Goal: Task Accomplishment & Management: Manage account settings

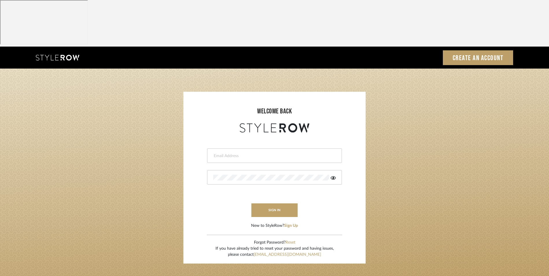
click at [257, 153] on input "email" at bounding box center [273, 156] width 121 height 6
type input "[EMAIL_ADDRESS][DOMAIN_NAME]"
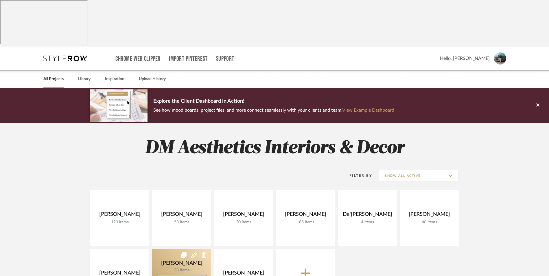
click at [183, 249] on link at bounding box center [181, 277] width 59 height 56
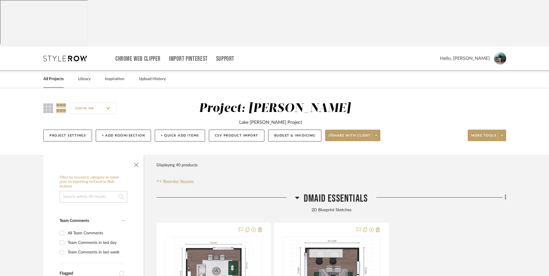
scroll to position [29, 0]
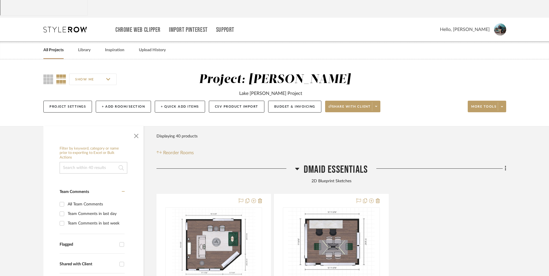
click at [298, 165] on icon at bounding box center [297, 168] width 4 height 7
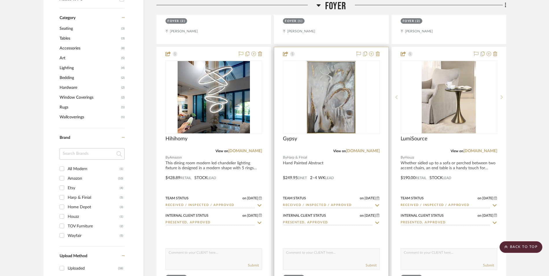
scroll to position [492, 0]
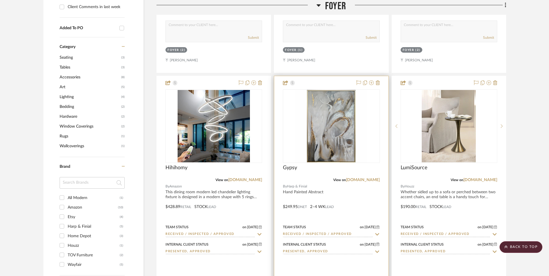
click at [331, 90] on img "0" at bounding box center [331, 126] width 72 height 72
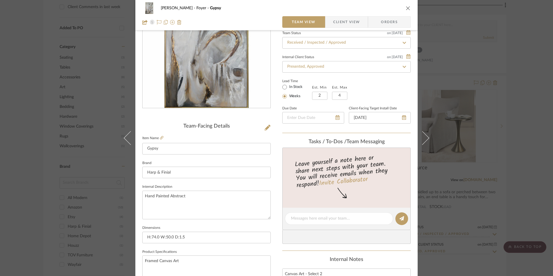
scroll to position [58, 0]
click at [345, 24] on span "Client View" at bounding box center [346, 22] width 27 height 12
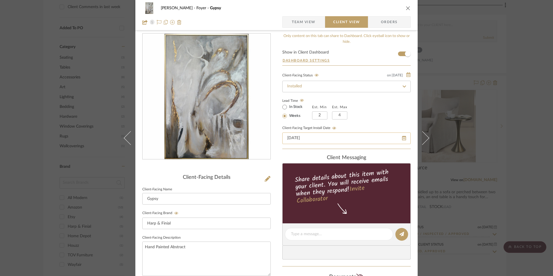
scroll to position [0, 0]
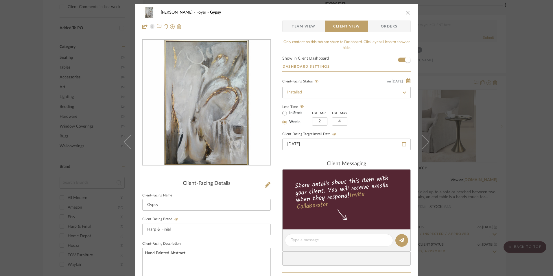
click at [300, 30] on span "Team View" at bounding box center [304, 27] width 24 height 12
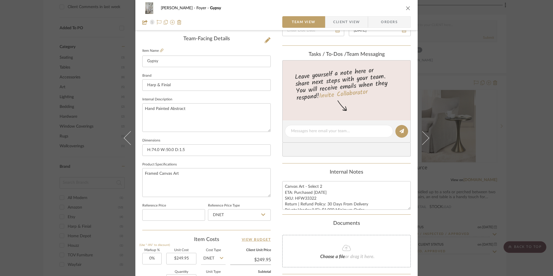
scroll to position [29, 0]
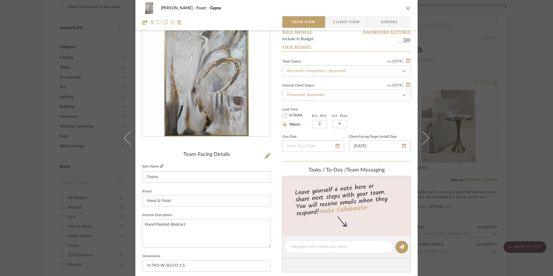
click at [160, 167] on icon at bounding box center [161, 165] width 3 height 3
click at [534, 100] on div "[PERSON_NAME] Foyer Gypsy Team View Client View Orders Team-Facing Details Item…" at bounding box center [276, 138] width 553 height 276
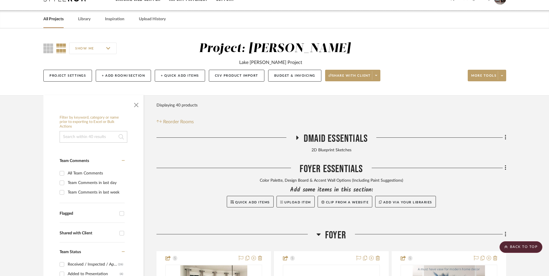
scroll to position [58, 0]
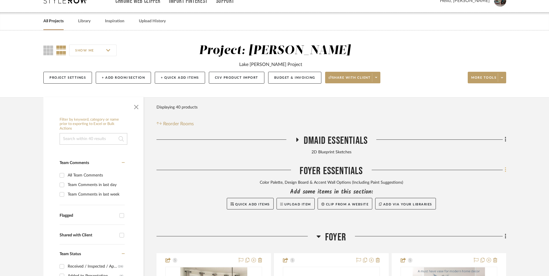
click at [504, 166] on fa-icon at bounding box center [505, 171] width 4 height 10
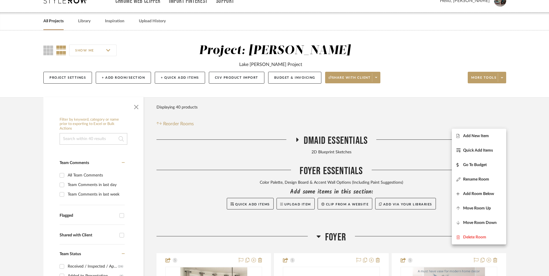
click at [483, 136] on span "Add New Item" at bounding box center [476, 135] width 26 height 5
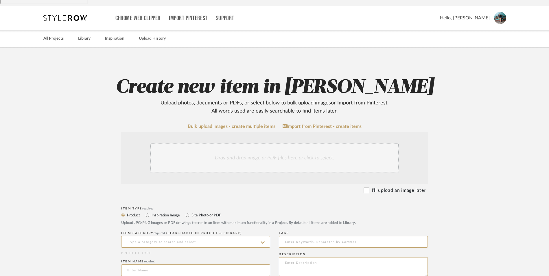
scroll to position [58, 0]
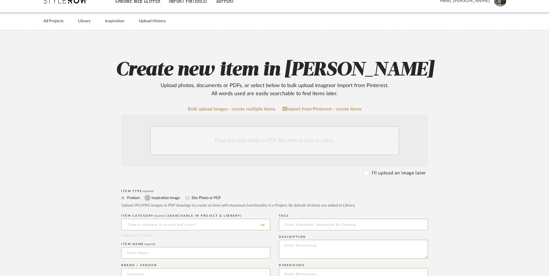
click at [146, 194] on input "Inspiration Image" at bounding box center [147, 197] width 7 height 7
radio input "true"
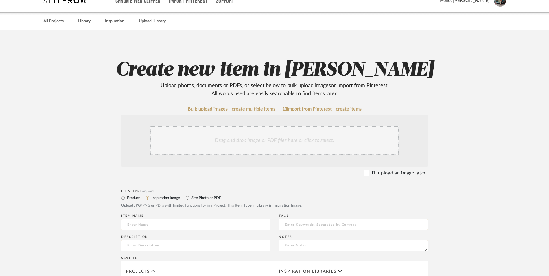
click at [157, 219] on input at bounding box center [195, 225] width 149 height 12
type input "Sidewalk Gray ([PERSON_NAME]: 2133-60)"
click at [156, 240] on textarea at bounding box center [195, 246] width 149 height 12
type textarea "Accent Wall Paint Suggestion"
click at [266, 126] on div "Drag and drop image or PDF files here or click to select." at bounding box center [274, 140] width 249 height 29
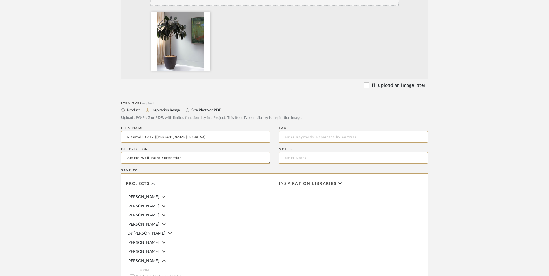
scroll to position [259, 0]
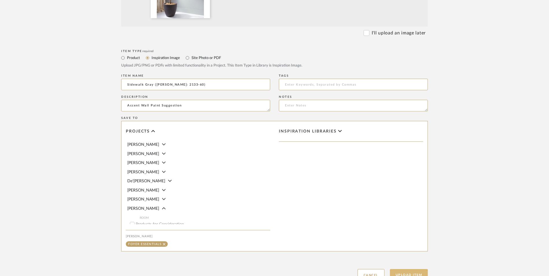
click at [414, 269] on button "Upload Item" at bounding box center [409, 275] width 38 height 12
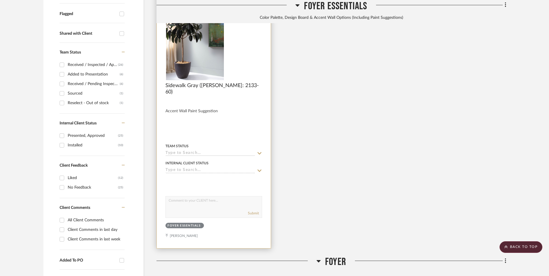
scroll to position [176, 0]
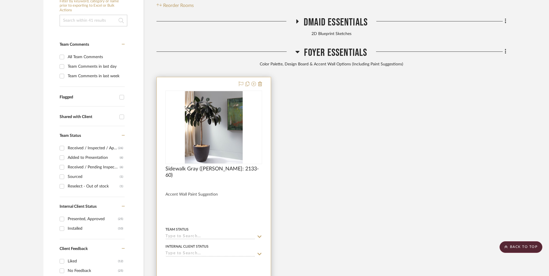
click at [208, 96] on img "0" at bounding box center [214, 127] width 58 height 72
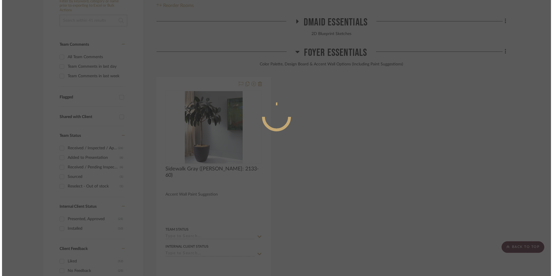
scroll to position [0, 0]
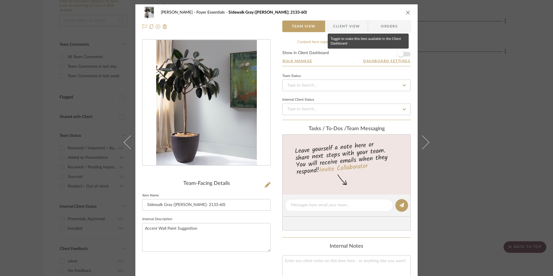
click at [402, 53] on span "button" at bounding box center [401, 54] width 13 height 13
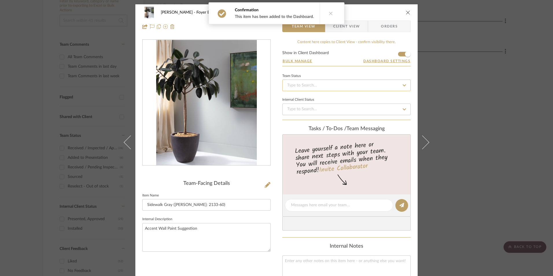
click at [324, 87] on input at bounding box center [346, 86] width 128 height 12
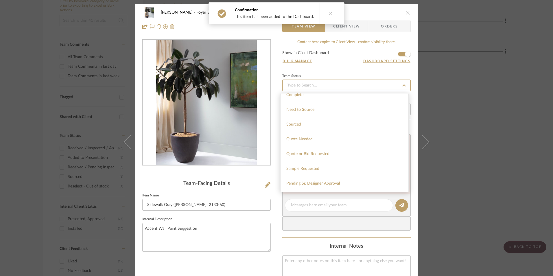
scroll to position [231, 0]
click at [316, 137] on span "Added to Presentation" at bounding box center [306, 135] width 40 height 4
type input "[DATE]"
type input "Added to Presentation"
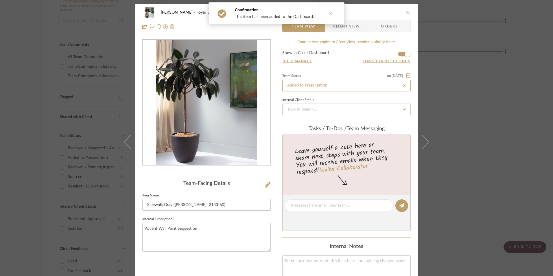
type input "[DATE]"
type input "Added to Presentation"
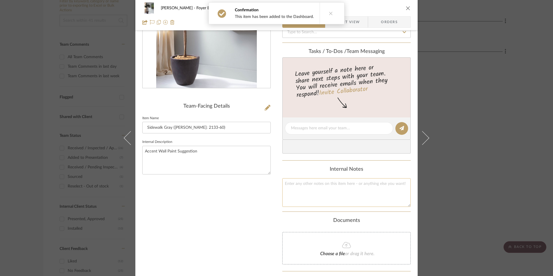
scroll to position [87, 0]
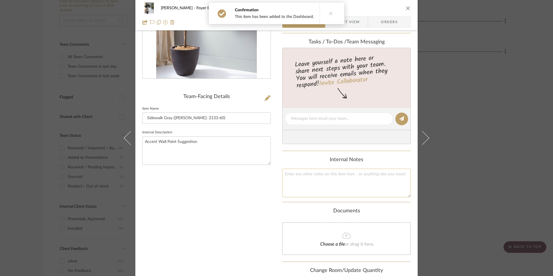
click at [308, 183] on textarea at bounding box center [346, 183] width 128 height 29
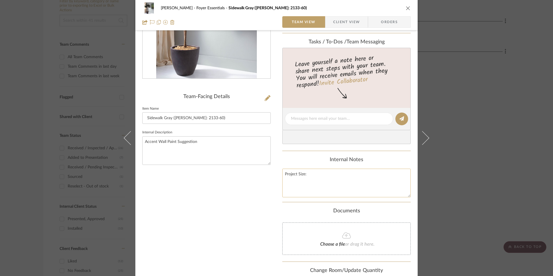
paste textarea "74in. H (6.17ft - Round to 7ft.) x 50in. H (4.17ft - Round to 5ft.) = 35 Square…"
type textarea "Project Size: 74in. H (6.17ft - Round to 7ft.) x 50in. H (4.17ft - Round to 5ft…"
click at [311, 153] on div "Content here copies to Client View - confirm visibility there. Show in Client D…" at bounding box center [346, 125] width 128 height 345
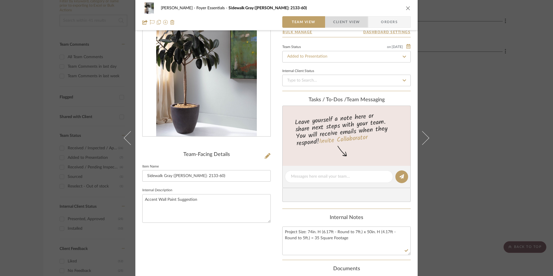
click at [338, 25] on span "Client View" at bounding box center [346, 22] width 27 height 12
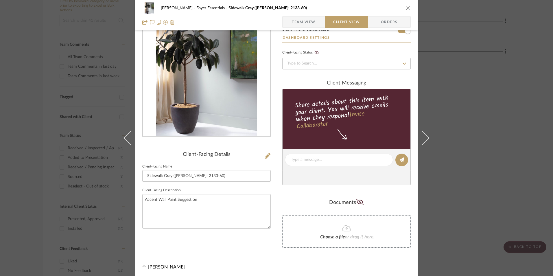
scroll to position [0, 0]
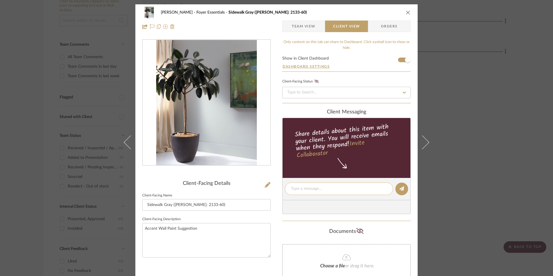
click at [314, 190] on textarea at bounding box center [339, 189] width 96 height 6
click at [325, 189] on textarea "Sidewalk Gray:" at bounding box center [339, 189] width 96 height 6
paste textarea "A cool, sharp cast defines this light shade of gray."
type textarea "Sidewalk Gray: A cool, sharp cast defines this light shade of gray."
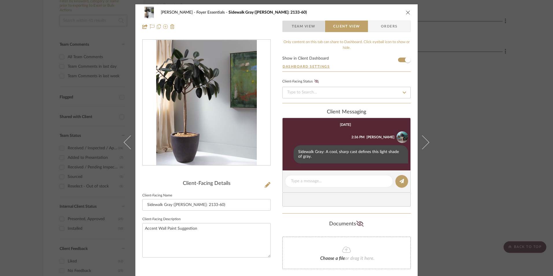
click at [310, 22] on span "Team View" at bounding box center [304, 27] width 24 height 12
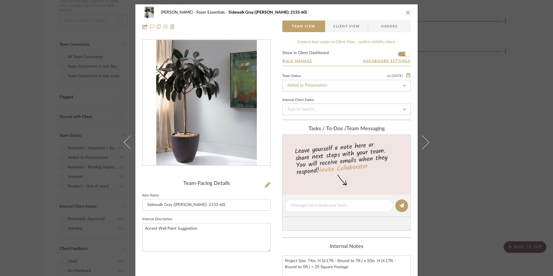
click at [486, 94] on div "[PERSON_NAME] Foyer Essentials Sidewalk Gray ([PERSON_NAME]: 2133-60) Team View…" at bounding box center [276, 138] width 553 height 276
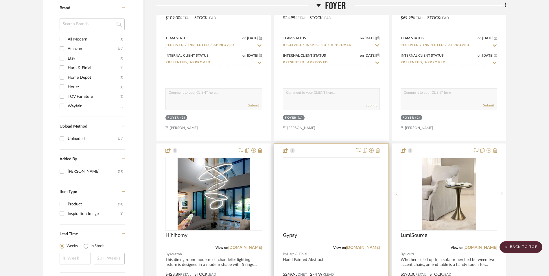
scroll to position [755, 0]
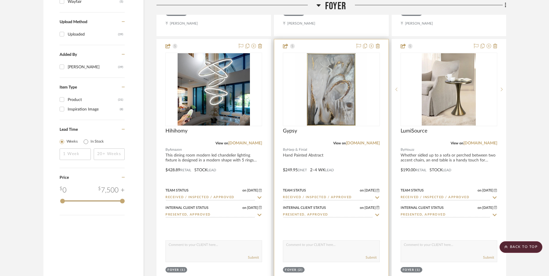
click at [326, 76] on div at bounding box center [331, 89] width 97 height 73
click at [325, 65] on img "0" at bounding box center [331, 89] width 72 height 72
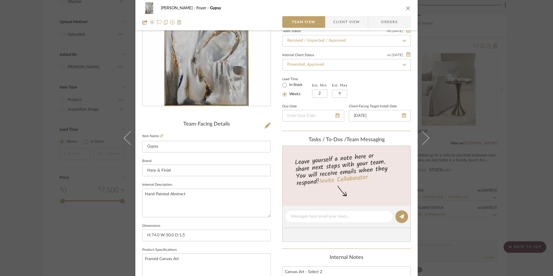
scroll to position [87, 0]
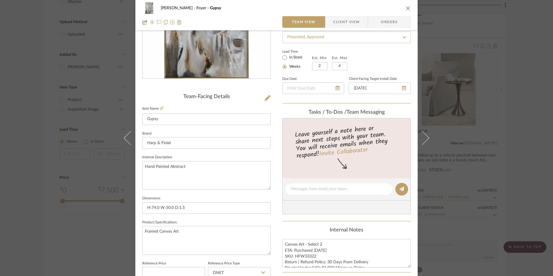
click at [520, 97] on div "[PERSON_NAME] Foyer Gypsy Team View Client View Orders Team-Facing Details Item…" at bounding box center [276, 138] width 553 height 276
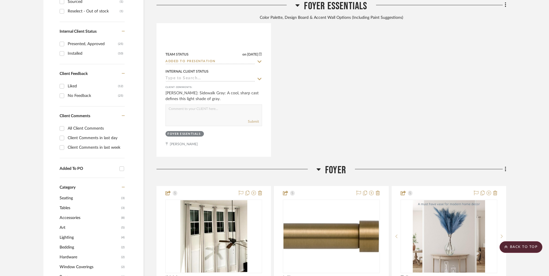
scroll to position [350, 0]
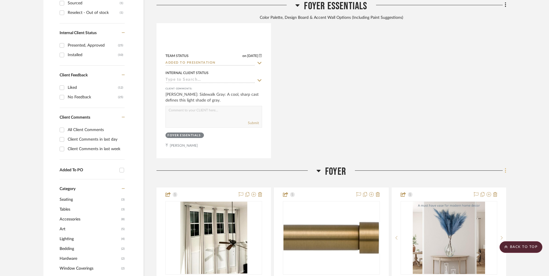
click at [505, 167] on icon at bounding box center [506, 170] width 2 height 6
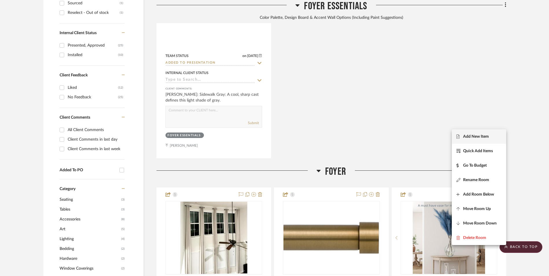
click at [485, 135] on span "Add New Item" at bounding box center [476, 136] width 26 height 5
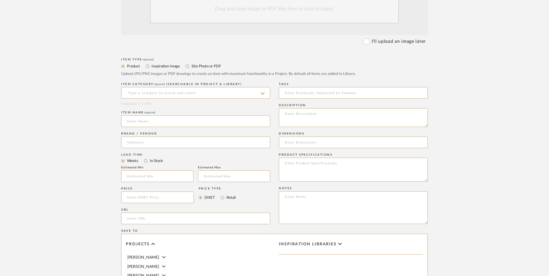
scroll to position [118, 0]
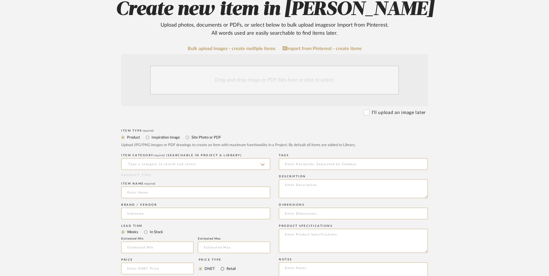
click at [222, 265] on input "Retail" at bounding box center [222, 268] width 7 height 7
radio input "true"
click at [146, 229] on input "In Stock" at bounding box center [145, 232] width 7 height 7
radio input "true"
click at [153, 263] on input at bounding box center [157, 269] width 73 height 12
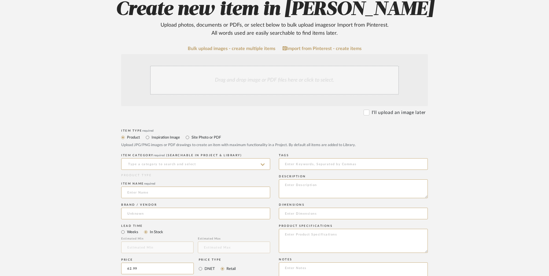
type input "$62.99"
click at [57, 216] on upload-items "Create new item in [PERSON_NAME] Upload photos, documents or PDFs, or select be…" at bounding box center [274, 225] width 549 height 510
paste input "[URL][DOMAIN_NAME][PERSON_NAME]"
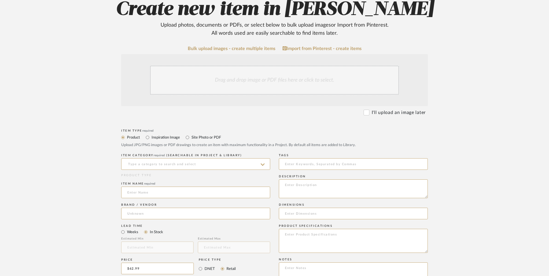
type input "[URL][DOMAIN_NAME][PERSON_NAME]"
click at [89, 197] on upload-items "Create new item in [PERSON_NAME] Upload photos, documents or PDFs, or select be…" at bounding box center [274, 225] width 549 height 510
click at [139, 208] on input at bounding box center [195, 214] width 149 height 12
drag, startPoint x: 146, startPoint y: 181, endPoint x: 140, endPoint y: 152, distance: 28.7
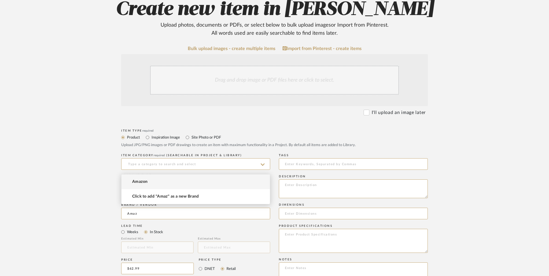
click at [146, 181] on span "Amazon" at bounding box center [140, 181] width 16 height 5
type input "Amazon"
click at [141, 187] on input at bounding box center [195, 193] width 149 height 12
type input "Yumcrelect"
click at [158, 158] on input at bounding box center [195, 164] width 149 height 12
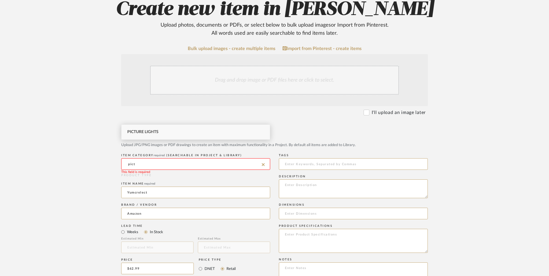
click at [152, 135] on div "Picture Lights" at bounding box center [196, 132] width 148 height 15
type input "Picture Lights"
click at [251, 66] on div "Drag and drop image or PDF files here or click to select." at bounding box center [274, 80] width 249 height 29
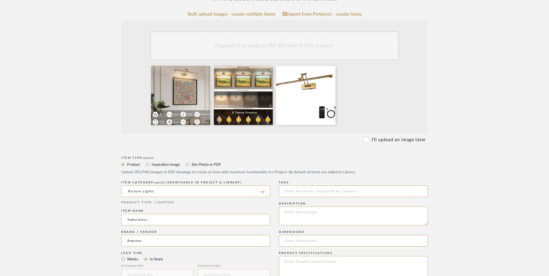
click at [454, 190] on form "Bulk upload images - create multiple items Import from Pinterest - create items…" at bounding box center [274, 252] width 369 height 481
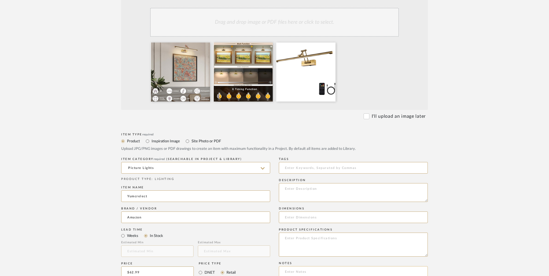
paste textarea "Option 1: ETA: SKU: Reviews - Stars Return | Refund Policy:"
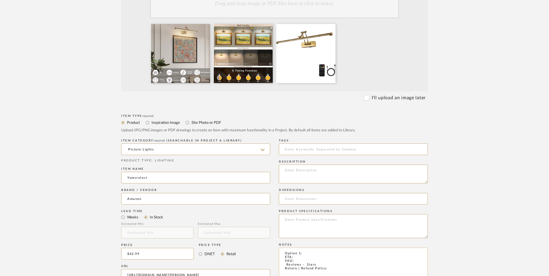
scroll to position [205, 0]
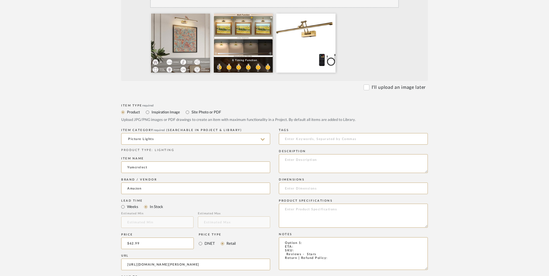
click at [259, 195] on div "Item Type required Product Inspiration Image Site Photo or PDF Upload JPG/PNG i…" at bounding box center [274, 271] width 307 height 338
click at [332, 237] on textarea "Picture Lights - Select: + 2 ETA: SKU: Reviews - Stars Return | Refund Policy:" at bounding box center [353, 253] width 149 height 33
type textarea "Picture Lights - Select: + 2 ETA: SKU: Reviews - Stars Return | Refund Policy: …"
click at [320, 204] on textarea at bounding box center [353, 216] width 149 height 24
type textarea "Acrylic | Metal"
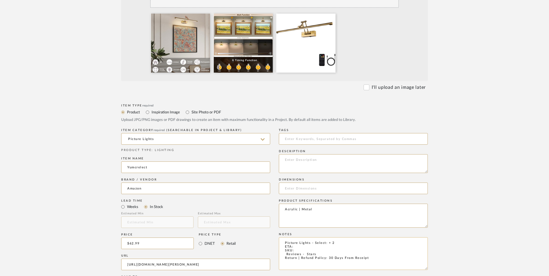
click at [328, 237] on textarea "Picture Lights - Select: + 2 ETA: SKU: Reviews - Stars Return | Refund Policy: …" at bounding box center [353, 253] width 149 height 33
click at [301, 237] on textarea "Picture Lights - Select: Battery Operated Brass + 2 ETA: SKU: Reviews - Stars R…" at bounding box center [353, 253] width 149 height 33
click at [282, 237] on textarea "Picture Lights - Select: Battery Operated Brass + 2 ETA: [DATE] SKU: Reviews - …" at bounding box center [353, 253] width 149 height 33
click at [303, 237] on textarea "Picture Lights - Select: Battery Operated Brass + 2 ETA: [DATE] SKU: 1 Reviews …" at bounding box center [353, 253] width 149 height 33
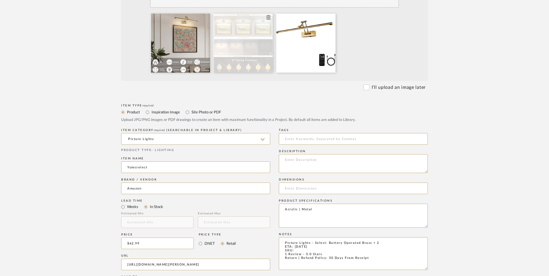
type textarea "Picture Lights - Select: Battery Operated Brass + 2 ETA: [DATE] SKU: 1 Review -…"
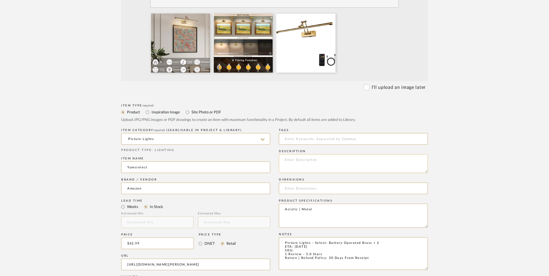
click at [334, 154] on textarea at bounding box center [353, 163] width 149 height 19
paste textarea "The painting lights cordless with 180°rotation swing arm and 270°rotatable lamp…"
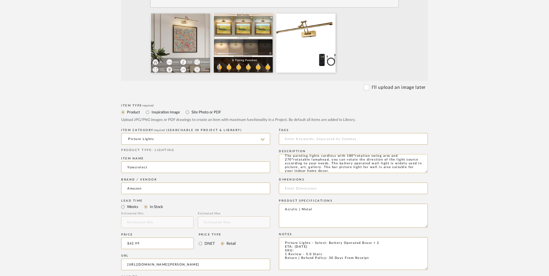
click at [354, 154] on textarea "The painting lights cordless with 180°rotation swing arm and 270°rotatable lamp…" at bounding box center [353, 163] width 149 height 19
click at [359, 154] on textarea "The painting lights cordless with 180°rotation swing arm and 270°rotatable lamp…" at bounding box center [353, 163] width 149 height 19
click at [362, 154] on textarea "The painting lights cordless with 180°rotation swing arm and 270°rotatable lamp…" at bounding box center [353, 163] width 149 height 19
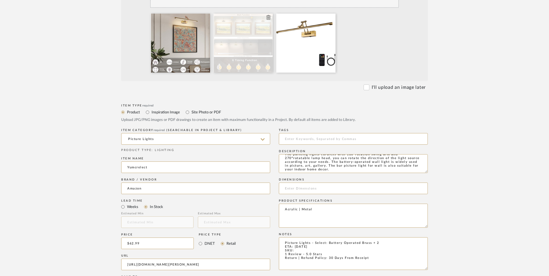
type textarea "The painting lights cordless with 180°rotation swing arm and 270°rotatable lamp…"
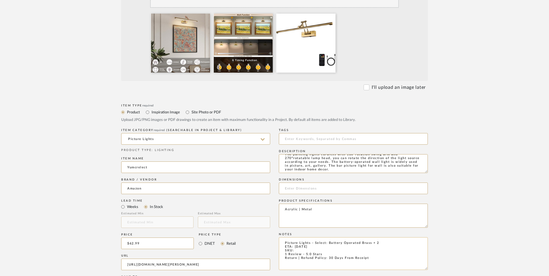
click at [308, 237] on textarea "Picture Lights - Select: Battery Operated Brass + 2 ETA: [DATE] SKU: 1 Review -…" at bounding box center [353, 253] width 149 height 33
click at [300, 237] on textarea "Picture Lights - Select: Battery Operated Brass + 2 ETA: [DATE] SKU: 1 Review -…" at bounding box center [353, 253] width 149 height 33
paste textarea "B0F48JRXKT"
type textarea "Picture Lights - Select: Battery Operated Brass + 2 ETA: [DATE] SKU: B0F48JRXKT…"
click at [303, 183] on input at bounding box center [353, 189] width 149 height 12
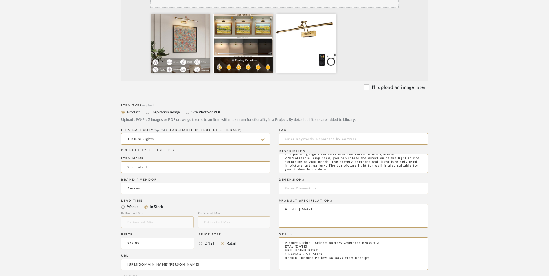
paste input "23.59"L x 2"W x 11.02"H"
click at [297, 183] on input "23.59"L x 2"W x 11.02"H" at bounding box center [353, 189] width 149 height 12
click at [310, 183] on input "23.59" L x 2"W x 11.02"H" at bounding box center [353, 189] width 149 height 12
click at [330, 183] on input "23.59" L x 2" W x 11.02"H" at bounding box center [353, 189] width 149 height 12
click at [343, 183] on input "23.59" L x 2" W x 11.02" H" at bounding box center [353, 189] width 149 height 12
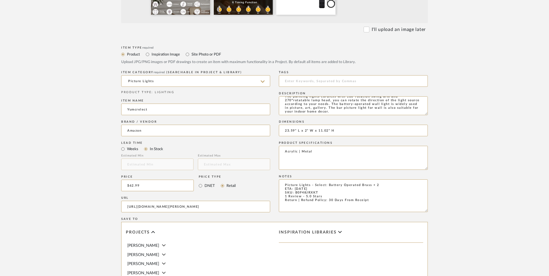
scroll to position [364, 0]
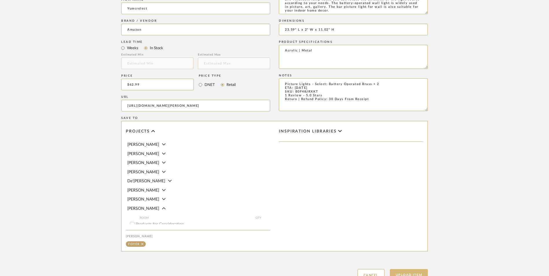
type input "23.59" L x 2" W x 11.02" H"
click at [427, 233] on form "Bulk upload images - create multiple items Import from Pinterest - create items…" at bounding box center [274, 40] width 369 height 481
click at [457, 211] on form "Bulk upload images - create multiple items Import from Pinterest - create items…" at bounding box center [274, 40] width 369 height 481
click at [415, 269] on button "Upload Item" at bounding box center [409, 275] width 38 height 12
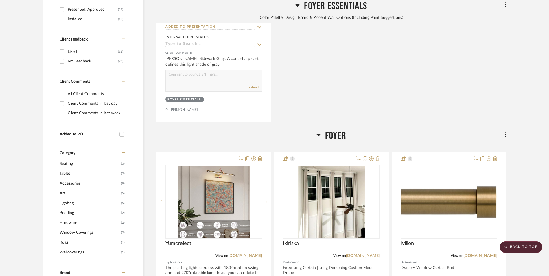
scroll to position [468, 0]
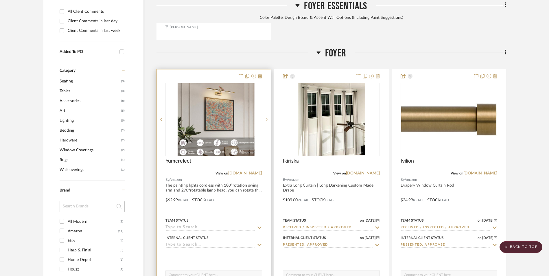
click at [218, 83] on img at bounding box center [214, 119] width 72 height 72
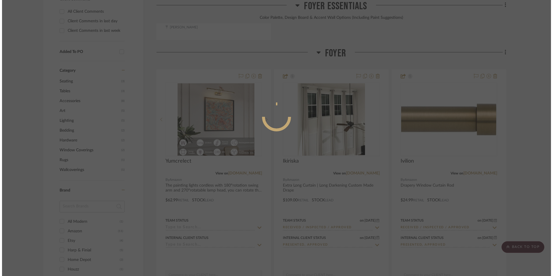
scroll to position [0, 0]
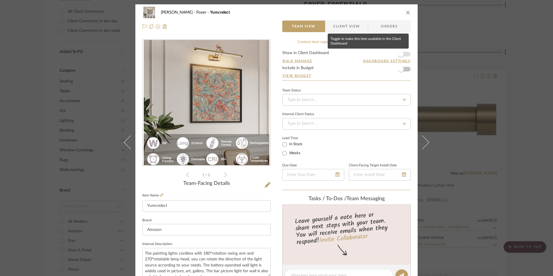
click at [403, 51] on span "button" at bounding box center [401, 54] width 13 height 13
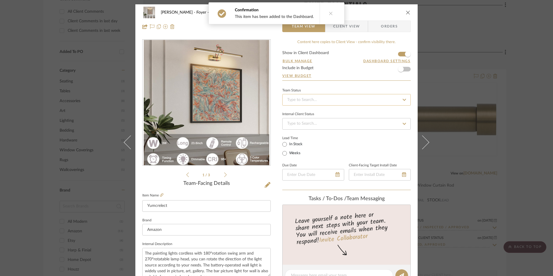
click at [338, 101] on input at bounding box center [346, 100] width 128 height 12
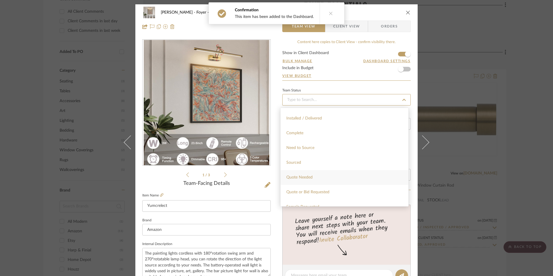
scroll to position [145, 0]
click at [309, 160] on div "Sourced" at bounding box center [345, 162] width 128 height 15
type input "[DATE]"
type input "Sourced"
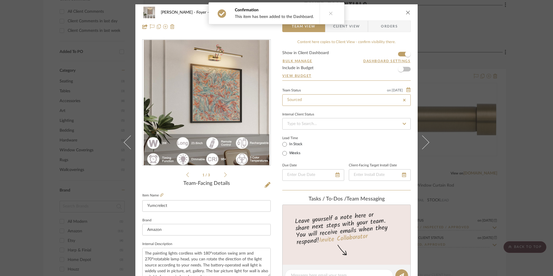
type input "[DATE]"
type input "Sourced"
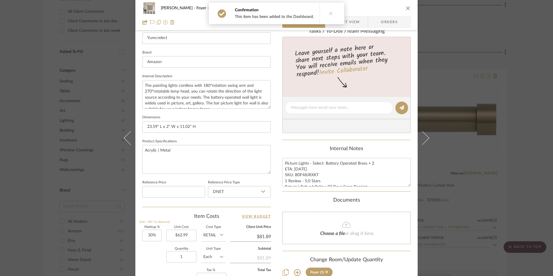
scroll to position [174, 0]
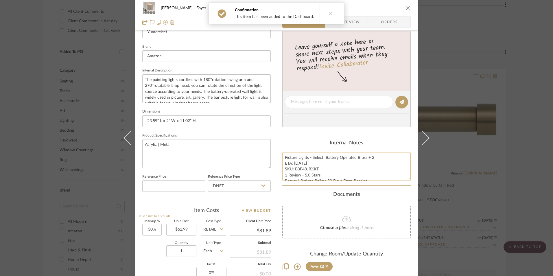
click at [305, 173] on textarea "Picture Lights - Select: Battery Operated Brass + 2 ETA: [DATE] SKU: B0F48JRXKT…" at bounding box center [346, 166] width 128 height 29
drag, startPoint x: 316, startPoint y: 168, endPoint x: 294, endPoint y: 169, distance: 21.7
click at [294, 169] on textarea "Picture Lights - Select: Battery Operated Brass + 2 ETA: [DATE] SKU: B0F48JRXKT…" at bounding box center [346, 166] width 128 height 29
drag, startPoint x: 294, startPoint y: 169, endPoint x: 285, endPoint y: 142, distance: 28.3
click at [285, 142] on div "Internal Notes" at bounding box center [346, 143] width 128 height 6
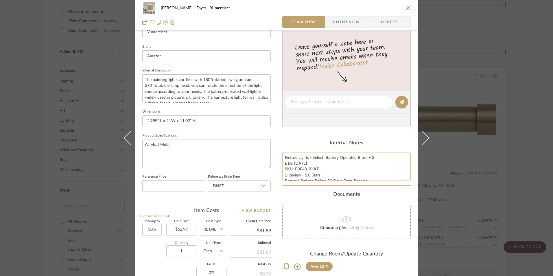
click at [305, 168] on textarea "Picture Lights - Select: Battery Operated Brass + 2 ETA: [DATE] SKU: B0F48JRXKT…" at bounding box center [346, 166] width 128 height 29
drag, startPoint x: 315, startPoint y: 169, endPoint x: 303, endPoint y: 169, distance: 12.2
click at [303, 169] on textarea "Picture Lights - Select: Battery Operated Brass + 2 ETA: [DATE] SKU: B0F48JRXKT…" at bounding box center [346, 166] width 128 height 29
drag, startPoint x: 310, startPoint y: 171, endPoint x: 314, endPoint y: 170, distance: 4.4
click at [310, 171] on textarea "Picture Lights - Select: Battery Operated Brass + 2 ETA: [DATE] SKU: B0F48JRXKT…" at bounding box center [346, 166] width 128 height 29
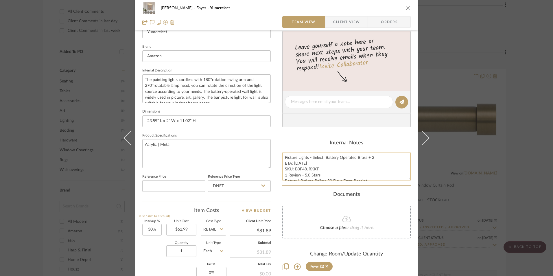
click at [317, 170] on textarea "Picture Lights - Select: Battery Operated Brass + 2 ETA: [DATE] SKU: B0F48JRXKT…" at bounding box center [346, 166] width 128 height 29
drag, startPoint x: 317, startPoint y: 168, endPoint x: 293, endPoint y: 169, distance: 23.7
click at [293, 169] on textarea "Picture Lights - Select: Battery Operated Brass + 2 ETA: [DATE] SKU: B0F48JRXKT…" at bounding box center [346, 166] width 128 height 29
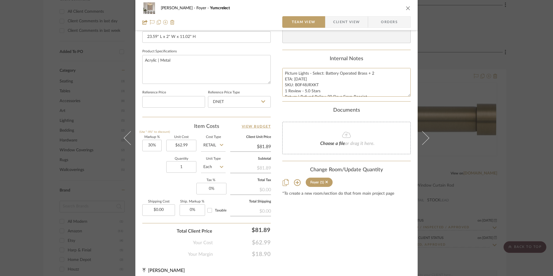
scroll to position [260, 0]
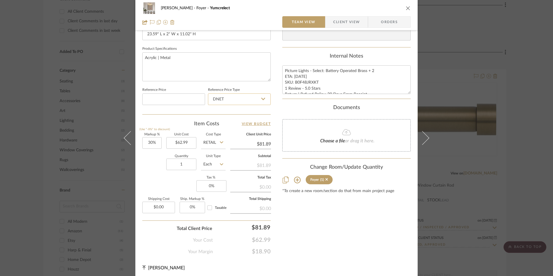
click at [240, 95] on input "DNET" at bounding box center [239, 99] width 63 height 12
click at [232, 126] on div "Retail" at bounding box center [241, 128] width 71 height 15
type input "Retail"
type input "30"
click at [146, 146] on input "30" at bounding box center [151, 143] width 19 height 12
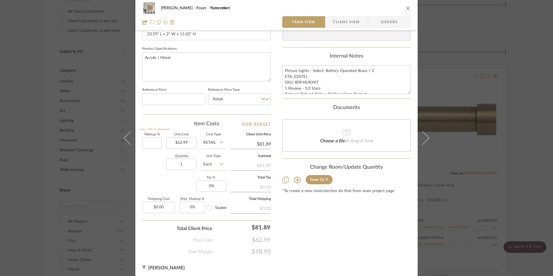
click at [156, 169] on div "Quantity 1 Unit Type Each" at bounding box center [183, 165] width 83 height 21
type input "0%"
type input "$62.99"
click at [178, 162] on input "1" at bounding box center [181, 165] width 30 height 12
click at [170, 169] on input "2" at bounding box center [181, 165] width 30 height 12
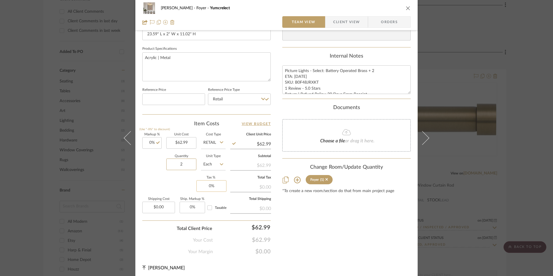
type input "2"
type input "0"
click at [203, 182] on input "0" at bounding box center [211, 186] width 30 height 12
type input "8.25%"
click at [308, 220] on div "Content here copies to Client View - confirm visibility there. Show in Client D…" at bounding box center [346, 17] width 128 height 476
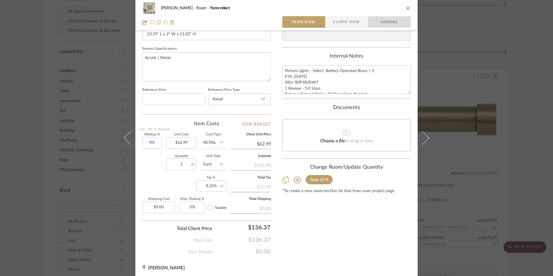
click at [403, 23] on span "Orders" at bounding box center [389, 22] width 42 height 12
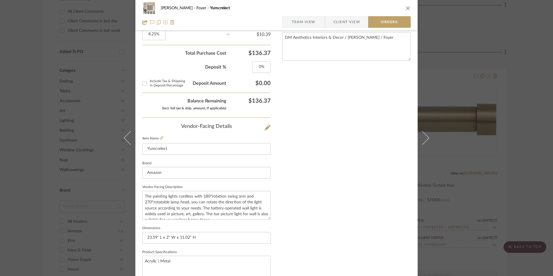
scroll to position [339, 0]
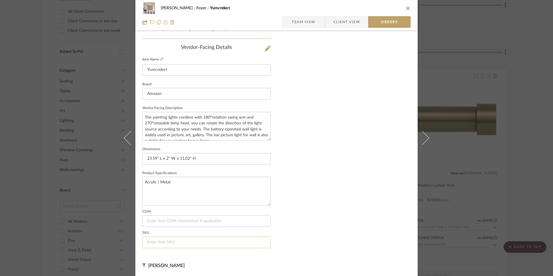
click at [182, 242] on input at bounding box center [206, 243] width 128 height 12
paste input "B0F48JRXKT"
type input "B0F48JRXKT"
click at [312, 25] on span "Team View" at bounding box center [304, 22] width 24 height 12
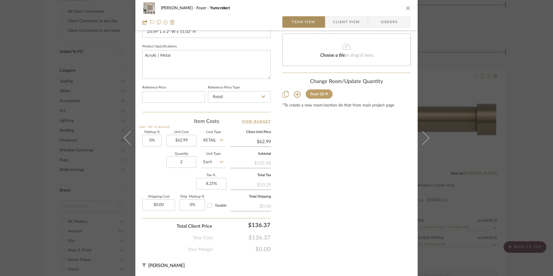
scroll to position [263, 0]
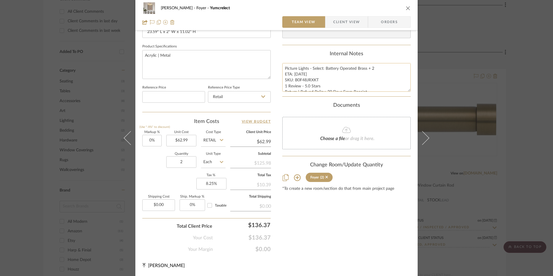
click at [300, 76] on textarea "Picture Lights - Select: Battery Operated Brass + 2 ETA: [DATE] SKU: B0F48JRXKT…" at bounding box center [346, 77] width 128 height 29
drag, startPoint x: 283, startPoint y: 67, endPoint x: 385, endPoint y: 96, distance: 106.5
click at [385, 96] on summary-project-notes "Internal Notes Picture Lights - Select: Battery Operated Brass + 2 ETA: [DATE] …" at bounding box center [346, 74] width 128 height 46
drag, startPoint x: 277, startPoint y: 72, endPoint x: 297, endPoint y: 55, distance: 25.9
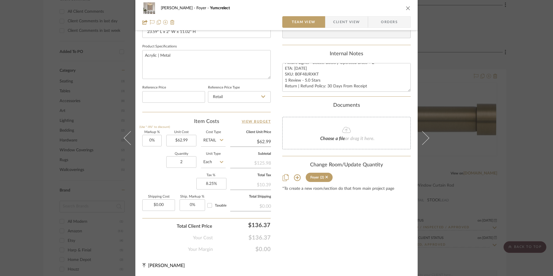
click at [298, 55] on div "Internal Notes" at bounding box center [346, 54] width 128 height 6
drag, startPoint x: 283, startPoint y: 68, endPoint x: 381, endPoint y: 95, distance: 102.1
click at [381, 95] on summary-project-notes "Internal Notes Picture Lights - Select: Battery Operated Brass + 2 ETA: [DATE] …" at bounding box center [346, 74] width 128 height 46
click at [354, 22] on span "Client View" at bounding box center [346, 22] width 27 height 12
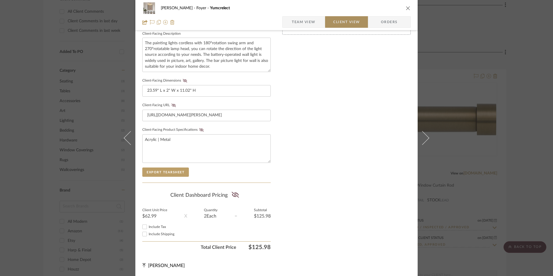
scroll to position [210, 0]
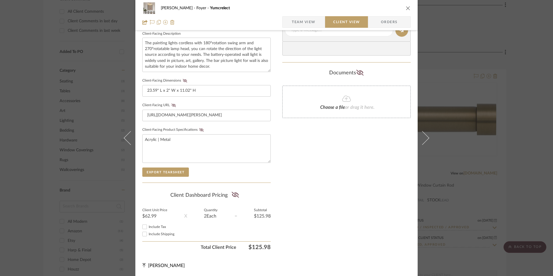
drag, startPoint x: 143, startPoint y: 227, endPoint x: 164, endPoint y: 220, distance: 22.5
click at [143, 227] on input "Include Tax" at bounding box center [144, 226] width 7 height 7
checkbox input "true"
click at [234, 196] on icon at bounding box center [235, 195] width 7 height 6
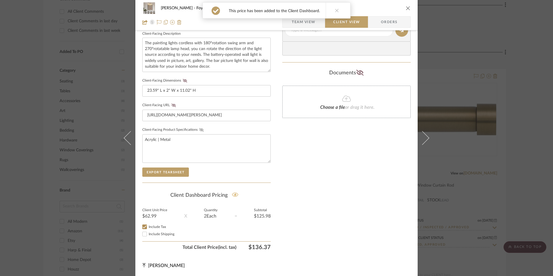
click at [199, 128] on icon at bounding box center [201, 129] width 4 height 3
click at [172, 104] on icon at bounding box center [174, 105] width 4 height 3
click at [184, 78] on fieldset "Client-Facing Dimensions 23.59" L x 2" W x 11.02" H" at bounding box center [206, 87] width 128 height 20
click at [185, 82] on icon at bounding box center [185, 80] width 4 height 3
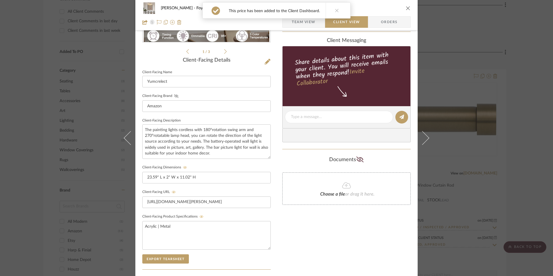
click at [174, 95] on icon at bounding box center [176, 95] width 4 height 3
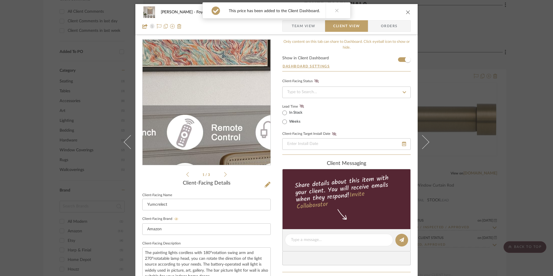
scroll to position [0, 0]
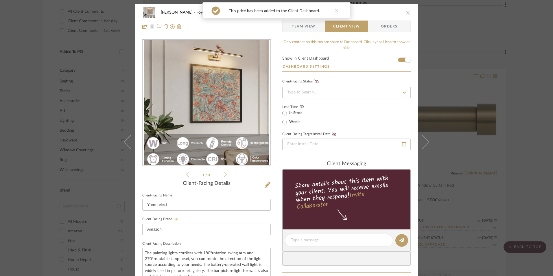
click at [300, 106] on icon at bounding box center [302, 106] width 4 height 3
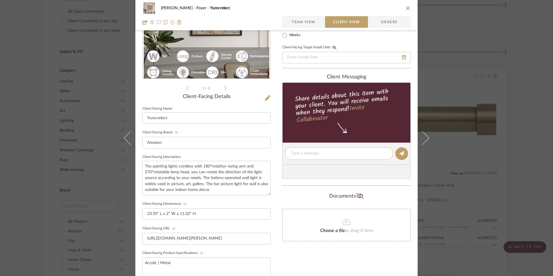
click at [315, 153] on textarea at bounding box center [339, 153] width 96 height 6
paste textarea "Picture Lights - Select: Battery Operated Brass + 2 ETA: [DATE] SKU: B0F48JRXKT…"
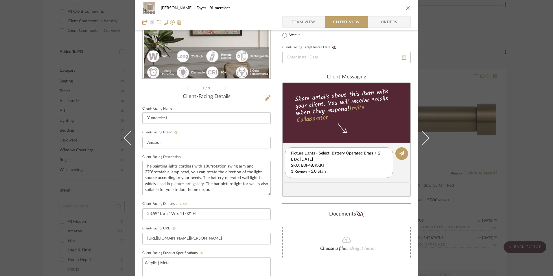
scroll to position [6, 0]
drag, startPoint x: 289, startPoint y: 159, endPoint x: 380, endPoint y: 178, distance: 92.8
click at [381, 178] on editor-of-message "Picture Lights - Select: Battery Operated Brass + 2 ETA: [DATE] SKU: B0F48JRXKT…" at bounding box center [346, 163] width 128 height 40
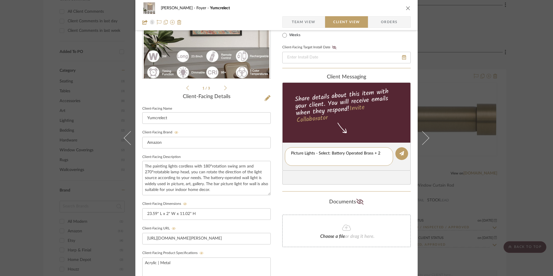
type textarea "Picture Lights - Select: Battery Operated Brass + 2"
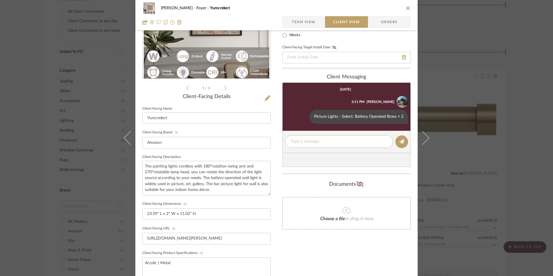
click at [319, 139] on textarea at bounding box center [339, 142] width 96 height 6
paste textarea "ETA: [DATE] SKU: B0F48JRXKT 1 Review - 5.0 Stars Return | Refund Policy: 30 Day…"
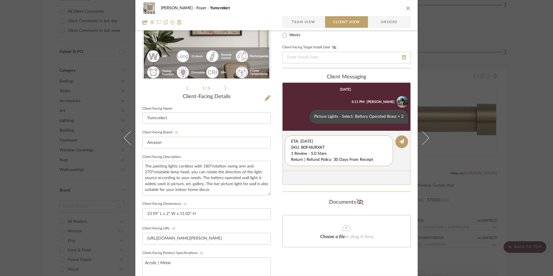
drag, startPoint x: 328, startPoint y: 145, endPoint x: 277, endPoint y: 128, distance: 53.5
click at [275, 130] on div "[PERSON_NAME] Foyer Yumcrelect Team View Client View Orders 1 / 3 Client-Facing…" at bounding box center [276, 159] width 282 height 482
drag, startPoint x: 325, startPoint y: 146, endPoint x: 275, endPoint y: 146, distance: 50.6
click at [268, 148] on div "[PERSON_NAME] Foyer Yumcrelect Team View Client View Orders 1 / 3 Client-Facing…" at bounding box center [276, 159] width 282 height 482
click at [291, 154] on textarea "1 Review - 5.0 Stars Return | Refund Policy: 30 Days From Receipt" at bounding box center [339, 151] width 96 height 24
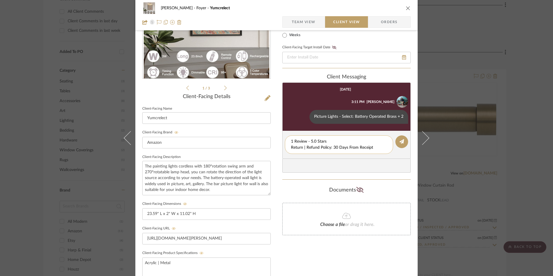
drag, startPoint x: 289, startPoint y: 148, endPoint x: 373, endPoint y: 148, distance: 83.6
click at [373, 148] on textarea "1 Review - 5.0 Stars Return | Refund Policy: 30 Days From Receipt" at bounding box center [339, 145] width 96 height 12
type textarea "1 Review - 5.0 Stars"
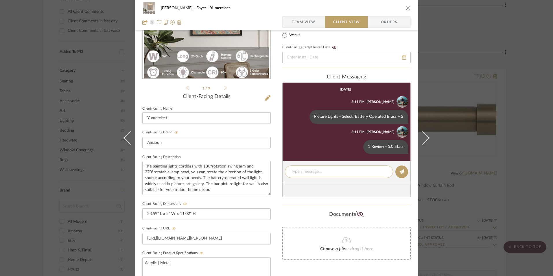
click at [308, 172] on textarea at bounding box center [339, 172] width 96 height 6
paste textarea "Return | Refund Policy: 30 Days From Receipt"
type textarea "Return | Refund Policy: 30 Days From Receipt"
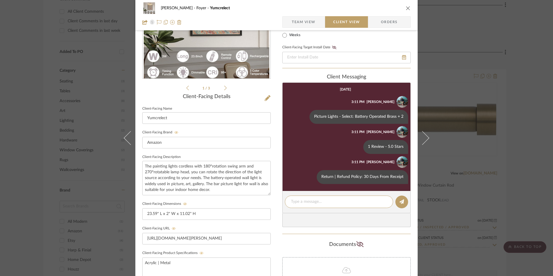
click at [406, 8] on icon "close" at bounding box center [408, 8] width 5 height 5
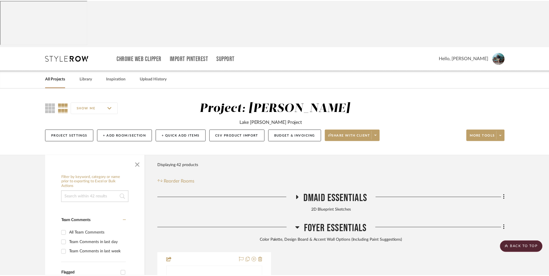
scroll to position [468, 0]
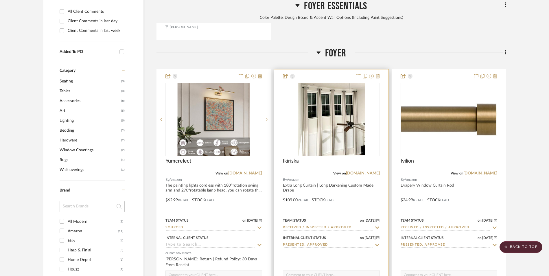
click at [323, 87] on img "0" at bounding box center [331, 119] width 67 height 72
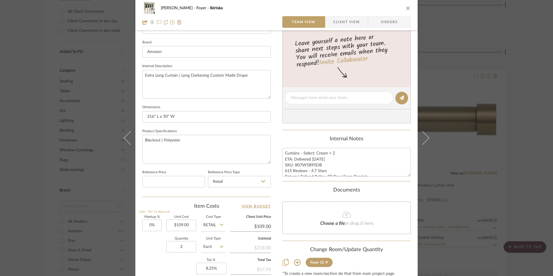
scroll to position [203, 0]
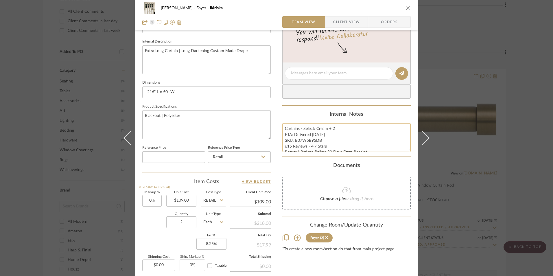
click at [303, 140] on textarea "Curtains - Select: Cream + 2 ETA: Delivered [DATE] SKU: B07W5B95DB 615 Reviews …" at bounding box center [346, 137] width 128 height 29
drag, startPoint x: 312, startPoint y: 135, endPoint x: 299, endPoint y: 145, distance: 15.7
click at [374, 153] on summary-project-notes "Internal Notes Curtains - Select: Cream + 2 ETA: Delivered [DATE] SKU: B07W5B95…" at bounding box center [346, 134] width 128 height 46
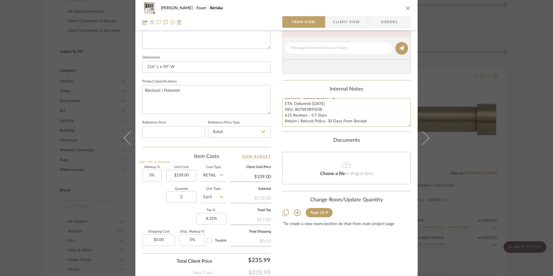
scroll to position [263, 0]
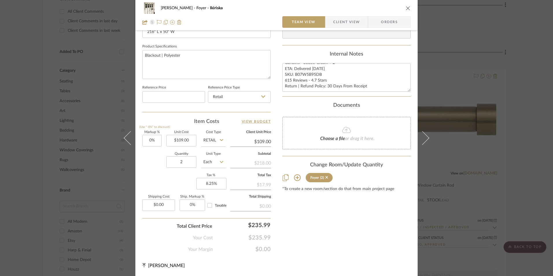
click at [392, 23] on span "Orders" at bounding box center [390, 22] width 30 height 12
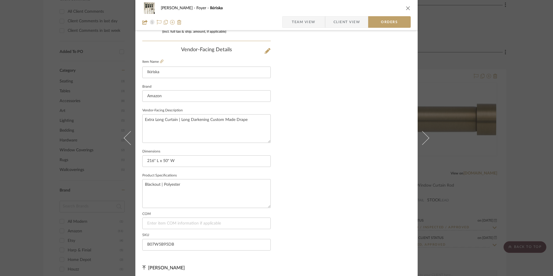
scroll to position [339, 0]
click at [338, 22] on span "Client View" at bounding box center [347, 22] width 27 height 12
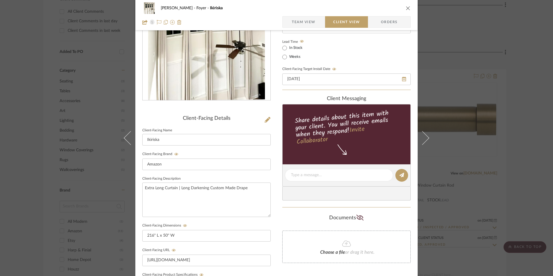
scroll to position [87, 0]
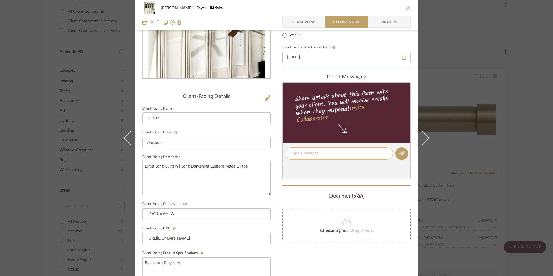
click at [306, 156] on textarea at bounding box center [339, 153] width 96 height 6
paste textarea "Curtains - Select: Cream + 2 ETA: Delivered [DATE] SKU: B07W5B95DB 615 Reviews …"
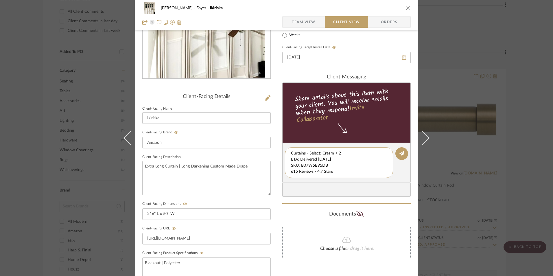
scroll to position [6, 0]
drag, startPoint x: 290, startPoint y: 159, endPoint x: 401, endPoint y: 175, distance: 112.9
click at [401, 175] on editor-of-message "Curtains - Select: Cream + 2 ETA: Delivered [DATE] SKU: B07W5B95DB 615 Reviews …" at bounding box center [346, 163] width 128 height 40
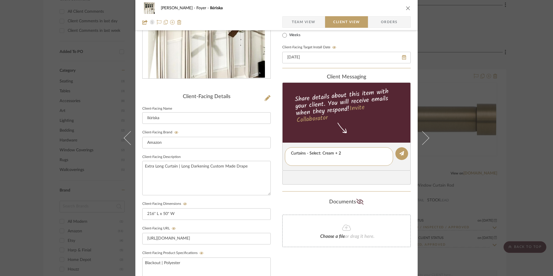
scroll to position [0, 0]
type textarea "Curtains - Select: Cream + 2"
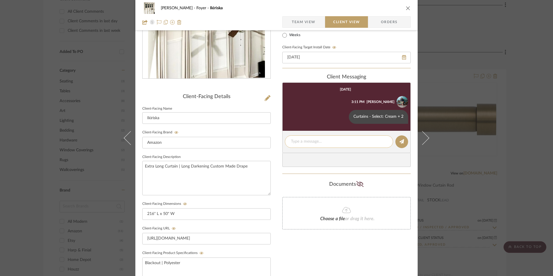
click at [313, 144] on textarea at bounding box center [339, 142] width 96 height 6
paste textarea "ETA: Delivered [DATE] SKU: B07W5B95DB 615 Reviews - 4.7 Stars Return | Refund P…"
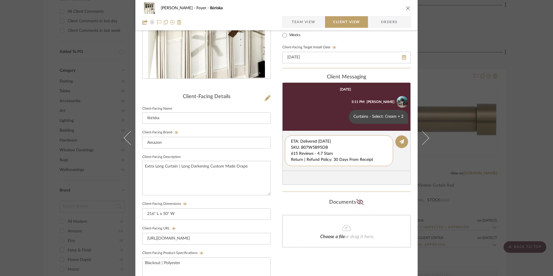
drag, startPoint x: 271, startPoint y: 145, endPoint x: 280, endPoint y: 144, distance: 9.0
click at [256, 134] on div "[PERSON_NAME] Foyer Ikiriska Team View Client View Orders Client-Facing Details…" at bounding box center [276, 159] width 282 height 482
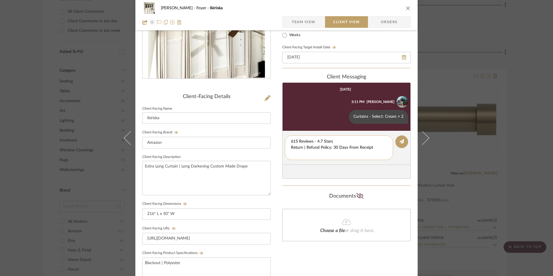
click at [291, 149] on textarea "615 Reviews - 4.7 Stars Return | Refund Policy: 30 Days From Receipt" at bounding box center [339, 148] width 96 height 18
drag, startPoint x: 317, startPoint y: 150, endPoint x: 263, endPoint y: 152, distance: 54.1
click at [263, 152] on div "[PERSON_NAME] Foyer Ikiriska Team View Client View Orders Client-Facing Details…" at bounding box center [276, 159] width 282 height 482
type textarea "615 Reviews - 4.7 Stars"
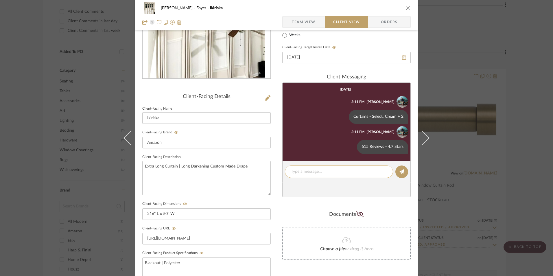
click at [301, 169] on textarea at bounding box center [339, 172] width 96 height 6
paste textarea "Return | Refund Policy: 30 Days From Receipt"
type textarea "Return | Refund Policy: 30 Days From Receipt"
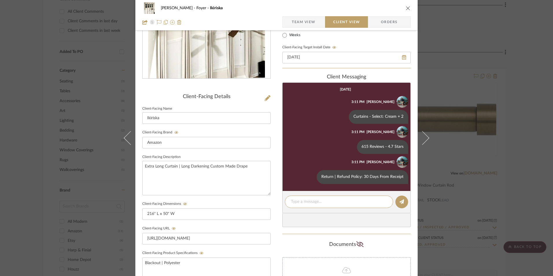
click at [403, 8] on div "[PERSON_NAME] Foyer Ikiriska" at bounding box center [276, 8] width 268 height 12
click at [406, 8] on icon "close" at bounding box center [408, 8] width 5 height 5
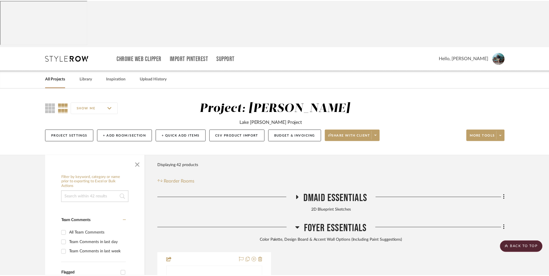
scroll to position [468, 0]
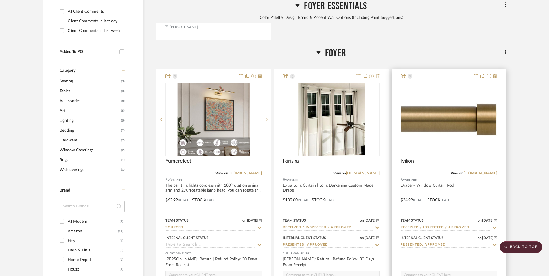
click at [435, 103] on img "0" at bounding box center [448, 119] width 95 height 32
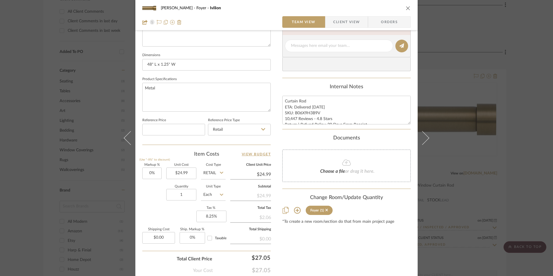
scroll to position [231, 0]
click at [294, 111] on textarea "Curtain Rod ETA: Delivered [DATE] SKU: B06X9H3B9V 10,447 Reviews - 4.8 Stars Re…" at bounding box center [346, 108] width 128 height 29
drag, startPoint x: 283, startPoint y: 99, endPoint x: 325, endPoint y: 117, distance: 45.6
click at [375, 128] on summary-project-notes "Internal Notes Curtain Rod ETA: Delivered [DATE] SKU: B06X9H3B9V 10,447 Reviews…" at bounding box center [346, 105] width 128 height 46
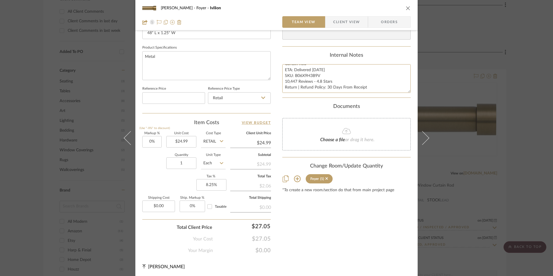
scroll to position [263, 0]
click at [393, 23] on span "Orders" at bounding box center [390, 22] width 30 height 12
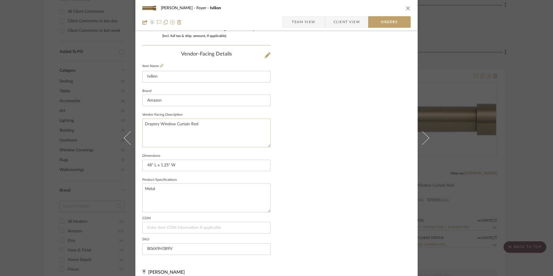
scroll to position [339, 0]
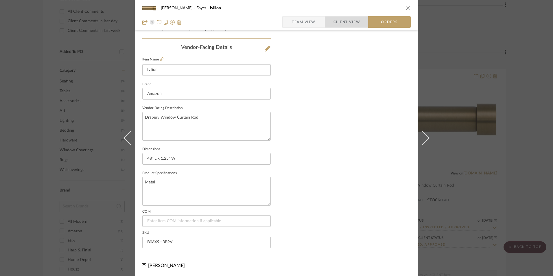
click at [344, 23] on span "Client View" at bounding box center [347, 22] width 27 height 12
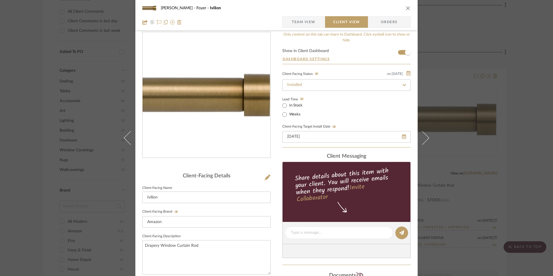
scroll to position [65, 0]
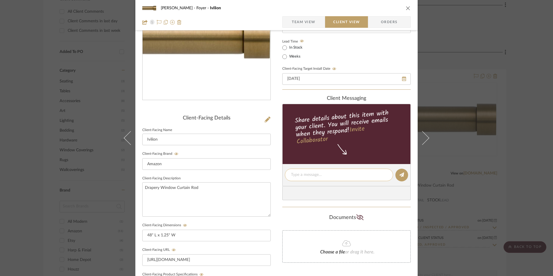
click at [315, 174] on textarea at bounding box center [339, 175] width 96 height 6
paste textarea "Curtain Rod ETA: Delivered [DATE] SKU: B06X9H3B9V 10,447 Reviews - 4.8 Stars Re…"
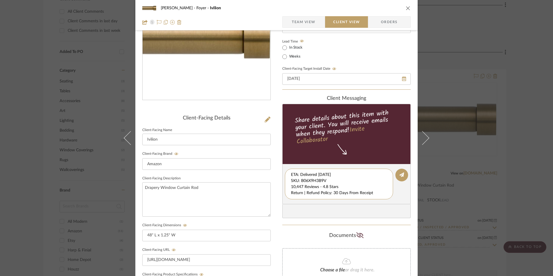
scroll to position [6, 0]
drag, startPoint x: 290, startPoint y: 174, endPoint x: 351, endPoint y: 193, distance: 64.1
click at [383, 200] on editor-of-message "Curtain Rod ETA: Delivered [DATE] SKU: B06X9H3B9V 10,447 Reviews - 4.8 Stars Re…" at bounding box center [346, 184] width 128 height 40
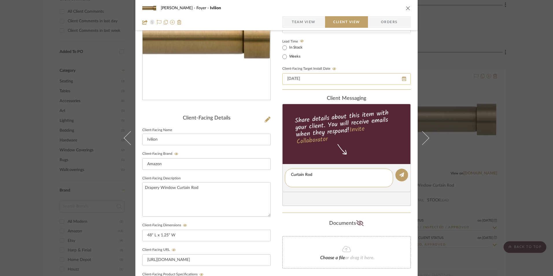
type textarea "Curtain Rod"
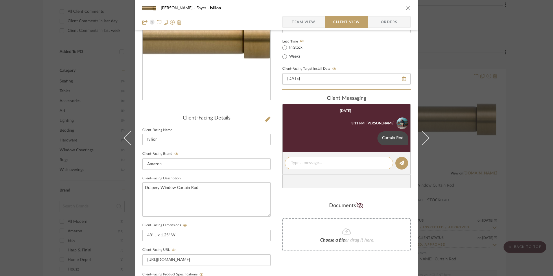
click at [310, 161] on textarea at bounding box center [339, 163] width 96 height 6
paste textarea "ETA: Delivered [DATE] SKU: B06X9H3B9V 10,447 Reviews - 4.8 Stars Return | Refun…"
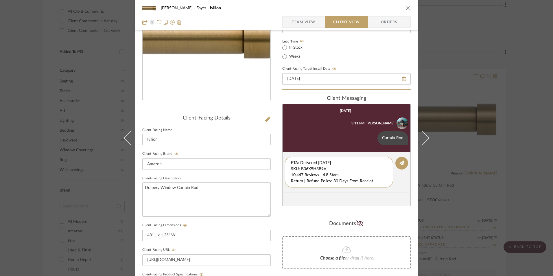
drag, startPoint x: 277, startPoint y: 169, endPoint x: 274, endPoint y: 154, distance: 14.9
click at [274, 155] on div "[PERSON_NAME] Foyer Ivilion Team View Client View Orders Client-Facing Details …" at bounding box center [276, 180] width 282 height 482
click at [291, 169] on textarea "10,447 Reviews - 4.8 Stars Return | Refund Policy: 30 Days From Receipt" at bounding box center [339, 169] width 96 height 18
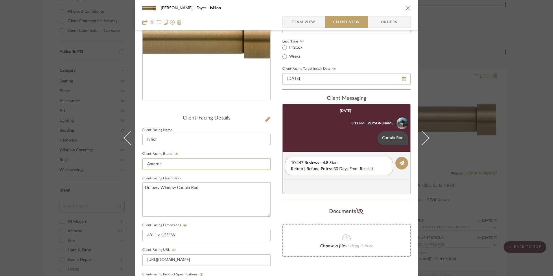
drag, startPoint x: 375, startPoint y: 169, endPoint x: 259, endPoint y: 169, distance: 115.4
click at [259, 169] on div "[PERSON_NAME] Foyer Ivilion Team View Client View Orders Client-Facing Details …" at bounding box center [276, 180] width 282 height 482
type textarea "10,447 Reviews - 4.8 Stars"
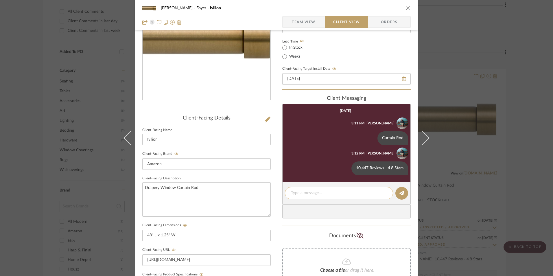
click at [306, 193] on textarea at bounding box center [339, 193] width 96 height 6
paste textarea "Return | Refund Policy: 30 Days From Receipt"
type textarea "Return | Refund Policy: 30 Days From Receipt"
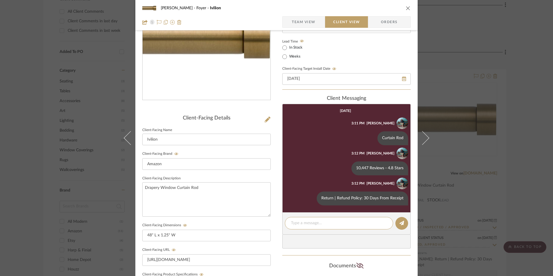
click at [406, 8] on icon "close" at bounding box center [408, 8] width 5 height 5
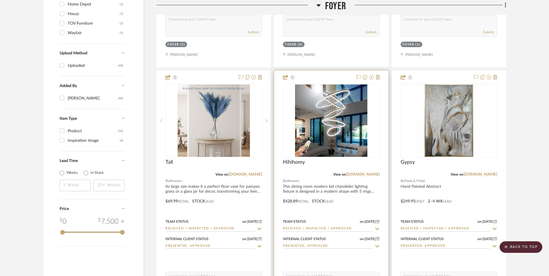
scroll to position [757, 0]
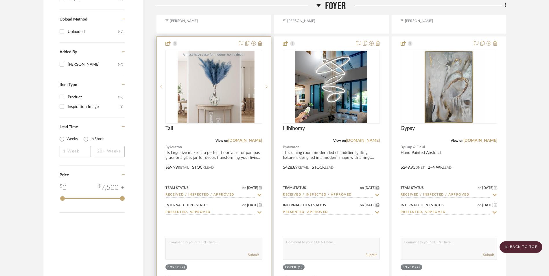
click at [218, 53] on img at bounding box center [214, 87] width 72 height 72
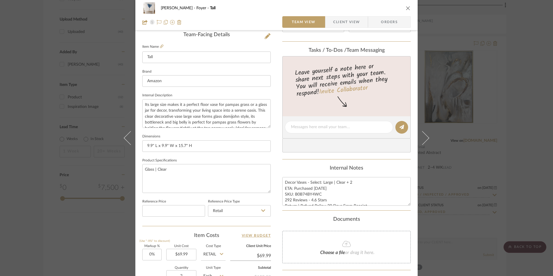
scroll to position [203, 0]
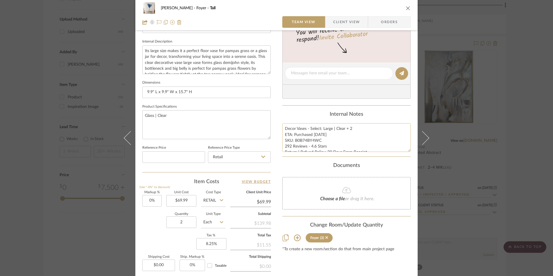
drag, startPoint x: 297, startPoint y: 139, endPoint x: 287, endPoint y: 134, distance: 11.3
click at [297, 139] on textarea "Decor Vases - Select: Large | Clear + 2 ETA: Purchased [DATE] SKU: B0B74BY4WC 2…" at bounding box center [346, 137] width 128 height 29
drag, startPoint x: 283, startPoint y: 128, endPoint x: 378, endPoint y: 157, distance: 99.3
click at [378, 157] on summary-project-notes "Internal Notes Decor Vases - Select: Large | Clear + 2 ETA: Purchased [DATE] SK…" at bounding box center [346, 134] width 128 height 46
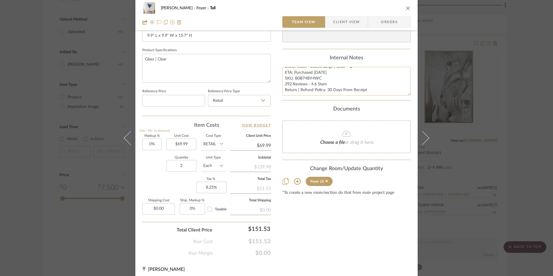
scroll to position [263, 0]
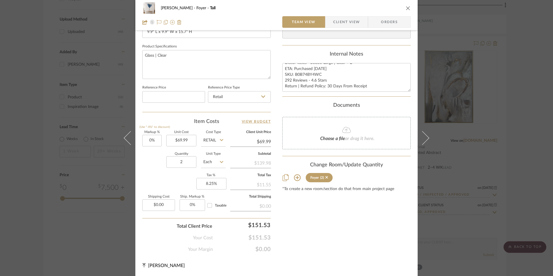
click at [377, 17] on span "Orders" at bounding box center [390, 22] width 30 height 12
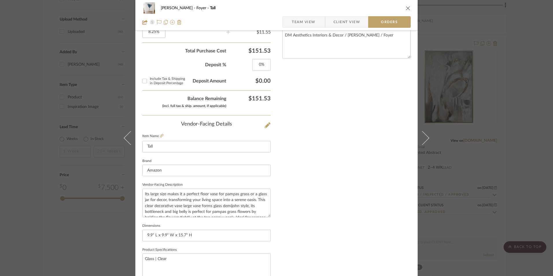
scroll to position [339, 0]
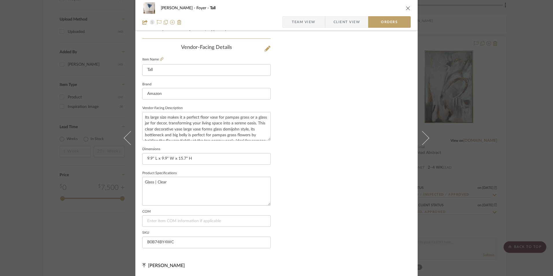
click at [337, 21] on span "Client View" at bounding box center [347, 22] width 27 height 12
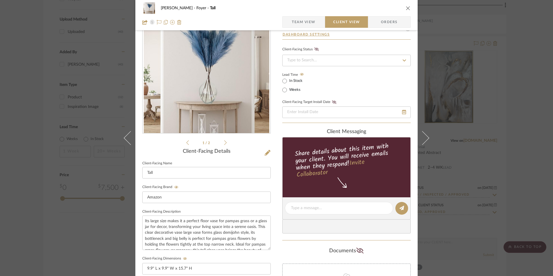
scroll to position [65, 0]
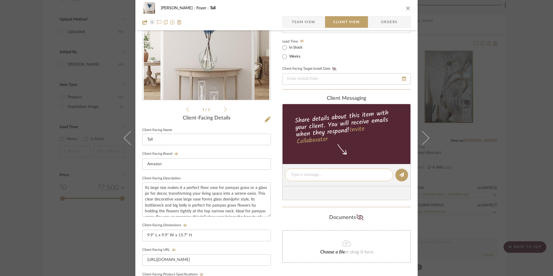
click at [315, 177] on textarea at bounding box center [339, 175] width 96 height 6
paste textarea "Decor Vases - Select: Large | Clear + 2 ETA: Purchased [DATE] SKU: B0B74BY4WC 2…"
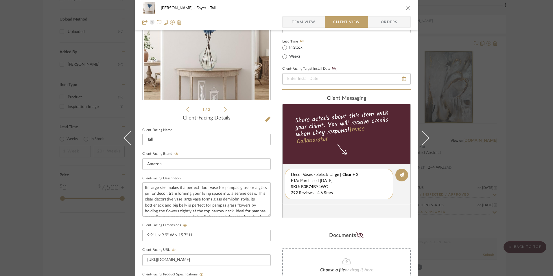
scroll to position [0, 0]
drag, startPoint x: 289, startPoint y: 174, endPoint x: 382, endPoint y: 198, distance: 95.4
click at [383, 198] on div "Decor Vases - Select: Large | Clear + 2 ETA: Purchased [DATE] SKU: B0B74BY4WC 2…" at bounding box center [339, 184] width 108 height 31
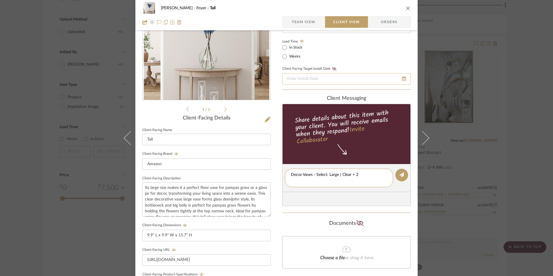
type textarea "Decor Vases - Select: Large | Clear + 2"
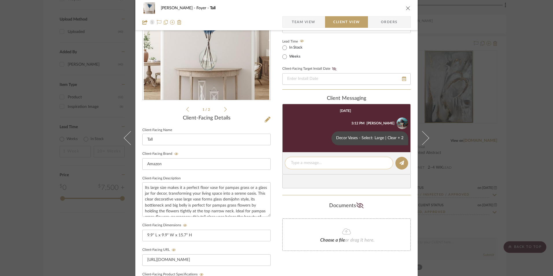
click at [309, 159] on div at bounding box center [339, 163] width 108 height 12
click at [309, 161] on textarea at bounding box center [339, 163] width 96 height 6
paste textarea "ETA: Purchased [DATE] SKU: B0B74BY4WC 292 Reviews - 4.6 Stars Return | Refund P…"
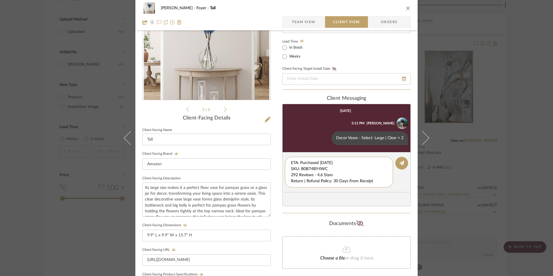
drag, startPoint x: 336, startPoint y: 170, endPoint x: 262, endPoint y: 148, distance: 77.1
click at [262, 149] on div "[PERSON_NAME] Foyer Tall Team View Client View Orders 1 / 2 Client-Facing Detai…" at bounding box center [276, 180] width 282 height 482
click at [291, 168] on textarea "292 Reviews - 4.6 Stars Return | Refund Policy: 30 Days From Receipt" at bounding box center [339, 169] width 96 height 18
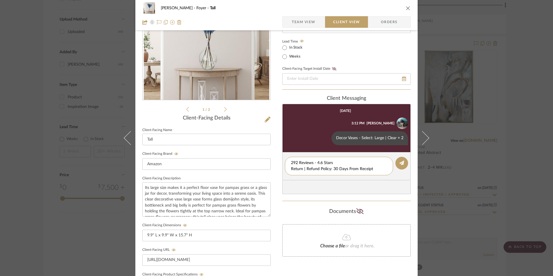
drag, startPoint x: 374, startPoint y: 170, endPoint x: 269, endPoint y: 166, distance: 104.5
click at [269, 166] on div "[PERSON_NAME] Foyer Tall Team View Client View Orders 1 / 2 Client-Facing Detai…" at bounding box center [276, 180] width 282 height 482
type textarea "292 Reviews - 4.6 Stars"
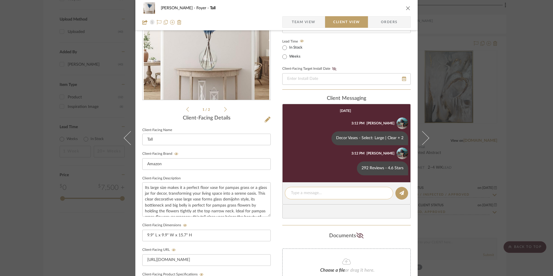
click at [302, 193] on textarea at bounding box center [339, 193] width 96 height 6
paste textarea "Return | Refund Policy: 30 Days From Receipt"
type textarea "Return | Refund Policy: 30 Days From Receipt"
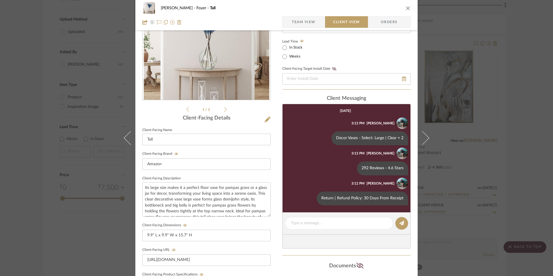
click at [407, 7] on icon "close" at bounding box center [408, 8] width 5 height 5
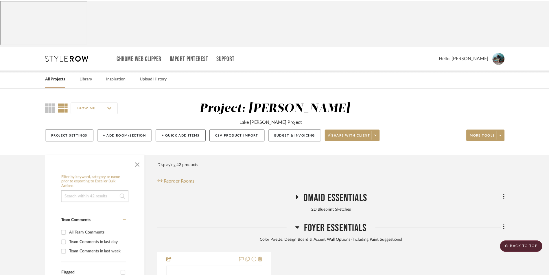
scroll to position [757, 0]
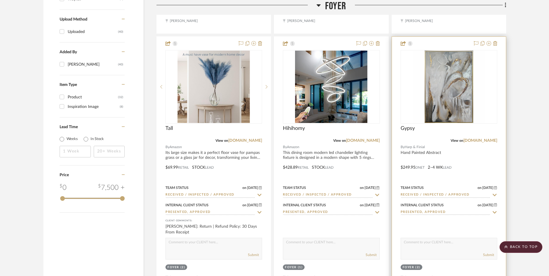
click at [450, 65] on img "0" at bounding box center [449, 87] width 72 height 72
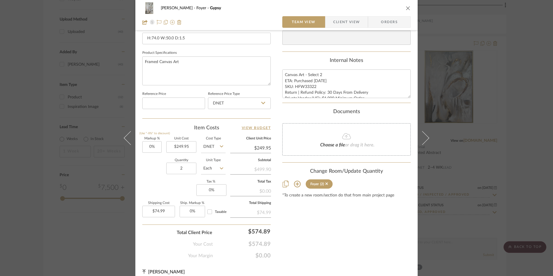
scroll to position [263, 0]
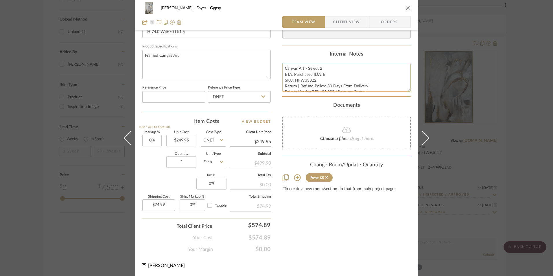
click at [292, 80] on textarea "Canvas Art - Select 2 ETA: Purchased [DATE] SKU: HFW33322 Return | Refund Polic…" at bounding box center [346, 77] width 128 height 29
drag, startPoint x: 283, startPoint y: 67, endPoint x: 382, endPoint y: 98, distance: 104.1
click at [396, 101] on div "Content here copies to Client View - confirm visibility there. Show in Client D…" at bounding box center [346, 15] width 128 height 476
click at [384, 24] on span "Orders" at bounding box center [390, 22] width 30 height 12
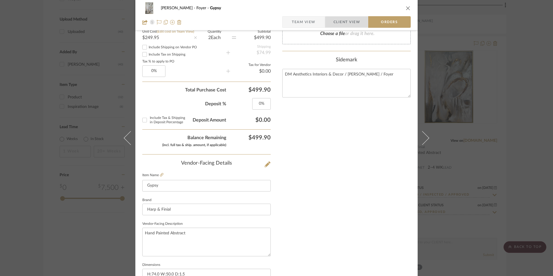
click at [345, 23] on span "Client View" at bounding box center [347, 22] width 27 height 12
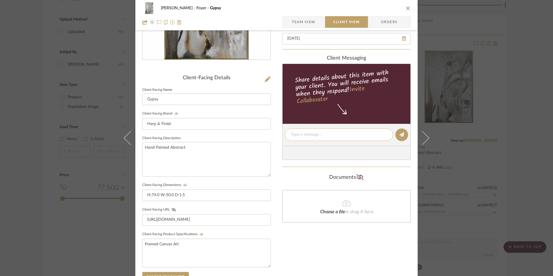
scroll to position [116, 0]
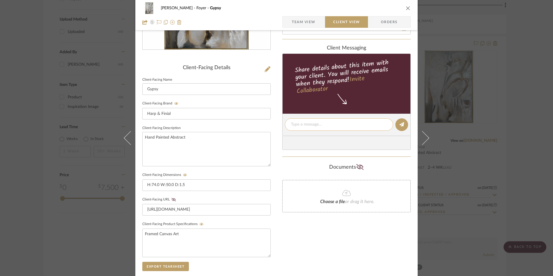
click at [316, 123] on textarea at bounding box center [339, 125] width 96 height 6
paste textarea "Canvas Art - Select 2 ETA: Purchased [DATE] SKU: HFW33322 Return | Refund Polic…"
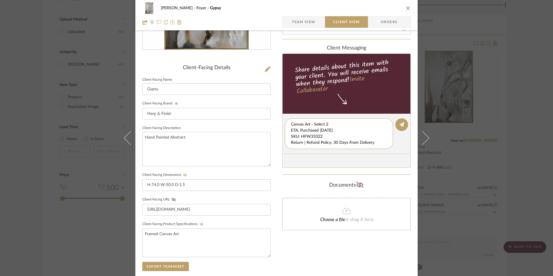
scroll to position [18, 0]
drag, startPoint x: 290, startPoint y: 130, endPoint x: 330, endPoint y: 154, distance: 47.5
click at [330, 154] on div "client Messaging Share details about this item with your client. You will recei…" at bounding box center [346, 106] width 128 height 123
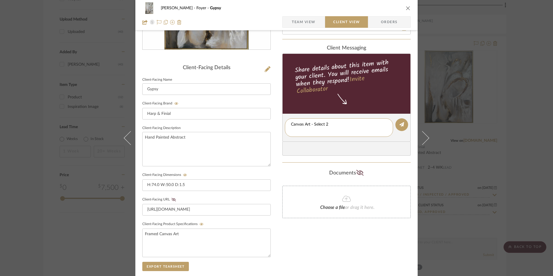
type textarea "Canvas Art - Select 2"
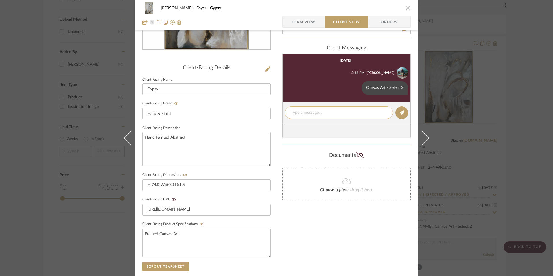
click at [304, 115] on textarea at bounding box center [339, 113] width 96 height 6
paste textarea "ETA: Purchased [DATE] SKU: HFW33322 Return | Refund Policy: 30 Days From Delive…"
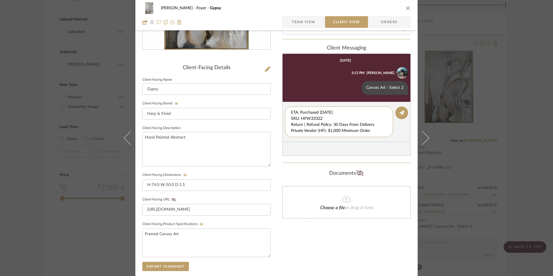
drag, startPoint x: 292, startPoint y: 119, endPoint x: 284, endPoint y: 105, distance: 16.0
click at [284, 105] on editor-of-message "ETA: Purchased [DATE] SKU: HFW33322 Return | Refund Policy: 30 Days From Delive…" at bounding box center [346, 122] width 128 height 40
click at [291, 119] on textarea "Return | Refund Policy: 30 Days From Delivery Private Vendor (HF): $1,000 Minim…" at bounding box center [341, 122] width 100 height 24
drag, startPoint x: 289, startPoint y: 119, endPoint x: 302, endPoint y: 136, distance: 21.3
click at [302, 136] on div "Return | Refund Policy: 30 Days From Delivery Private Vendor (HF): $1,000 Minim…" at bounding box center [339, 121] width 108 height 31
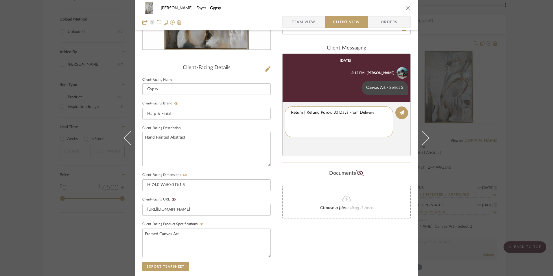
type textarea "Return | Refund Policy: 30 Days From Delivery"
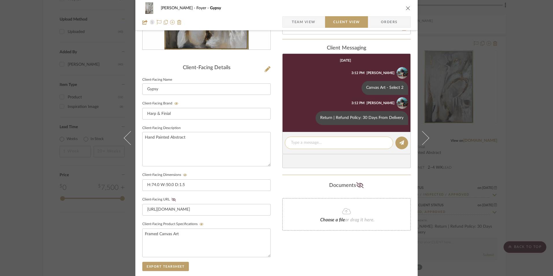
click at [309, 140] on textarea at bounding box center [339, 143] width 96 height 6
paste textarea "Private Vendor (HF): $1,000 Minimum Order Purchase Approval Time: 7-14 Business…"
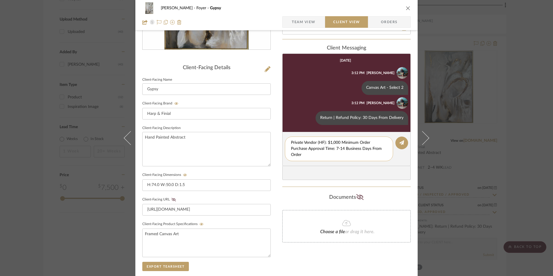
click at [291, 149] on textarea "Private Vendor (HF): $1,000 Minimum Order Purchase Approval Time: 7-14 Business…" at bounding box center [339, 149] width 96 height 18
click at [288, 149] on div "Private Vendor (HF): $1,000 Minimum Order Purchase Approval Time: 7-14 Business…" at bounding box center [339, 149] width 108 height 25
drag, startPoint x: 289, startPoint y: 148, endPoint x: 308, endPoint y: 158, distance: 21.0
click at [308, 158] on div "Private Vendor (HF): $1,000 Minimum Order Purchase Approval Time: 7-14 Business…" at bounding box center [339, 149] width 108 height 25
type textarea "Private Vendor (HF): $1,000 Minimum Order"
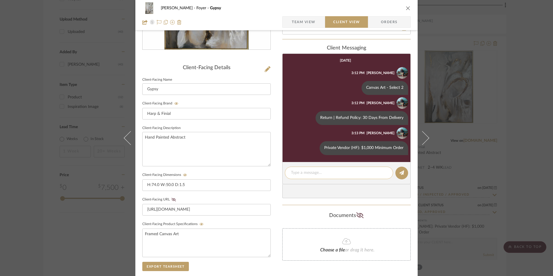
click at [305, 173] on textarea at bounding box center [339, 173] width 96 height 6
paste textarea "Purchase Approval Time: 7-14 Business Days From Order"
type textarea "Purchase Approval Time: 7-14 Business Days From Order"
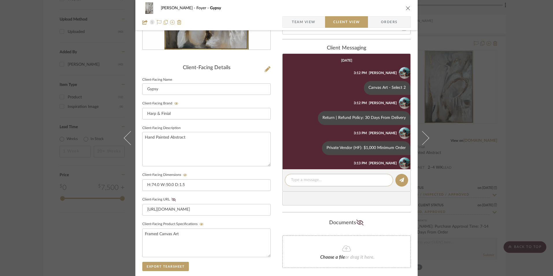
scroll to position [23, 0]
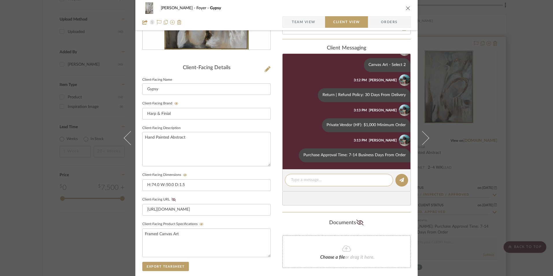
drag, startPoint x: 407, startPoint y: 9, endPoint x: 442, endPoint y: 41, distance: 47.3
click at [407, 9] on icon "close" at bounding box center [408, 8] width 5 height 5
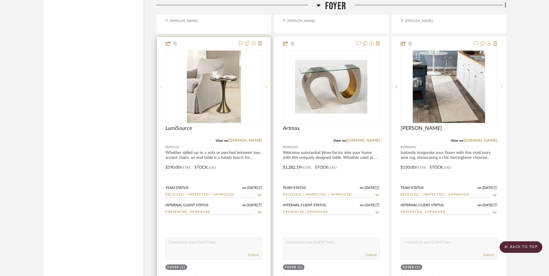
scroll to position [1018, 0]
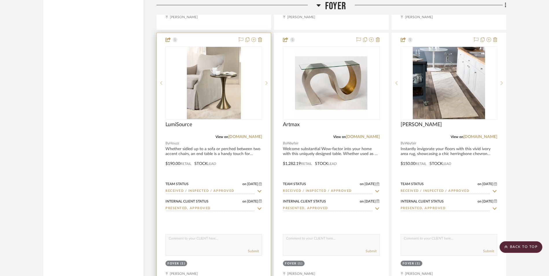
click at [220, 62] on img at bounding box center [214, 83] width 54 height 72
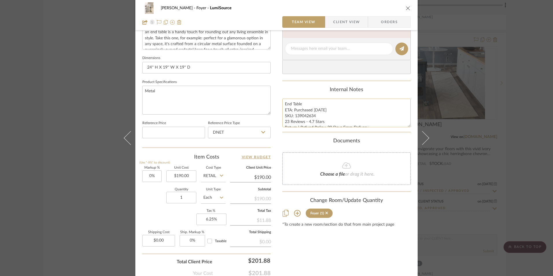
scroll to position [231, 0]
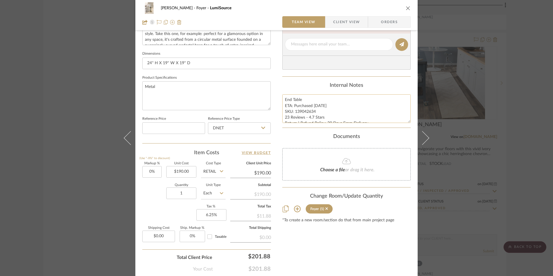
click at [295, 112] on textarea "End Table ETA: Purchased [DATE] SKU: 139042634 23 Reviews - 4.7 Stars Return | …" at bounding box center [346, 108] width 128 height 29
drag, startPoint x: 282, startPoint y: 99, endPoint x: 371, endPoint y: 140, distance: 97.6
click at [371, 140] on div "Content here copies to Client View - confirm visibility there. Show in Client D…" at bounding box center [346, 46] width 128 height 476
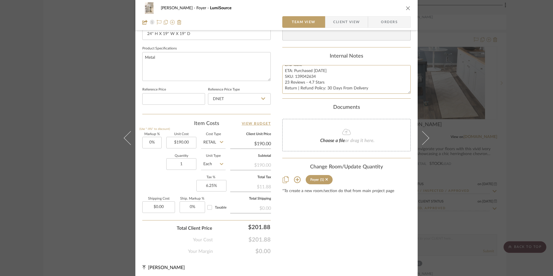
scroll to position [263, 0]
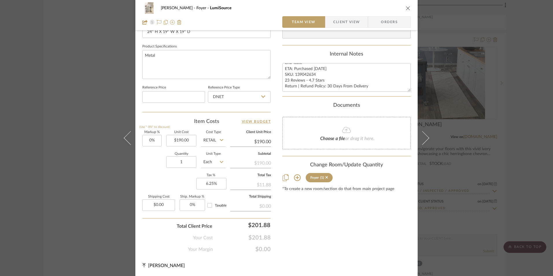
click at [347, 23] on span "Client View" at bounding box center [346, 22] width 27 height 12
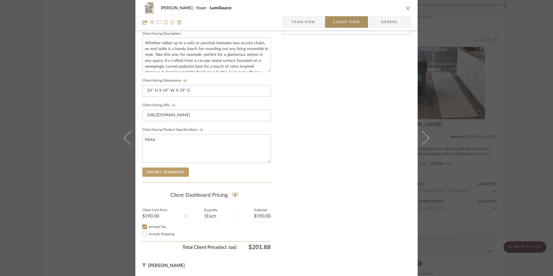
scroll to position [210, 0]
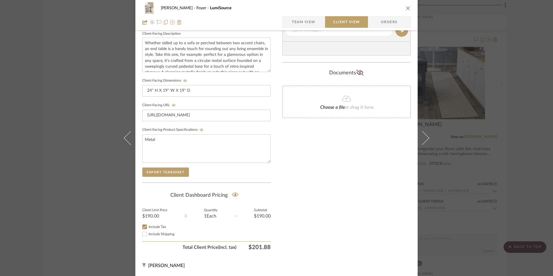
click at [387, 22] on span "Orders" at bounding box center [390, 22] width 30 height 12
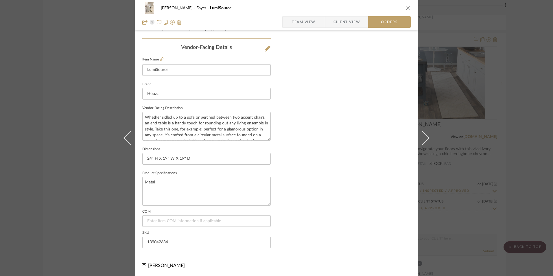
click at [340, 18] on span "Client View" at bounding box center [347, 22] width 27 height 12
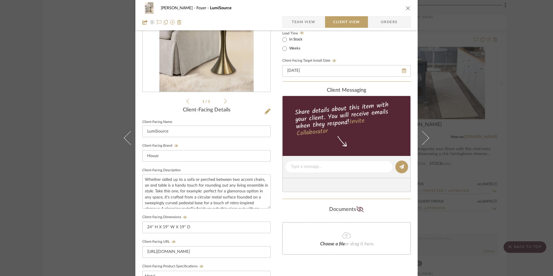
scroll to position [87, 0]
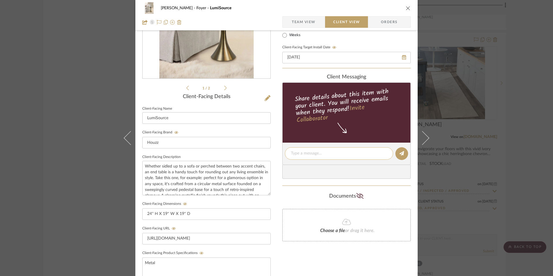
click at [314, 152] on textarea at bounding box center [339, 153] width 96 height 6
paste textarea "End Table ETA: Purchased [DATE] SKU: 139042634 23 Reviews - 4.7 Stars Return | …"
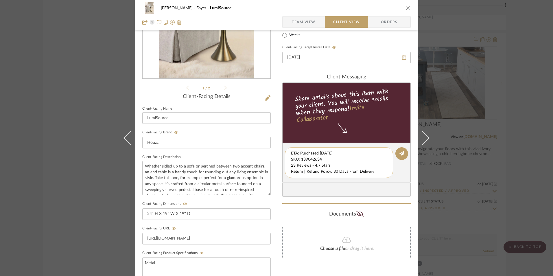
scroll to position [6, 0]
drag, startPoint x: 289, startPoint y: 153, endPoint x: 376, endPoint y: 175, distance: 89.1
click at [376, 175] on textarea "End Table ETA: Purchased [DATE] SKU: 139042634 23 Reviews - 4.7 Stars Return | …" at bounding box center [341, 162] width 100 height 24
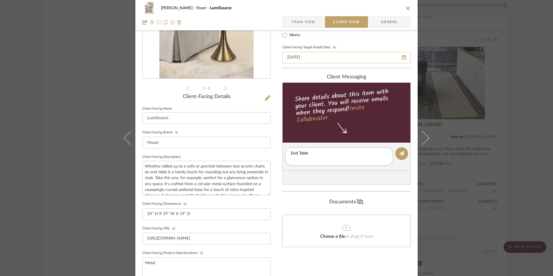
type textarea "End Table"
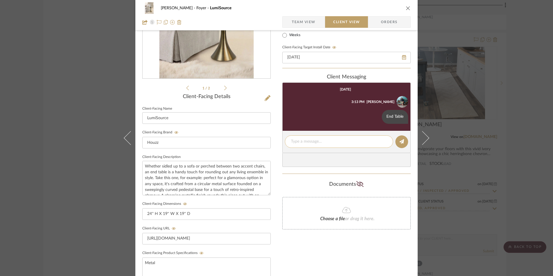
click at [302, 139] on textarea at bounding box center [339, 142] width 96 height 6
paste textarea "ETA: Purchased [DATE] SKU: 139042634 23 Reviews - 4.7 Stars Return | Refund Pol…"
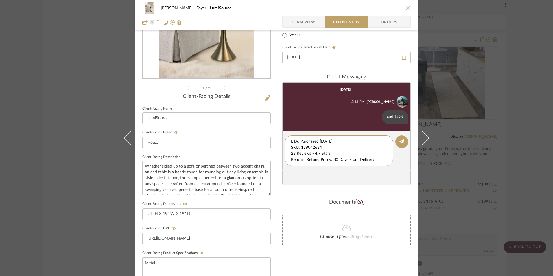
drag, startPoint x: 325, startPoint y: 146, endPoint x: 283, endPoint y: 134, distance: 44.4
click at [283, 134] on editor-of-message "ETA: Purchased [DATE] SKU: 139042634 23 Reviews - 4.7 Stars Return | Refund Pol…" at bounding box center [346, 151] width 128 height 40
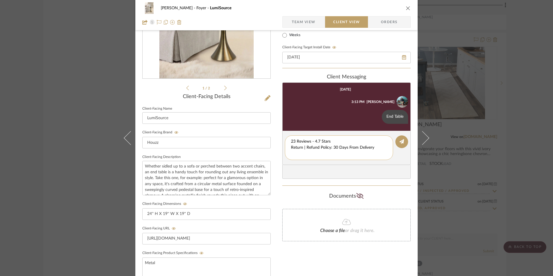
click at [289, 146] on div "23 Reviews - 4.7 Stars Return | Refund Policy: 30 Days From Delivery" at bounding box center [339, 147] width 108 height 25
click at [291, 146] on textarea "23 Reviews - 4.7 Stars Return | Refund Policy: 30 Days From Delivery" at bounding box center [339, 148] width 96 height 18
click at [285, 147] on div "23 Reviews - 4.7 Stars Return | Refund Policy: 30 Days From Delivery" at bounding box center [339, 144] width 108 height 19
type textarea "23 Reviews - 4.7 Stars"
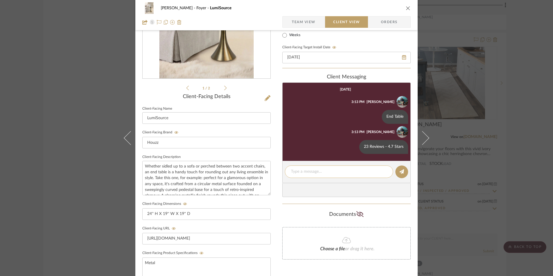
click at [301, 171] on textarea at bounding box center [339, 172] width 96 height 6
paste textarea "Return | Refund Policy: 30 Days From Delivery"
type textarea "Return | Refund Policy: 30 Days From Delivery"
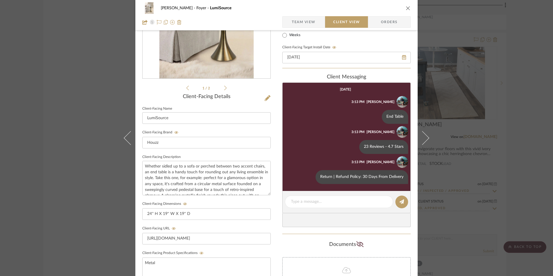
click at [406, 9] on icon "close" at bounding box center [408, 8] width 5 height 5
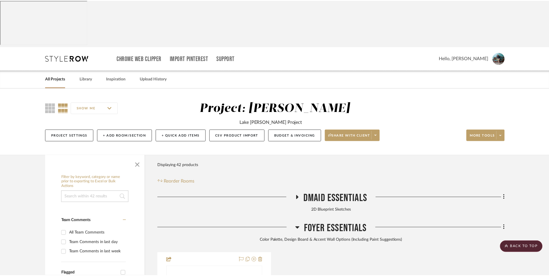
scroll to position [1018, 0]
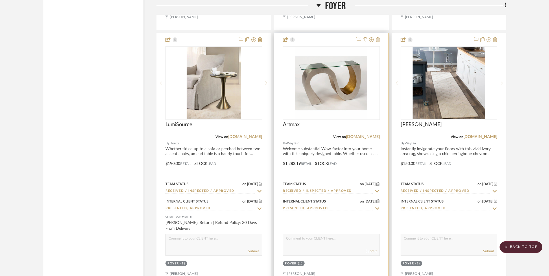
click at [370, 135] on link "[DOMAIN_NAME]" at bounding box center [363, 137] width 34 height 4
click at [355, 64] on img "0" at bounding box center [320, 83] width 72 height 72
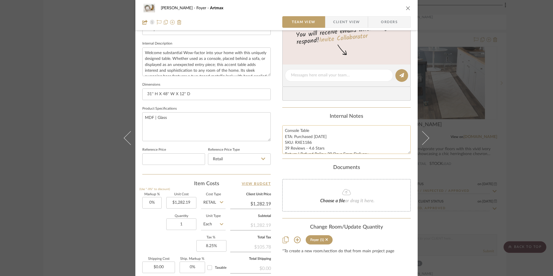
scroll to position [203, 0]
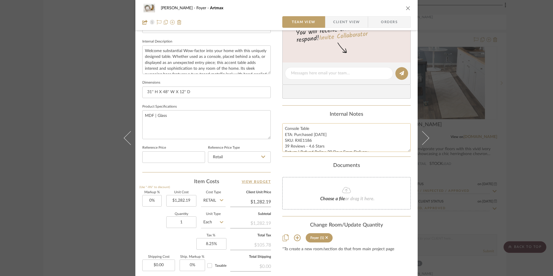
click at [293, 136] on textarea "Console Table ETA: Purchased [DATE] SKU: RXE1186 39 Reviews - 4.6 Stars Return …" at bounding box center [346, 137] width 128 height 29
drag, startPoint x: 283, startPoint y: 127, endPoint x: 325, endPoint y: 145, distance: 46.3
click at [383, 157] on div "Content here copies to Client View - confirm visibility there. Show in Client D…" at bounding box center [346, 75] width 128 height 476
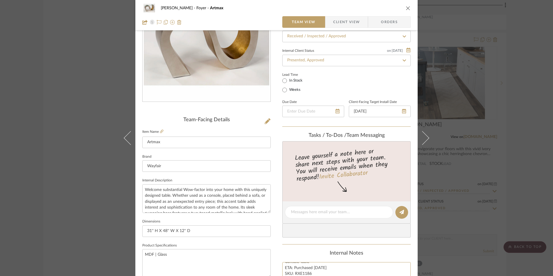
scroll to position [60, 0]
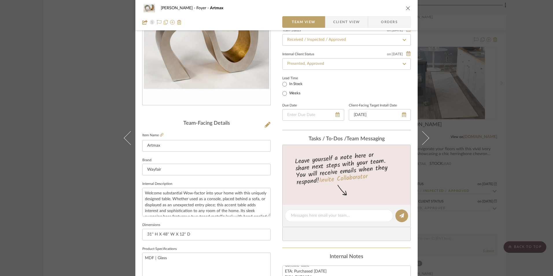
click at [384, 20] on span "Orders" at bounding box center [390, 22] width 30 height 12
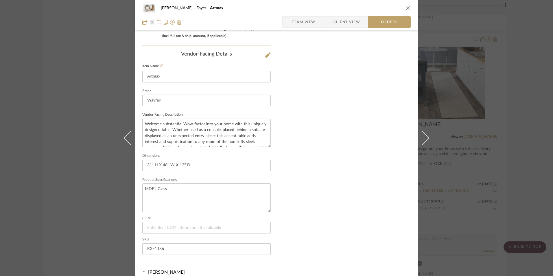
scroll to position [339, 0]
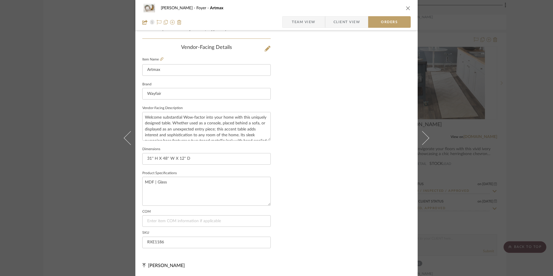
click at [345, 23] on span "Client View" at bounding box center [347, 22] width 27 height 12
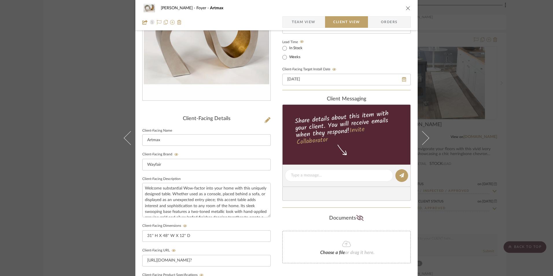
scroll to position [65, 0]
click at [316, 178] on textarea at bounding box center [339, 175] width 96 height 6
paste textarea "Console Table ETA: Purchased [DATE] SKU: RXE1186 39 Reviews - 4.6 Stars Return …"
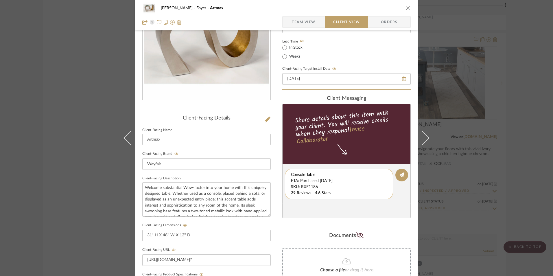
scroll to position [6, 0]
drag, startPoint x: 289, startPoint y: 175, endPoint x: 382, endPoint y: 202, distance: 97.0
click at [382, 202] on editor-of-message "Console Table ETA: Purchased [DATE] SKU: RXE1186 39 Reviews - 4.6 Stars Return …" at bounding box center [346, 184] width 128 height 40
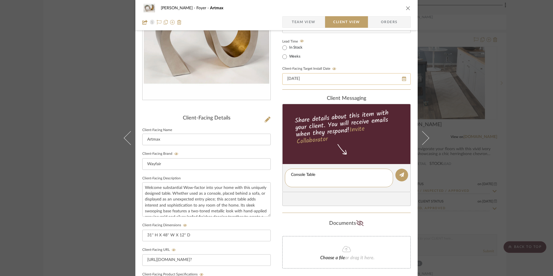
type textarea "Console Table"
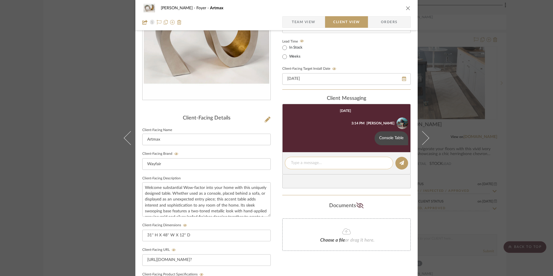
click at [303, 163] on textarea at bounding box center [339, 163] width 96 height 6
paste textarea "ETA: Purchased [DATE] SKU: RXE1186 39 Reviews - 4.6 Stars Return | Refund Polic…"
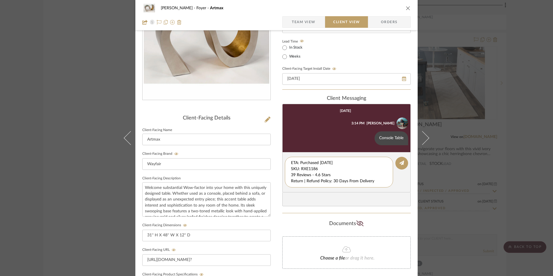
drag, startPoint x: 328, startPoint y: 169, endPoint x: 276, endPoint y: 154, distance: 53.7
click at [276, 154] on div "[PERSON_NAME] Foyer Artmax Team View Client View Orders Client-Facing Details C…" at bounding box center [276, 180] width 282 height 482
click at [291, 167] on textarea "39 Reviews - 4.6 Stars Return | Refund Policy: 30 Days From Delivery" at bounding box center [339, 169] width 96 height 18
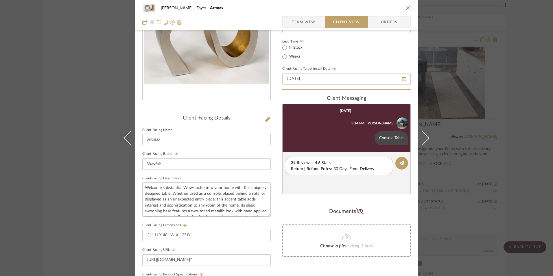
drag, startPoint x: 377, startPoint y: 169, endPoint x: 289, endPoint y: 170, distance: 88.5
click at [289, 170] on div "39 Reviews - 4.6 Stars Return | Refund Policy: 30 Days From Delivery" at bounding box center [339, 166] width 108 height 19
type textarea "39 Reviews - 4.6 Stars"
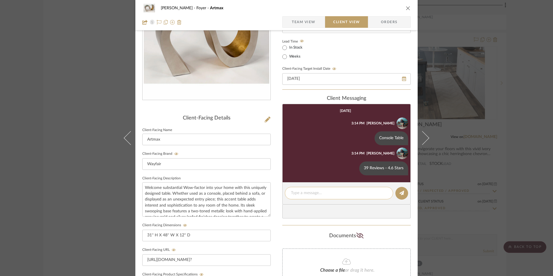
click at [317, 191] on textarea at bounding box center [339, 193] width 96 height 6
paste textarea "Return | Refund Policy: 30 Days From Delivery"
type textarea "Return | Refund Policy: 30 Days From Delivery"
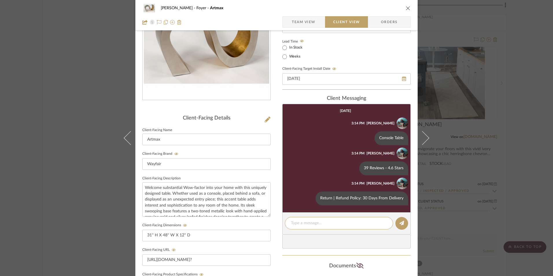
click at [406, 8] on icon "close" at bounding box center [408, 8] width 5 height 5
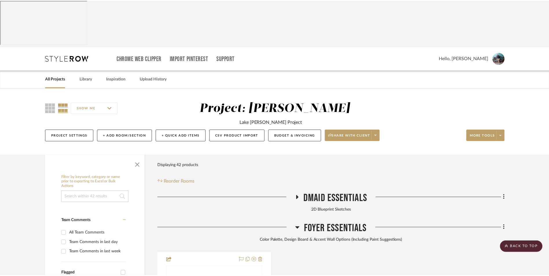
scroll to position [1018, 0]
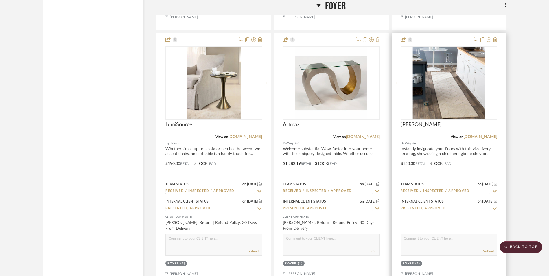
click at [445, 55] on img "0" at bounding box center [449, 83] width 72 height 72
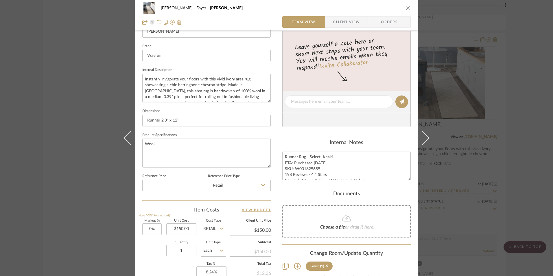
scroll to position [203, 0]
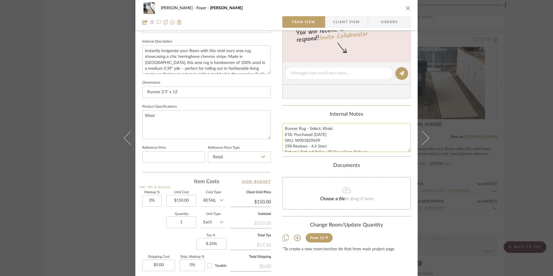
click at [293, 138] on textarea "Runner Rug - Select: Khaki ETA: Purchased [DATE] SKU: W001829659 198 Reviews - …" at bounding box center [346, 137] width 128 height 29
drag, startPoint x: 283, startPoint y: 127, endPoint x: 378, endPoint y: 156, distance: 100.1
click at [378, 156] on summary-project-notes "Internal Notes Runner Rug - Select: Khaki ETA: Purchased [DATE] SKU: W001829659…" at bounding box center [346, 134] width 128 height 46
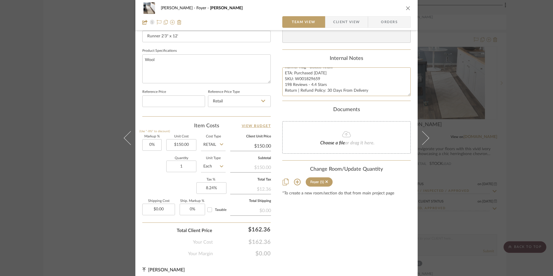
scroll to position [260, 0]
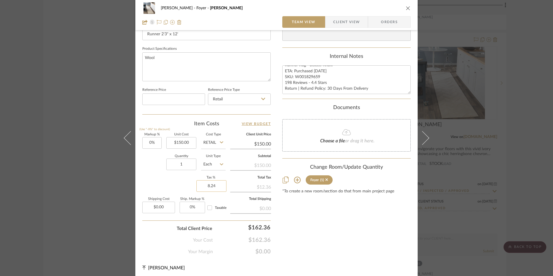
click at [212, 186] on input "8.24" at bounding box center [211, 186] width 30 height 12
type input "8.25%"
click at [317, 250] on div "Content here copies to Client View - confirm visibility there. Show in Client D…" at bounding box center [346, 17] width 128 height 476
click at [388, 25] on span "Orders" at bounding box center [390, 22] width 30 height 12
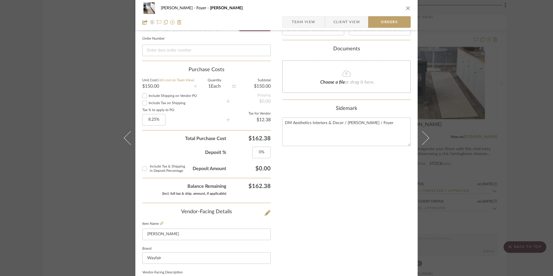
scroll to position [166, 0]
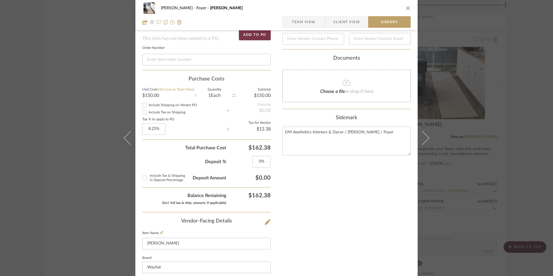
click at [338, 28] on div "[PERSON_NAME] Foyer [PERSON_NAME] Team View Client View Orders" at bounding box center [276, 15] width 282 height 30
click at [340, 21] on span "Client View" at bounding box center [347, 22] width 27 height 12
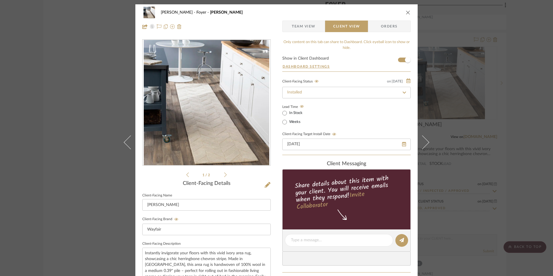
scroll to position [116, 0]
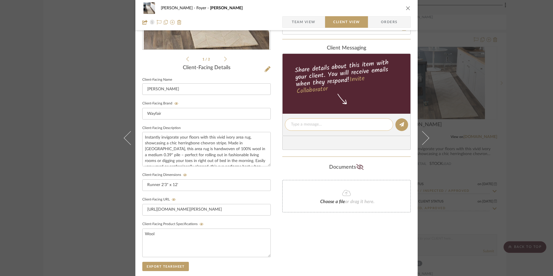
click at [317, 126] on textarea at bounding box center [339, 125] width 96 height 6
paste textarea "Runner Rug - Select: Khaki ETA: Purchased [DATE] SKU: W001829659 198 Reviews - …"
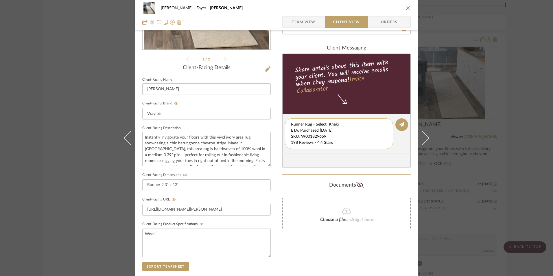
scroll to position [6, 0]
drag, startPoint x: 290, startPoint y: 124, endPoint x: 378, endPoint y: 149, distance: 91.8
click at [378, 149] on editor-of-message "Runner Rug - Select: Khaki ETA: Purchased [DATE] SKU: W001829659 198 Reviews - …" at bounding box center [346, 134] width 128 height 40
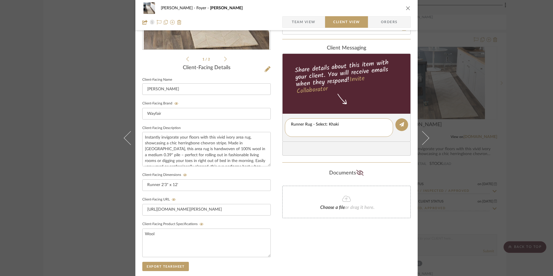
scroll to position [0, 0]
type textarea "Runner Rug - Select: Khaki"
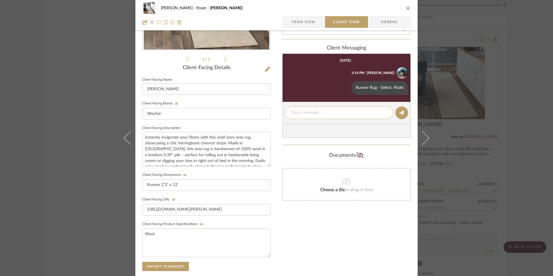
click at [299, 114] on textarea at bounding box center [339, 113] width 96 height 6
paste textarea "ETA: Purchased [DATE] SKU: W001829659 198 Reviews - 4.4 Stars Return | Refund P…"
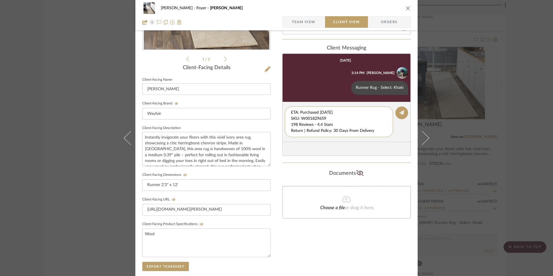
drag, startPoint x: 289, startPoint y: 114, endPoint x: 279, endPoint y: 106, distance: 13.3
click at [272, 105] on div "[PERSON_NAME] Foyer [PERSON_NAME] Team View Client View Orders 1 / 2 Client-Fac…" at bounding box center [276, 130] width 282 height 482
click at [291, 117] on textarea "198 Reviews - 4.4 Stars Return | Refund Policy: 30 Days From Delivery" at bounding box center [339, 119] width 96 height 18
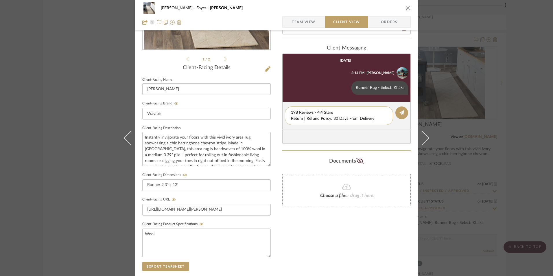
drag, startPoint x: 377, startPoint y: 119, endPoint x: 292, endPoint y: 119, distance: 85.1
click at [286, 120] on div "198 Reviews - 4.4 Stars Return | Refund Policy: 30 Days From Delivery" at bounding box center [339, 115] width 108 height 19
type textarea "198 Reviews - 4.4 Stars"
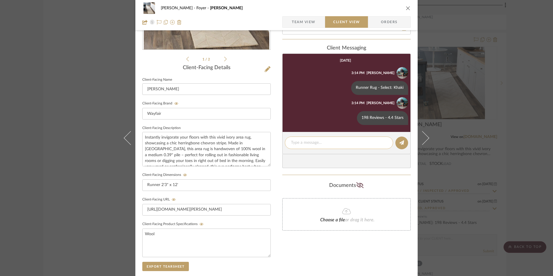
click at [312, 145] on textarea at bounding box center [339, 143] width 96 height 6
paste textarea "Return | Refund Policy: 30 Days From Delivery"
type textarea "Return | Refund Policy: 30 Days From Delivery"
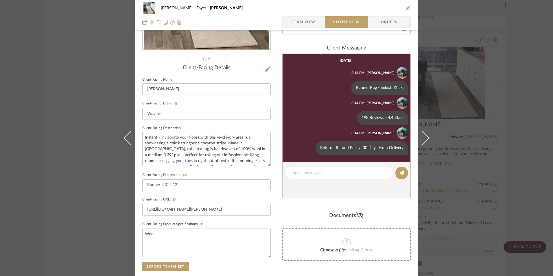
click at [407, 9] on icon "close" at bounding box center [408, 8] width 5 height 5
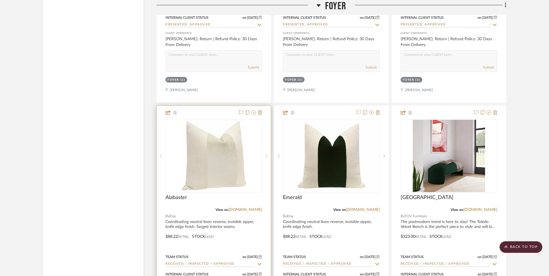
scroll to position [1191, 0]
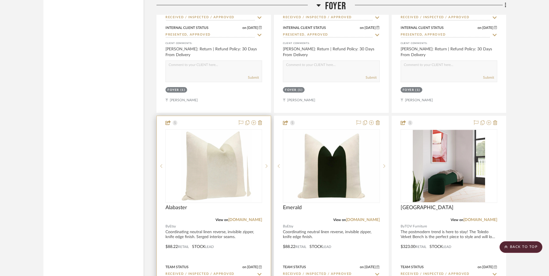
click at [216, 130] on img at bounding box center [214, 166] width 66 height 72
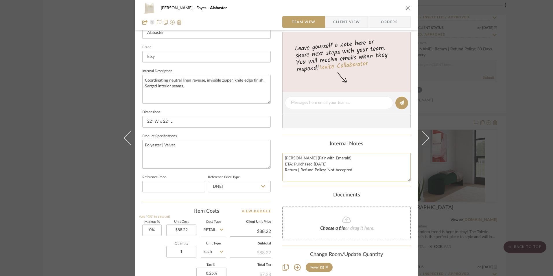
scroll to position [174, 0]
click at [301, 164] on textarea "[PERSON_NAME] (Pair with Emerald) ETA: Purchased [DATE] Return | Refund Policy:…" at bounding box center [346, 166] width 128 height 29
drag, startPoint x: 283, startPoint y: 157, endPoint x: 362, endPoint y: 172, distance: 81.1
click at [362, 172] on textarea "[PERSON_NAME] (Pair with Emerald) ETA: Purchased [DATE] Return | Refund Policy:…" at bounding box center [346, 166] width 128 height 29
click at [298, 171] on textarea "[PERSON_NAME] (Pair with Emerald) ETA: Purchased [DATE] Return | Refund Policy:…" at bounding box center [346, 166] width 128 height 29
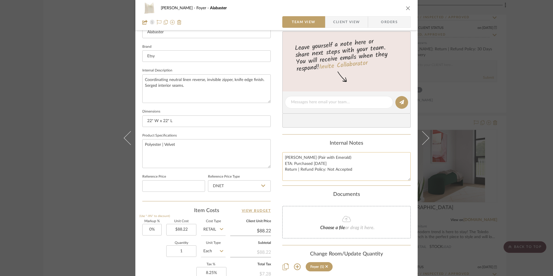
drag, startPoint x: 284, startPoint y: 158, endPoint x: 369, endPoint y: 176, distance: 87.4
click at [369, 176] on textarea "[PERSON_NAME] (Pair with Emerald) ETA: Purchased [DATE] Return | Refund Policy:…" at bounding box center [346, 166] width 128 height 29
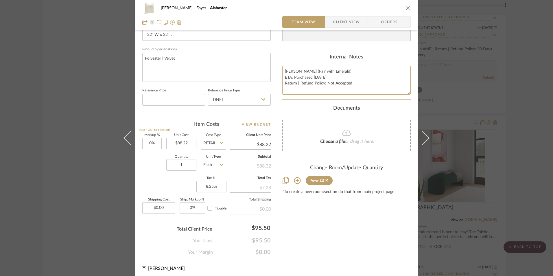
scroll to position [263, 0]
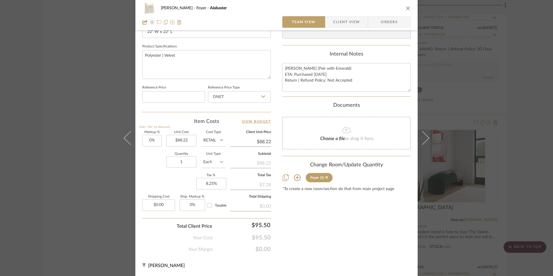
click at [386, 23] on span "Orders" at bounding box center [390, 22] width 30 height 12
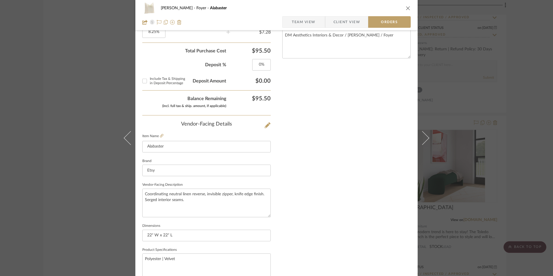
scroll to position [339, 0]
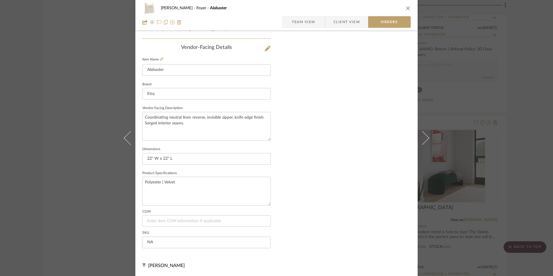
click at [337, 18] on span "Client View" at bounding box center [347, 22] width 27 height 12
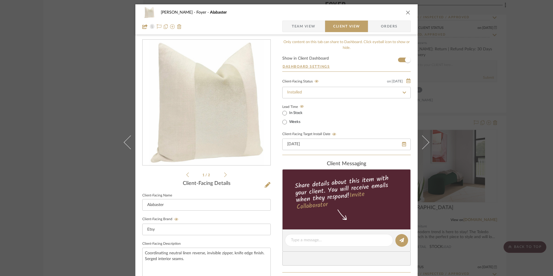
scroll to position [145, 0]
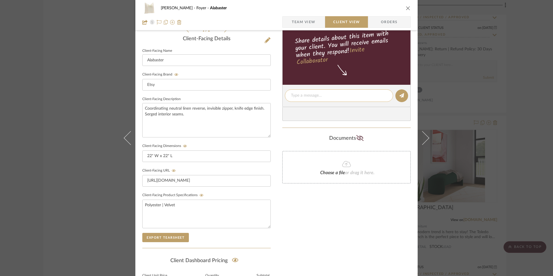
click at [311, 96] on textarea at bounding box center [339, 96] width 96 height 6
paste textarea "[PERSON_NAME] (Pair with Emerald) ETA: Purchased [DATE] Return | Refund Policy:…"
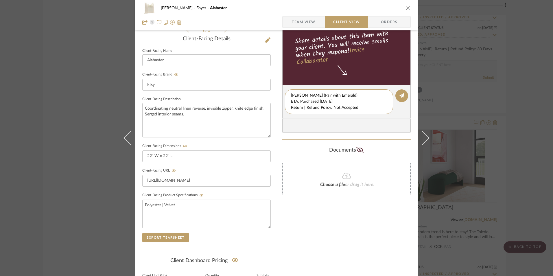
scroll to position [0, 0]
drag, startPoint x: 289, startPoint y: 100, endPoint x: 382, endPoint y: 115, distance: 94.0
click at [382, 115] on editor-of-message "[PERSON_NAME] (Pair with Emerald) ETA: Purchased [DATE] Return | Refund Policy:…" at bounding box center [346, 102] width 128 height 34
type textarea "[PERSON_NAME] (Pair with Emerald)"
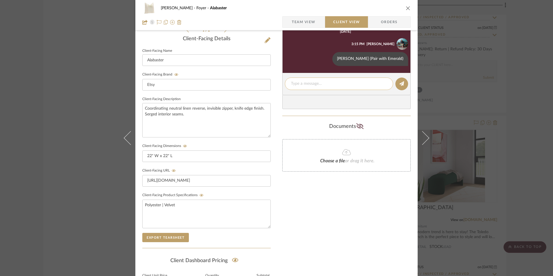
click at [301, 84] on textarea at bounding box center [339, 84] width 96 height 6
paste textarea "ETA: Purchased [DATE] Return | Refund Policy: Not Accepted"
drag, startPoint x: 341, startPoint y: 84, endPoint x: 294, endPoint y: 85, distance: 47.8
click at [267, 84] on div "[PERSON_NAME] Foyer Alabaster Team View Client View Orders 1 / 2 Client-Facing …" at bounding box center [276, 101] width 282 height 482
click at [291, 89] on textarea "Return | Refund Policy: Not Accepted" at bounding box center [339, 87] width 96 height 12
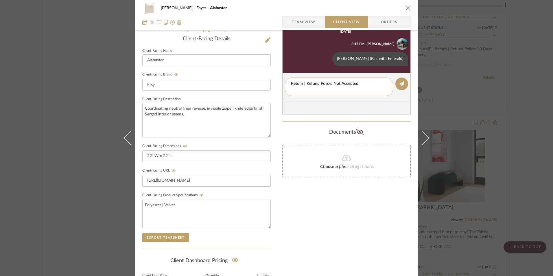
type textarea "Return | Refund Policy: Not Accepted"
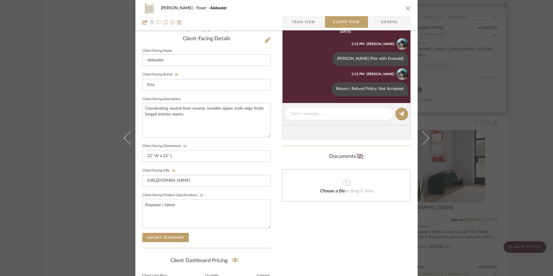
drag, startPoint x: 406, startPoint y: 8, endPoint x: 418, endPoint y: 37, distance: 30.9
click at [406, 9] on icon "close" at bounding box center [408, 8] width 5 height 5
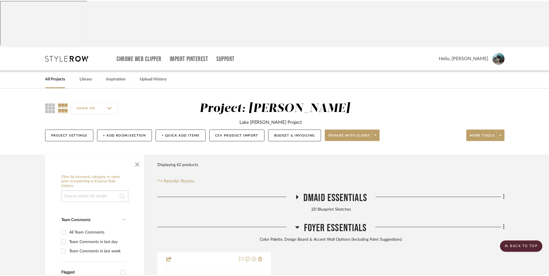
scroll to position [1191, 0]
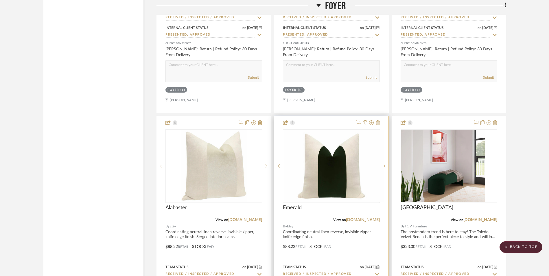
click at [345, 130] on img at bounding box center [331, 166] width 95 height 72
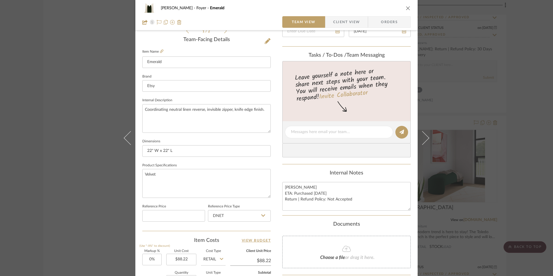
scroll to position [174, 0]
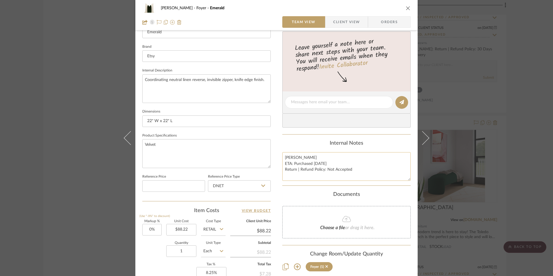
click at [296, 164] on textarea "[PERSON_NAME] ETA: Purchased [DATE] Return | Refund Policy: Not Accepted" at bounding box center [346, 166] width 128 height 29
drag, startPoint x: 284, startPoint y: 157, endPoint x: 356, endPoint y: 172, distance: 74.2
click at [356, 172] on textarea "[PERSON_NAME] ETA: Purchased [DATE] Return | Refund Policy: Not Accepted" at bounding box center [346, 166] width 128 height 29
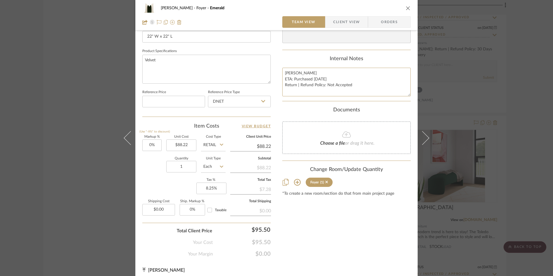
scroll to position [263, 0]
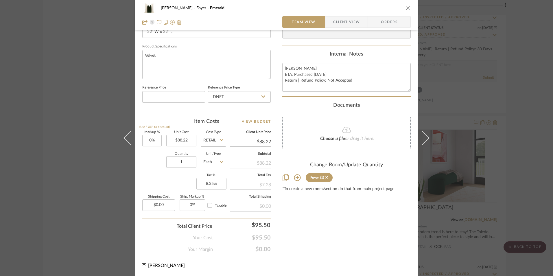
click at [386, 24] on span "Orders" at bounding box center [390, 22] width 30 height 12
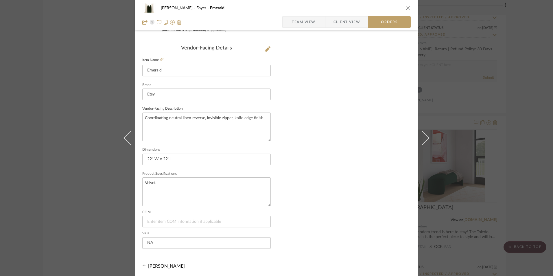
scroll to position [339, 0]
click at [340, 19] on span "Client View" at bounding box center [347, 22] width 27 height 12
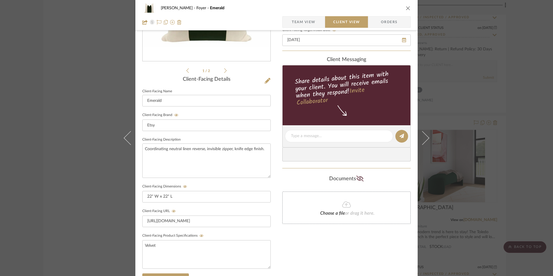
scroll to position [123, 0]
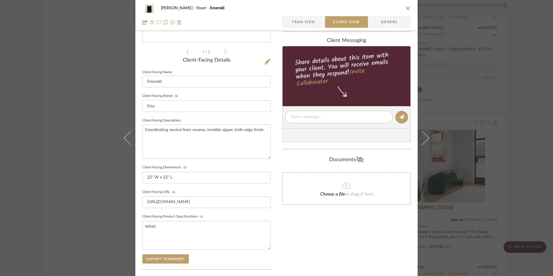
click at [322, 119] on textarea at bounding box center [339, 117] width 96 height 6
paste textarea "[PERSON_NAME] ETA: Purchased [DATE] Return | Refund Policy: Not Accepted"
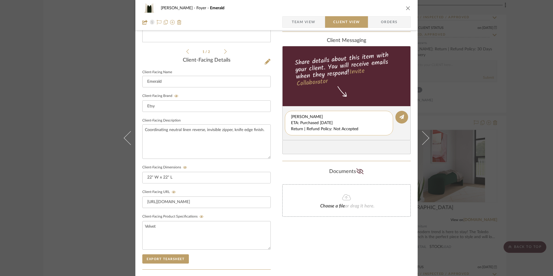
scroll to position [0, 0]
drag, startPoint x: 289, startPoint y: 122, endPoint x: 374, endPoint y: 131, distance: 85.6
click at [374, 131] on textarea "[PERSON_NAME] ETA: Purchased [DATE] Return | Refund Policy: Not Accepted" at bounding box center [339, 123] width 96 height 18
type textarea "Bench Pillow"
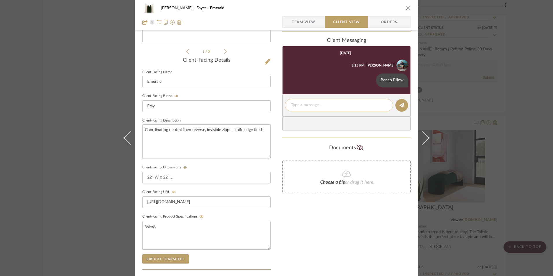
click at [312, 106] on textarea at bounding box center [339, 105] width 96 height 6
paste textarea "ETA: Purchased [DATE] Return | Refund Policy: Not Accepted"
drag, startPoint x: 343, startPoint y: 104, endPoint x: 253, endPoint y: 106, distance: 90.0
click at [253, 106] on div "[PERSON_NAME] Foyer Emerald Team View Client View Orders 1 / 2 Client-Facing De…" at bounding box center [276, 122] width 282 height 482
click at [291, 111] on textarea "Return | Refund Policy: Not Accepted" at bounding box center [339, 108] width 96 height 12
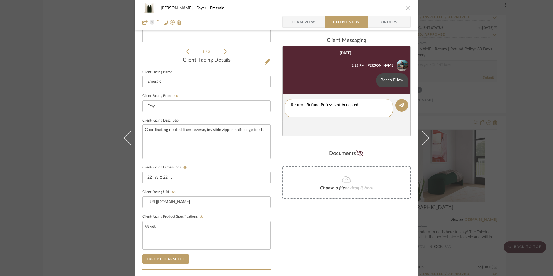
type textarea "Return | Refund Policy: Not Accepted"
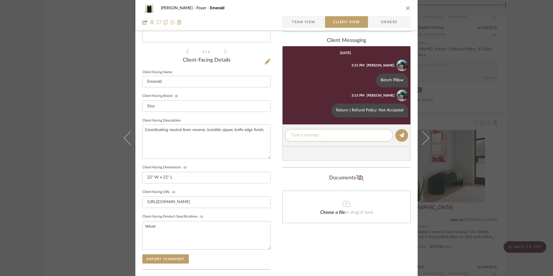
click at [406, 9] on icon "close" at bounding box center [408, 8] width 5 height 5
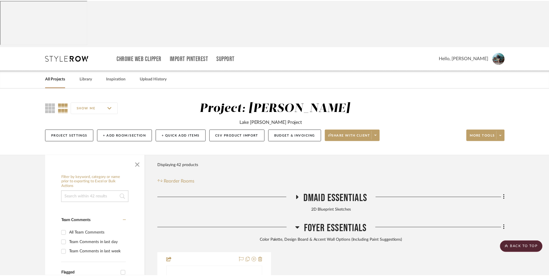
scroll to position [1191, 0]
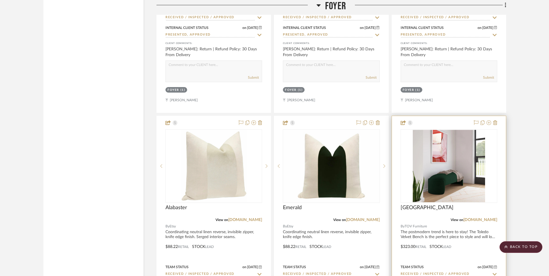
click at [455, 130] on img "0" at bounding box center [449, 166] width 72 height 72
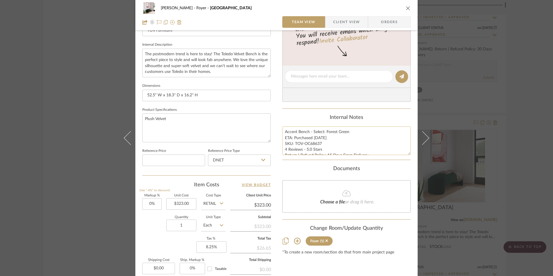
scroll to position [203, 0]
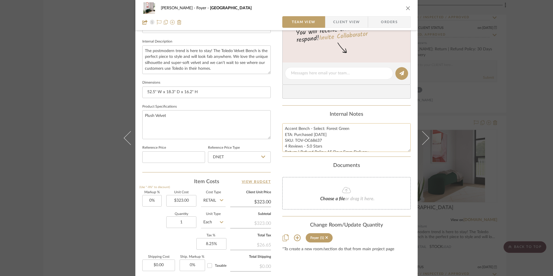
click at [295, 141] on textarea "Accent Bench - Select: Forest Green ETA: Purchased [DATE] SKU: TOV-OC68637 4 Re…" at bounding box center [346, 137] width 128 height 29
drag, startPoint x: 306, startPoint y: 136, endPoint x: 386, endPoint y: 154, distance: 82.0
click at [387, 154] on summary-project-notes "Internal Notes Accent Bench - Select: Forest Green ETA: Purchased [DATE] SKU: T…" at bounding box center [346, 134] width 128 height 46
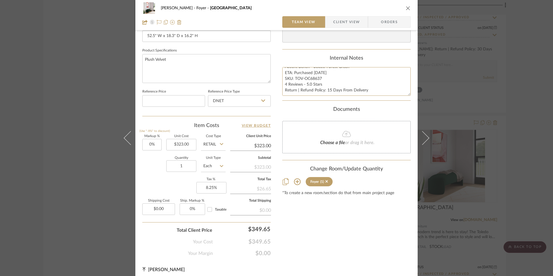
scroll to position [263, 0]
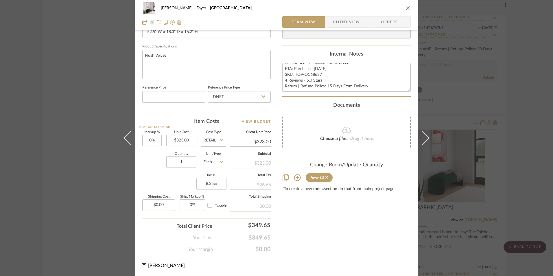
click at [391, 16] on div "[PERSON_NAME] Foyer Toledo Team View Client View Orders" at bounding box center [276, 15] width 282 height 30
click at [378, 22] on span "Orders" at bounding box center [390, 22] width 30 height 12
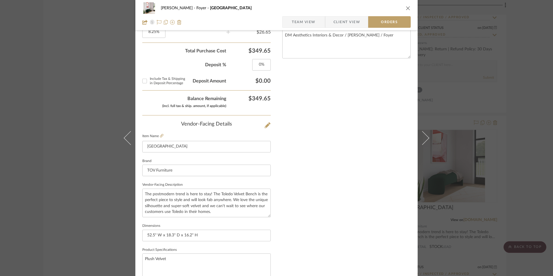
scroll to position [339, 0]
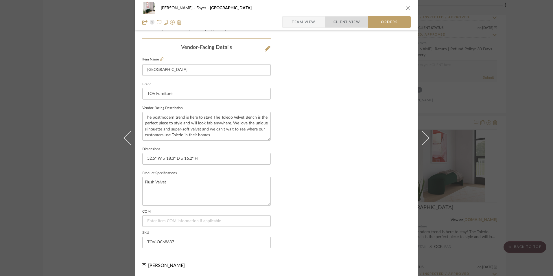
click at [337, 23] on span "Client View" at bounding box center [347, 22] width 27 height 12
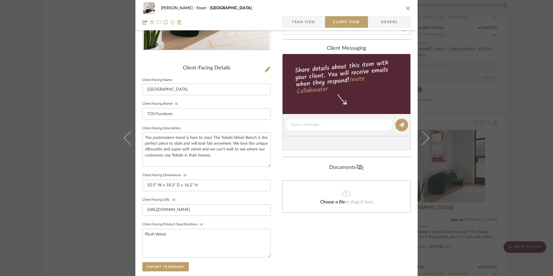
scroll to position [116, 0]
click at [321, 124] on textarea at bounding box center [339, 125] width 96 height 6
paste textarea "Accent Bench - Select: Forest Green ETA: Purchased [DATE] SKU: TOV-OC68637 4 Re…"
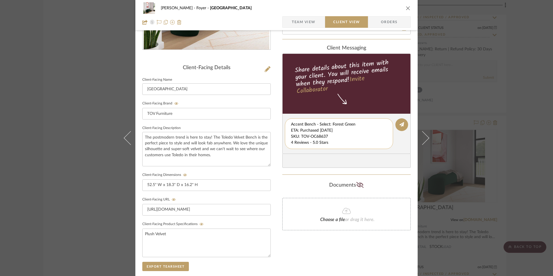
scroll to position [6, 0]
drag, startPoint x: 290, startPoint y: 124, endPoint x: 378, endPoint y: 146, distance: 91.6
click at [378, 146] on div "Accent Bench - Select: Forest Green ETA: Purchased [DATE] SKU: TOV-OC68637 4 Re…" at bounding box center [339, 133] width 108 height 31
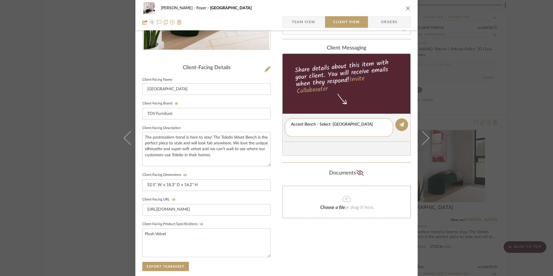
type textarea "Accent Bench - Select: [GEOGRAPHIC_DATA]"
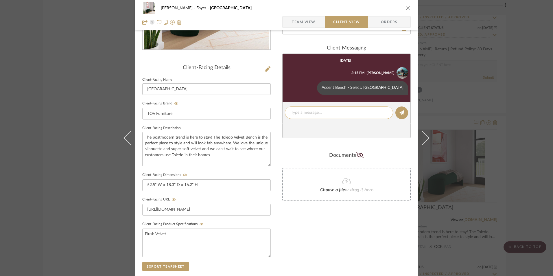
click at [310, 111] on textarea at bounding box center [339, 113] width 96 height 6
paste textarea "ETA: Purchased [DATE] SKU: TOV-OC68637 4 Reviews - 5.0 Stars Return | Refund Po…"
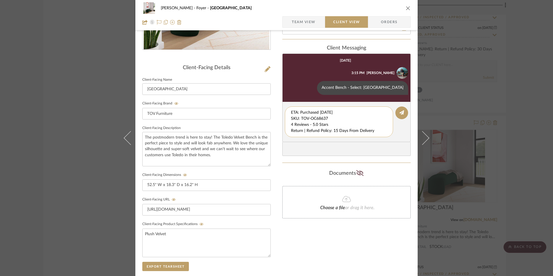
drag, startPoint x: 335, startPoint y: 119, endPoint x: 284, endPoint y: 109, distance: 51.6
click at [285, 110] on div "ETA: Purchased [DATE] SKU: TOV-OC68637 4 Reviews - 5.0 Stars Return | Refund Po…" at bounding box center [339, 121] width 108 height 31
click at [289, 118] on div "4 Reviews - 5.0 Stars Return | Refund Policy: 15 Days From Delivery" at bounding box center [339, 118] width 108 height 25
click at [291, 118] on textarea "4 Reviews - 5.0 Stars Return | Refund Policy: 15 Days From Delivery" at bounding box center [339, 119] width 96 height 18
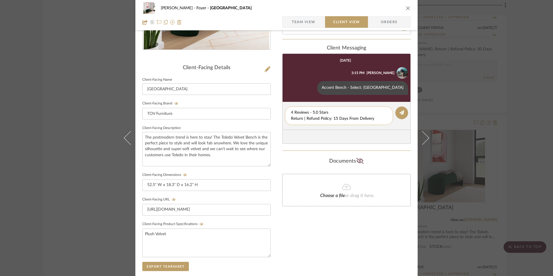
drag, startPoint x: 338, startPoint y: 121, endPoint x: 288, endPoint y: 120, distance: 50.6
click at [288, 120] on div "4 Reviews - 5.0 Stars Return | Refund Policy: 15 Days From Delivery" at bounding box center [339, 115] width 108 height 19
type textarea "4 Reviews - 5.0 Stars"
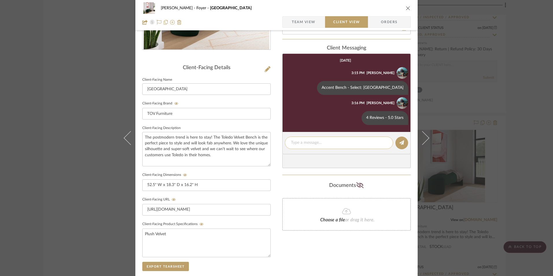
click at [318, 142] on textarea at bounding box center [339, 143] width 96 height 6
paste textarea "Return | Refund Policy: 15 Days From Delivery"
type textarea "Return | Refund Policy: 15 Days From Delivery"
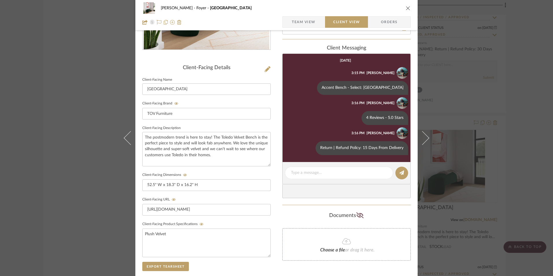
click at [406, 8] on icon "close" at bounding box center [408, 8] width 5 height 5
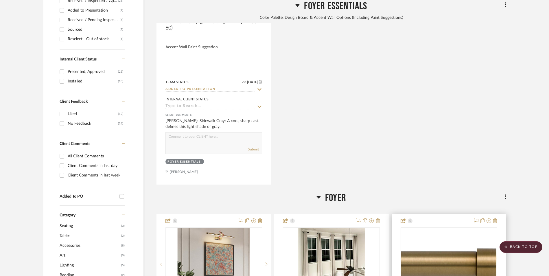
scroll to position [381, 0]
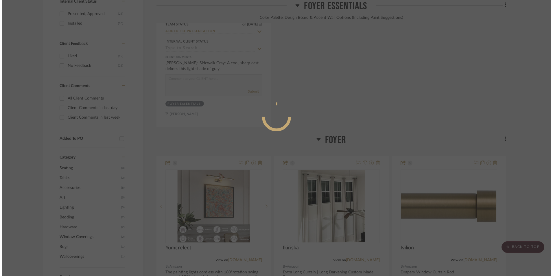
scroll to position [0, 0]
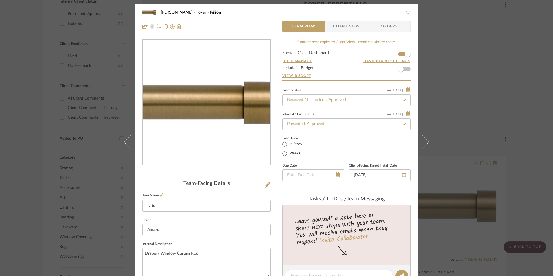
click at [531, 115] on div "[PERSON_NAME] Foyer Ivilion Team View Client View Orders Team-Facing Details It…" at bounding box center [276, 138] width 553 height 276
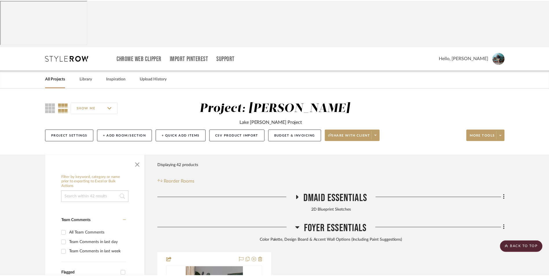
scroll to position [381, 0]
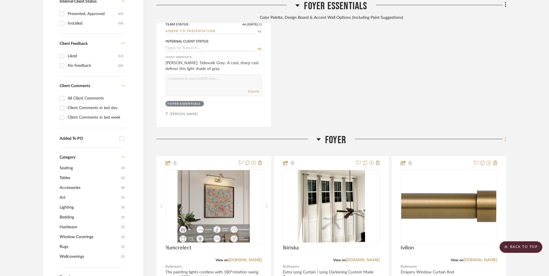
click at [506, 136] on icon at bounding box center [506, 139] width 2 height 6
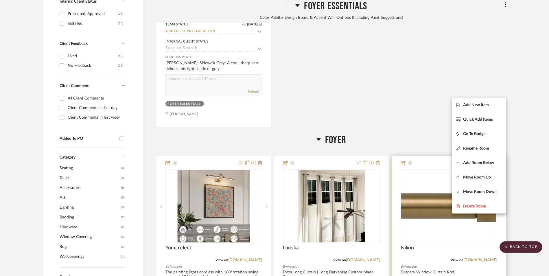
click at [494, 109] on button "Add New Item" at bounding box center [479, 105] width 54 height 14
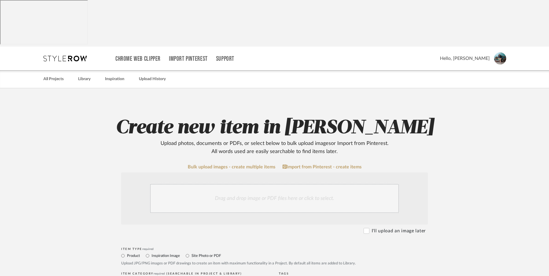
click at [268, 184] on div "Drag and drop image or PDF files here or click to select." at bounding box center [274, 198] width 249 height 29
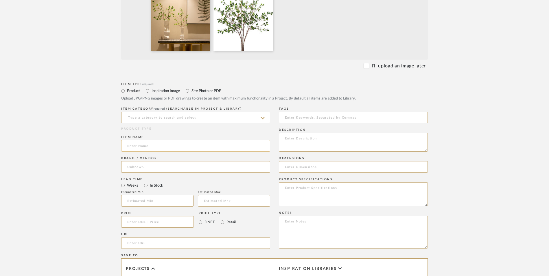
scroll to position [231, 0]
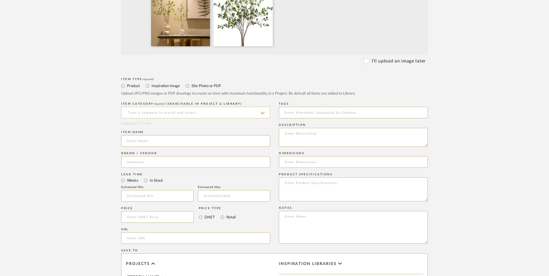
click at [165, 101] on div "ITEM CATEGORY required (Searchable in Project & Library)" at bounding box center [195, 111] width 149 height 21
click at [167, 107] on input at bounding box center [195, 113] width 149 height 12
click at [163, 79] on div "Vases & Vessels" at bounding box center [196, 80] width 148 height 15
type input "Vases & Vessels"
click at [149, 135] on input at bounding box center [195, 141] width 149 height 12
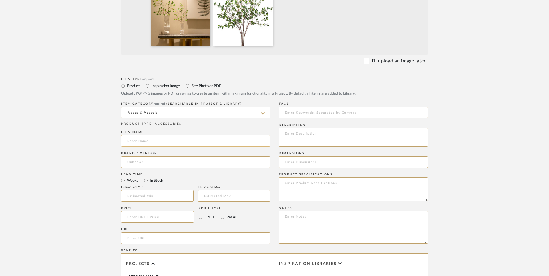
paste input "Ouddy"
type input "Ouddy"
click at [156, 156] on input at bounding box center [195, 162] width 149 height 12
click at [152, 132] on mat-option "Amazon" at bounding box center [196, 130] width 148 height 15
type input "Amazon"
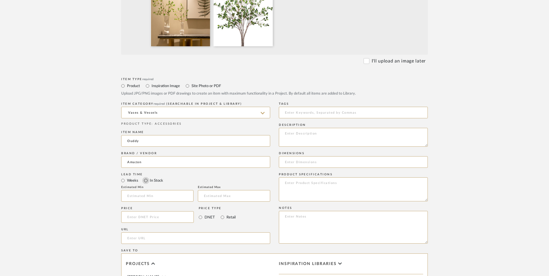
click at [143, 177] on input "In Stock" at bounding box center [145, 180] width 7 height 7
radio input "true"
click at [219, 214] on input "Retail" at bounding box center [222, 217] width 7 height 7
radio input "true"
click at [167, 211] on input at bounding box center [157, 217] width 73 height 12
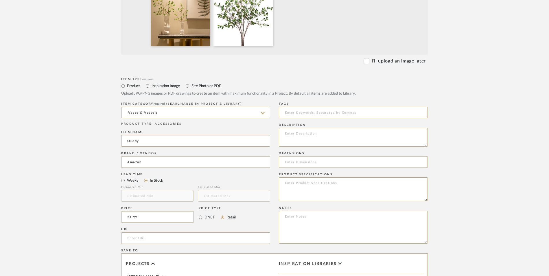
type input "$21.99"
click at [111, 185] on form "Bulk upload images - create multiple items Import from Pinterest - create items…" at bounding box center [274, 173] width 369 height 481
click at [158, 232] on input "url" at bounding box center [195, 238] width 149 height 12
paste input "[URL][DOMAIN_NAME]"
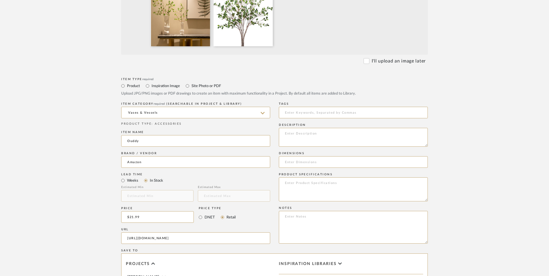
type input "[URL][DOMAIN_NAME]"
click at [91, 147] on form "Bulk upload images - create multiple items Import from Pinterest - create items…" at bounding box center [274, 173] width 369 height 481
click at [324, 211] on textarea at bounding box center [353, 227] width 149 height 33
paste textarea "Option 1: ETA: SKU: Reviews - Stars Return | Refund Policy:"
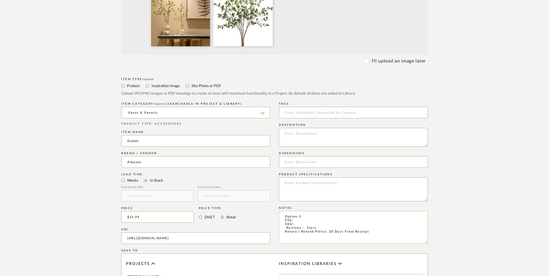
drag, startPoint x: 300, startPoint y: 169, endPoint x: 281, endPoint y: 169, distance: 19.4
click at [281, 211] on textarea "Option 1: ETA: SKU: Reviews - Stars Return | Refund Policy: 30 Days From Receipt" at bounding box center [353, 227] width 149 height 33
type textarea "Vase Fillers ETA: SKU: Reviews - Stars Return | Refund Policy: 30 Days From Rec…"
click at [321, 177] on textarea at bounding box center [353, 189] width 149 height 24
type textarea "Iron | Plastic"
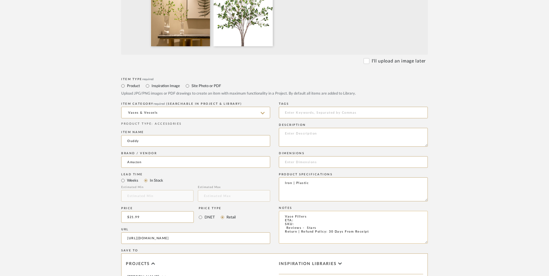
click at [309, 211] on textarea "Vase Fillers ETA: SKU: Reviews - Stars Return | Refund Policy: 30 Days From Rec…" at bounding box center [353, 227] width 149 height 33
click at [308, 211] on textarea "Vase Fillers - Select: Green (Set of 6) ETA: SKU: Reviews - Stars Return | Refu…" at bounding box center [353, 227] width 149 height 33
click at [284, 211] on textarea "Vase Fillers - Select: Green (Set of 6) ETA: [DATE] SKU: Reviews - Stars Return…" at bounding box center [353, 227] width 149 height 33
type textarea "Vase Fillers - Select: Green (Set of 6) ETA: [DATE] SKU: 101 Reviews - 4.5 Star…"
click at [306, 156] on input at bounding box center [353, 162] width 149 height 12
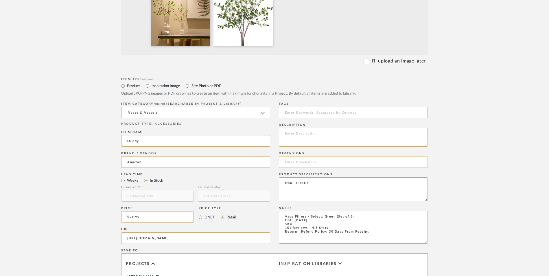
paste input "0.1"D x 0.1"W x 0.1"H"
click at [293, 156] on input "0.1"D x 0.1"W x 0.1"H" at bounding box center [353, 162] width 149 height 12
drag, startPoint x: 309, startPoint y: 115, endPoint x: 313, endPoint y: 116, distance: 4.0
click at [309, 156] on input "0.1" D x 0.1"W x 0.1"H" at bounding box center [353, 162] width 149 height 12
click at [326, 156] on input "0.1" D x 0.1" W x 0.1"H" at bounding box center [353, 162] width 149 height 12
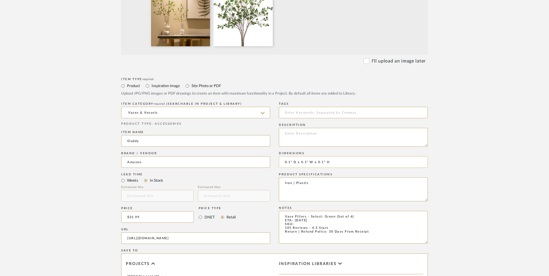
drag, startPoint x: 323, startPoint y: 115, endPoint x: 319, endPoint y: 115, distance: 4.1
click at [319, 156] on input "0.1" D x 0.1" W x 0.1" H" at bounding box center [353, 162] width 149 height 12
click at [332, 156] on input "0.1" D x 0.1" W x 42" H" at bounding box center [353, 162] width 149 height 12
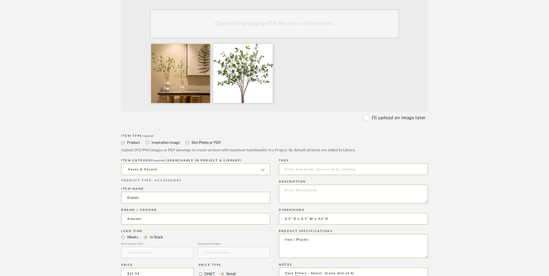
scroll to position [203, 0]
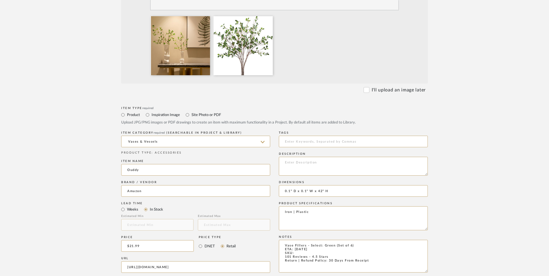
type input "0.1" D x 0.1" W x 42" H"
click at [318, 157] on textarea at bounding box center [353, 166] width 149 height 19
paste textarea "These greenery stems will bring the freshness of nature into your home and are …"
type textarea "These greenery stems will bring the freshness of nature into your home and are …"
click at [302, 240] on textarea "Vase Fillers - Select: Green (Set of 6) ETA: [DATE] SKU: 101 Reviews - 4.5 Star…" at bounding box center [353, 256] width 149 height 33
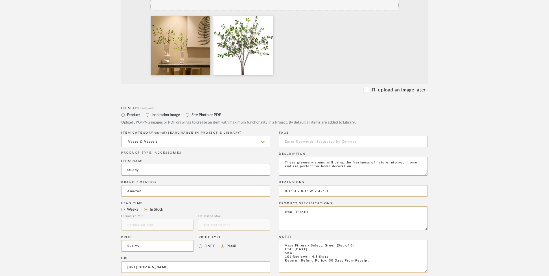
click at [302, 240] on textarea "Vase Fillers - Select: Green (Set of 6) ETA: [DATE] SKU: 101 Reviews - 4.5 Star…" at bounding box center [353, 256] width 149 height 33
paste textarea "B0DJ7M3378"
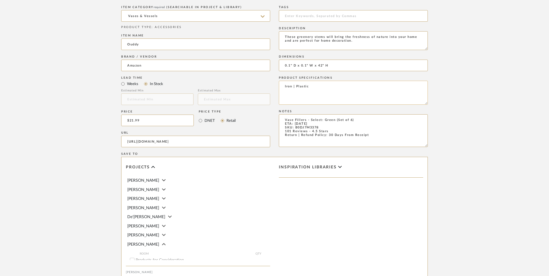
scroll to position [364, 0]
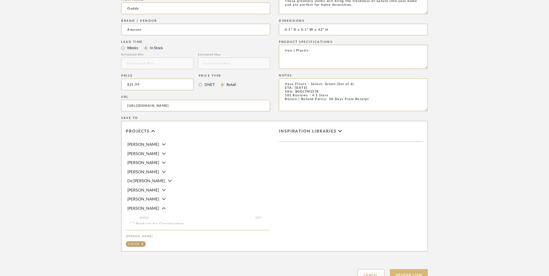
type textarea "Vase Fillers - Select: Green (Set of 6) ETA: [DATE] SKU: B0DJ7M3378 101 Reviews…"
click at [404, 269] on button "Upload Item" at bounding box center [409, 275] width 38 height 12
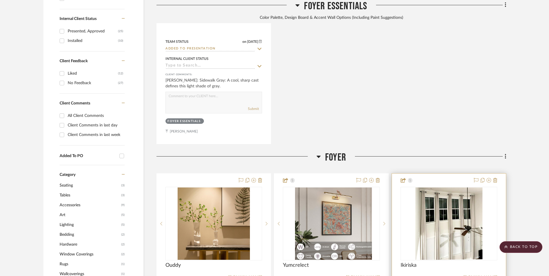
scroll to position [467, 0]
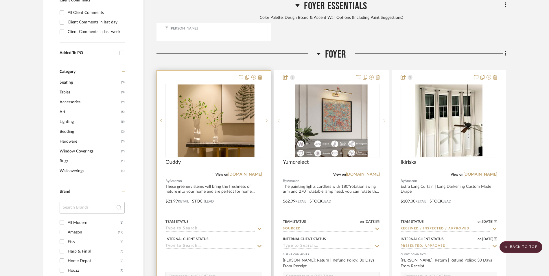
click at [244, 88] on img at bounding box center [214, 120] width 72 height 72
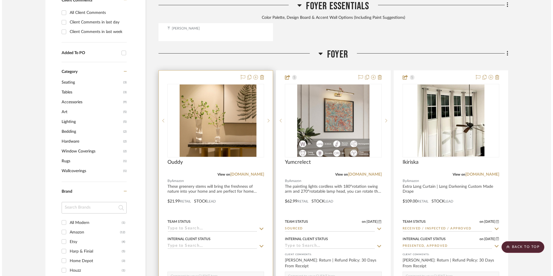
scroll to position [0, 0]
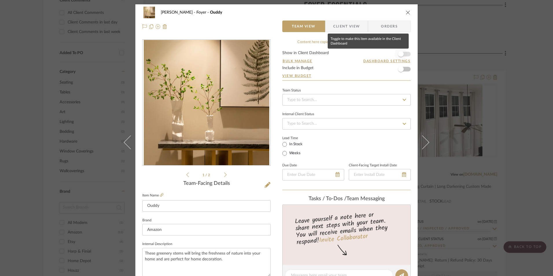
click at [402, 55] on span "button" at bounding box center [401, 54] width 13 height 13
click at [357, 101] on input at bounding box center [346, 100] width 128 height 12
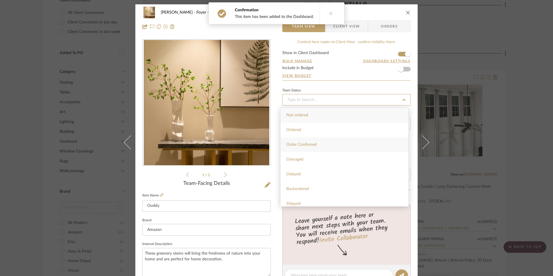
scroll to position [116, 0]
click at [323, 193] on div "Sourced" at bounding box center [345, 191] width 128 height 15
type input "[DATE]"
type input "Sourced"
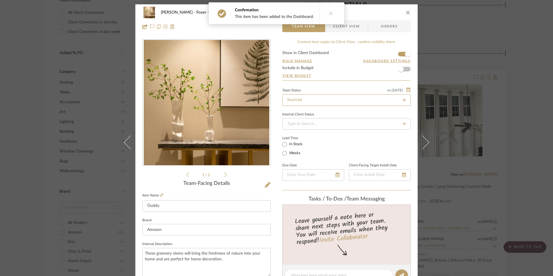
type input "[DATE]"
type input "Sourced"
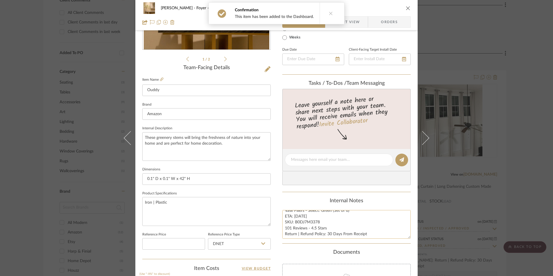
scroll to position [6, 0]
click at [306, 196] on div "Content here copies to Client View - confirm visibility there. Show in Client D…" at bounding box center [346, 162] width 128 height 476
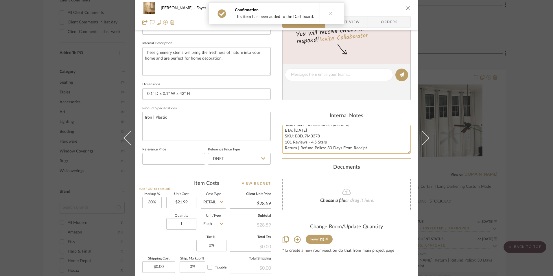
scroll to position [203, 0]
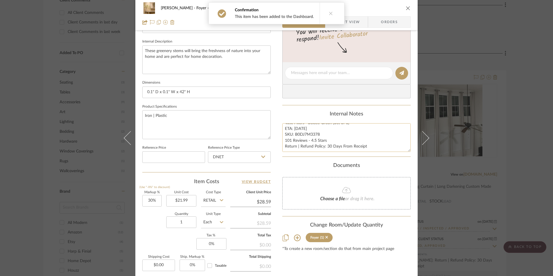
click at [319, 137] on textarea "Vase Fillers - Select: Green (Set of 6) ETA: [DATE] SKU: B0DJ7M3378 101 Reviews…" at bounding box center [346, 137] width 128 height 29
drag, startPoint x: 318, startPoint y: 134, endPoint x: 294, endPoint y: 134, distance: 24.6
click at [294, 134] on textarea "Vase Fillers - Select: Green (Set of 6) ETA: [DATE] SKU: B0DJ7M3378 101 Reviews…" at bounding box center [346, 137] width 128 height 29
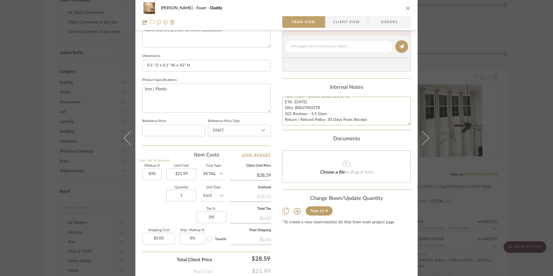
scroll to position [263, 0]
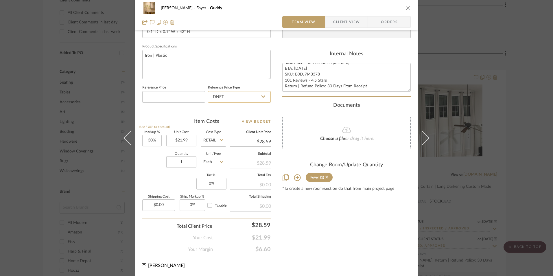
click at [241, 94] on input "DNET" at bounding box center [239, 97] width 63 height 12
click at [235, 126] on div "Retail" at bounding box center [241, 126] width 71 height 15
type input "Retail"
type input "30"
click at [152, 143] on input "30" at bounding box center [151, 141] width 19 height 12
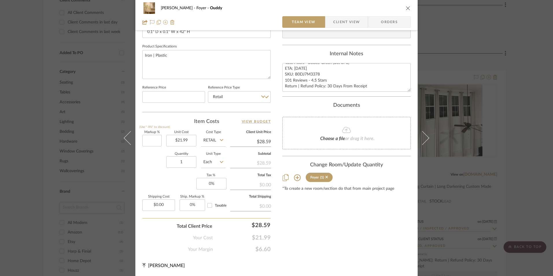
click at [153, 170] on div "Quantity 1 Unit Type Each" at bounding box center [183, 162] width 83 height 21
type input "0%"
type input "$21.99"
click at [211, 186] on input "0" at bounding box center [211, 184] width 30 height 12
type input "8.25%"
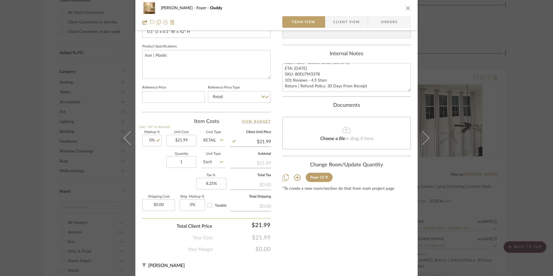
click at [343, 237] on div "Content here copies to Client View - confirm visibility there. Show in Client D…" at bounding box center [346, 15] width 128 height 476
click at [395, 23] on span "Orders" at bounding box center [390, 22] width 30 height 12
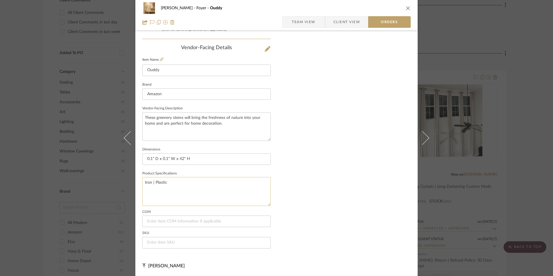
scroll to position [339, 0]
click at [173, 242] on input at bounding box center [206, 243] width 128 height 12
paste input "B0DJ7M3378"
type input "B0DJ7M3378"
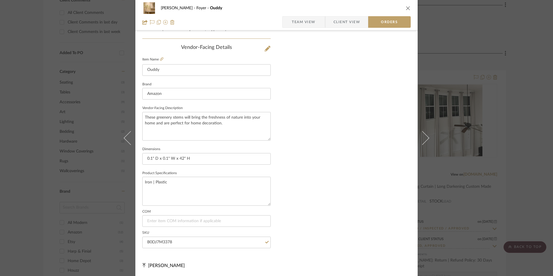
click at [311, 25] on span "Team View" at bounding box center [304, 22] width 24 height 12
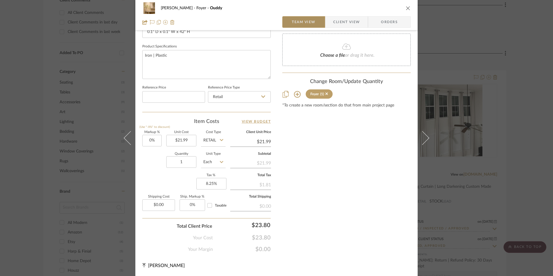
scroll to position [263, 0]
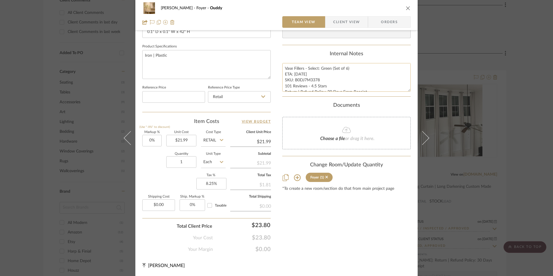
click at [296, 70] on textarea "Vase Fillers - Select: Green (Set of 6) ETA: [DATE] SKU: B0DJ7M3378 101 Reviews…" at bounding box center [346, 77] width 128 height 29
drag, startPoint x: 283, startPoint y: 68, endPoint x: 327, endPoint y: 87, distance: 49.0
click at [371, 94] on summary-project-notes "Internal Notes Vase Fillers - Select: Green (Set of 6) ETA: [DATE] SKU: B0DJ7M3…" at bounding box center [346, 74] width 128 height 46
click at [351, 18] on span "Client View" at bounding box center [346, 22] width 27 height 12
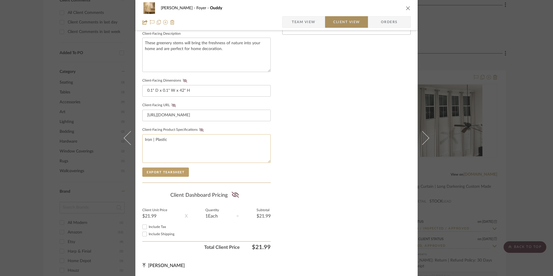
scroll to position [210, 0]
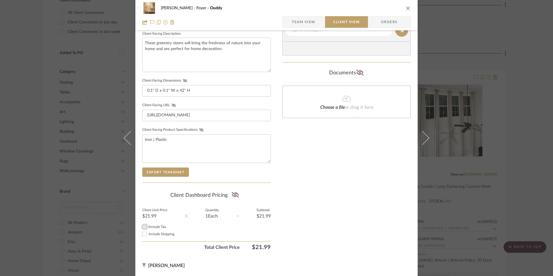
click at [145, 227] on input "Include Tax" at bounding box center [144, 226] width 7 height 7
checkbox input "true"
click at [235, 197] on icon at bounding box center [235, 195] width 7 height 6
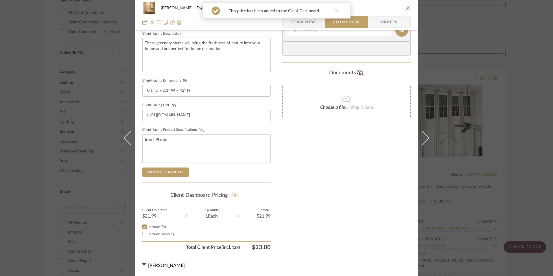
click at [202, 130] on fa-icon at bounding box center [201, 129] width 7 height 3
click at [172, 105] on icon at bounding box center [174, 105] width 4 height 3
click at [184, 81] on icon at bounding box center [185, 80] width 4 height 3
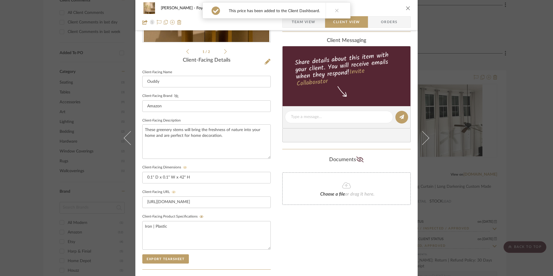
click at [174, 96] on icon at bounding box center [176, 95] width 4 height 3
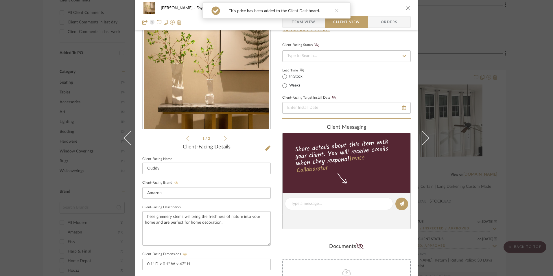
click at [300, 70] on icon at bounding box center [302, 69] width 4 height 3
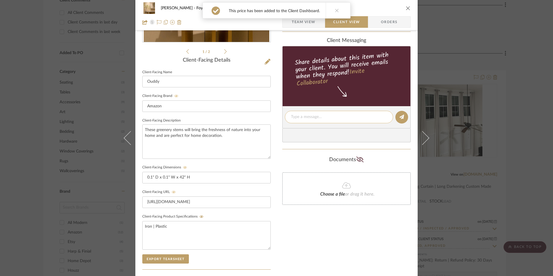
click at [323, 118] on textarea at bounding box center [339, 117] width 96 height 6
paste textarea "Vase Fillers - Select: Green (Set of 6) ETA: [DATE] SKU: B0DJ7M3378 101 Reviews…"
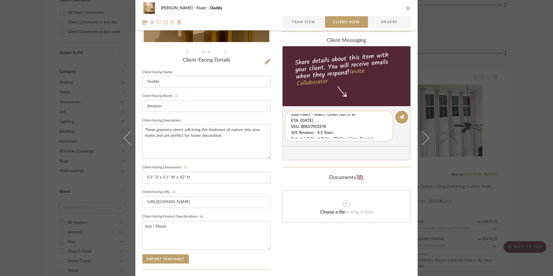
scroll to position [6, 0]
drag, startPoint x: 290, startPoint y: 117, endPoint x: 376, endPoint y: 139, distance: 89.0
click at [376, 139] on div "Vase Fillers - Select: Green (Set of 6) ETA: [DATE] SKU: B0DJ7M3378 101 Reviews…" at bounding box center [339, 126] width 108 height 31
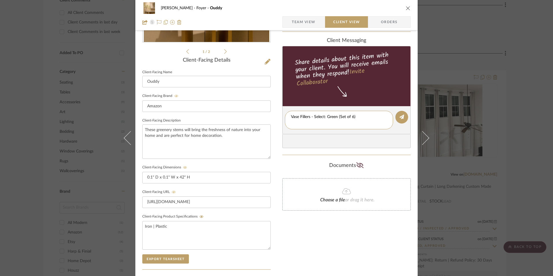
type textarea "Vase Fillers - Select: Green (Set of 6)"
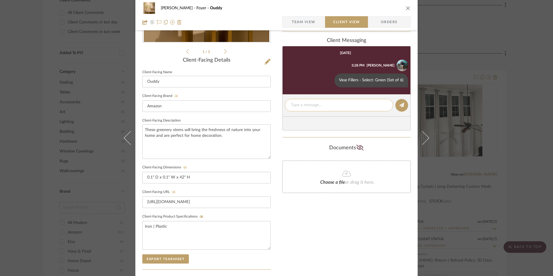
click at [312, 106] on textarea at bounding box center [339, 105] width 96 height 6
paste textarea "ETA: [DATE] SKU: B0DJ7M3378 101 Reviews - 4.5 Stars Return | Refund Policy: 30 …"
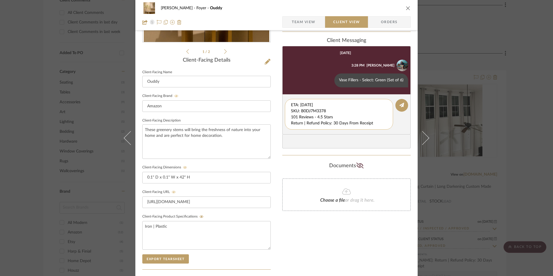
drag, startPoint x: 330, startPoint y: 111, endPoint x: 291, endPoint y: 109, distance: 38.8
click at [258, 92] on div "[PERSON_NAME] Foyer Ouddy Team View Client View Orders 1 / 2 Client-Facing Deta…" at bounding box center [276, 122] width 282 height 482
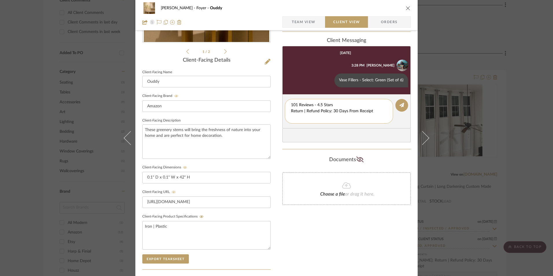
click at [291, 110] on textarea "101 Reviews - 4.5 Stars Return | Refund Policy: 30 Days From Receipt" at bounding box center [339, 111] width 96 height 18
drag, startPoint x: 374, startPoint y: 111, endPoint x: 269, endPoint y: 112, distance: 105.3
click at [269, 112] on div "[PERSON_NAME] Foyer Ouddy Team View Client View Orders 1 / 2 Client-Facing Deta…" at bounding box center [276, 122] width 282 height 482
type textarea "101 Reviews - 4.5 Stars"
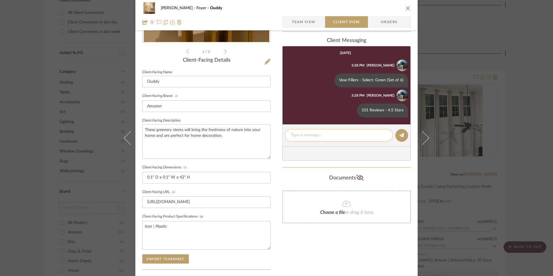
click at [304, 134] on textarea at bounding box center [339, 135] width 96 height 6
paste textarea "Return | Refund Policy: 30 Days From Receipt"
type textarea "Return | Refund Policy: 30 Days From Receipt"
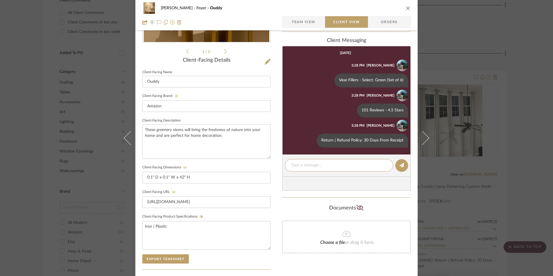
click at [406, 8] on icon "close" at bounding box center [408, 8] width 5 height 5
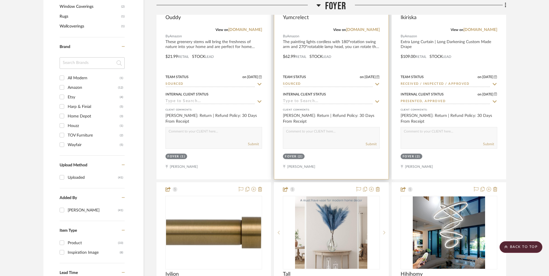
scroll to position [438, 0]
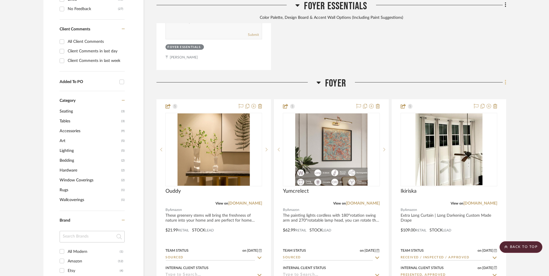
click at [506, 80] on icon at bounding box center [505, 82] width 1 height 5
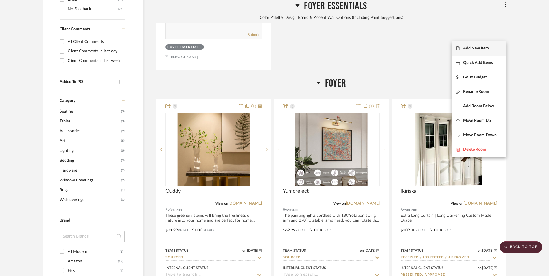
click at [485, 51] on button "Add New Item" at bounding box center [479, 48] width 54 height 14
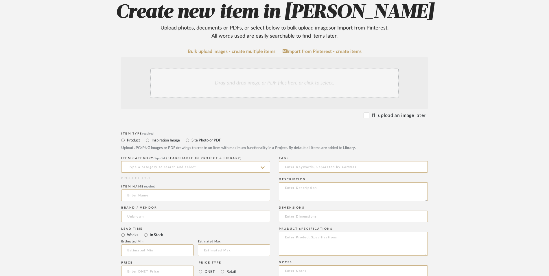
scroll to position [116, 0]
click at [186, 161] on input at bounding box center [195, 167] width 149 height 12
click at [166, 138] on div "Figurine" at bounding box center [196, 134] width 148 height 15
type input "Figurine"
click at [141, 189] on input at bounding box center [195, 195] width 149 height 12
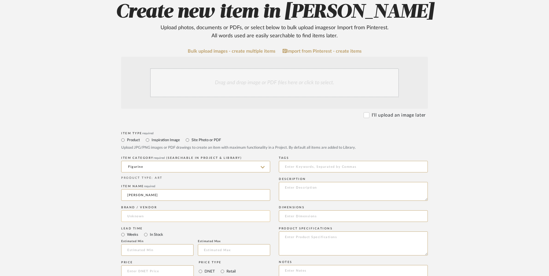
type input "[PERSON_NAME]"
click at [125, 210] on input at bounding box center [195, 216] width 149 height 12
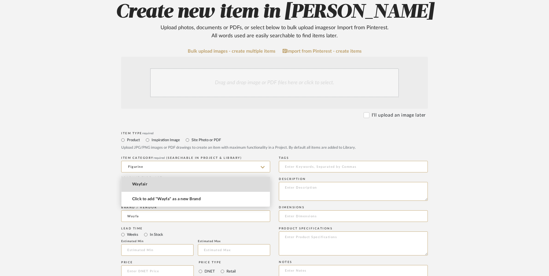
click at [135, 183] on span "Wayfair" at bounding box center [139, 184] width 15 height 5
type input "Wayfair"
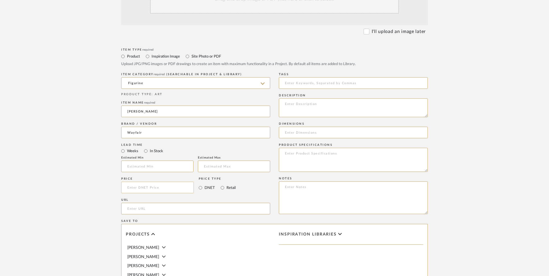
scroll to position [203, 0]
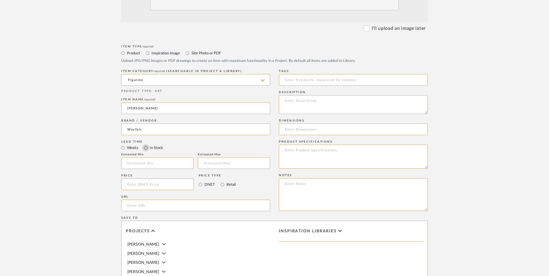
click at [145, 144] on input "In Stock" at bounding box center [145, 147] width 7 height 7
radio input "true"
drag, startPoint x: 224, startPoint y: 139, endPoint x: 241, endPoint y: 4, distance: 136.2
click at [224, 181] on input "Retail" at bounding box center [222, 184] width 7 height 7
radio input "true"
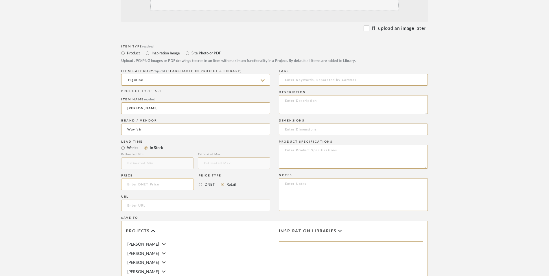
click at [169, 178] on input at bounding box center [157, 184] width 73 height 12
type input "$52.99"
drag, startPoint x: 21, startPoint y: 145, endPoint x: 167, endPoint y: 150, distance: 146.4
click at [26, 143] on upload-items "Create new item in [PERSON_NAME] Upload photos, documents or PDFs, or select be…" at bounding box center [274, 141] width 549 height 510
click at [164, 200] on input "url" at bounding box center [195, 206] width 149 height 12
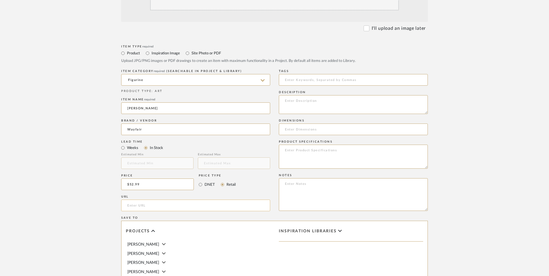
paste input "[URL][DOMAIN_NAME][PERSON_NAME][PERSON_NAME]"
type input "[URL][DOMAIN_NAME][PERSON_NAME][PERSON_NAME]"
click at [80, 177] on upload-items "Create new item in [PERSON_NAME] Upload photos, documents or PDFs, or select be…" at bounding box center [274, 141] width 549 height 510
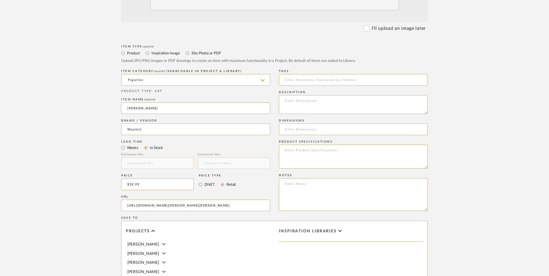
click at [98, 111] on form "Bulk upload images - create multiple items Import from Pinterest - create items…" at bounding box center [274, 171] width 369 height 419
click at [329, 178] on textarea at bounding box center [353, 194] width 149 height 33
paste textarea "Option 1: ETA: SKU: Reviews - Stars Return | Refund Policy:"
drag, startPoint x: 306, startPoint y: 136, endPoint x: 218, endPoint y: 142, distance: 89.0
click at [220, 142] on div "Item Type required Product Inspiration Image Site Photo or PDF Upload JPG/PNG i…" at bounding box center [274, 212] width 307 height 338
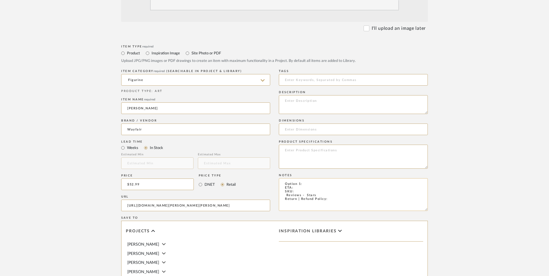
click at [310, 178] on textarea "Option 1: ETA: SKU: Reviews - Stars Return | Refund Policy:" at bounding box center [353, 194] width 149 height 33
drag, startPoint x: 292, startPoint y: 138, endPoint x: 275, endPoint y: 137, distance: 17.9
click at [275, 137] on div "Item Type required Product Inspiration Image Site Photo or PDF Upload JPG/PNG i…" at bounding box center [274, 212] width 307 height 338
click at [345, 178] on textarea "Decor Accessory ETA: SKU: Reviews - Stars Return | Refund Policy:" at bounding box center [353, 194] width 149 height 33
click at [297, 178] on textarea "Decor Accessory ETA: SKU: Reviews - Stars Return | Refund Policy: 30 Days From …" at bounding box center [353, 194] width 149 height 33
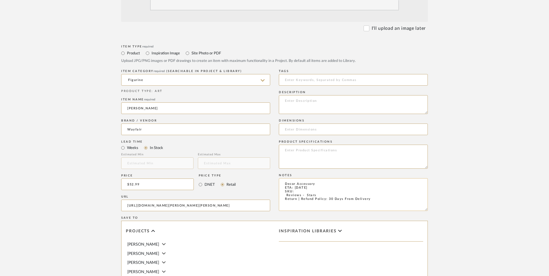
click at [299, 178] on textarea "Decor Accessory ETA: [DATE] SKU: Reviews - Stars Return | Refund Policy: 30 Day…" at bounding box center [353, 194] width 149 height 33
paste textarea "W111508695"
drag, startPoint x: 318, startPoint y: 148, endPoint x: 244, endPoint y: 147, distance: 74.1
click at [244, 147] on div "Item Type required Product Inspiration Image Site Photo or PDF Upload JPG/PNG i…" at bounding box center [274, 212] width 307 height 338
type textarea "Decor Accessory ETA: [DATE] SKU: W111508695 Return | Refund Policy: 30 Days Fro…"
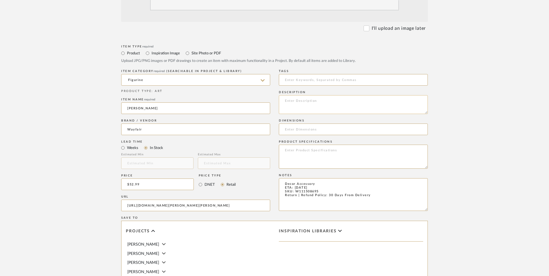
click at [316, 95] on textarea at bounding box center [353, 104] width 149 height 19
paste textarea "Enhance your home decor with our stunning line of Decorative Accessories. Our d…"
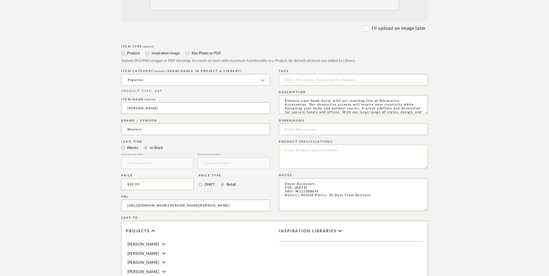
scroll to position [12, 0]
type textarea "Enhance your home decor with our stunning line of Decorative Accessories. Our d…"
click at [312, 124] on input at bounding box center [353, 130] width 149 height 12
paste input "16'' H X 6'' W X 4'' D"
type input "16'' H X 6'' W X 4'' D"
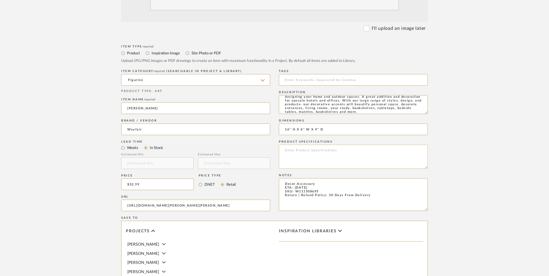
click at [305, 145] on textarea at bounding box center [353, 157] width 149 height 24
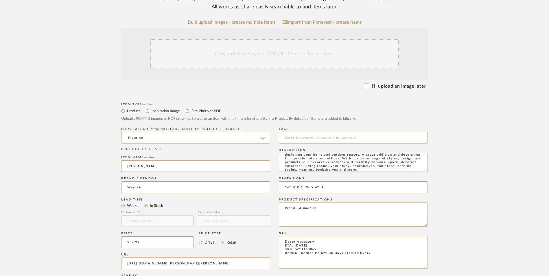
scroll to position [58, 0]
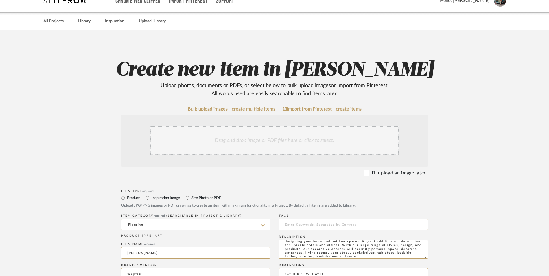
type textarea "Wood | Aluminum"
click at [259, 126] on div "Drag and drop image or PDF files here or click to select." at bounding box center [274, 140] width 249 height 29
click at [233, 126] on div "Drag and drop image or PDF files here or click to select." at bounding box center [274, 140] width 249 height 29
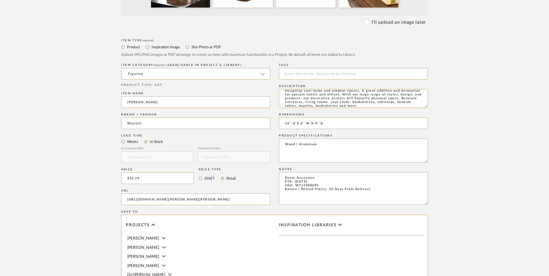
scroll to position [364, 0]
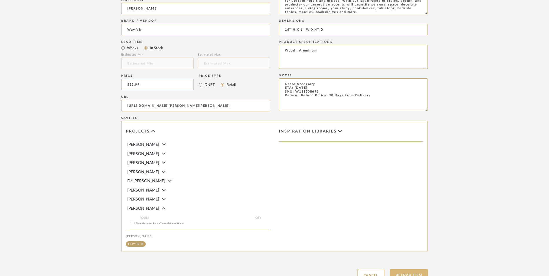
click at [409, 269] on button "Upload Item" at bounding box center [409, 275] width 38 height 12
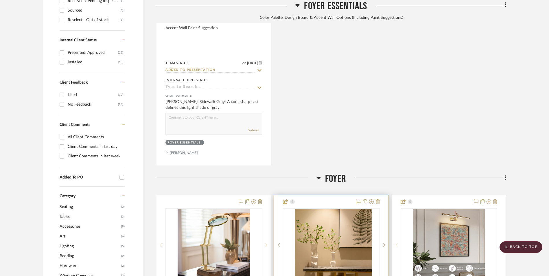
scroll to position [467, 0]
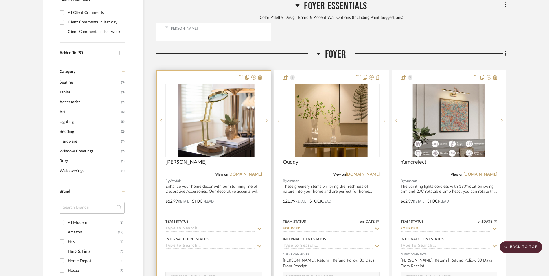
click at [231, 96] on img at bounding box center [214, 120] width 72 height 72
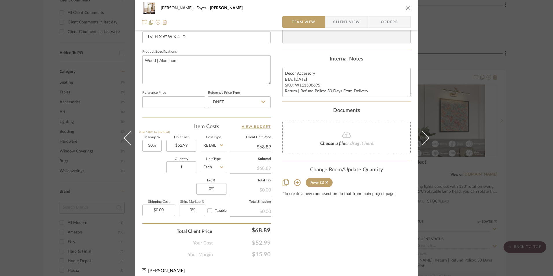
scroll to position [260, 0]
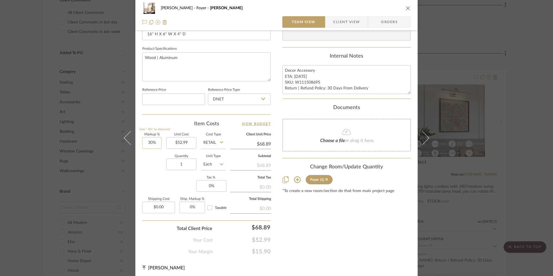
type input "30"
click at [150, 143] on input "30" at bounding box center [151, 143] width 19 height 12
click at [160, 171] on div "Quantity 1 Unit Type Each" at bounding box center [183, 165] width 83 height 21
type input "0%"
type input "$52.99"
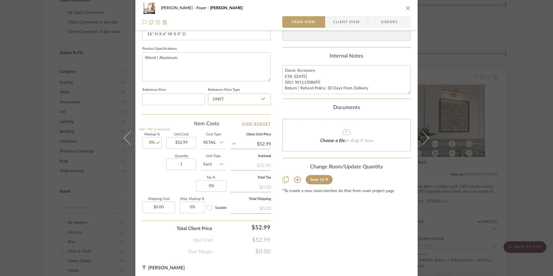
click at [245, 103] on input "DNET" at bounding box center [239, 99] width 63 height 12
click at [235, 127] on div "Retail" at bounding box center [241, 128] width 71 height 15
type input "Retail"
click at [310, 84] on textarea "Decor Accessory ETA: [DATE] SKU: W111508695 Return | Refund Policy: 30 Days Fro…" at bounding box center [346, 79] width 128 height 29
drag, startPoint x: 319, startPoint y: 82, endPoint x: 293, endPoint y: 82, distance: 25.2
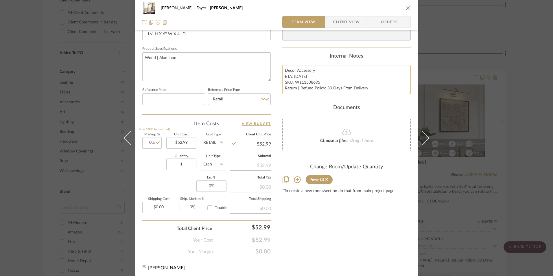
click at [293, 82] on textarea "Decor Accessory ETA: [DATE] SKU: W111508695 Return | Refund Policy: 30 Days Fro…" at bounding box center [346, 79] width 128 height 29
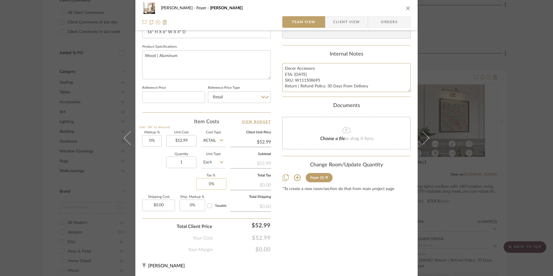
scroll to position [263, 0]
click at [211, 181] on input "0" at bounding box center [211, 184] width 30 height 12
type input "8.25%"
click at [325, 213] on div "Content here copies to Client View - confirm visibility there. Show in Client D…" at bounding box center [346, 15] width 128 height 476
click at [387, 23] on span "Orders" at bounding box center [390, 22] width 30 height 12
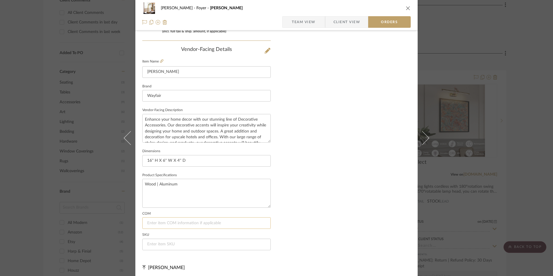
scroll to position [339, 0]
click at [182, 242] on input at bounding box center [206, 243] width 128 height 12
paste input "W111508695"
type input "W111508695"
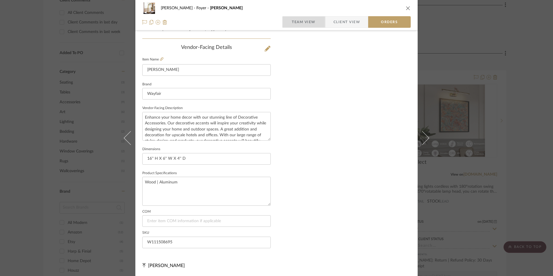
click at [303, 26] on span "Team View" at bounding box center [304, 22] width 24 height 12
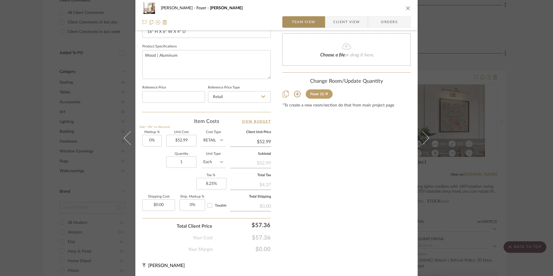
scroll to position [263, 0]
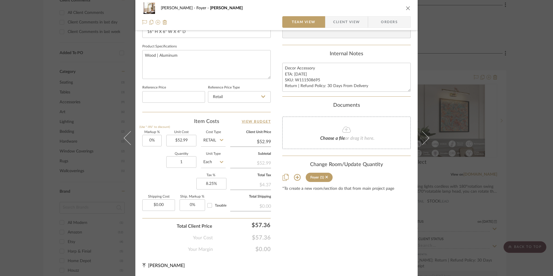
click at [525, 112] on div "[PERSON_NAME] Foyer [PERSON_NAME] Team View Client View Orders 1 / 4 Team-Facin…" at bounding box center [276, 138] width 553 height 276
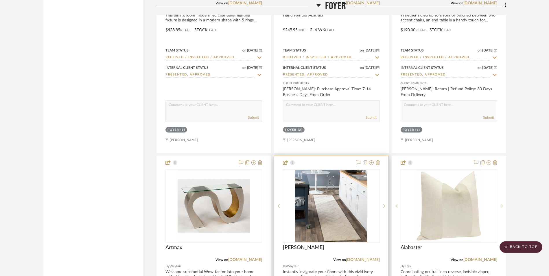
scroll to position [1161, 0]
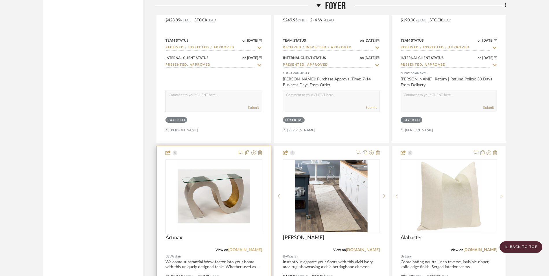
drag, startPoint x: 244, startPoint y: 205, endPoint x: 247, endPoint y: 204, distance: 3.4
click at [244, 248] on link "[DOMAIN_NAME]" at bounding box center [245, 250] width 34 height 4
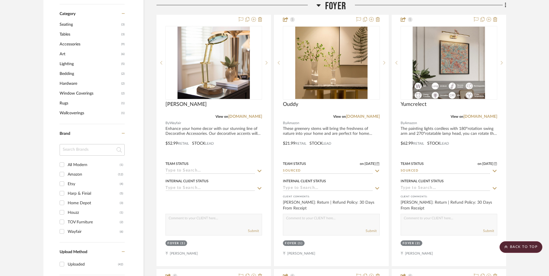
scroll to position [409, 0]
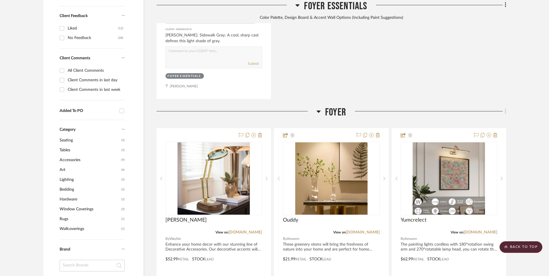
click at [504, 107] on fa-icon at bounding box center [505, 112] width 4 height 10
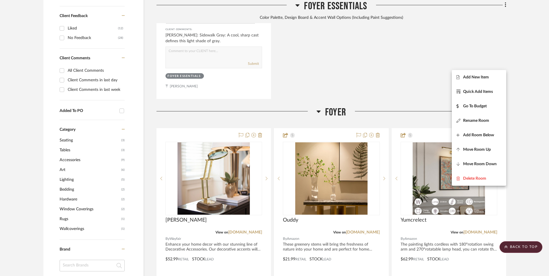
click at [478, 76] on span "Add New Item" at bounding box center [476, 77] width 26 height 5
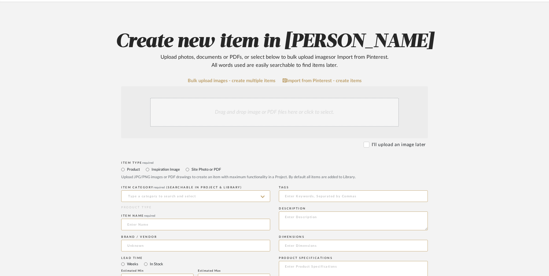
scroll to position [87, 0]
click at [198, 190] on input at bounding box center [195, 196] width 149 height 12
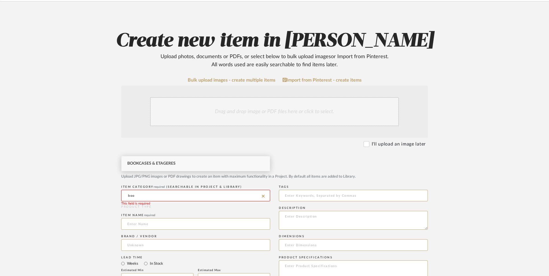
click at [187, 163] on div "Bookcases & Etageres" at bounding box center [196, 163] width 148 height 15
type input "Bookcases & Etageres"
click at [241, 97] on div "Drag and drop image or PDF files here or click to select." at bounding box center [274, 111] width 249 height 29
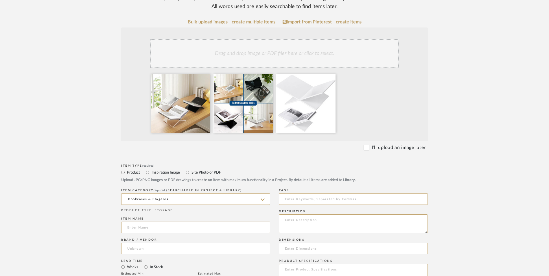
scroll to position [231, 0]
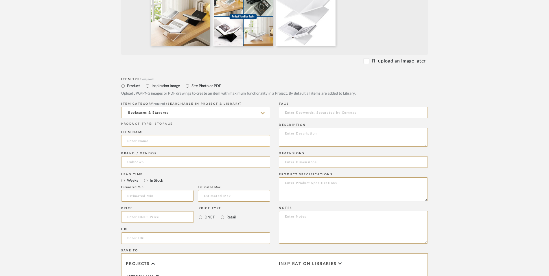
click at [159, 135] on input at bounding box center [195, 141] width 149 height 12
type input "Decorany"
click at [156, 156] on input at bounding box center [195, 162] width 149 height 12
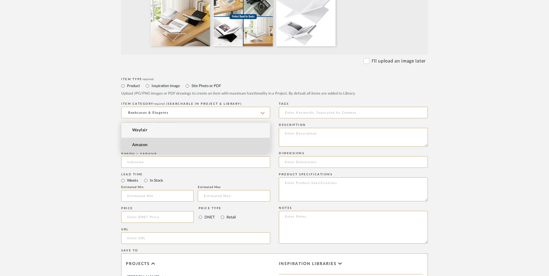
click at [144, 142] on mat-option "Amazon" at bounding box center [196, 145] width 148 height 15
type input "Amazon"
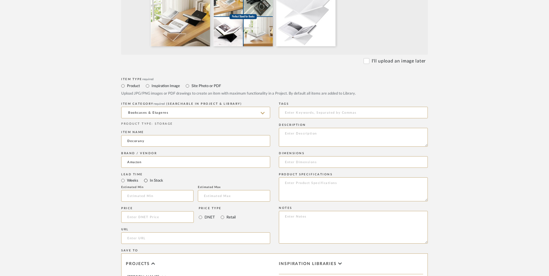
drag, startPoint x: 146, startPoint y: 133, endPoint x: 245, endPoint y: 177, distance: 108.9
click at [146, 177] on input "In Stock" at bounding box center [145, 180] width 7 height 7
radio input "true"
click at [220, 214] on input "Retail" at bounding box center [222, 217] width 7 height 7
radio input "true"
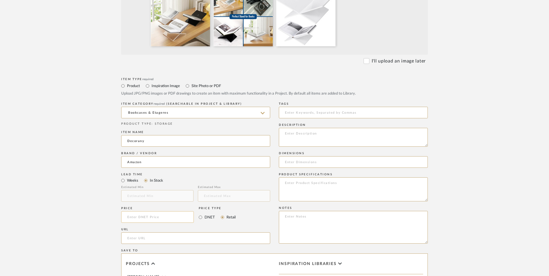
click at [159, 211] on input at bounding box center [157, 217] width 73 height 12
type input "$40.99"
click at [27, 198] on upload-items "Create new item in [PERSON_NAME] Upload photos, documents or PDFs, or select be…" at bounding box center [274, 143] width 549 height 572
click at [176, 232] on input "url" at bounding box center [195, 238] width 149 height 12
paste input "[URL][DOMAIN_NAME]"
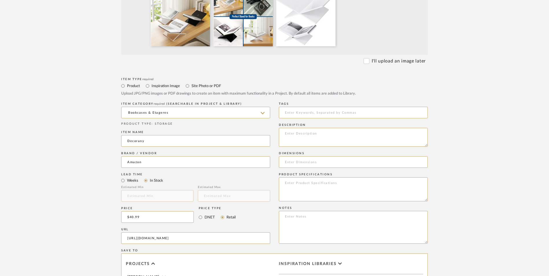
scroll to position [0, 4]
type input "[URL][DOMAIN_NAME]"
click at [38, 164] on upload-items "Create new item in [PERSON_NAME] Upload photos, documents or PDFs, or select be…" at bounding box center [274, 143] width 549 height 572
click at [317, 211] on textarea at bounding box center [353, 227] width 149 height 33
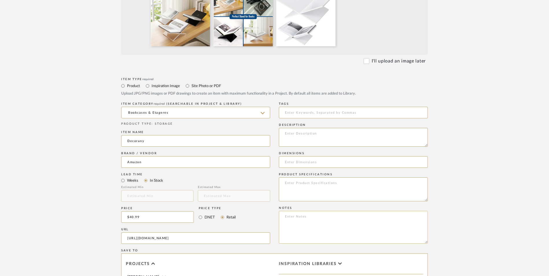
paste textarea "Option 1: ETA: SKU: Reviews - Stars Return | Refund Policy:"
drag, startPoint x: 303, startPoint y: 170, endPoint x: 259, endPoint y: 170, distance: 44.3
click at [259, 170] on div "Item Type required Product Inspiration Image Site Photo or PDF Upload JPG/PNG i…" at bounding box center [274, 245] width 307 height 338
click at [335, 211] on textarea "Book Stand - Select: ETA: SKU: Reviews - Stars Return | Refund Policy:" at bounding box center [353, 227] width 149 height 33
click at [325, 211] on textarea "Book Stand - Select: ETA: SKU: Reviews - Stars Return | Refund Policy: 30 Days …" at bounding box center [353, 227] width 149 height 33
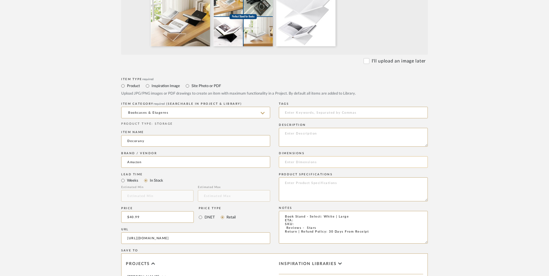
type textarea "Book Stand - Select: White | Large ETA: SKU: Reviews - Stars Return | Refund Po…"
click at [309, 156] on input at bounding box center [353, 162] width 149 height 12
paste input "9.4"D x 14.8"W x 5.6"H"
click at [291, 156] on input "9.4"D x 14.8"W x 5.6"H" at bounding box center [353, 162] width 149 height 12
click at [292, 156] on input "9.4"D x 14.8"W x 5.6"H" at bounding box center [353, 162] width 149 height 12
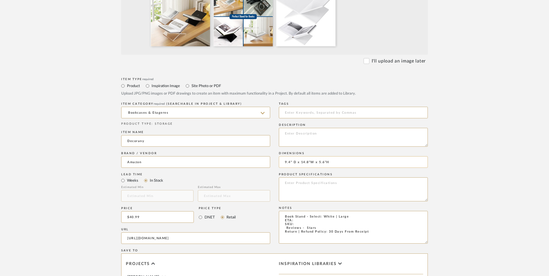
click at [311, 156] on input "9.4" D x 14.8"W x 5.6"H" at bounding box center [353, 162] width 149 height 12
click at [328, 156] on input "9.4" D x 14.8" W x 5.6"H" at bounding box center [353, 162] width 149 height 12
type input "9.4" D x 14.8" W x 5.6" H"
click at [296, 211] on textarea "Book Stand - Select: White | Large ETA: SKU: Reviews - Stars Return | Refund Po…" at bounding box center [353, 227] width 149 height 33
click at [282, 211] on textarea "Book Stand - Select: White | Large ETA: Next Day Delivery SKU: Reviews - Stars …" at bounding box center [353, 227] width 149 height 33
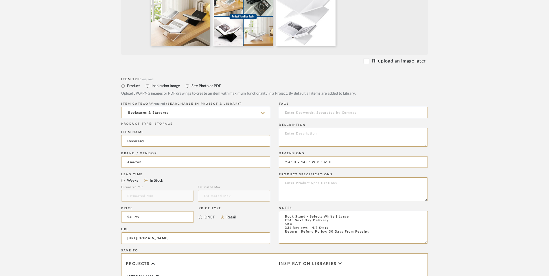
type textarea "Book Stand - Select: White | Large ETA: Next Day Delivery SKU: 331 Reviews - 4.…"
click at [343, 177] on textarea at bounding box center [353, 189] width 149 height 24
type textarea "Acrylic"
click at [329, 128] on textarea at bounding box center [353, 137] width 149 height 19
paste textarea "Feel free to place any oversized books you like: cookbooks, recipes, [DEMOGRAPH…"
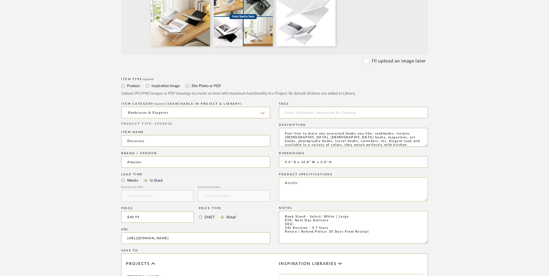
scroll to position [4, 0]
type textarea "Feel free to place any oversized books you like: cookbooks, recipes, [DEMOGRAPH…"
click at [311, 211] on textarea "Book Stand - Select: White | Large ETA: Next Day Delivery SKU: 331 Reviews - 4.…" at bounding box center [353, 227] width 149 height 33
paste textarea "B0D2D1VZC9"
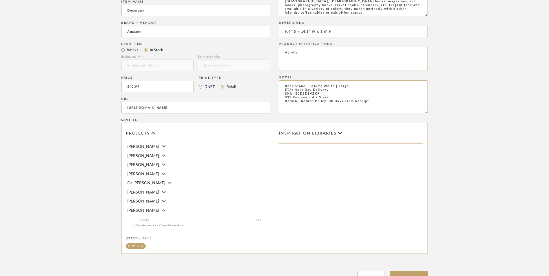
scroll to position [364, 0]
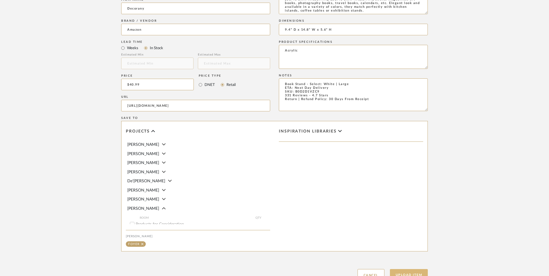
type textarea "Book Stand - Select: White | Large ETA: Next Day Delivery SKU: B0D2D1VZC9 331 R…"
click at [408, 269] on button "Upload Item" at bounding box center [409, 275] width 38 height 12
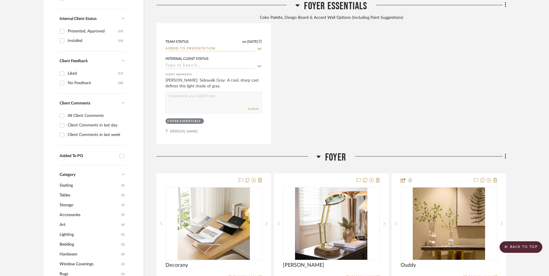
scroll to position [467, 0]
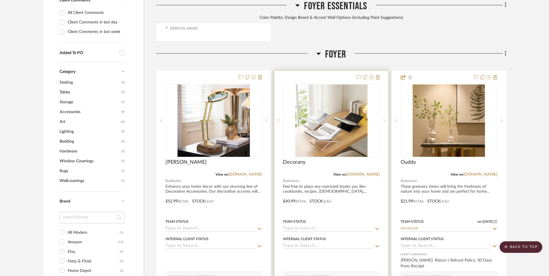
click at [327, 85] on img "0" at bounding box center [331, 120] width 72 height 72
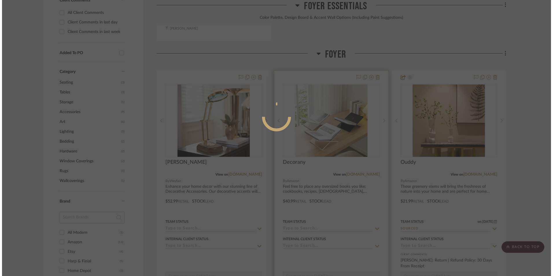
scroll to position [0, 0]
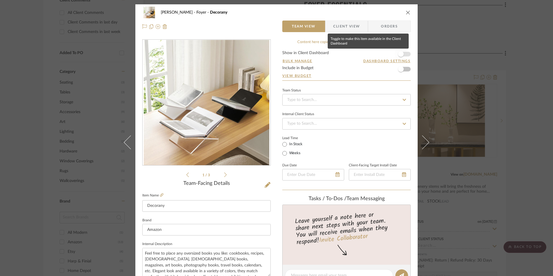
click at [402, 52] on span "button" at bounding box center [401, 54] width 13 height 13
click at [320, 98] on input at bounding box center [346, 100] width 128 height 12
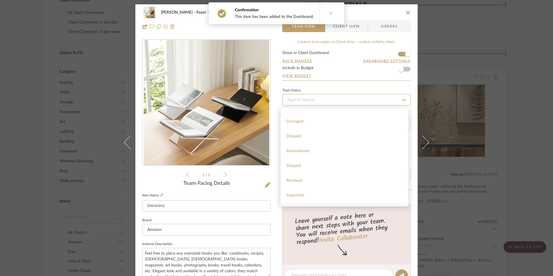
scroll to position [116, 0]
click at [310, 187] on div "Sourced" at bounding box center [345, 191] width 128 height 15
type input "[DATE]"
type input "Sourced"
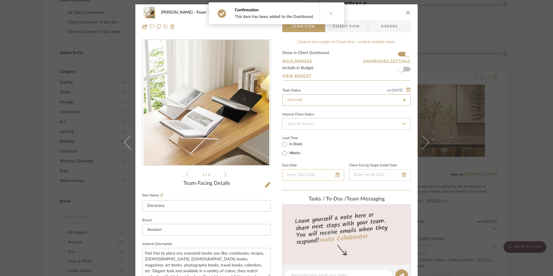
type input "[DATE]"
type input "Sourced"
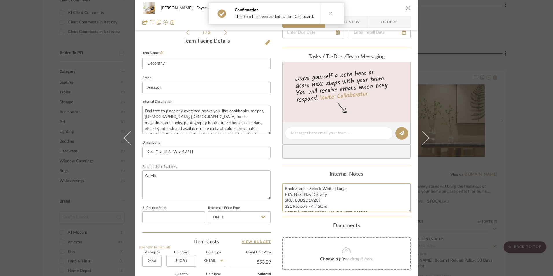
scroll to position [145, 0]
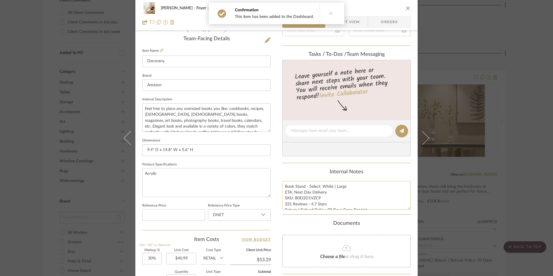
click at [312, 201] on textarea "Book Stand - Select: White | Large ETA: Next Day Delivery SKU: B0D2D1VZC9 331 R…" at bounding box center [346, 195] width 128 height 29
drag, startPoint x: 318, startPoint y: 198, endPoint x: 294, endPoint y: 198, distance: 24.3
click at [294, 198] on textarea "Book Stand - Select: White | Large ETA: Next Day Delivery SKU: B0D2D1VZC9 331 R…" at bounding box center [346, 195] width 128 height 29
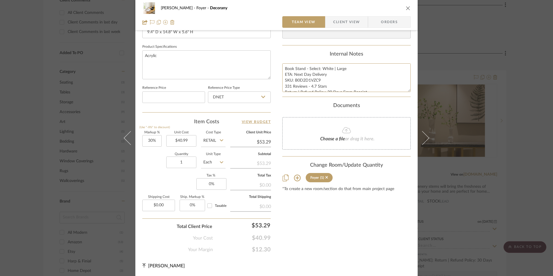
scroll to position [263, 0]
click at [226, 94] on input "DNET" at bounding box center [239, 97] width 63 height 12
click at [227, 124] on div "Retail" at bounding box center [241, 126] width 71 height 15
type input "Retail"
type input "30"
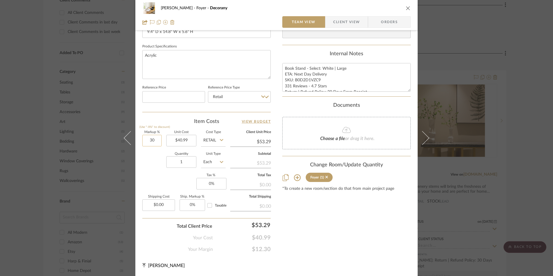
click at [147, 143] on input "30" at bounding box center [151, 141] width 19 height 12
click at [157, 170] on div "Quantity 1 Unit Type Each" at bounding box center [183, 162] width 83 height 21
type input "0%"
type input "$40.99"
drag, startPoint x: 177, startPoint y: 161, endPoint x: 193, endPoint y: 168, distance: 17.1
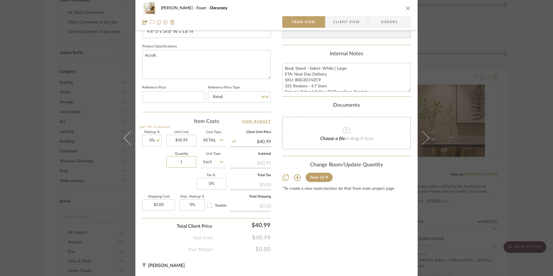
click at [178, 161] on input "1" at bounding box center [181, 162] width 30 height 12
click at [215, 184] on input "0" at bounding box center [211, 184] width 30 height 12
type input "8.25%"
click at [298, 228] on div "Content here copies to Client View - confirm visibility there. Show in Client D…" at bounding box center [346, 15] width 128 height 476
drag, startPoint x: 390, startPoint y: 23, endPoint x: 377, endPoint y: 30, distance: 15.1
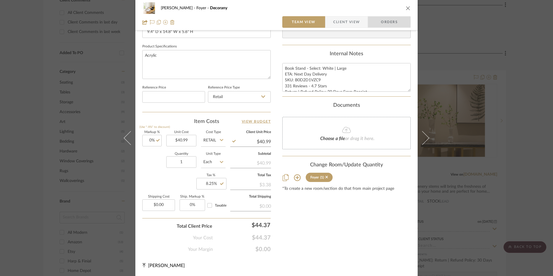
click at [390, 23] on span "Orders" at bounding box center [390, 22] width 30 height 12
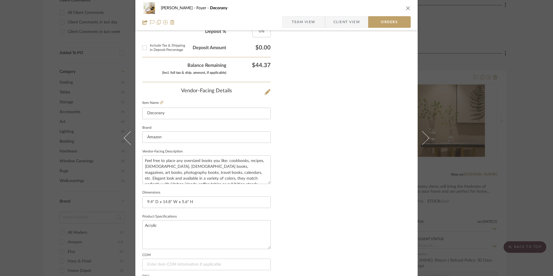
scroll to position [339, 0]
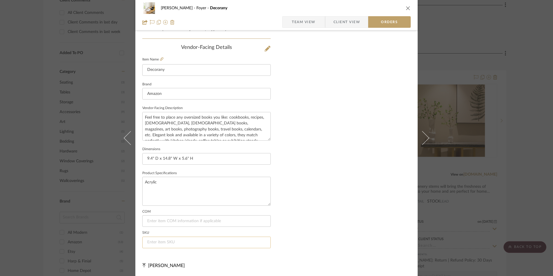
click at [162, 242] on input at bounding box center [206, 243] width 128 height 12
paste input "B0D2D1VZC9"
type input "B0D2D1VZC9"
click at [303, 19] on span "Team View" at bounding box center [304, 22] width 24 height 12
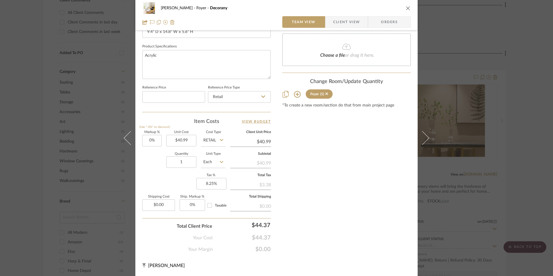
scroll to position [263, 0]
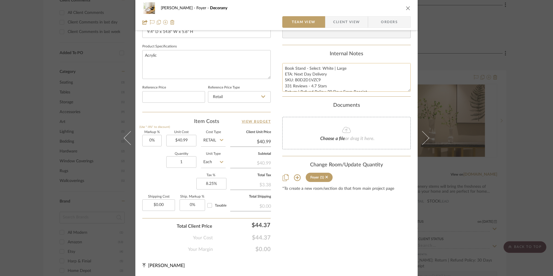
click at [286, 73] on textarea "Book Stand - Select: White | Large ETA: Next Day Delivery SKU: B0D2D1VZC9 331 R…" at bounding box center [346, 77] width 128 height 29
drag, startPoint x: 283, startPoint y: 67, endPoint x: 303, endPoint y: 82, distance: 25.3
click at [395, 92] on textarea "Book Stand - Select: White | Large ETA: Next Day Delivery SKU: B0D2D1VZC9 331 R…" at bounding box center [346, 77] width 128 height 29
click at [340, 28] on div "[PERSON_NAME] Foyer Decorany Team View Client View Orders" at bounding box center [276, 15] width 282 height 30
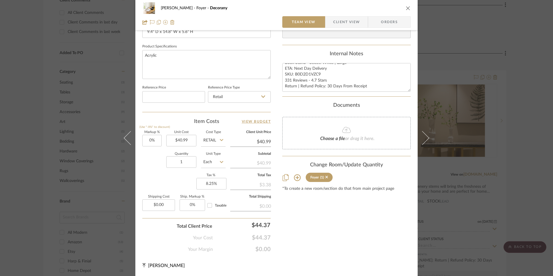
click at [341, 23] on span "Client View" at bounding box center [346, 22] width 27 height 12
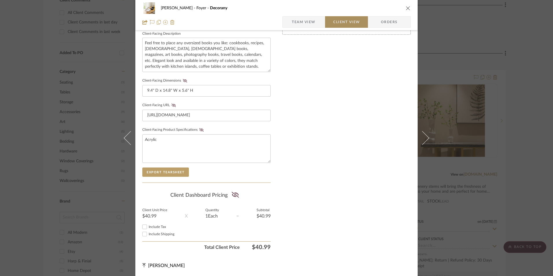
scroll to position [210, 0]
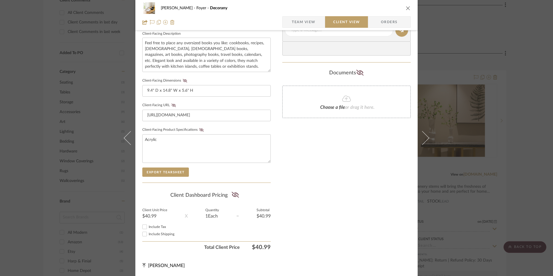
click at [146, 227] on input "Include Tax" at bounding box center [144, 226] width 7 height 7
checkbox input "true"
click at [235, 194] on icon at bounding box center [235, 195] width 7 height 6
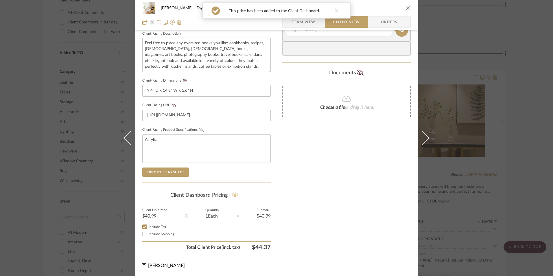
click at [199, 130] on icon at bounding box center [201, 129] width 4 height 3
click at [172, 104] on icon at bounding box center [174, 105] width 4 height 3
click at [184, 82] on icon at bounding box center [185, 80] width 4 height 3
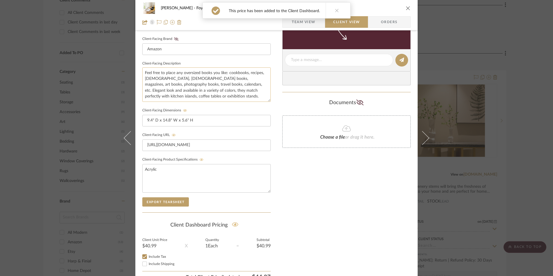
scroll to position [152, 0]
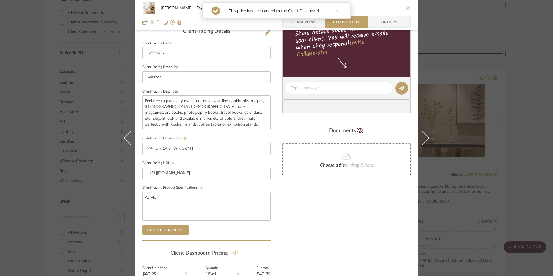
click at [175, 65] on icon at bounding box center [176, 66] width 4 height 3
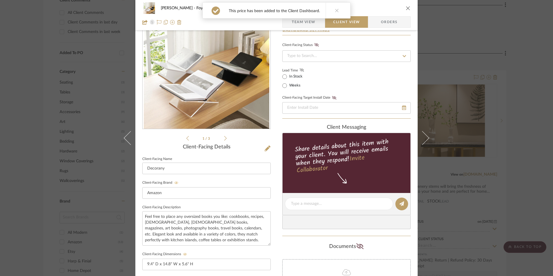
click at [300, 69] on icon at bounding box center [302, 69] width 4 height 3
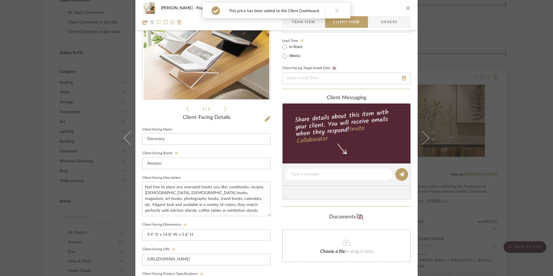
scroll to position [123, 0]
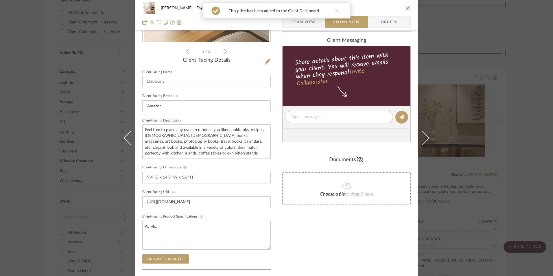
click at [325, 116] on textarea at bounding box center [339, 117] width 96 height 6
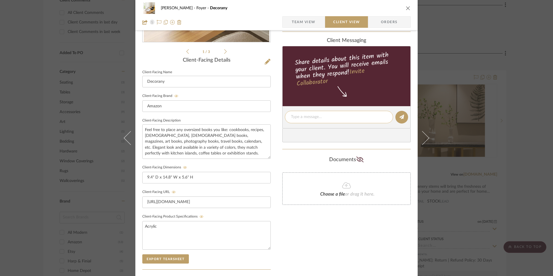
paste textarea "Book Stand - Select: White | Large ETA: Next Day Delivery SKU: B0D2D1VZC9 331 R…"
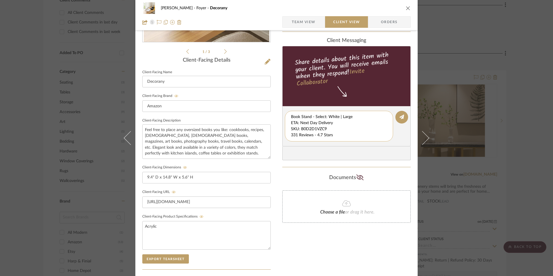
scroll to position [6, 0]
drag, startPoint x: 290, startPoint y: 117, endPoint x: 380, endPoint y: 141, distance: 92.7
click at [380, 141] on div "Book Stand - Select: White | Large ETA: Next Day Delivery SKU: B0D2D1VZC9 331 R…" at bounding box center [339, 126] width 108 height 31
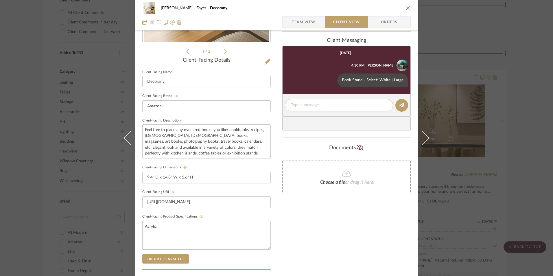
click at [310, 101] on div at bounding box center [339, 105] width 108 height 12
click at [310, 106] on textarea at bounding box center [339, 105] width 96 height 6
paste textarea "ETA: Next Day Delivery SKU: B0D2D1VZC9 331 Reviews - 4.7 Stars Return | Refund …"
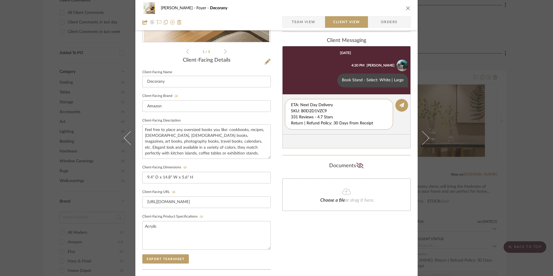
drag, startPoint x: 333, startPoint y: 111, endPoint x: 270, endPoint y: 95, distance: 64.3
click at [270, 95] on div "[PERSON_NAME] Foyer Decorany Team View Client View Orders 1 / 3 Client-Facing D…" at bounding box center [276, 122] width 282 height 482
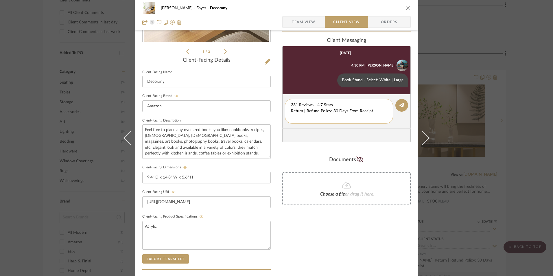
click at [291, 111] on textarea "331 Reviews - 4.7 Stars Return | Refund Policy: 30 Days From Receipt" at bounding box center [339, 111] width 96 height 18
drag, startPoint x: 372, startPoint y: 112, endPoint x: 288, endPoint y: 112, distance: 83.9
click at [288, 112] on div "331 Reviews - 4.7 Stars Return | Refund Policy: 30 Days From Receipt" at bounding box center [339, 108] width 108 height 19
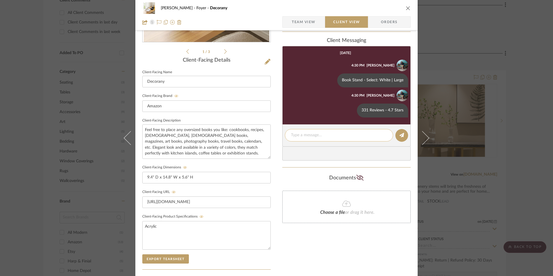
click at [305, 132] on textarea at bounding box center [339, 135] width 96 height 6
paste textarea "Return | Refund Policy: 30 Days From Receipt"
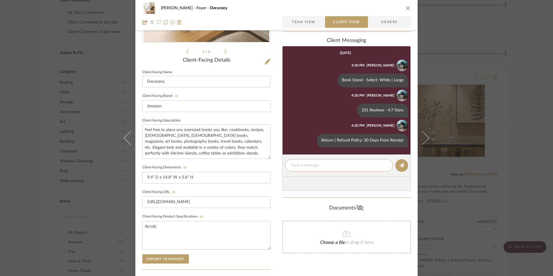
click at [406, 8] on icon "close" at bounding box center [408, 8] width 5 height 5
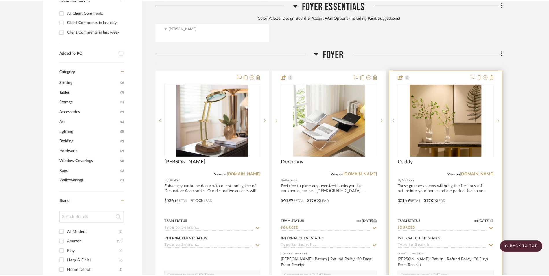
scroll to position [467, 0]
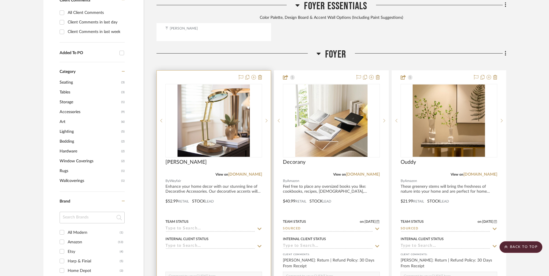
click at [235, 84] on img "0" at bounding box center [214, 120] width 72 height 72
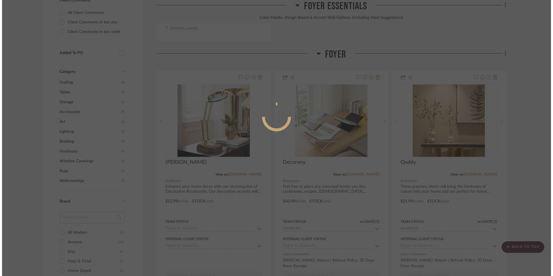
scroll to position [0, 0]
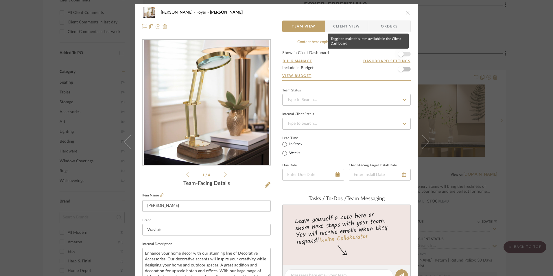
drag, startPoint x: 402, startPoint y: 53, endPoint x: 399, endPoint y: 56, distance: 4.1
click at [402, 53] on span "button" at bounding box center [401, 54] width 13 height 13
click at [334, 99] on input at bounding box center [346, 100] width 128 height 12
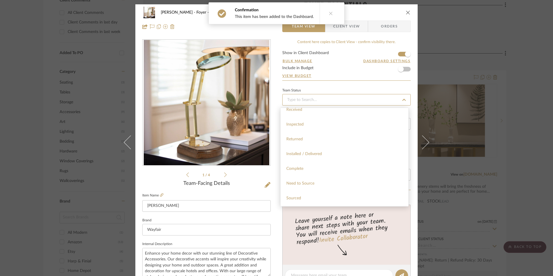
scroll to position [145, 0]
click at [310, 161] on div "Sourced" at bounding box center [345, 162] width 128 height 15
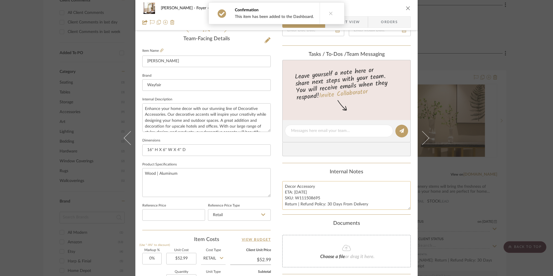
click at [291, 192] on textarea "Decor Accessory ETA: [DATE] SKU: W111508695 Return | Refund Policy: 30 Days Fro…" at bounding box center [346, 195] width 128 height 29
drag, startPoint x: 284, startPoint y: 187, endPoint x: 312, endPoint y: 205, distance: 33.7
click at [372, 213] on summary-project-notes "Internal Notes Decor Accessory ETA: [DATE] SKU: W111508695 Return | Refund Poli…" at bounding box center [346, 192] width 128 height 46
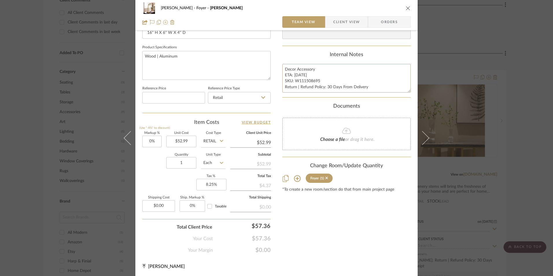
scroll to position [263, 0]
click at [397, 24] on span "Orders" at bounding box center [390, 22] width 30 height 12
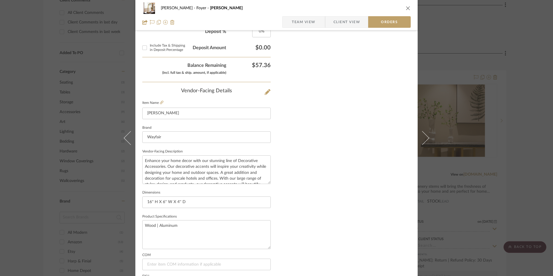
scroll to position [339, 0]
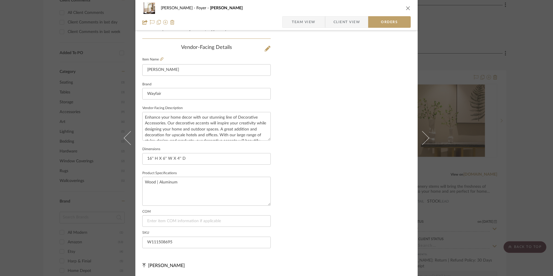
click at [341, 20] on span "Client View" at bounding box center [347, 22] width 27 height 12
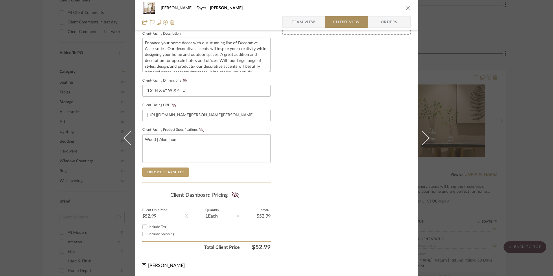
scroll to position [210, 0]
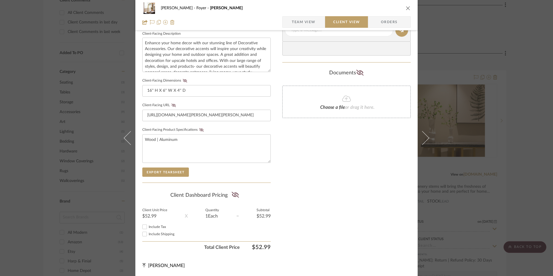
click at [143, 225] on input "Include Tax" at bounding box center [144, 226] width 7 height 7
click at [233, 195] on icon at bounding box center [235, 195] width 7 height 6
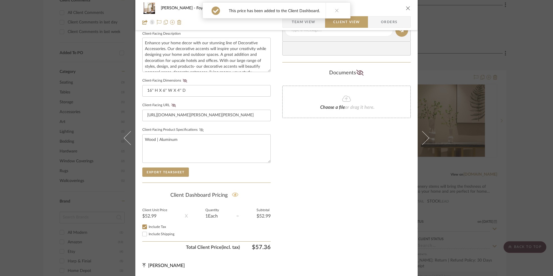
click at [199, 130] on icon at bounding box center [201, 129] width 4 height 3
click at [172, 104] on icon at bounding box center [174, 105] width 4 height 3
click at [183, 82] on icon at bounding box center [185, 80] width 4 height 3
click at [172, 105] on icon at bounding box center [174, 105] width 4 height 3
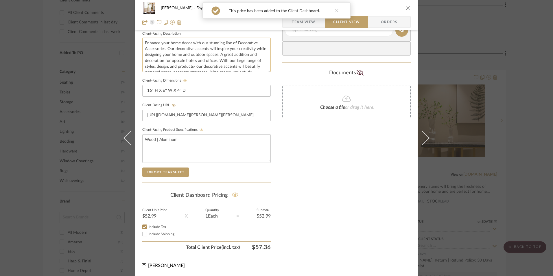
scroll to position [123, 0]
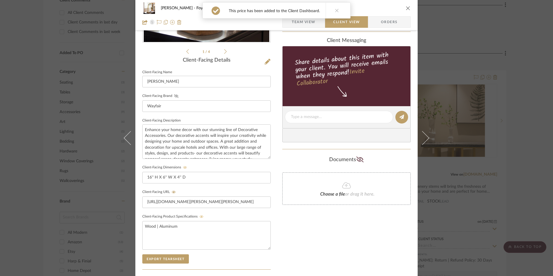
click at [175, 98] on fa-icon at bounding box center [176, 95] width 7 height 3
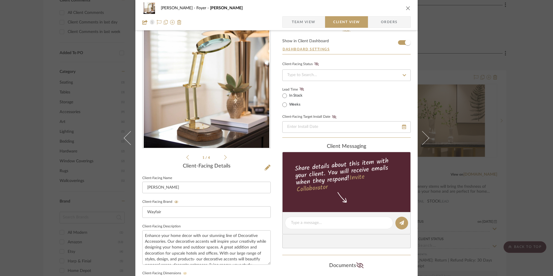
scroll to position [8, 0]
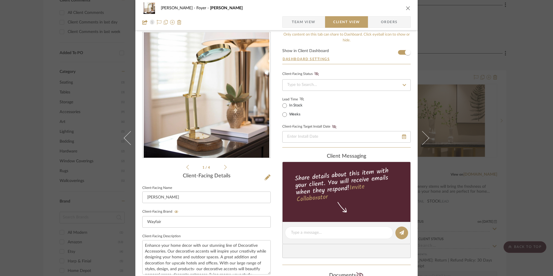
click at [301, 98] on icon at bounding box center [302, 98] width 4 height 3
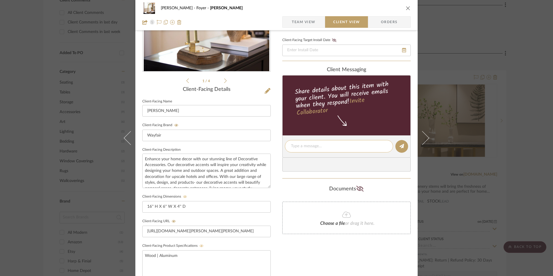
scroll to position [94, 0]
click at [329, 148] on textarea at bounding box center [339, 146] width 96 height 6
paste textarea "Decor Accessory ETA: [DATE] SKU: W111508695 Return | Refund Policy: 30 Days Fro…"
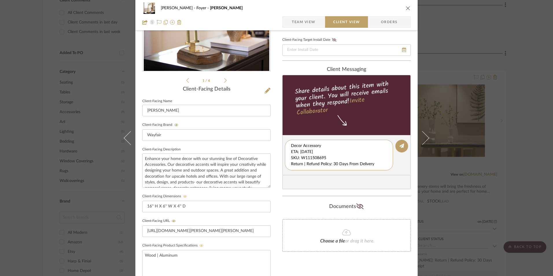
scroll to position [0, 0]
drag, startPoint x: 289, startPoint y: 152, endPoint x: 379, endPoint y: 164, distance: 90.5
click at [380, 164] on textarea "Decor Accessory ETA: [DATE] SKU: W111508695 Return | Refund Policy: 30 Days Fro…" at bounding box center [339, 155] width 96 height 24
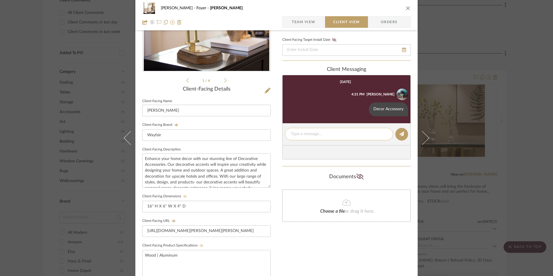
click at [318, 132] on textarea at bounding box center [339, 134] width 96 height 6
paste textarea "ETA: [DATE] SKU: W111508695 Return | Refund Policy: 30 Days From Delivery"
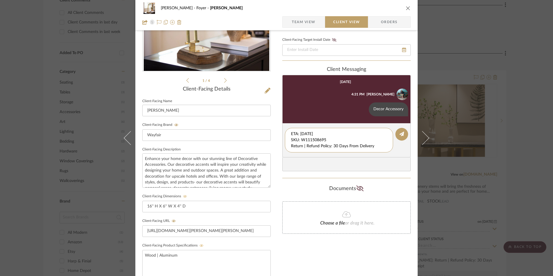
drag, startPoint x: 292, startPoint y: 139, endPoint x: 263, endPoint y: 124, distance: 32.0
click at [262, 125] on div "[PERSON_NAME] Foyer [PERSON_NAME] Team View Client View Orders 1 / 4 Client-Fac…" at bounding box center [276, 151] width 282 height 482
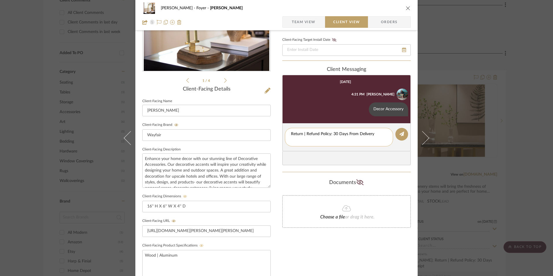
click at [288, 140] on div "Return | Refund Policy: 30 Days From Delivery" at bounding box center [339, 137] width 108 height 19
click at [291, 140] on textarea "Return | Refund Policy: 30 Days From Delivery" at bounding box center [339, 137] width 96 height 12
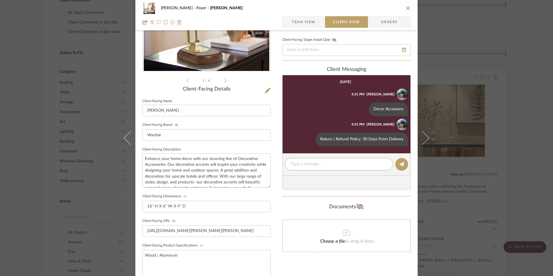
click at [406, 8] on icon "close" at bounding box center [408, 8] width 5 height 5
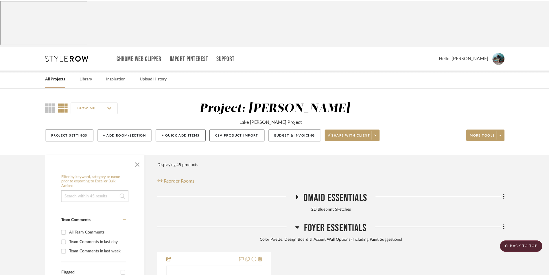
scroll to position [467, 0]
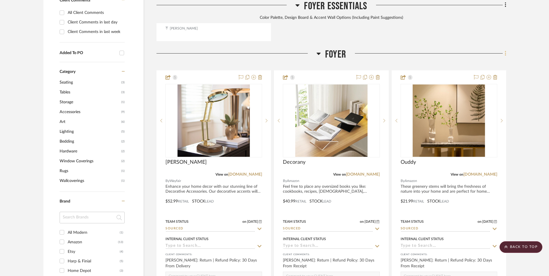
click at [505, 50] on icon at bounding box center [506, 53] width 2 height 6
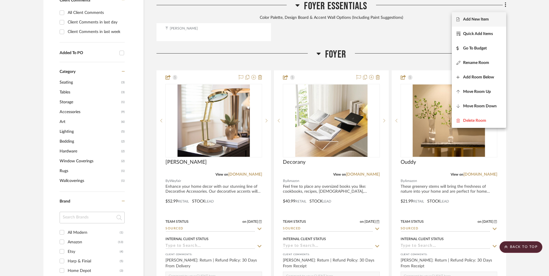
click at [483, 21] on span "Add New Item" at bounding box center [476, 19] width 26 height 5
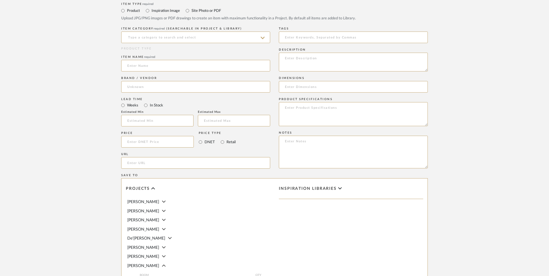
scroll to position [244, 0]
click at [222, 139] on input "Retail" at bounding box center [222, 142] width 7 height 7
click at [146, 102] on input "In Stock" at bounding box center [145, 105] width 7 height 7
click at [159, 82] on input at bounding box center [195, 88] width 149 height 12
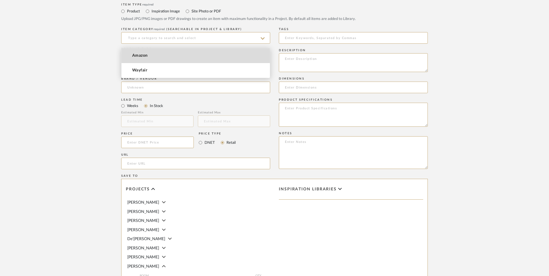
click at [159, 58] on mat-option "Amazon" at bounding box center [196, 55] width 148 height 15
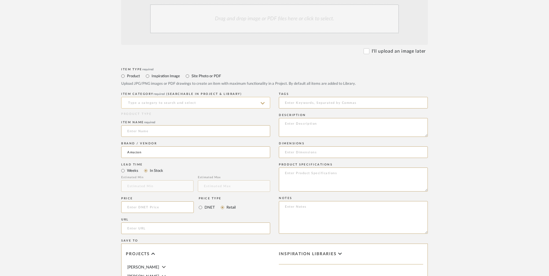
scroll to position [158, 0]
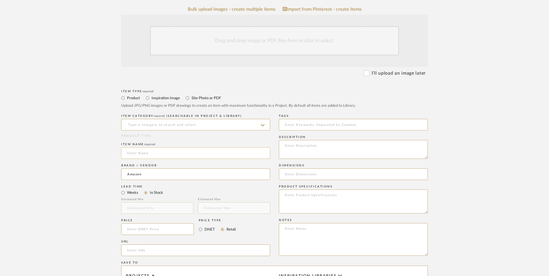
click at [150, 147] on input at bounding box center [195, 153] width 149 height 12
click at [158, 119] on input at bounding box center [195, 125] width 149 height 12
click at [157, 90] on div "Bookcases & Etageres" at bounding box center [196, 92] width 148 height 15
click at [326, 223] on textarea at bounding box center [353, 239] width 149 height 33
paste textarea "Option 1: ETA: SKU: Reviews - Stars Return | Refund Policy:"
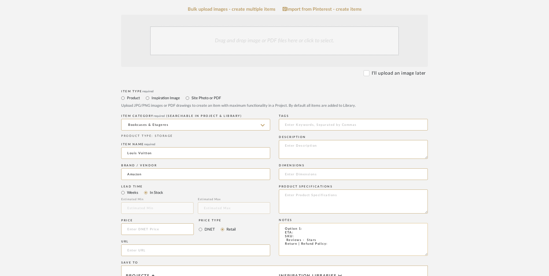
drag, startPoint x: 286, startPoint y: 181, endPoint x: 268, endPoint y: 182, distance: 18.0
click at [282, 223] on textarea "Option 1: ETA: SKU: Reviews - Stars Return | Refund Policy:" at bounding box center [353, 239] width 149 height 33
click at [337, 223] on textarea "Decor Book ETA: SKU: Reviews - Stars Return | Refund Policy:" at bounding box center [353, 239] width 149 height 33
click at [140, 223] on input at bounding box center [157, 229] width 73 height 12
click at [79, 173] on upload-items "Create new item in [PERSON_NAME] Upload photos, documents or PDFs, or select be…" at bounding box center [274, 186] width 549 height 510
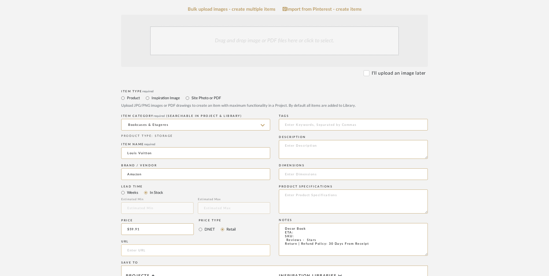
click at [180, 244] on input "url" at bounding box center [195, 250] width 149 height 12
paste input "[URL][DOMAIN_NAME][PERSON_NAME]"
click at [97, 159] on form "Bulk upload images - create multiple items Import from Pinterest - create items…" at bounding box center [274, 216] width 369 height 419
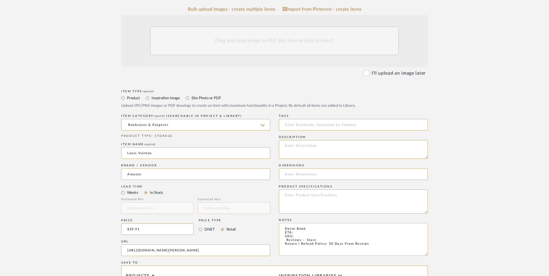
click at [310, 223] on textarea "Decor Book ETA: SKU: Reviews - Stars Return | Refund Policy: 30 Days From Recei…" at bounding box center [353, 239] width 149 height 33
click at [340, 189] on textarea at bounding box center [353, 201] width 149 height 24
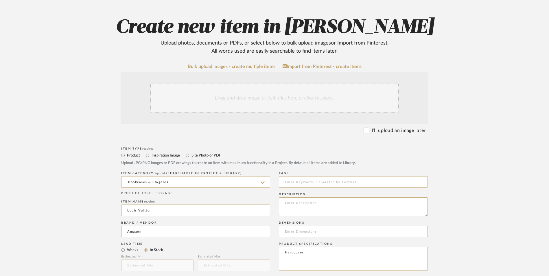
scroll to position [100, 0]
click at [258, 84] on div "Drag and drop image or PDF files here or click to select." at bounding box center [274, 98] width 249 height 29
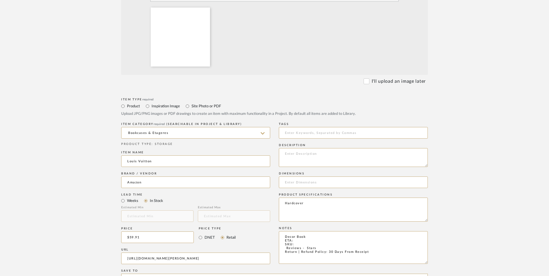
scroll to position [244, 0]
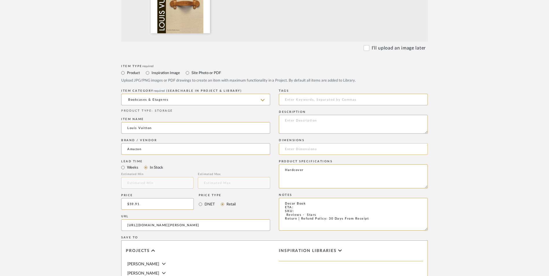
click at [308, 143] on input at bounding box center [353, 149] width 149 height 12
paste input "12.5 x 9.88 x 2.12"
click at [293, 143] on input "12.5 x 9.88 x 2.12" at bounding box center [353, 149] width 149 height 12
click at [310, 143] on input "12.5" L x 9.88 x 2.12" at bounding box center [353, 149] width 149 height 12
click at [331, 143] on input "12.5" L x 9.88" W x 2.12" at bounding box center [353, 149] width 149 height 12
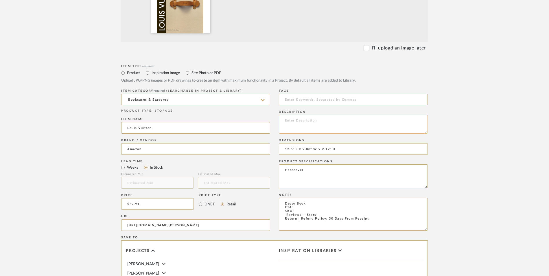
click at [302, 115] on textarea at bounding box center [353, 124] width 149 height 19
paste textarea "Written with full access to the company’s archives, this incredible volume demo…"
click at [307, 198] on textarea "Decor Book ETA: SKU: Reviews - Stars Return | Refund Policy: 30 Days From Recei…" at bounding box center [353, 214] width 149 height 33
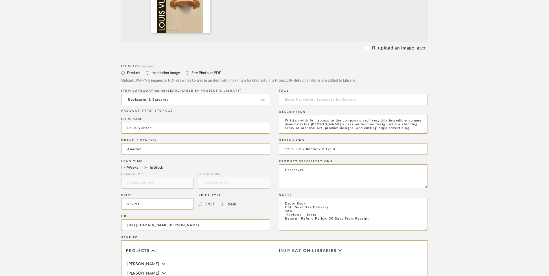
click at [281, 198] on textarea "Decor Book ETA: Next Day Delivery SKU: Reviews - Stars Return | Refund Policy: …" at bounding box center [353, 214] width 149 height 33
click at [302, 198] on textarea "Decor Book ETA: Next Day Delivery SKU: 2,605 Reviews - 4.8 Stars Return | Refun…" at bounding box center [353, 214] width 149 height 33
paste textarea "1419705563"
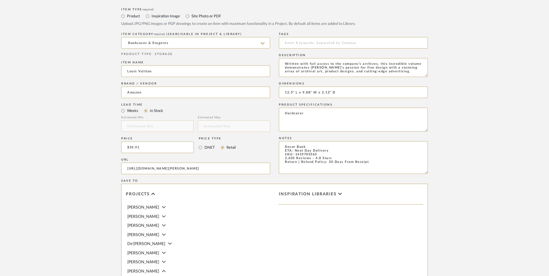
scroll to position [331, 0]
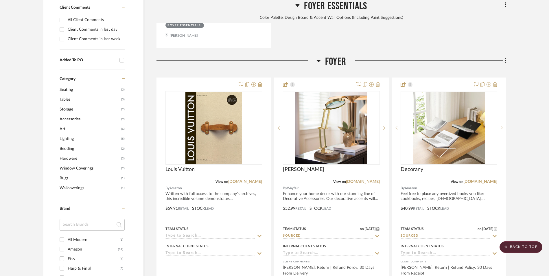
scroll to position [467, 0]
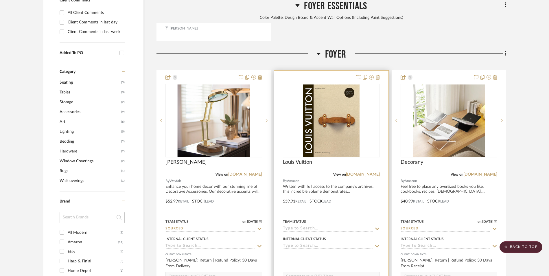
click at [349, 85] on img "0" at bounding box center [331, 120] width 57 height 72
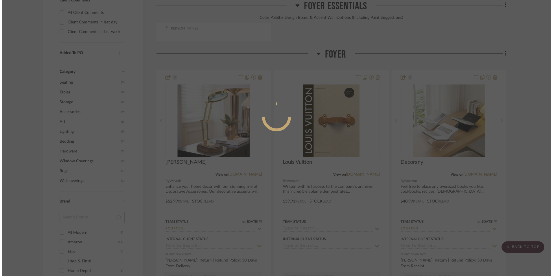
scroll to position [0, 0]
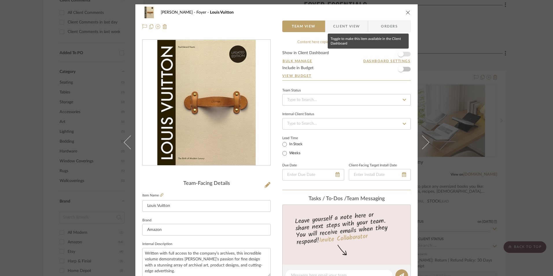
click at [398, 52] on span "button" at bounding box center [401, 54] width 6 height 6
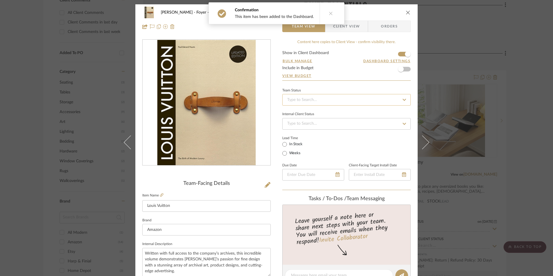
click at [342, 104] on input at bounding box center [346, 100] width 128 height 12
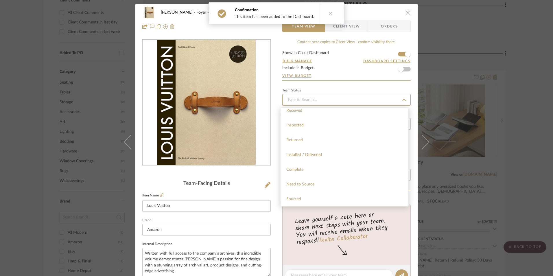
scroll to position [116, 0]
click at [321, 189] on div "Sourced" at bounding box center [345, 191] width 128 height 15
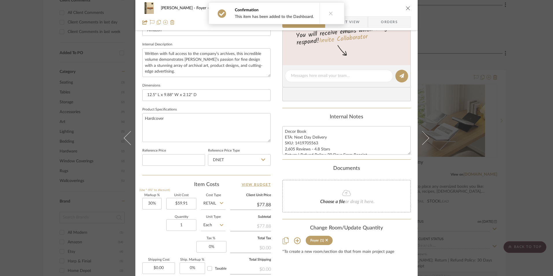
scroll to position [203, 0]
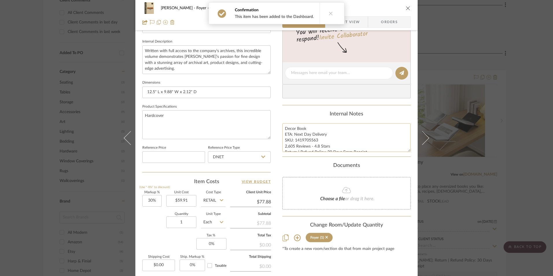
click at [305, 138] on textarea "Decor Book ETA: Next Day Delivery SKU: 1419705563 2,605 Reviews - 4.8 Stars Ret…" at bounding box center [346, 137] width 128 height 29
drag, startPoint x: 316, startPoint y: 140, endPoint x: 293, endPoint y: 141, distance: 22.3
click at [293, 141] on textarea "Decor Book ETA: Next Day Delivery SKU: 1419705563 2,605 Reviews - 4.8 Stars Ret…" at bounding box center [346, 137] width 128 height 29
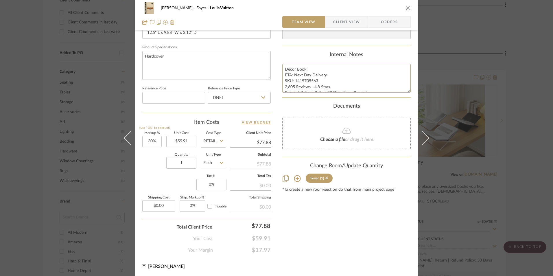
scroll to position [263, 0]
click at [236, 97] on input "DNET" at bounding box center [239, 97] width 63 height 12
click at [231, 122] on div "Retail" at bounding box center [241, 126] width 71 height 15
click at [153, 143] on input "30" at bounding box center [151, 141] width 19 height 12
click at [157, 174] on div "Markup % (Use "-X%" to discount) Unit Cost $59.91 Cost Type Retail Client Unit …" at bounding box center [206, 173] width 128 height 84
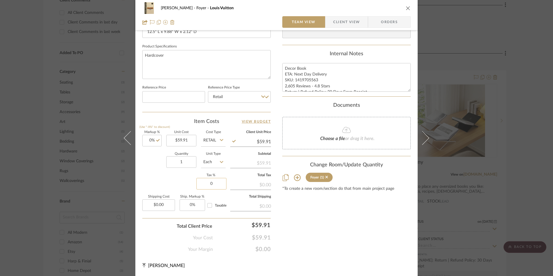
click at [205, 186] on input "0" at bounding box center [211, 184] width 30 height 12
click at [306, 218] on div "Content here copies to Client View - confirm visibility there. Show in Client D…" at bounding box center [346, 15] width 128 height 476
click at [394, 21] on span "Orders" at bounding box center [390, 22] width 30 height 12
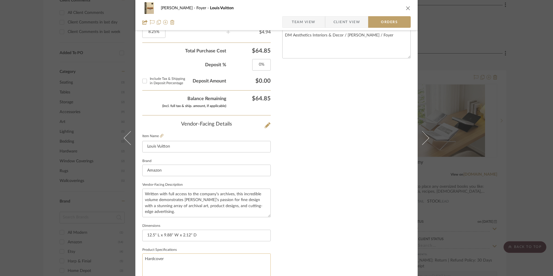
scroll to position [339, 0]
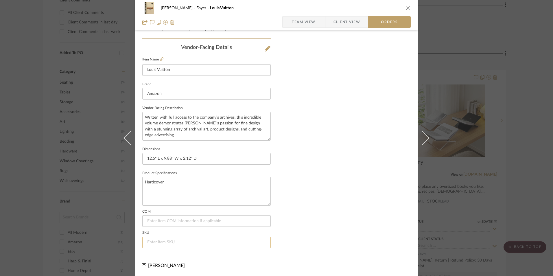
click at [175, 240] on input at bounding box center [206, 243] width 128 height 12
paste input "1419705563"
click at [297, 19] on span "Team View" at bounding box center [304, 22] width 24 height 12
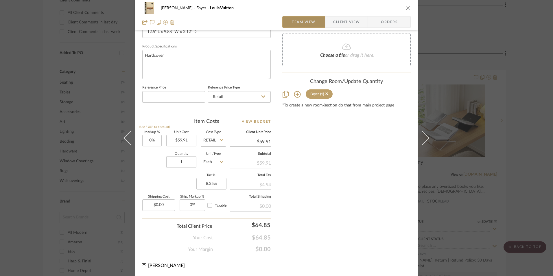
scroll to position [263, 0]
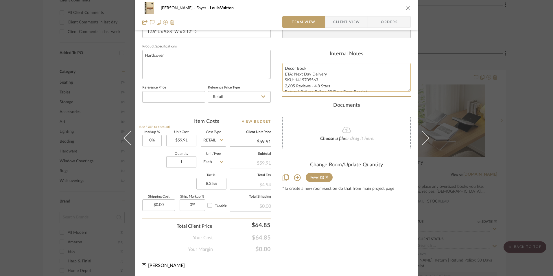
click at [292, 73] on textarea "Decor Book ETA: Next Day Delivery SKU: 1419705563 2,605 Reviews - 4.8 Stars Ret…" at bounding box center [346, 77] width 128 height 29
drag, startPoint x: 284, startPoint y: 67, endPoint x: 345, endPoint y: 90, distance: 65.4
click at [378, 96] on summary-project-notes "Internal Notes Decor Book ETA: Next Day Delivery SKU: 1419705563 2,605 Reviews …" at bounding box center [346, 74] width 128 height 46
click at [335, 17] on span "Client View" at bounding box center [346, 22] width 27 height 12
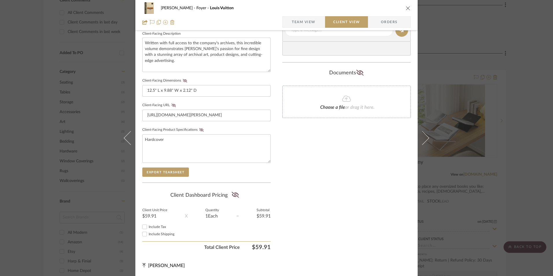
scroll to position [210, 0]
click at [143, 224] on input "Include Tax" at bounding box center [144, 226] width 7 height 7
click at [237, 195] on icon at bounding box center [235, 195] width 7 height 6
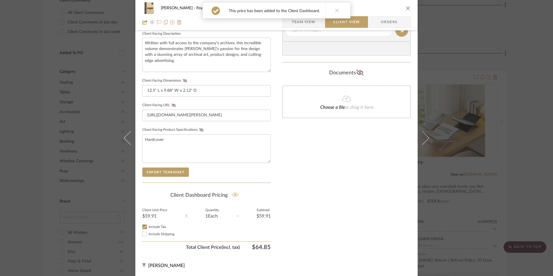
click at [200, 130] on icon at bounding box center [201, 129] width 4 height 3
click at [172, 106] on icon at bounding box center [174, 105] width 4 height 3
click at [184, 78] on fieldset "Client-Facing Dimensions 12.5" L x 9.88" W x 2.12" D" at bounding box center [206, 87] width 128 height 20
click at [185, 81] on icon at bounding box center [185, 80] width 4 height 3
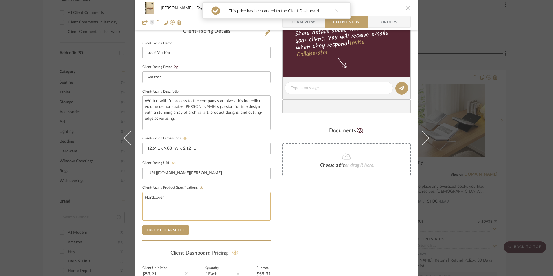
scroll to position [36, 0]
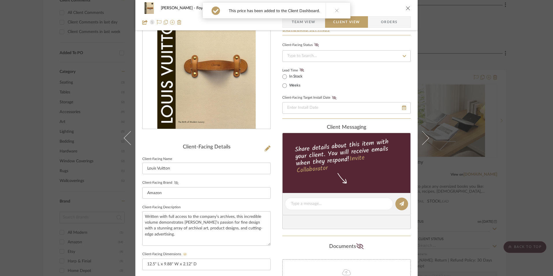
click at [174, 181] on icon at bounding box center [176, 182] width 4 height 3
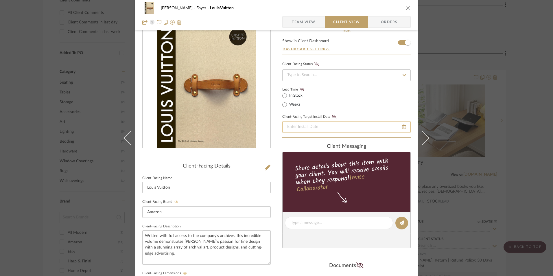
scroll to position [0, 0]
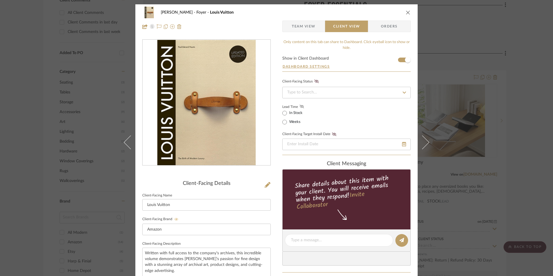
click at [301, 107] on icon at bounding box center [302, 106] width 4 height 3
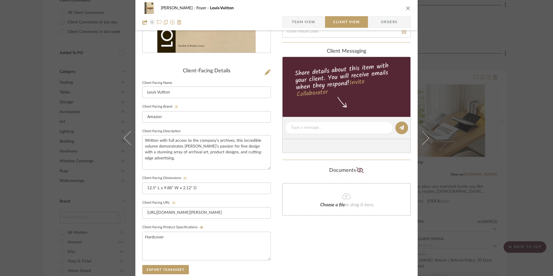
scroll to position [116, 0]
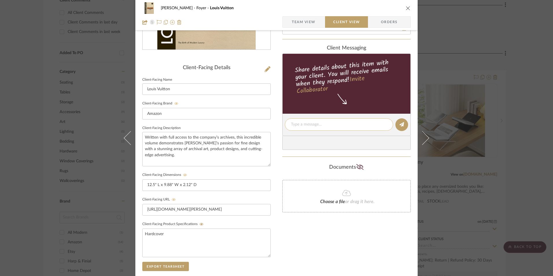
click at [325, 126] on textarea at bounding box center [339, 125] width 96 height 6
paste textarea "Decor Book ETA: Next Day Delivery SKU: 1419705563 2,605 Reviews - 4.8 Stars Ret…"
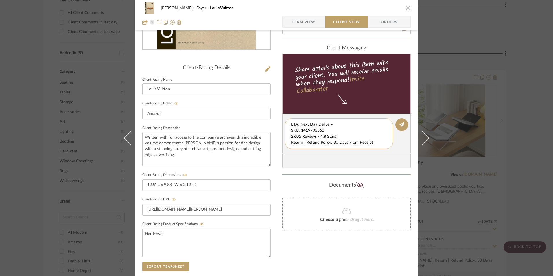
scroll to position [6, 0]
drag, startPoint x: 289, startPoint y: 124, endPoint x: 378, endPoint y: 148, distance: 91.9
click at [378, 148] on div "Decor Book ETA: Next Day Delivery SKU: 1419705563 2,605 Reviews - 4.8 Stars Ret…" at bounding box center [339, 133] width 108 height 31
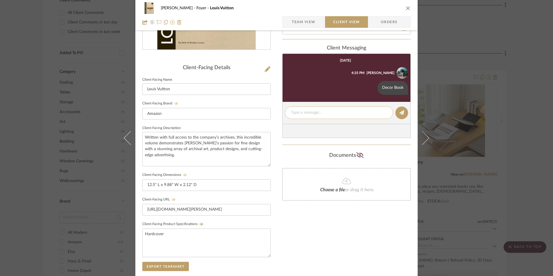
click at [308, 114] on textarea at bounding box center [339, 113] width 96 height 6
paste textarea "ETA: Next Day Delivery SKU: 1419705563 2,605 Reviews - 4.8 Stars Return | Refun…"
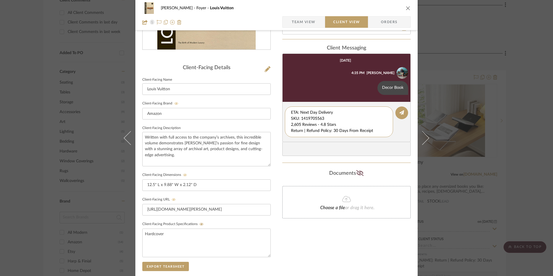
drag, startPoint x: 327, startPoint y: 118, endPoint x: 277, endPoint y: 105, distance: 52.1
click at [269, 105] on div "[PERSON_NAME] Foyer [PERSON_NAME] Vuitton Team View Client View Orders Client-F…" at bounding box center [276, 130] width 282 height 482
click at [291, 117] on textarea "2,605 Reviews - 4.8 Stars Return | Refund Policy: 30 Days From Receipt" at bounding box center [339, 119] width 96 height 18
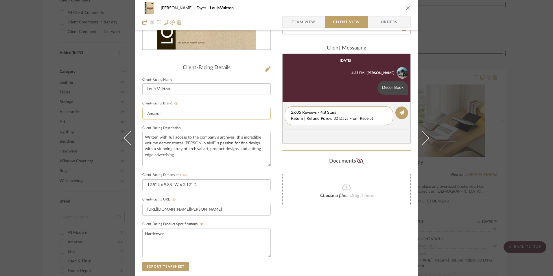
drag, startPoint x: 376, startPoint y: 118, endPoint x: 264, endPoint y: 118, distance: 111.4
click at [264, 118] on div "[PERSON_NAME] Foyer [PERSON_NAME] Vuitton Team View Client View Orders Client-F…" at bounding box center [276, 130] width 282 height 482
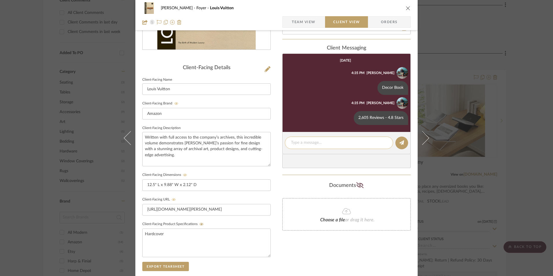
click at [307, 143] on textarea at bounding box center [339, 143] width 96 height 6
paste textarea "Return | Refund Policy: 30 Days From Receipt"
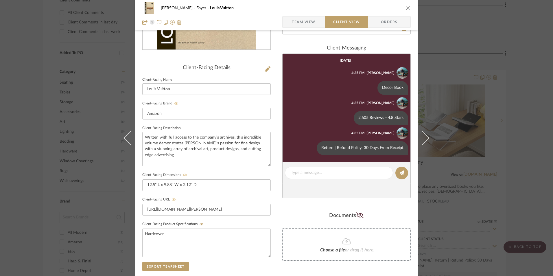
click at [406, 8] on icon "close" at bounding box center [408, 8] width 5 height 5
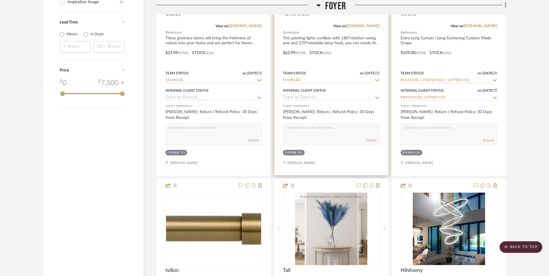
scroll to position [959, 0]
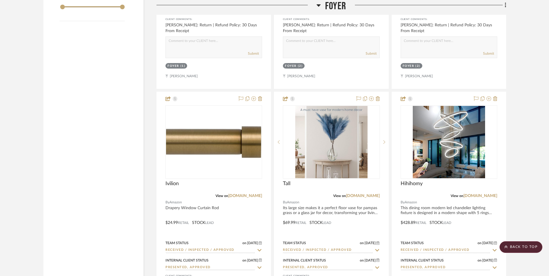
click at [489, 194] on link "[DOMAIN_NAME]" at bounding box center [480, 196] width 34 height 4
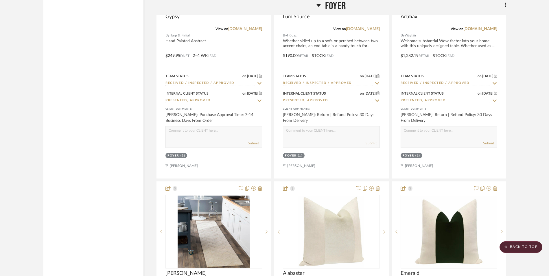
scroll to position [1450, 0]
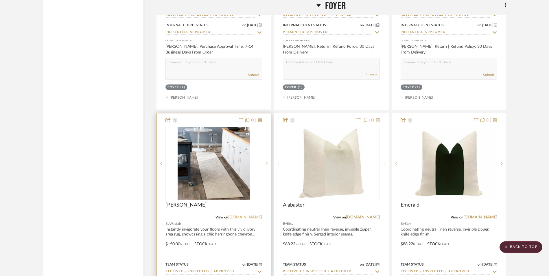
click at [249, 215] on link "[DOMAIN_NAME]" at bounding box center [245, 217] width 34 height 4
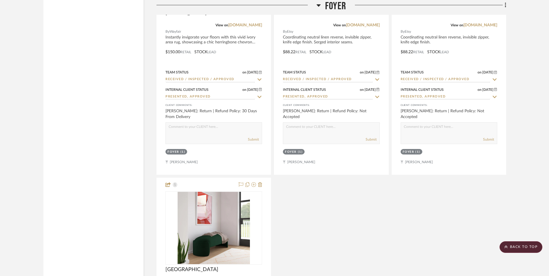
scroll to position [1682, 0]
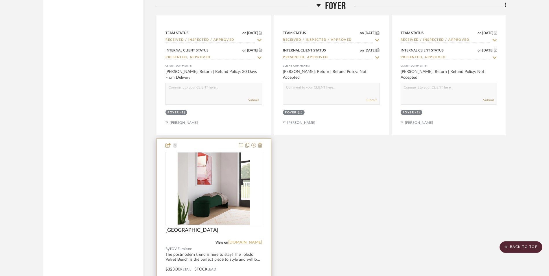
click at [254, 240] on link "[DOMAIN_NAME]" at bounding box center [245, 242] width 34 height 4
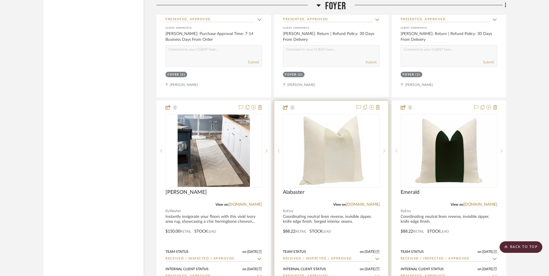
scroll to position [1450, 0]
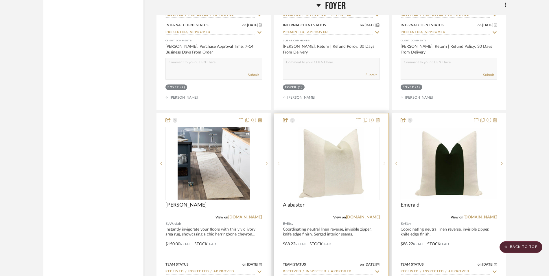
click at [368, 215] on link "[DOMAIN_NAME]" at bounding box center [363, 217] width 34 height 4
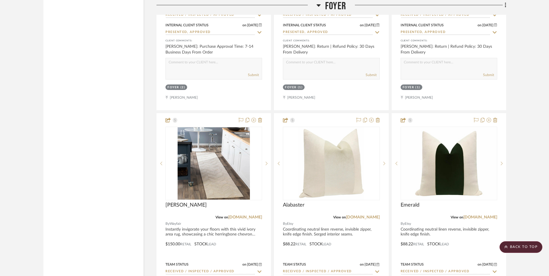
drag, startPoint x: 487, startPoint y: 170, endPoint x: 511, endPoint y: 175, distance: 24.7
click at [487, 215] on link "[DOMAIN_NAME]" at bounding box center [480, 217] width 34 height 4
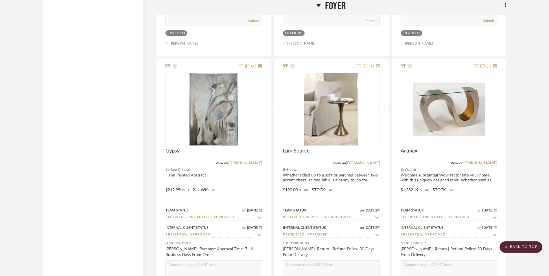
scroll to position [1219, 0]
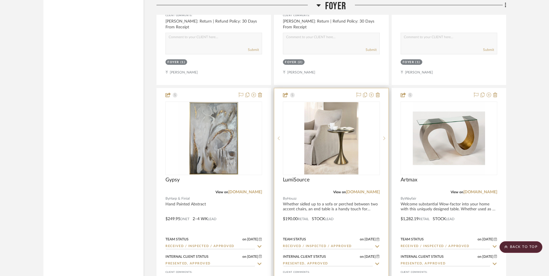
drag, startPoint x: 374, startPoint y: 147, endPoint x: 375, endPoint y: 152, distance: 5.4
click at [374, 190] on link "[DOMAIN_NAME]" at bounding box center [363, 192] width 34 height 4
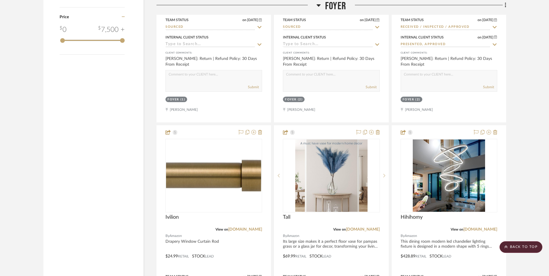
scroll to position [930, 0]
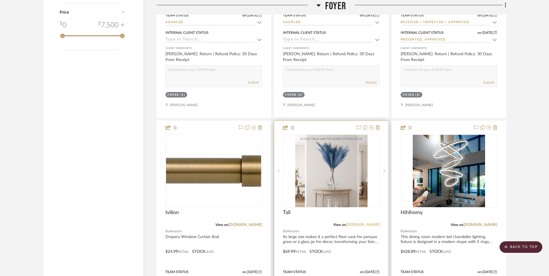
click at [375, 223] on link "[DOMAIN_NAME]" at bounding box center [363, 225] width 34 height 4
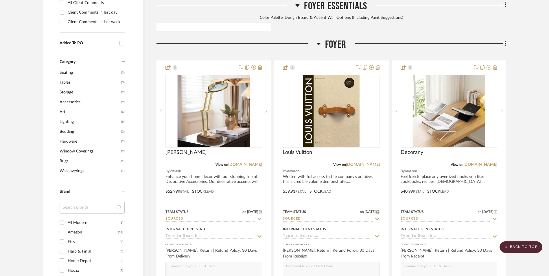
scroll to position [452, 0]
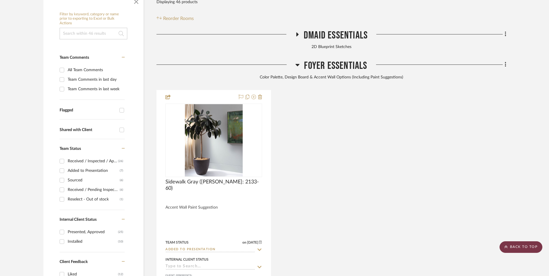
click at [531, 244] on scroll-to-top-button "BACK TO TOP" at bounding box center [521, 247] width 43 height 12
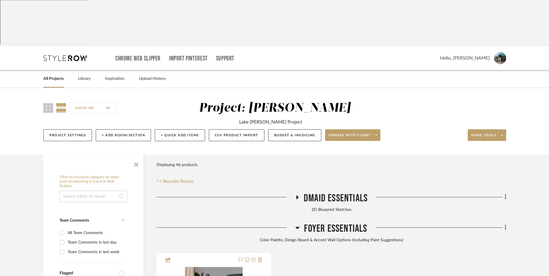
scroll to position [0, 0]
click at [55, 75] on link "All Projects" at bounding box center [53, 79] width 20 height 8
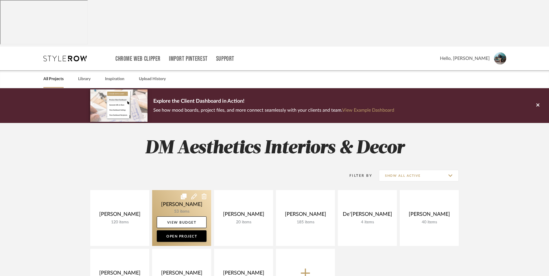
click at [170, 190] on link at bounding box center [181, 218] width 59 height 56
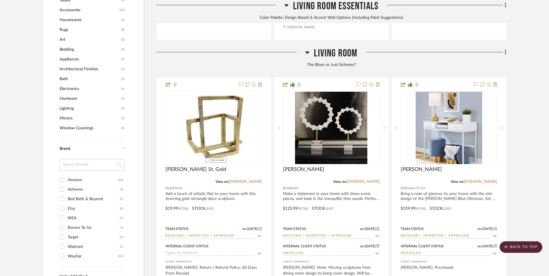
scroll to position [579, 0]
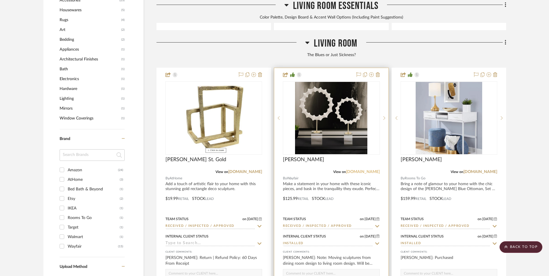
click at [368, 170] on link "[DOMAIN_NAME]" at bounding box center [363, 172] width 34 height 4
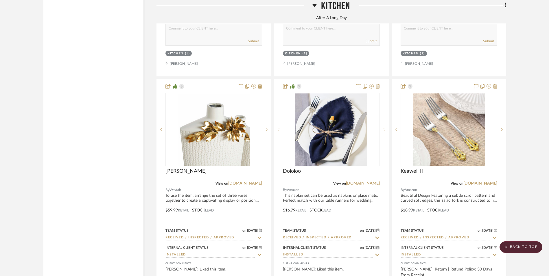
scroll to position [2777, 0]
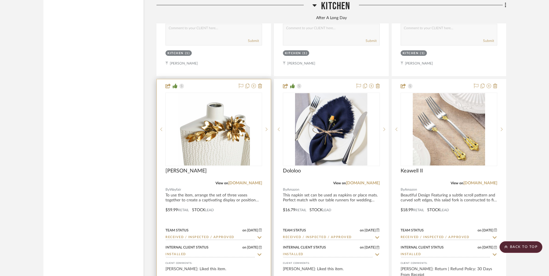
click at [256, 181] on link "[DOMAIN_NAME]" at bounding box center [245, 183] width 34 height 4
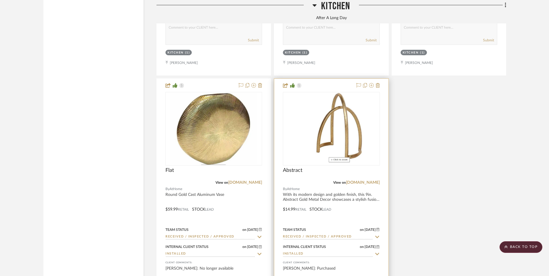
scroll to position [3038, 0]
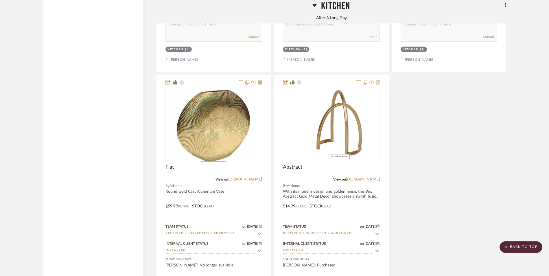
click at [522, 247] on scroll-to-top-button "BACK TO TOP" at bounding box center [521, 247] width 43 height 12
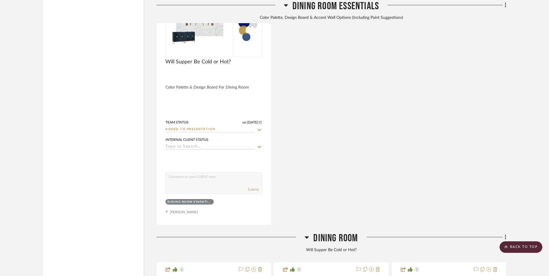
scroll to position [0, 0]
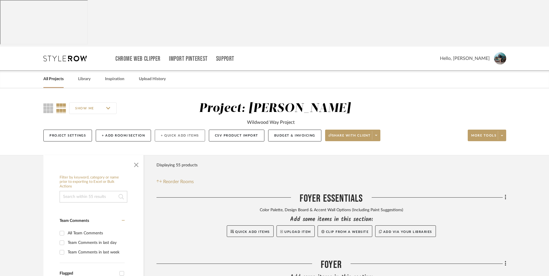
drag, startPoint x: 55, startPoint y: 32, endPoint x: 157, endPoint y: 87, distance: 115.7
click at [55, 75] on link "All Projects" at bounding box center [53, 79] width 20 height 8
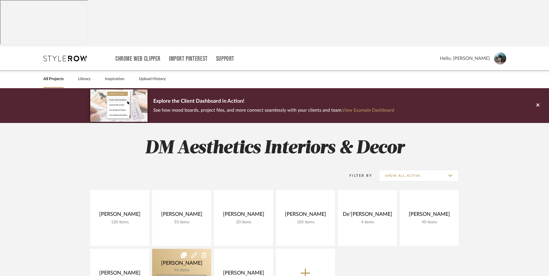
click at [164, 249] on link at bounding box center [181, 277] width 59 height 56
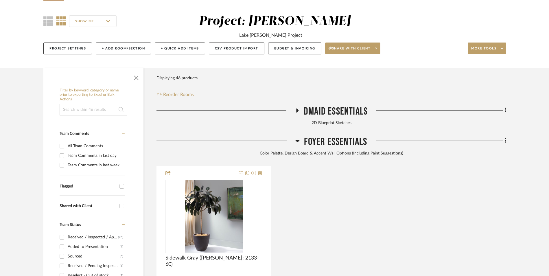
scroll to position [116, 0]
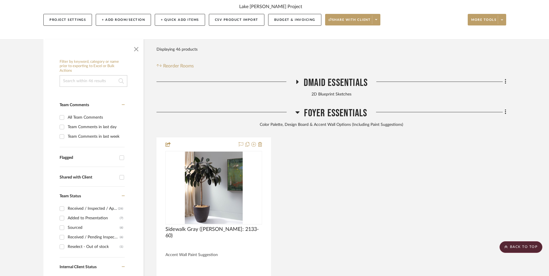
click at [299, 109] on icon at bounding box center [297, 112] width 4 height 7
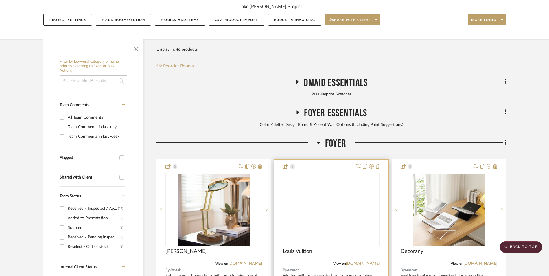
scroll to position [145, 0]
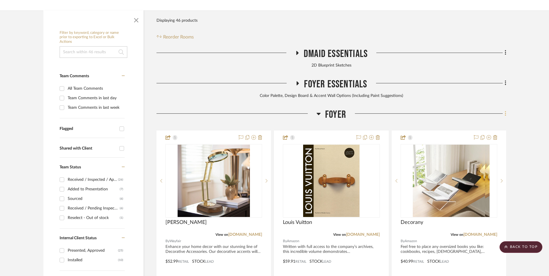
click at [505, 111] on icon at bounding box center [506, 114] width 2 height 6
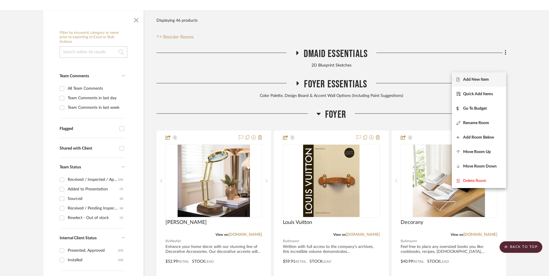
click at [487, 80] on span "Add New Item" at bounding box center [476, 79] width 26 height 5
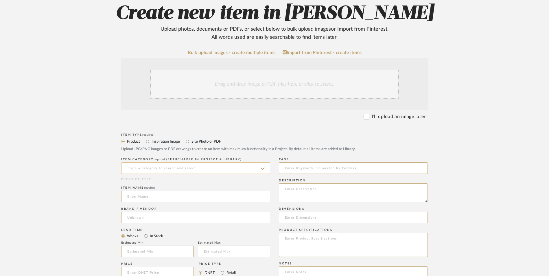
scroll to position [116, 0]
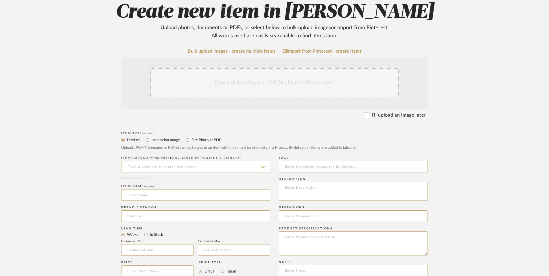
click at [167, 161] on input at bounding box center [195, 167] width 149 height 12
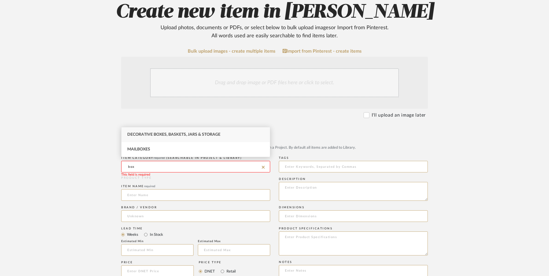
click at [162, 132] on div "Decorative Boxes, Baskets, Jars & Storage" at bounding box center [196, 134] width 148 height 15
type input "Decorative Boxes, Baskets, Jars & Storage"
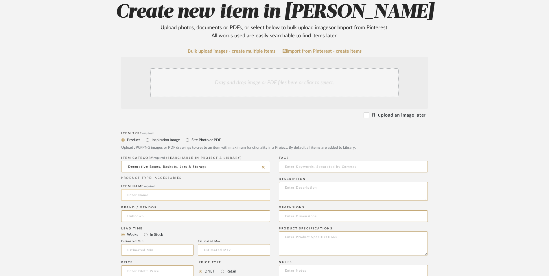
click at [154, 189] on input at bounding box center [195, 195] width 149 height 12
type input "Chelsea II"
click at [146, 210] on input at bounding box center [195, 216] width 149 height 12
type input "CB2"
click at [146, 181] on mat-option "CB2" at bounding box center [196, 184] width 148 height 15
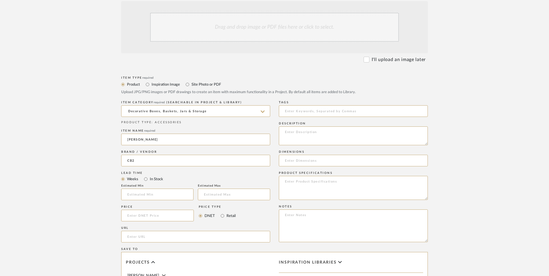
scroll to position [174, 0]
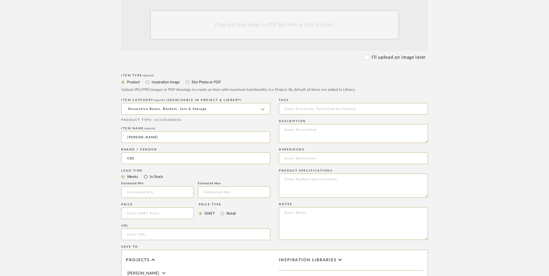
drag, startPoint x: 146, startPoint y: 129, endPoint x: 155, endPoint y: 133, distance: 10.4
click at [146, 173] on input "In Stock" at bounding box center [145, 176] width 7 height 7
radio input "true"
click at [220, 210] on input "Retail" at bounding box center [222, 213] width 7 height 7
radio input "true"
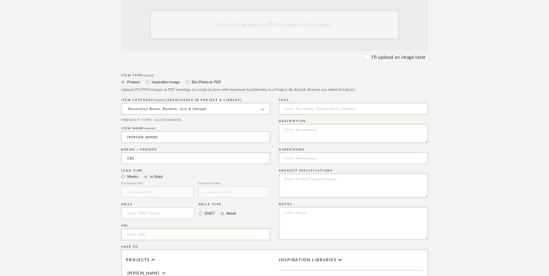
click at [180, 207] on input at bounding box center [157, 213] width 73 height 12
type input "$44.95"
click at [66, 163] on upload-items "Create new item in Richelle Hamilton Upload photos, documents or PDFs, or selec…" at bounding box center [274, 170] width 549 height 510
click at [169, 229] on input "url" at bounding box center [195, 235] width 149 height 12
paste input "https://www.cb2.com/chelsea-cement-box-small/s543629"
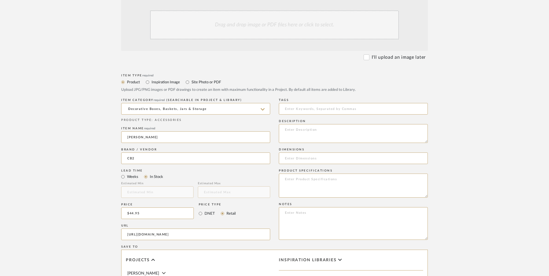
type input "https://www.cb2.com/chelsea-cement-box-small/s543629"
click at [71, 156] on upload-items "Create new item in Richelle Hamilton Upload photos, documents or PDFs, or selec…" at bounding box center [274, 170] width 549 height 510
click at [312, 207] on textarea at bounding box center [353, 223] width 149 height 33
paste textarea "Option 1: ETA: SKU: Reviews - Stars Return | Refund Policy:"
drag, startPoint x: 301, startPoint y: 166, endPoint x: 317, endPoint y: 181, distance: 22.1
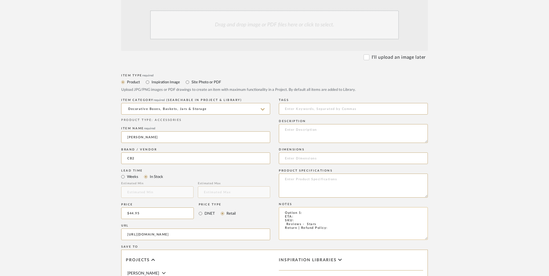
click at [300, 207] on textarea "Option 1: ETA: SKU: Reviews - Stars Return | Refund Policy:" at bounding box center [353, 223] width 149 height 33
click at [312, 207] on textarea "Option 2: ETA: SKU: Reviews - Stars Return | Refund Policy:" at bounding box center [353, 223] width 149 height 33
click at [283, 207] on textarea "Option 2: Decor Boxes - Select: Small ETA: SKU: Reviews - Stars Return | Refund…" at bounding box center [353, 223] width 149 height 33
click at [302, 207] on textarea "Option 2: Decor Boxes - Select: Small ETA: SKU: 69 Reviews - 4.7 Stars Return |…" at bounding box center [353, 223] width 149 height 33
paste textarea "543629"
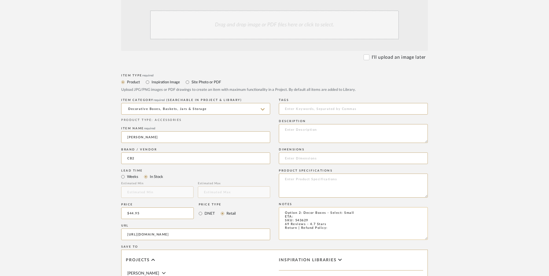
click at [314, 207] on textarea "Option 2: Decor Boxes - Select: Small ETA: SKU: 543629 69 Reviews - 4.7 Stars R…" at bounding box center [353, 223] width 149 height 33
click at [332, 207] on textarea "Option 2: Decor Boxes - Select: Small ETA: Pick Up Available (Dallas | Knox) SK…" at bounding box center [353, 223] width 149 height 33
type textarea "Option 2: Decor Boxes - Select: Small ETA: Pick Up Available (Dallas | Knox) SK…"
click at [318, 152] on input at bounding box center [353, 158] width 149 height 12
paste input "2.75"Hheight8"Wwidth5.25"D"
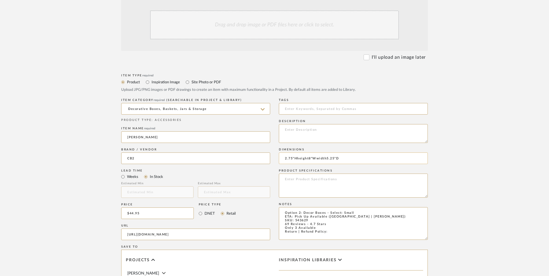
click at [298, 152] on input "2.75"Hheight8"Wwidth5.25"D" at bounding box center [353, 158] width 149 height 12
drag, startPoint x: 309, startPoint y: 111, endPoint x: 298, endPoint y: 111, distance: 10.4
click at [298, 152] on input "2.75"Hheight8"Wwidth5.25"D" at bounding box center [353, 158] width 149 height 12
drag, startPoint x: 320, startPoint y: 112, endPoint x: 311, endPoint y: 111, distance: 9.3
click at [311, 152] on input "2.75"H X 8"Wwidth5.25"D" at bounding box center [353, 158] width 149 height 12
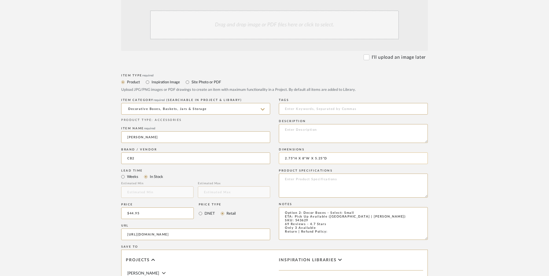
click at [325, 152] on input "2.75"H X 8"W X 5.25"D" at bounding box center [353, 158] width 149 height 12
click at [307, 152] on input "2.75"H X 8"W X 5.25" D" at bounding box center [353, 158] width 149 height 12
click at [295, 152] on input "2.75"H X 8" W X 5.25" D" at bounding box center [353, 158] width 149 height 12
type input "2.75" H X 8" W X 5.25" D"
click at [310, 174] on textarea at bounding box center [353, 186] width 149 height 24
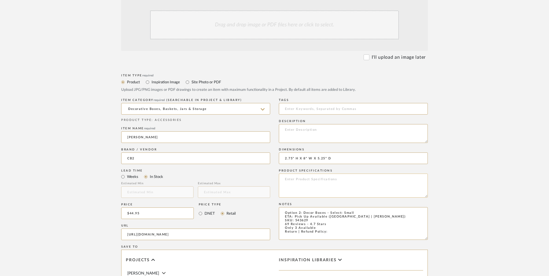
click at [334, 174] on textarea at bounding box center [353, 186] width 149 height 24
type textarea "Cement"
click at [318, 124] on textarea at bounding box center [353, 133] width 149 height 19
paste textarea "Vertical and horizontal lines cement a graphic design in this white decorative …"
type textarea "Vertical and horizontal lines cement a graphic design in this white decorative …"
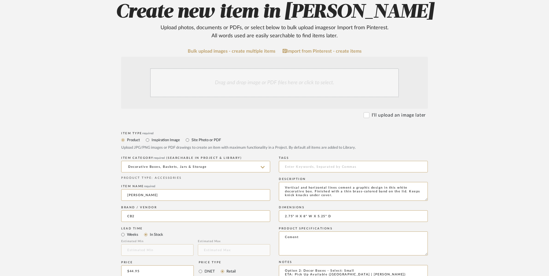
scroll to position [87, 0]
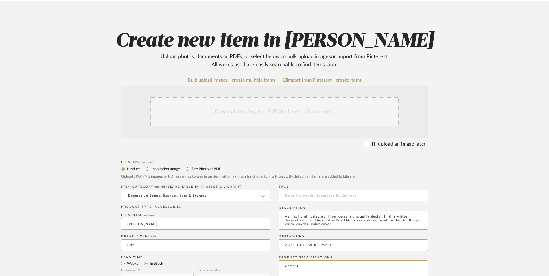
click at [255, 97] on div "Drag and drop image or PDF files here or click to select." at bounding box center [274, 111] width 249 height 29
click at [272, 97] on div "Drag and drop image or PDF files here or click to select." at bounding box center [274, 111] width 249 height 29
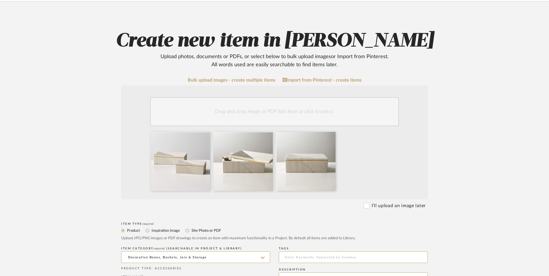
scroll to position [203, 0]
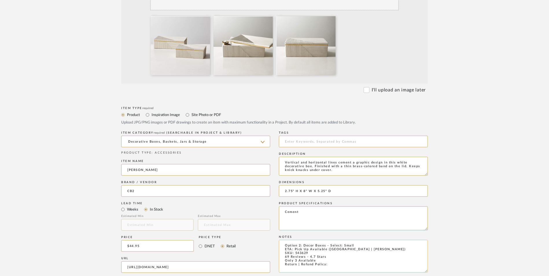
click at [342, 240] on textarea "Option 2: Decor Boxes - Select: Small ETA: Pick Up Available (Dallas | Knox) SK…" at bounding box center [353, 256] width 149 height 33
type textarea "Option 2: Decor Boxes - Select: Small ETA: Pick Up Available (Dallas | Knox) SK…"
click at [458, 182] on form "Bulk upload images - create multiple items Import from Pinterest - create items…" at bounding box center [274, 202] width 369 height 481
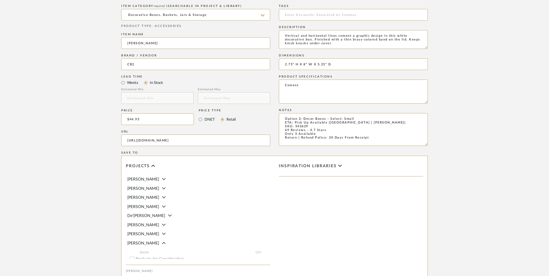
scroll to position [364, 0]
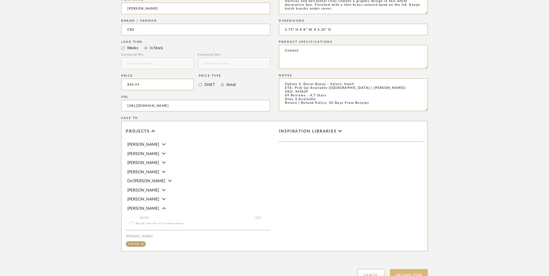
click at [415, 269] on button "Upload Item" at bounding box center [409, 275] width 38 height 12
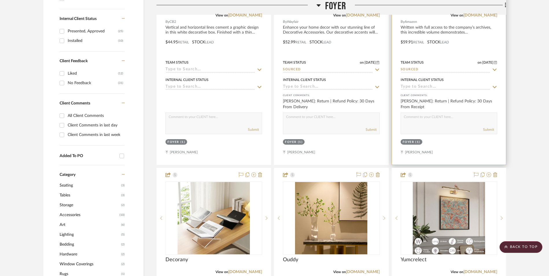
scroll to position [207, 0]
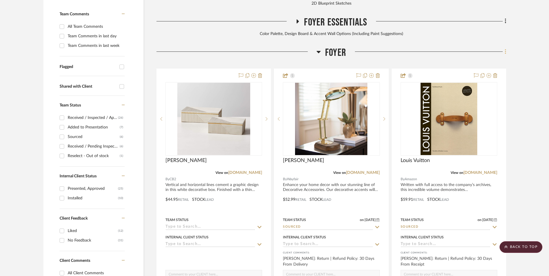
click at [505, 49] on icon at bounding box center [506, 52] width 2 height 6
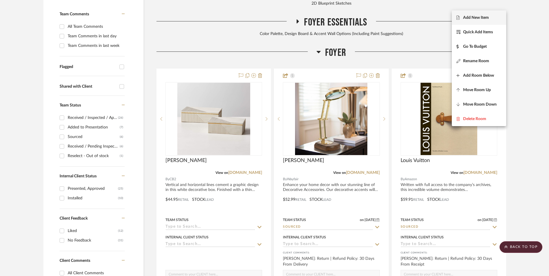
click at [486, 19] on span "Add New Item" at bounding box center [476, 17] width 26 height 5
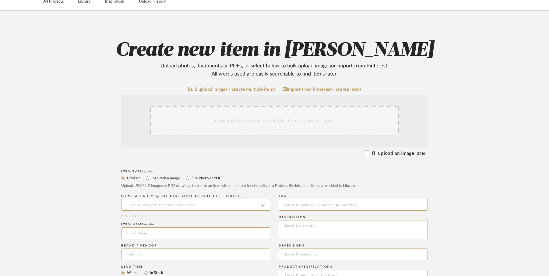
scroll to position [116, 0]
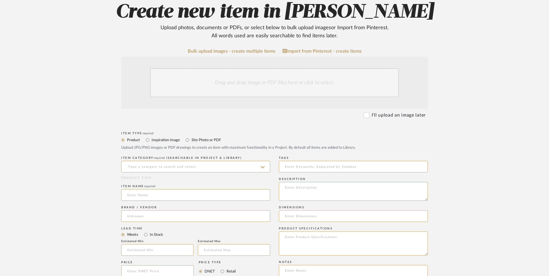
click at [227, 68] on div "Drag and drop image or PDF files here or click to select." at bounding box center [274, 82] width 249 height 29
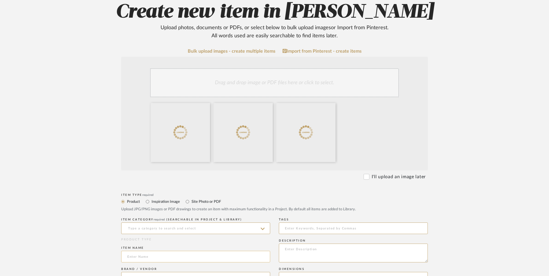
scroll to position [174, 0]
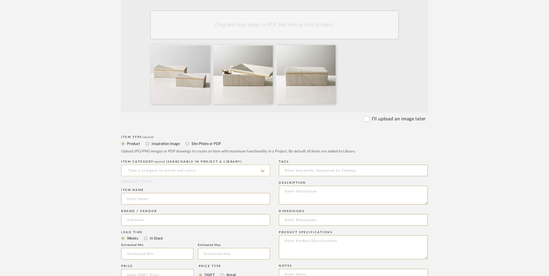
click at [165, 165] on input at bounding box center [195, 171] width 149 height 12
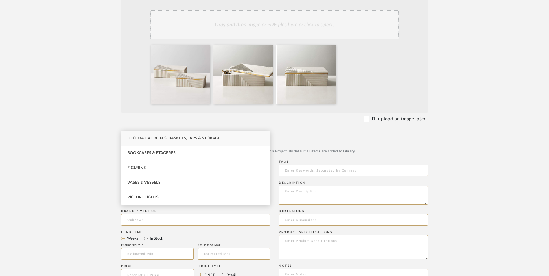
click at [162, 140] on span "Decorative Boxes, Baskets, Jars & Storage" at bounding box center [173, 138] width 93 height 4
type input "Decorative Boxes, Baskets, Jars & Storage"
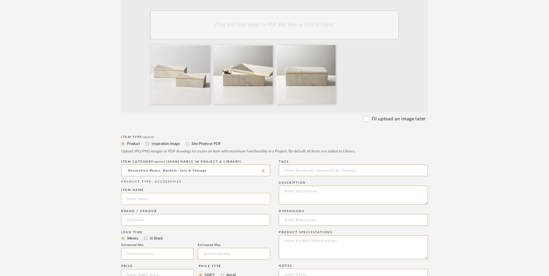
click at [163, 193] on input at bounding box center [195, 199] width 149 height 12
click at [154, 214] on input at bounding box center [195, 220] width 149 height 12
type input "Chelsea I"
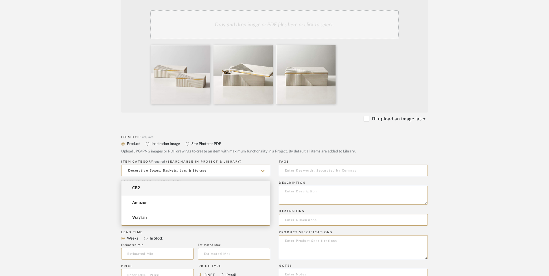
click at [154, 187] on mat-option "CB2" at bounding box center [196, 188] width 148 height 15
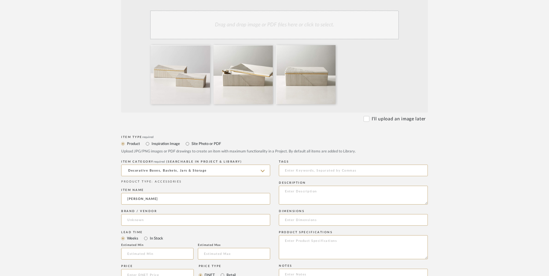
type input "CB2"
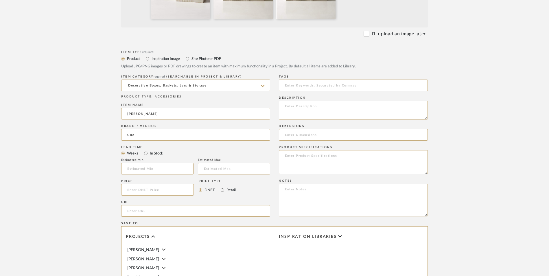
scroll to position [260, 0]
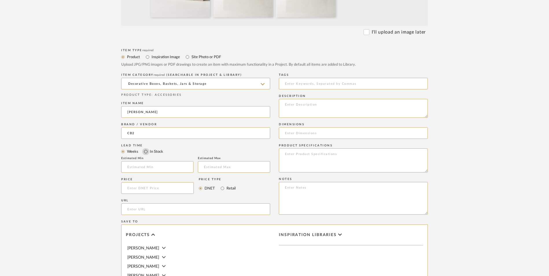
click at [146, 148] on input "In Stock" at bounding box center [145, 151] width 7 height 7
radio input "true"
click at [223, 185] on input "Retail" at bounding box center [222, 188] width 7 height 7
radio input "true"
click at [135, 182] on input at bounding box center [157, 188] width 73 height 12
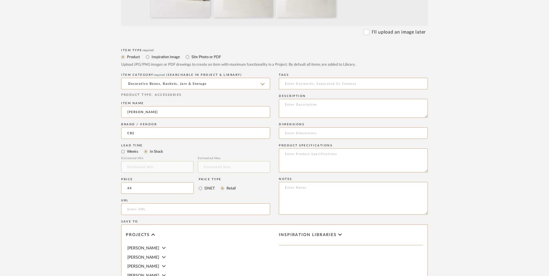
type input "$44.00"
drag, startPoint x: 102, startPoint y: 146, endPoint x: 128, endPoint y: 159, distance: 29.5
click at [102, 146] on form "Bulk upload images - create multiple items Import from Pinterest - create items…" at bounding box center [274, 144] width 369 height 481
click at [132, 203] on input "url" at bounding box center [195, 209] width 149 height 12
paste input "https://www.cb2.com/chelsea-cement-box-large/s543582"
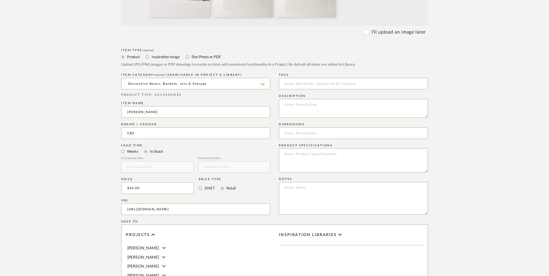
type input "https://www.cb2.com/chelsea-cement-box-large/s543582"
click at [81, 172] on upload-items "Create new item in Richelle Hamilton Upload photos, documents or PDFs, or selec…" at bounding box center [274, 114] width 549 height 572
click at [326, 182] on textarea at bounding box center [353, 198] width 149 height 33
paste textarea "Option 1: ETA: SKU: Reviews - Stars Return | Refund Policy:"
click at [301, 182] on textarea "Option 1: ETA: SKU: Reviews - Stars Return | Refund Policy: 30 Days From Receipt" at bounding box center [353, 198] width 149 height 33
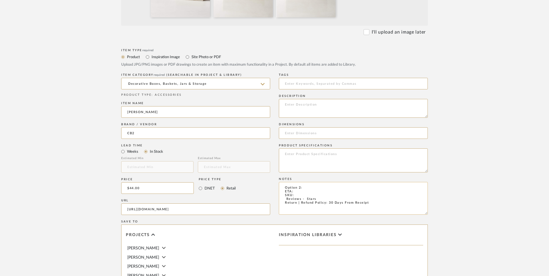
click at [312, 182] on textarea "Option 2: ETA: SKU: Reviews - Stars Return | Refund Policy: 30 Days From Receipt" at bounding box center [353, 198] width 149 height 33
click at [317, 182] on textarea "Option 2: Decor Boxes - Select: Large ETA: SKU: Reviews - Stars Return | Refund…" at bounding box center [353, 198] width 149 height 33
click at [294, 182] on textarea "Option 2: Decor Boxes - Select: Large ETA: SKU: Reviews - Stars Only 5 Availabl…" at bounding box center [353, 198] width 149 height 33
click at [282, 182] on textarea "Option 2: Decor Boxes - Select: Large ETA: Pick Up Available (Dallas | Knox) SK…" at bounding box center [353, 198] width 149 height 33
click at [303, 182] on textarea "Option 2: Decor Boxes - Select: Large ETA: Pick Up Available (Dallas | Knox) SK…" at bounding box center [353, 198] width 149 height 33
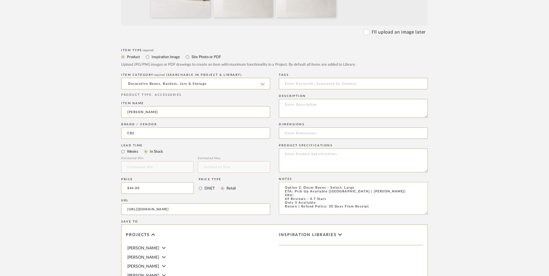
paste textarea "543582"
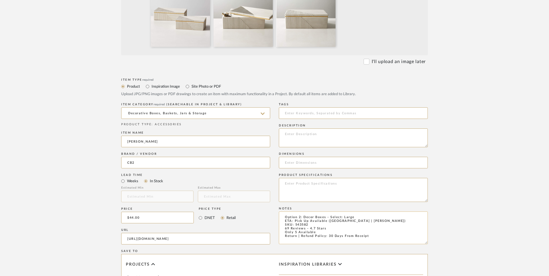
scroll to position [203, 0]
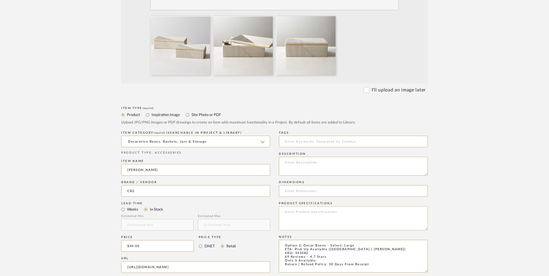
type textarea "Option 2: Decor Boxes - Select: Large ETA: Pick Up Available (Dallas | Knox) SK…"
click at [297, 206] on textarea at bounding box center [353, 218] width 149 height 24
type textarea "Cement"
click at [319, 185] on input at bounding box center [353, 191] width 149 height 12
paste input "2.75"Hheight9.5"Wwidth6.5"D"
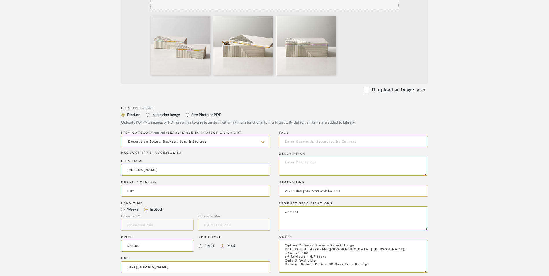
drag, startPoint x: 308, startPoint y: 145, endPoint x: 298, endPoint y: 145, distance: 10.1
click at [298, 185] on input "2.75"Hheight9.5"Wwidth6.5"D" at bounding box center [353, 191] width 149 height 12
drag, startPoint x: 324, startPoint y: 145, endPoint x: 314, endPoint y: 144, distance: 10.7
click at [314, 185] on input "2.75"H X 9.5"Wwidth6.5"D" at bounding box center [353, 191] width 149 height 12
click at [327, 185] on input "2.75"H X 9.5"W X 6.5"D" at bounding box center [353, 191] width 149 height 12
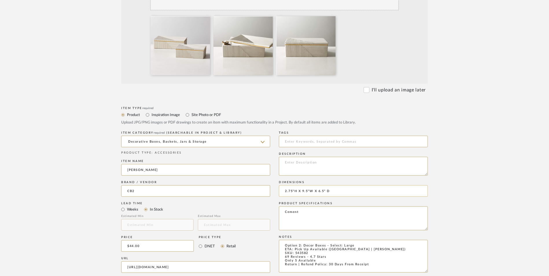
click at [310, 185] on input "2.75"H X 9.5"W X 6.5" D" at bounding box center [353, 191] width 149 height 12
click at [294, 185] on input "2.75"H X 9.5" W X 6.5" D" at bounding box center [353, 191] width 149 height 12
click at [340, 185] on input "2.75" H X 9.5" W X 6.5" D" at bounding box center [353, 191] width 149 height 12
type input "2.75" H X 9.5" W X 6.5" D"
click at [321, 157] on textarea at bounding box center [353, 166] width 149 height 19
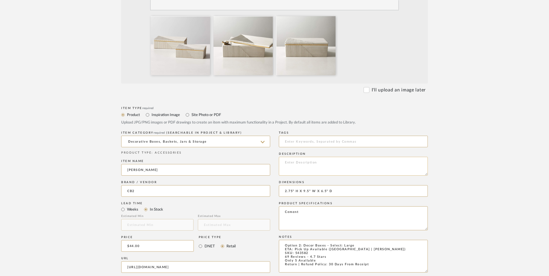
paste textarea "Vertical and horizontal lines cement a graphic design in this large white decor…"
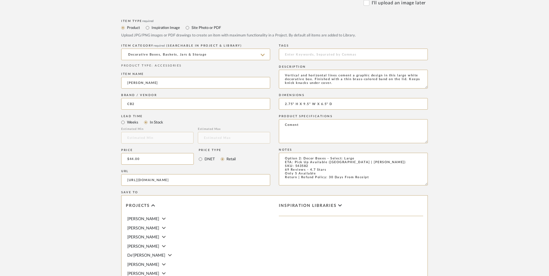
scroll to position [364, 0]
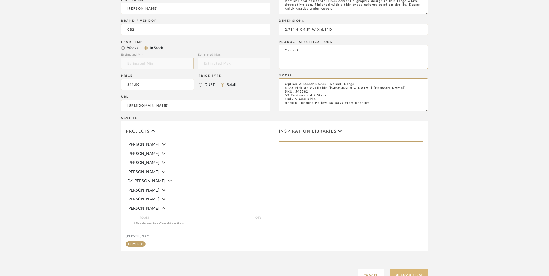
type textarea "Vertical and horizontal lines cement a graphic design in this large white decor…"
drag, startPoint x: 415, startPoint y: 230, endPoint x: 488, endPoint y: 209, distance: 76.2
click at [417, 269] on button "Upload Item" at bounding box center [409, 275] width 38 height 12
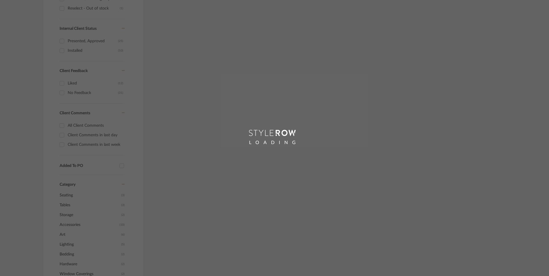
scroll to position [262, 0]
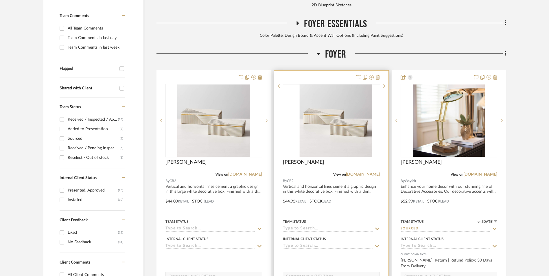
scroll to position [207, 0]
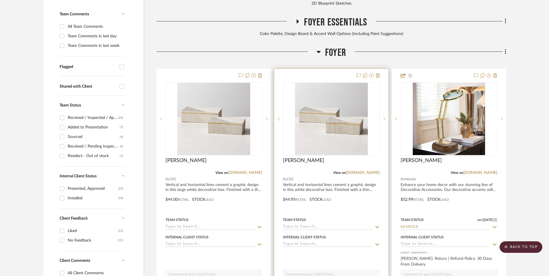
click at [332, 89] on img "0" at bounding box center [331, 119] width 73 height 72
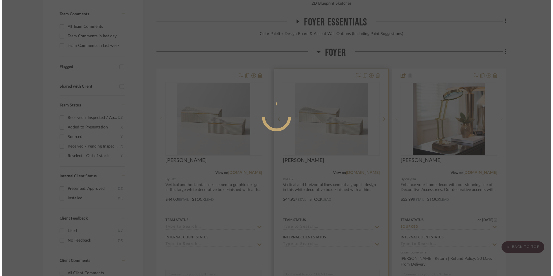
scroll to position [0, 0]
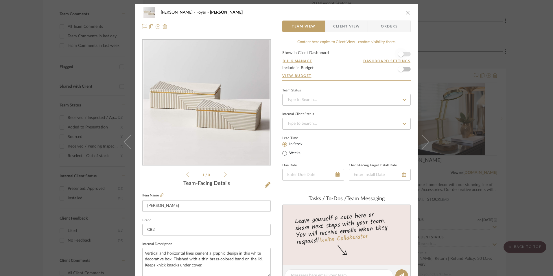
click at [402, 54] on span "button" at bounding box center [401, 54] width 13 height 13
click at [351, 99] on input at bounding box center [346, 100] width 128 height 12
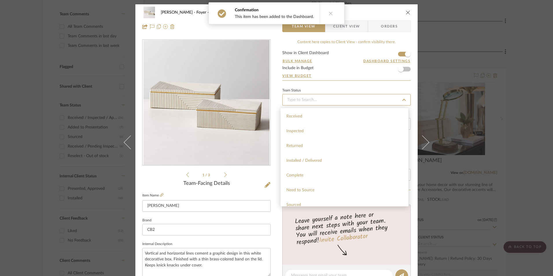
scroll to position [145, 0]
click at [309, 162] on div "Sourced" at bounding box center [345, 162] width 128 height 15
type input "[DATE]"
type input "Sourced"
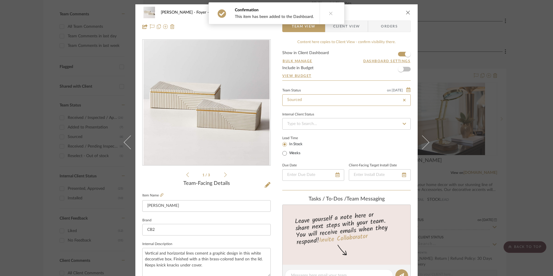
type input "[DATE]"
type input "Sourced"
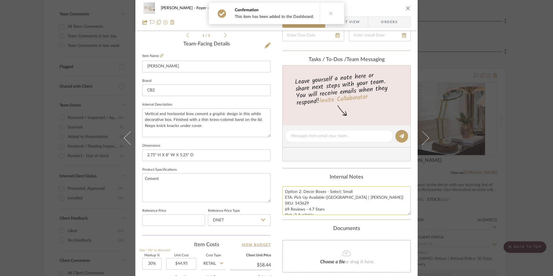
scroll to position [174, 0]
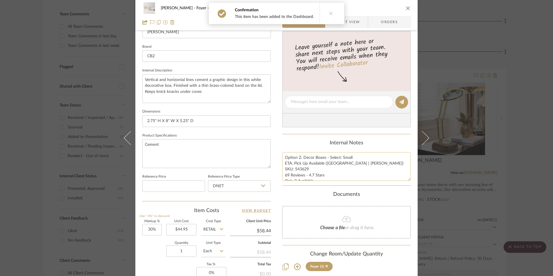
click at [303, 170] on textarea "Option 2: Decor Boxes - Select: Small ETA: Pick Up Available (Dallas | Knox) SK…" at bounding box center [346, 166] width 128 height 29
drag, startPoint x: 306, startPoint y: 169, endPoint x: 294, endPoint y: 169, distance: 12.2
click at [294, 169] on textarea "Option 2: Decor Boxes - Select: Small ETA: Pick Up Available (Dallas | Knox) SK…" at bounding box center [346, 166] width 128 height 29
click at [351, 156] on textarea "Option 2: Decor Boxes - Select: Small ETA: Pick Up Available (Dallas | Knox) SK…" at bounding box center [346, 166] width 128 height 29
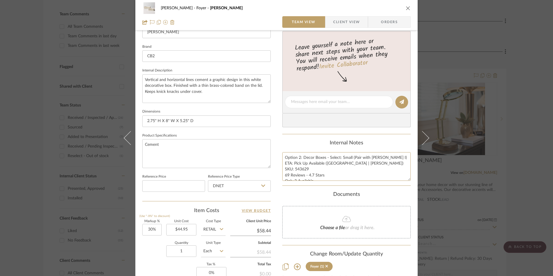
type textarea "Option 2: Decor Boxes - Select: Small (Pair with Chelsea I) ETA: Pick Up Availa…"
click at [375, 139] on div "Content here copies to Client View - confirm visibility there. Show in Client D…" at bounding box center [346, 104] width 128 height 476
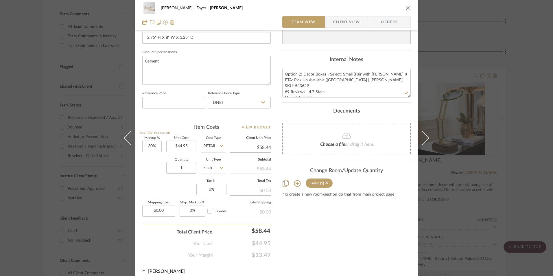
scroll to position [260, 0]
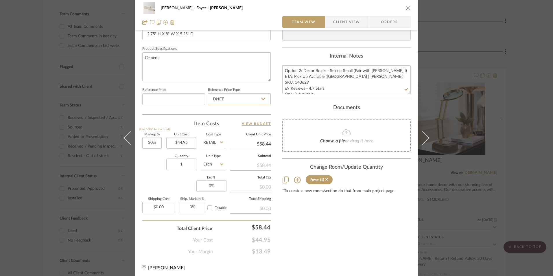
click at [229, 102] on input "DNET" at bounding box center [239, 99] width 63 height 12
click at [229, 126] on div "Retail" at bounding box center [241, 128] width 71 height 15
type input "Retail"
type input "30"
click at [156, 144] on input "30" at bounding box center [151, 143] width 19 height 12
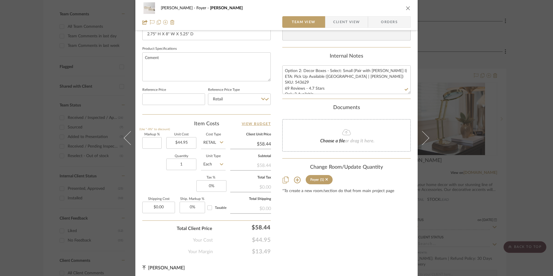
click at [160, 166] on div "Quantity 1 Unit Type Each" at bounding box center [183, 165] width 83 height 21
type input "0%"
type input "$44.95"
click at [209, 183] on input "0" at bounding box center [211, 186] width 30 height 12
type input "8.25%"
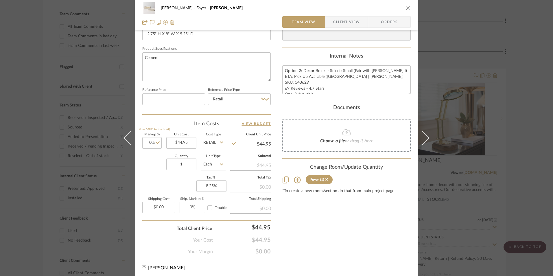
click at [305, 218] on div "Content here copies to Client View - confirm visibility there. Show in Client D…" at bounding box center [346, 17] width 128 height 476
click at [394, 20] on span "Orders" at bounding box center [390, 22] width 30 height 12
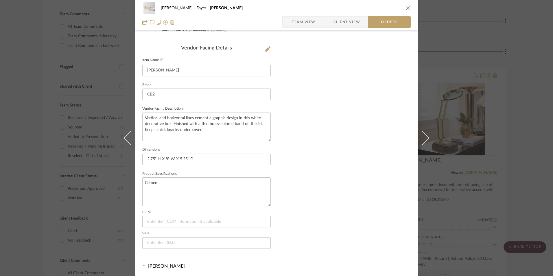
scroll to position [339, 0]
click at [184, 241] on input at bounding box center [206, 243] width 128 height 12
paste input "543629"
type input "543629"
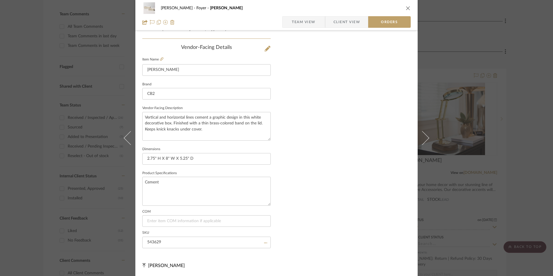
click at [311, 21] on span "Team View" at bounding box center [304, 22] width 24 height 12
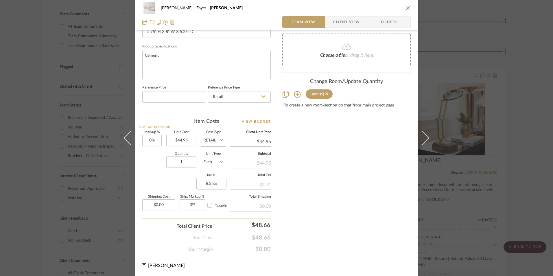
scroll to position [263, 0]
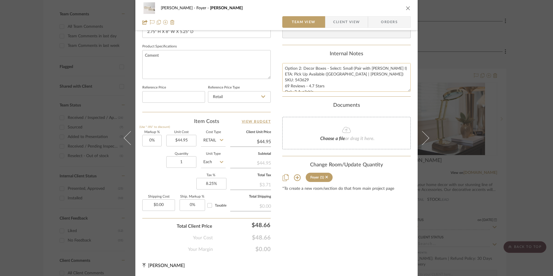
click at [308, 77] on textarea "Option 2: Decor Boxes - Select: Small (Pair with Chelsea I) ETA: Pick Up Availa…" at bounding box center [346, 77] width 128 height 29
drag, startPoint x: 313, startPoint y: 79, endPoint x: 388, endPoint y: 113, distance: 81.7
click at [388, 113] on div "Content here copies to Client View - confirm visibility there. Show in Client D…" at bounding box center [346, 15] width 128 height 476
click at [336, 26] on span "Client View" at bounding box center [346, 22] width 27 height 12
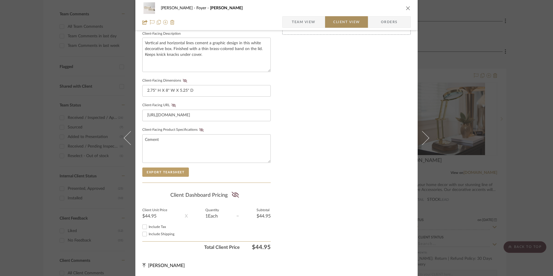
scroll to position [210, 0]
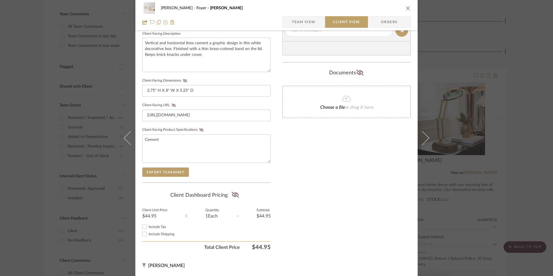
click at [143, 226] on input "Include Tax" at bounding box center [144, 226] width 7 height 7
checkbox input "true"
click at [233, 195] on icon at bounding box center [235, 195] width 7 height 6
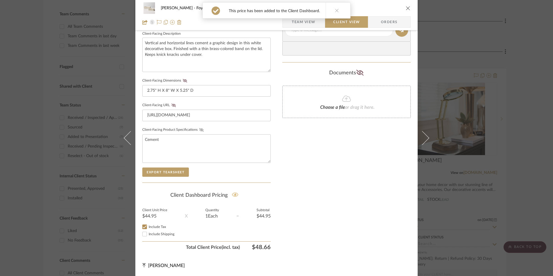
click at [199, 129] on icon at bounding box center [201, 129] width 4 height 3
click at [172, 106] on icon at bounding box center [174, 105] width 4 height 3
click at [183, 81] on icon at bounding box center [185, 80] width 4 height 3
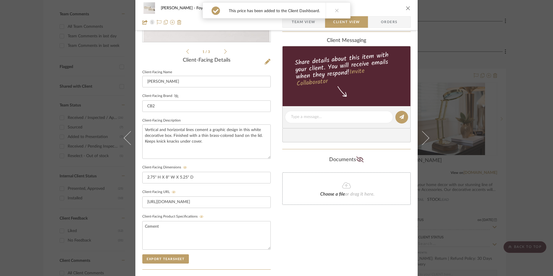
click at [174, 95] on icon at bounding box center [176, 95] width 4 height 3
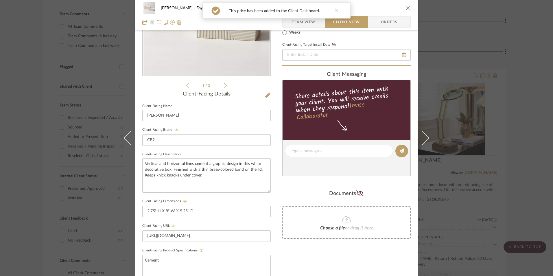
scroll to position [36, 0]
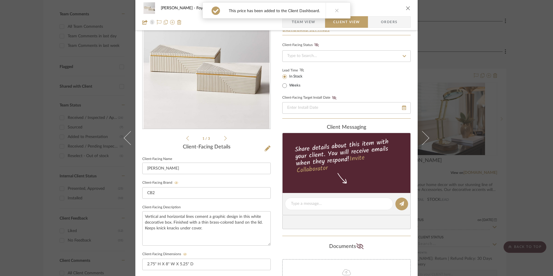
click at [301, 70] on icon at bounding box center [302, 69] width 4 height 3
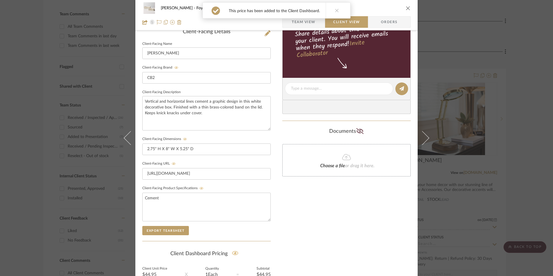
scroll to position [152, 0]
click at [305, 89] on textarea at bounding box center [339, 88] width 96 height 6
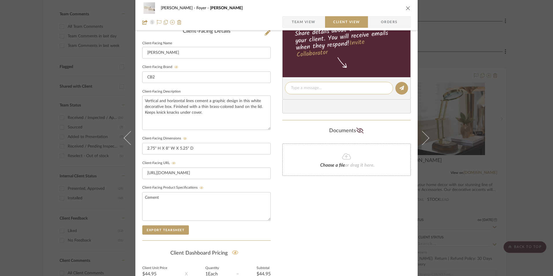
paste textarea "Option 2: Decor Boxes - Select: Small (Pair with Chelsea I) ETA: Pick Up Availa…"
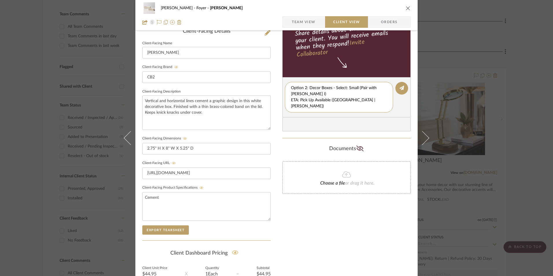
scroll to position [18, 0]
drag, startPoint x: 289, startPoint y: 100, endPoint x: 312, endPoint y: 107, distance: 23.4
click at [392, 123] on div "client Messaging Share details about this item with your client. You will recei…" at bounding box center [346, 70] width 128 height 123
type textarea "Option 2: Decor Boxes - Select: Small (Pair with Chelsea I)"
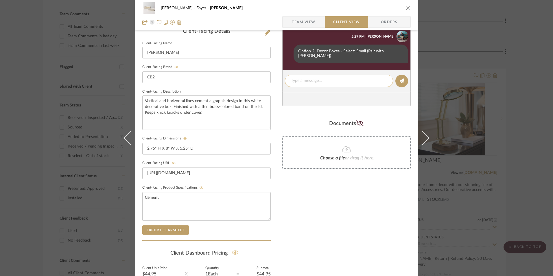
click at [322, 79] on div at bounding box center [339, 81] width 108 height 12
drag, startPoint x: 322, startPoint y: 79, endPoint x: 320, endPoint y: 76, distance: 3.0
click at [320, 78] on textarea at bounding box center [339, 81] width 96 height 6
paste textarea "ETA: Pick Up Available (Dallas | Knox) SKU: 543629 69 Reviews - 4.7 Stars Only …"
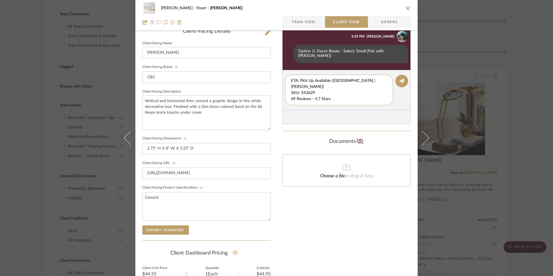
drag, startPoint x: 316, startPoint y: 76, endPoint x: 281, endPoint y: 69, distance: 35.2
click at [282, 70] on editor-of-message "ETA: Pick Up Available (Dallas | Knox) SKU: 543629 69 Reviews - 4.7 Stars Only …" at bounding box center [346, 90] width 128 height 40
click at [291, 81] on textarea "69 Reviews - 4.7 Stars Only 3 Available Return | Refund Policy: 30 Days From Re…" at bounding box center [339, 90] width 96 height 24
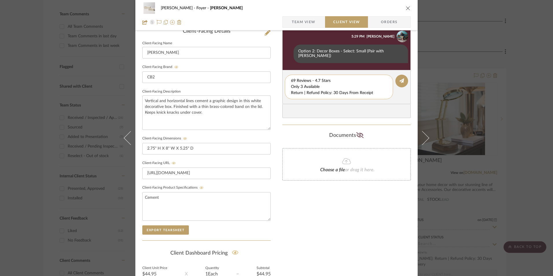
drag, startPoint x: 289, startPoint y: 82, endPoint x: 382, endPoint y: 92, distance: 92.7
click at [382, 92] on div "69 Reviews - 4.7 Stars Only 3 Available Return | Refund Policy: 30 Days From Re…" at bounding box center [339, 87] width 108 height 25
type textarea "69 Reviews - 4.7 Stars"
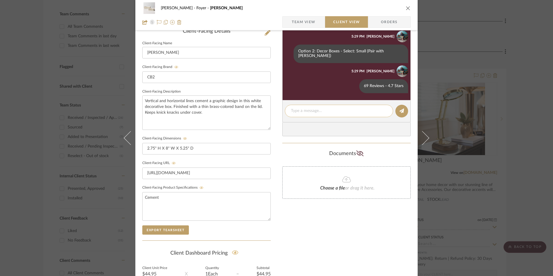
click at [307, 108] on textarea at bounding box center [339, 111] width 96 height 6
paste textarea "Only 3 Available Return | Refund Policy: 30 Days From Receipt"
drag, startPoint x: 295, startPoint y: 113, endPoint x: 289, endPoint y: 113, distance: 5.8
click at [288, 113] on div "Only 3 Available Return | Refund Policy: 30 Days From Receipt" at bounding box center [339, 114] width 108 height 19
type textarea "Only 3 Available"
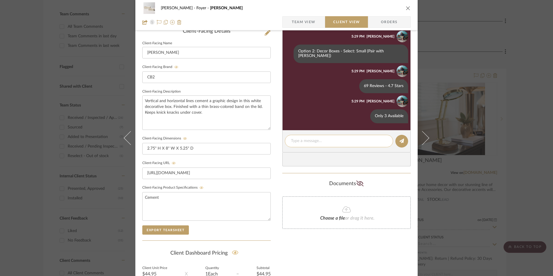
click at [313, 138] on textarea at bounding box center [339, 141] width 96 height 6
paste textarea "Return | Refund Policy: 30 Days From Receipt"
type textarea "Return | Refund Policy: 30 Days From Receipt"
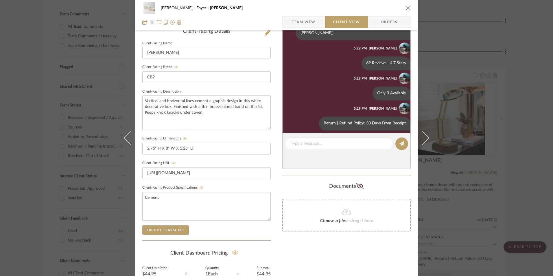
click at [406, 9] on icon "close" at bounding box center [408, 8] width 5 height 5
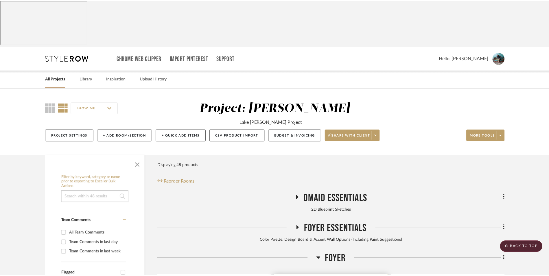
scroll to position [207, 0]
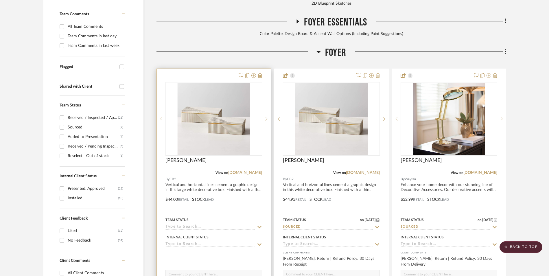
click at [0, 0] on img at bounding box center [0, 0] width 0 height 0
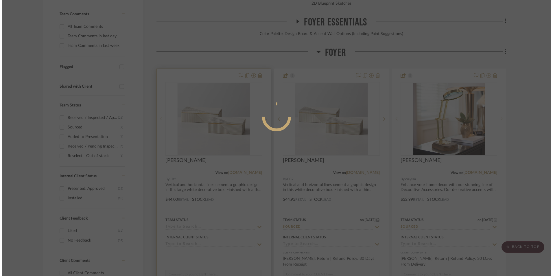
scroll to position [0, 0]
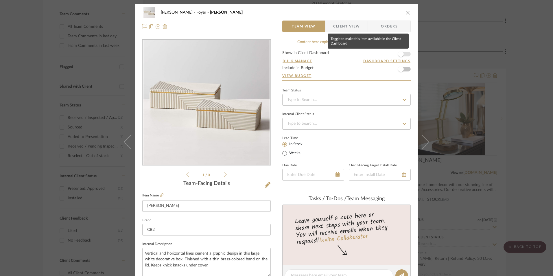
click at [400, 52] on span "button" at bounding box center [401, 54] width 6 height 6
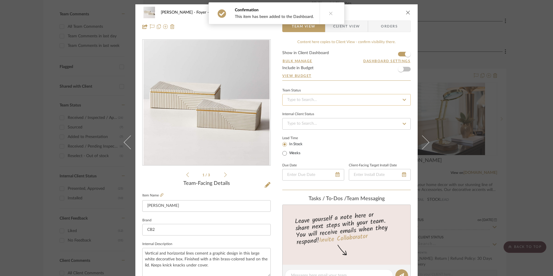
click at [356, 97] on input at bounding box center [346, 100] width 128 height 12
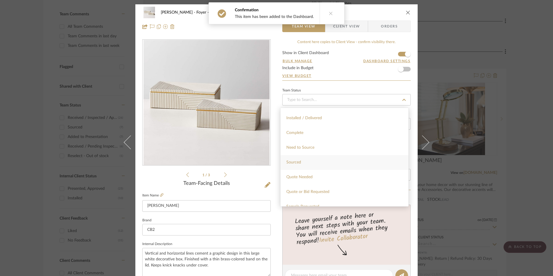
click at [320, 160] on div "Sourced" at bounding box center [345, 162] width 128 height 15
type input "[DATE]"
type input "Sourced"
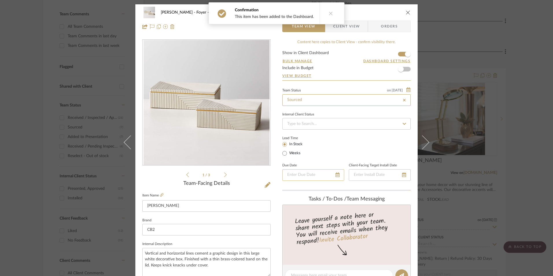
type input "[DATE]"
type input "Sourced"
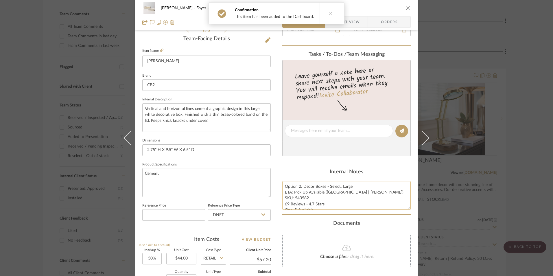
click at [299, 197] on textarea "Option 2: Decor Boxes - Select: Large ETA: Pick Up Available (Dallas | Knox) SK…" at bounding box center [346, 195] width 128 height 29
drag, startPoint x: 307, startPoint y: 197, endPoint x: 294, endPoint y: 199, distance: 13.7
click at [294, 199] on textarea "Option 2: Decor Boxes - Select: Large ETA: Pick Up Available (Dallas | Knox) SK…" at bounding box center [346, 195] width 128 height 29
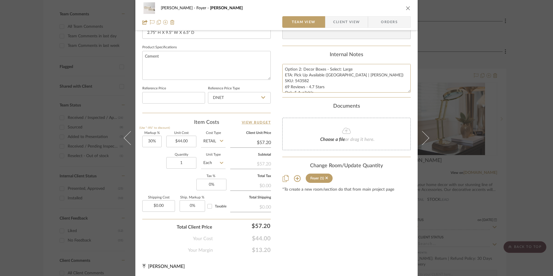
scroll to position [263, 0]
click at [226, 94] on input "DNET" at bounding box center [239, 97] width 63 height 12
drag, startPoint x: 231, startPoint y: 124, endPoint x: 224, endPoint y: 129, distance: 8.3
click at [231, 124] on div "Retail" at bounding box center [241, 126] width 71 height 15
type input "Retail"
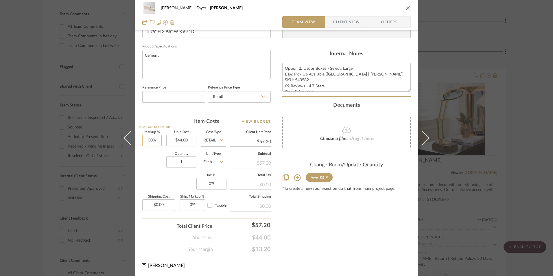
type input "30"
click at [155, 139] on input "30" at bounding box center [151, 141] width 19 height 12
click at [187, 182] on div "Markup % (Use "-X%" to discount) Unit Cost $44.00 Cost Type Retail Client Unit …" at bounding box center [206, 173] width 128 height 84
type input "0%"
type input "$44.00"
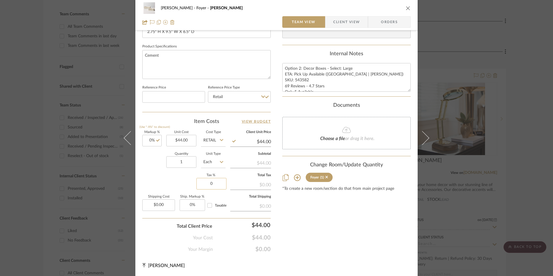
click at [210, 183] on input "0" at bounding box center [211, 184] width 30 height 12
type input "8.25%"
click at [290, 205] on div "Content here copies to Client View - confirm visibility there. Show in Client D…" at bounding box center [346, 15] width 128 height 476
click at [389, 23] on span "Orders" at bounding box center [390, 22] width 30 height 12
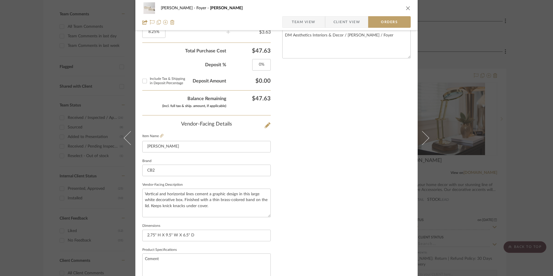
scroll to position [339, 0]
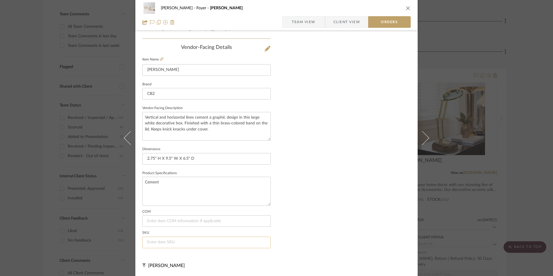
drag, startPoint x: 163, startPoint y: 250, endPoint x: 165, endPoint y: 244, distance: 5.4
click at [163, 248] on summary-project-vendor-details "COM SKU" at bounding box center [206, 231] width 128 height 43
click at [165, 244] on input at bounding box center [206, 243] width 128 height 12
paste input "543582"
type input "543582"
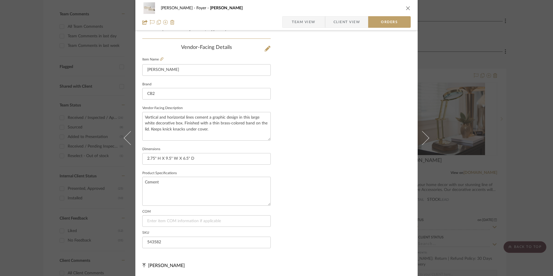
click at [307, 22] on span "Team View" at bounding box center [304, 22] width 24 height 12
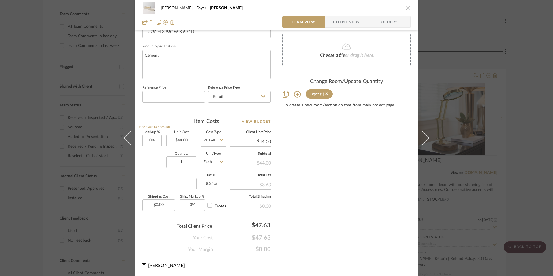
scroll to position [263, 0]
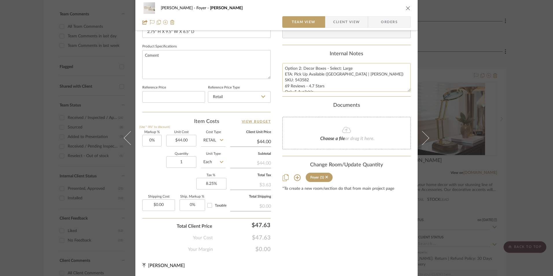
click at [295, 75] on textarea "Option 2: Decor Boxes - Select: Large ETA: Pick Up Available (Dallas | Knox) SK…" at bounding box center [346, 77] width 128 height 29
drag, startPoint x: 283, startPoint y: 68, endPoint x: 368, endPoint y: 91, distance: 87.6
click at [380, 94] on summary-project-notes "Internal Notes Option 2: Decor Boxes - Select: Large ETA: Pick Up Available (Da…" at bounding box center [346, 74] width 128 height 46
click at [343, 21] on span "Client View" at bounding box center [346, 22] width 27 height 12
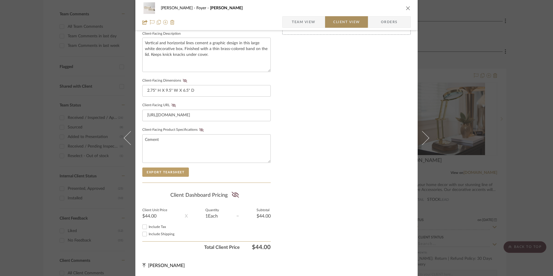
scroll to position [210, 0]
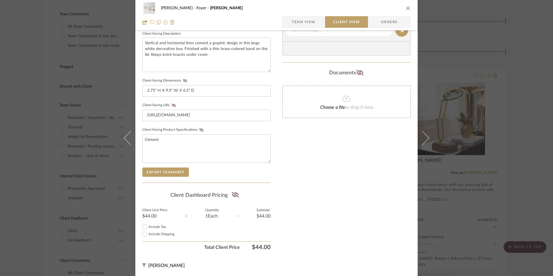
click at [144, 227] on input "Include Tax" at bounding box center [144, 226] width 7 height 7
checkbox input "true"
click at [234, 192] on icon at bounding box center [235, 195] width 7 height 6
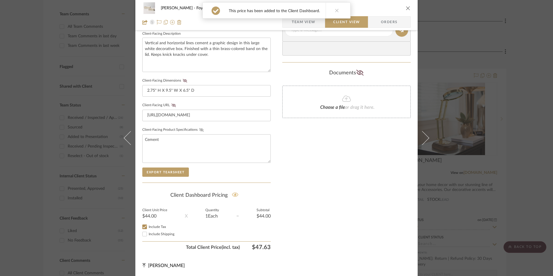
click at [199, 130] on icon at bounding box center [201, 129] width 4 height 3
click at [172, 105] on icon at bounding box center [174, 105] width 4 height 3
click at [183, 81] on icon at bounding box center [185, 80] width 4 height 3
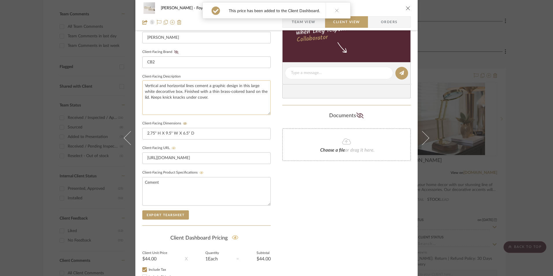
scroll to position [123, 0]
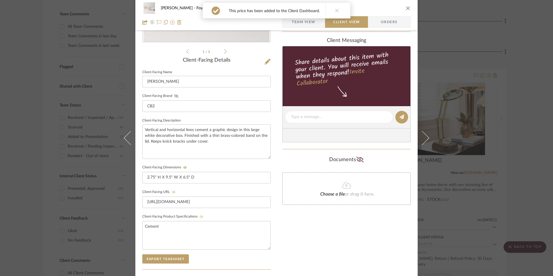
click at [175, 97] on icon at bounding box center [176, 95] width 4 height 3
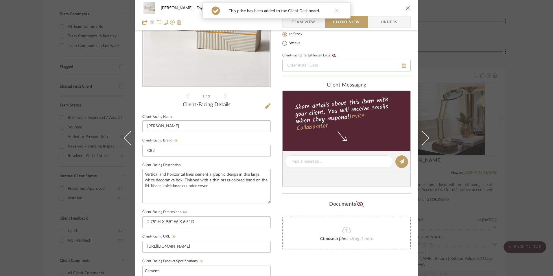
scroll to position [36, 0]
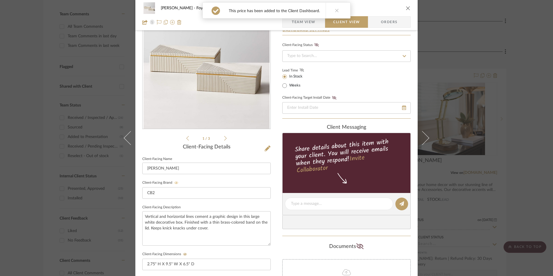
click at [300, 69] on icon at bounding box center [302, 69] width 4 height 3
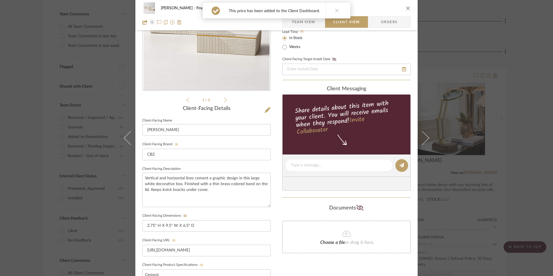
scroll to position [123, 0]
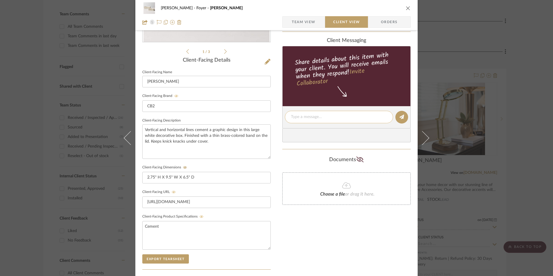
click at [304, 119] on textarea at bounding box center [339, 117] width 96 height 6
paste textarea "Option 2: Decor Boxes - Select: Large ETA: Pick Up Available (Dallas | Knox) SK…"
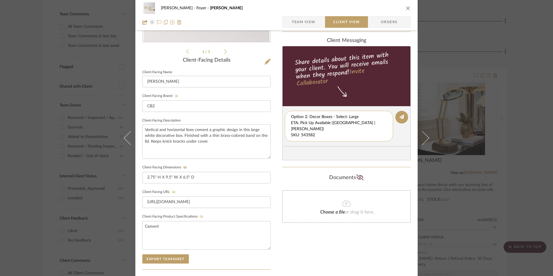
scroll to position [12, 0]
drag, startPoint x: 314, startPoint y: 129, endPoint x: 322, endPoint y: 136, distance: 10.4
click at [379, 142] on editor-of-message "Option 2: Decor Boxes - Select: Large ETA: Pick Up Available (Dallas | Knox) SK…" at bounding box center [346, 126] width 128 height 40
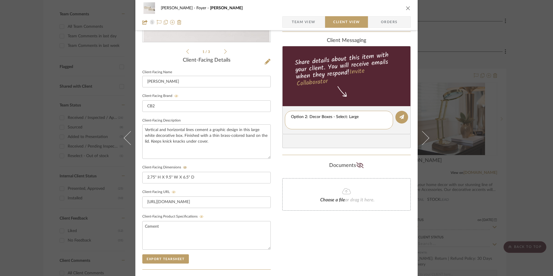
scroll to position [0, 0]
type textarea "Option 2: Decor Boxes - Select: Large"
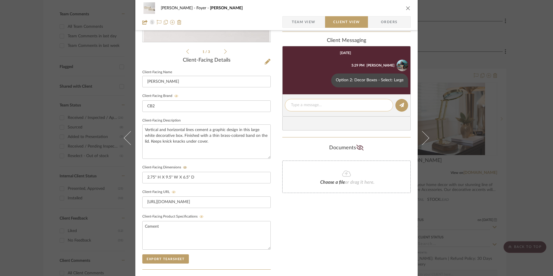
click at [318, 105] on textarea at bounding box center [339, 105] width 96 height 6
paste textarea "ETA: Pick Up Available (Dallas | Knox) SKU: 543582 69 Reviews - 4.7 Stars Only …"
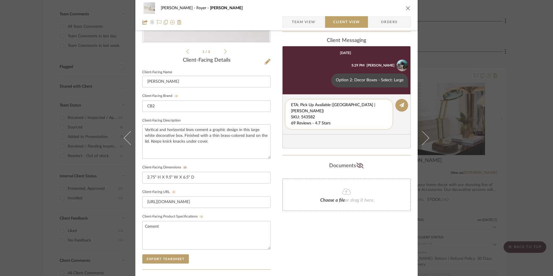
drag, startPoint x: 317, startPoint y: 103, endPoint x: 289, endPoint y: 110, distance: 29.1
click at [277, 97] on div "Richelle Hamilton Foyer Chelsea I Team View Client View Orders 1 / 3 Client-Fac…" at bounding box center [276, 122] width 282 height 482
click at [291, 110] on textarea "69 Reviews - 4.7 Stars Only 5 Available Return | Refund Policy: 30 Days From Re…" at bounding box center [339, 114] width 96 height 24
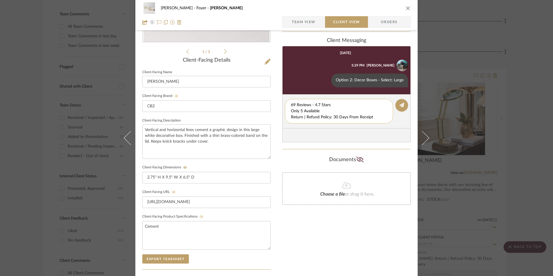
drag, startPoint x: 289, startPoint y: 112, endPoint x: 380, endPoint y: 121, distance: 91.6
click at [380, 121] on div "69 Reviews - 4.7 Stars Only 5 Available Return | Refund Policy: 30 Days From Re…" at bounding box center [339, 111] width 108 height 25
type textarea "69 Reviews - 4.7 Stars"
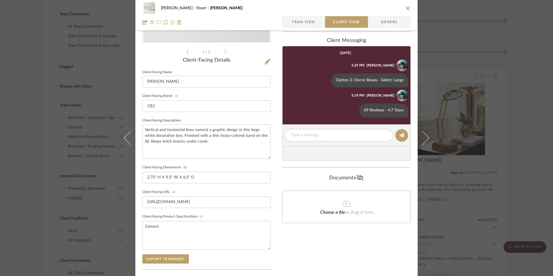
click at [306, 135] on textarea at bounding box center [339, 135] width 96 height 6
paste textarea "Only 5 Available Return | Refund Policy: 30 Days From Receipt"
drag, startPoint x: 286, startPoint y: 141, endPoint x: 283, endPoint y: 141, distance: 2.9
click at [282, 141] on editor-of-message "Only 5 Available Return | Refund Policy: 30 Days From Receipt" at bounding box center [346, 138] width 128 height 28
type textarea "Only 5 Available"
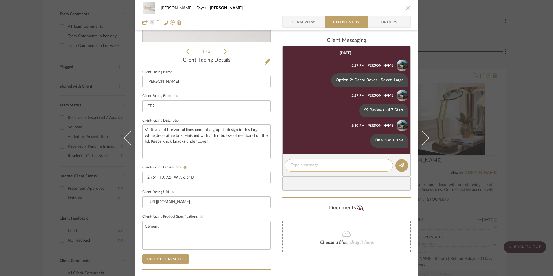
click at [314, 163] on textarea at bounding box center [339, 165] width 96 height 6
paste textarea "Return | Refund Policy: 30 Days From Receipt"
type textarea "Return | Refund Policy: 30 Days From Receipt"
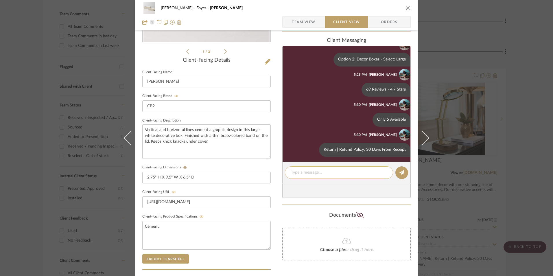
scroll to position [23, 0]
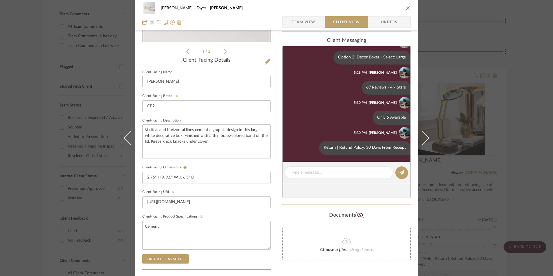
click at [408, 9] on icon "close" at bounding box center [408, 8] width 5 height 5
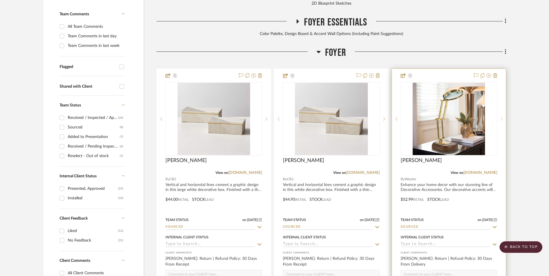
scroll to position [178, 0]
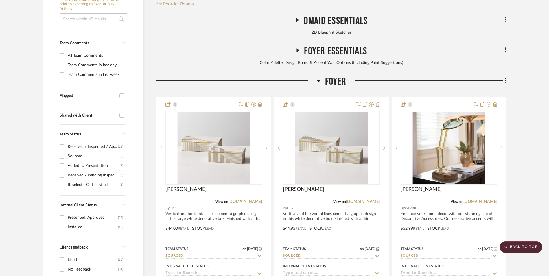
click at [504, 76] on fa-icon at bounding box center [505, 81] width 4 height 10
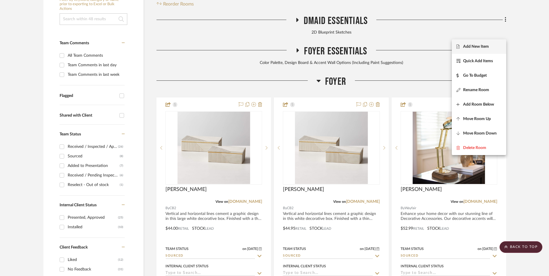
click at [501, 45] on span "Add New Item" at bounding box center [478, 46] width 45 height 5
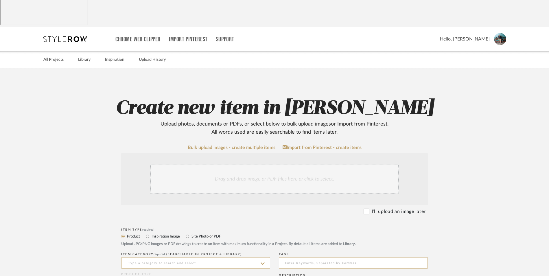
scroll to position [29, 0]
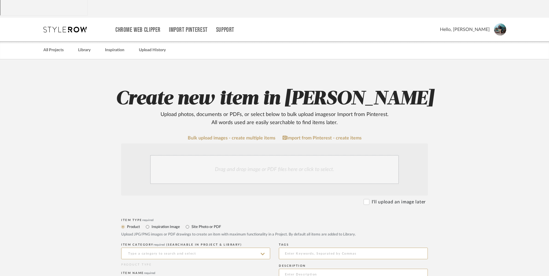
click at [254, 155] on div "Drag and drop image or PDF files here or click to select." at bounding box center [274, 169] width 249 height 29
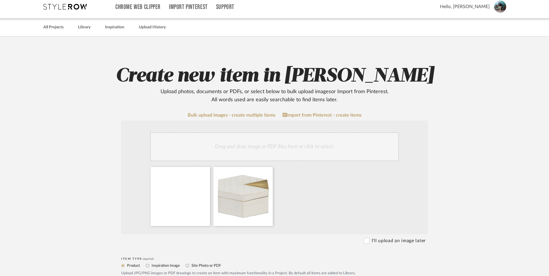
scroll to position [174, 0]
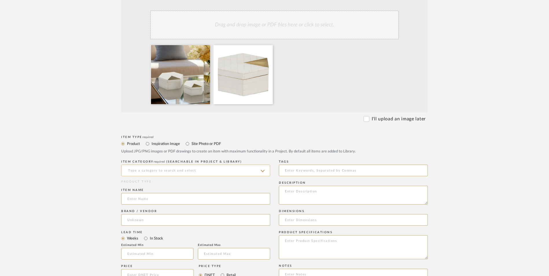
click at [204, 165] on input at bounding box center [195, 171] width 149 height 12
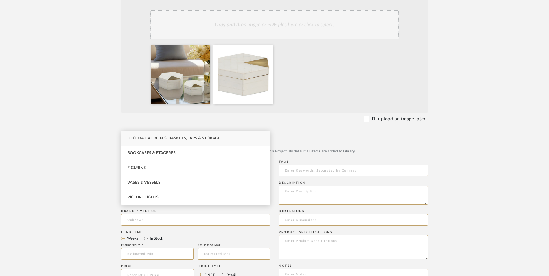
click at [184, 136] on span "Decorative Boxes, Baskets, Jars & Storage" at bounding box center [173, 138] width 93 height 4
type input "Decorative Boxes, Baskets, Jars & Storage"
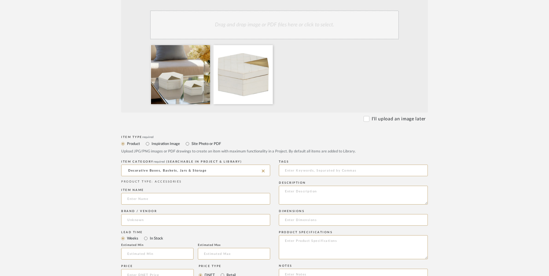
scroll to position [231, 0]
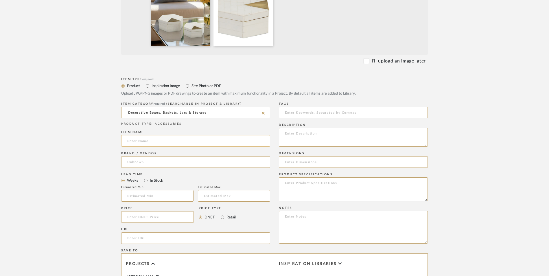
click at [154, 135] on input at bounding box center [195, 141] width 149 height 12
type input "Sagebrook"
click at [149, 156] on input at bounding box center [195, 162] width 149 height 12
click at [146, 133] on span "Walmart" at bounding box center [140, 130] width 16 height 5
type input "Walmart"
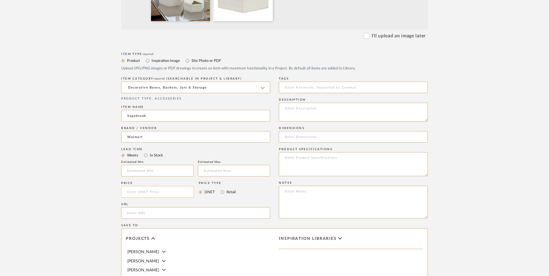
scroll to position [289, 0]
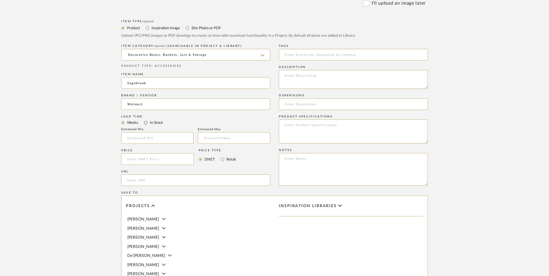
click at [146, 119] on input "In Stock" at bounding box center [145, 122] width 7 height 7
radio input "true"
drag, startPoint x: 222, startPoint y: 113, endPoint x: 171, endPoint y: 118, distance: 51.4
click at [220, 156] on input "Retail" at bounding box center [222, 159] width 7 height 7
radio input "true"
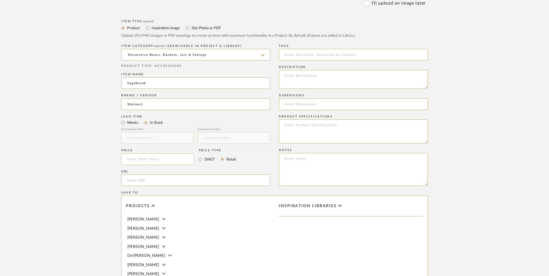
click at [132, 153] on input at bounding box center [157, 159] width 73 height 12
type input "$50.39"
click at [54, 150] on upload-items "Create new item in Richelle Hamilton Upload photos, documents or PDFs, or selec…" at bounding box center [274, 85] width 549 height 572
click at [161, 174] on input "url" at bounding box center [195, 180] width 149 height 12
paste input "https://www.walmart.com/ip/Sagebrook-Home-s-Chic-Decorative-Boxes/1015299918"
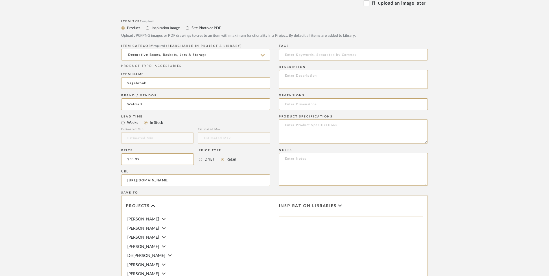
scroll to position [0, 21]
type input "https://www.walmart.com/ip/Sagebrook-Home-s-Chic-Decorative-Boxes/1015299918"
click at [73, 158] on upload-items "Create new item in Richelle Hamilton Upload photos, documents or PDFs, or selec…" at bounding box center [274, 85] width 549 height 572
click at [323, 153] on textarea at bounding box center [353, 169] width 149 height 33
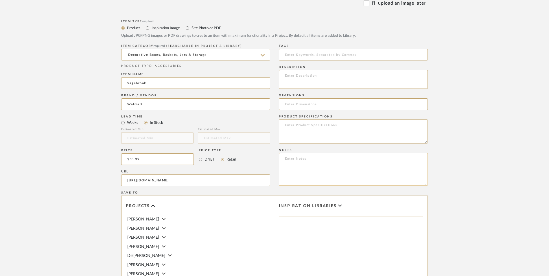
paste textarea "Option 1: ETA: SKU: Reviews - Stars Return | Refund Policy:"
click at [305, 153] on textarea "Option 1: ETA: SKU: Reviews - Stars Return | Refund Policy:" at bounding box center [353, 169] width 149 height 33
click at [303, 153] on textarea "Option 1: Decor Boxes (Set of 2) ETA: SKU: Reviews - Stars Return | Refund Poli…" at bounding box center [353, 169] width 149 height 33
type textarea "Option 1: Decor Boxes (Set of 2) ETA: 8.30.2025 SKU: Reviews - Stars Return | R…"
click at [306, 98] on input at bounding box center [353, 104] width 149 height 12
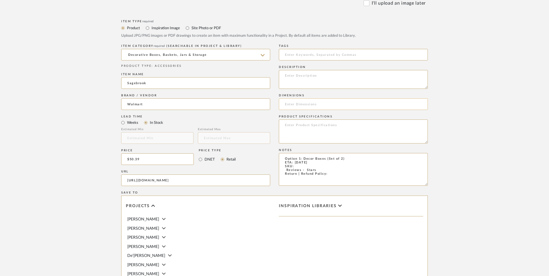
paste input "7"L x 7"W x 3"H"
click at [290, 98] on input "7"L x 7"W x 3"H" at bounding box center [353, 104] width 149 height 12
click at [301, 98] on input "7" L x 7"W x 3"H" at bounding box center [353, 104] width 149 height 12
click at [314, 98] on input "7" L x 7" W x 3"H" at bounding box center [353, 104] width 149 height 12
type input "7" L x 7" W x 3" H"
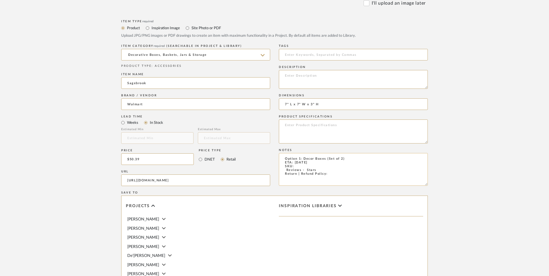
click at [335, 153] on textarea "Option 1: Decor Boxes (Set of 2) ETA: 8.30.2025 SKU: Reviews - Stars Return | R…" at bounding box center [353, 169] width 149 height 33
type textarea "Option 1: Decor Boxes (Set of 2) ETA: 8.30.2025 SKU: Reviews - Stars Return | R…"
click at [328, 70] on textarea at bounding box center [353, 79] width 149 height 19
paste textarea "Add a touch of sophistication to your decor collection; these boxes are designe…"
type textarea "Add a touch of sophistication to your decor collection; these boxes are designe…"
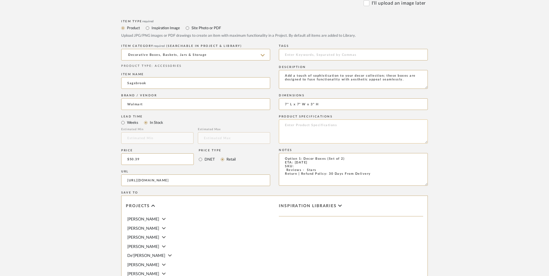
click at [354, 119] on textarea at bounding box center [353, 131] width 149 height 24
click at [406, 70] on textarea "Add a touch of sophistication to your decor collection; these boxes are designe…" at bounding box center [353, 79] width 149 height 19
click at [408, 70] on textarea "Add a touch of sophistication to your decor collection; these boxes are designe…" at bounding box center [353, 79] width 149 height 19
type textarea "Add a touch of sophistication to your decor collection; these boxes are designe…"
click at [327, 119] on textarea at bounding box center [353, 131] width 149 height 24
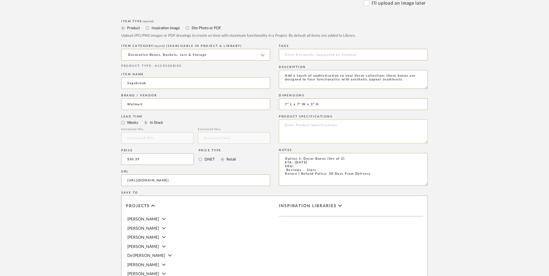
paste textarea "Polyresin"
type textarea "Polyresin"
drag, startPoint x: 317, startPoint y: 124, endPoint x: 279, endPoint y: 124, distance: 37.6
click at [279, 153] on textarea "Option 1: Decor Boxes (Set of 2) ETA: 8.30.2025 SKU: Reviews - Stars Return | R…" at bounding box center [353, 169] width 149 height 33
click at [298, 153] on textarea "Option 1: Decor Boxes (Set of 2) ETA: 8.30.2025 SKU: Return | Refund Policy: 30…" at bounding box center [353, 169] width 149 height 33
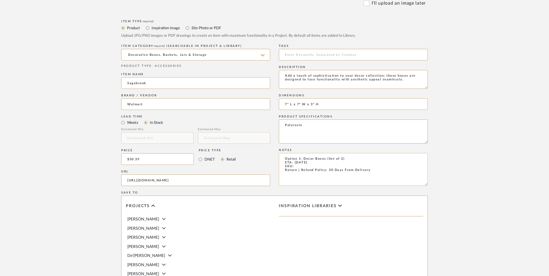
paste textarea "17825-01"
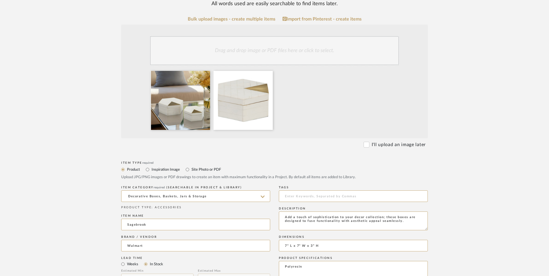
scroll to position [145, 0]
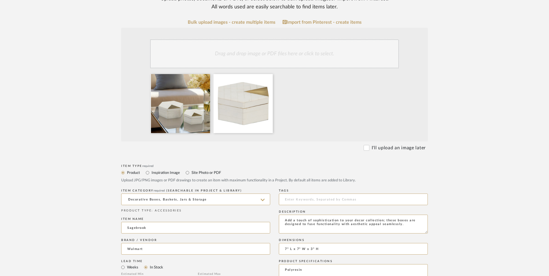
type textarea "Option 1: Decor Boxes (Set of 2) ETA: 8.30.2025 SKU: 17825-01 Return | Refund P…"
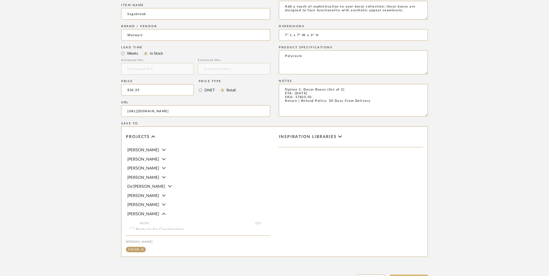
scroll to position [364, 0]
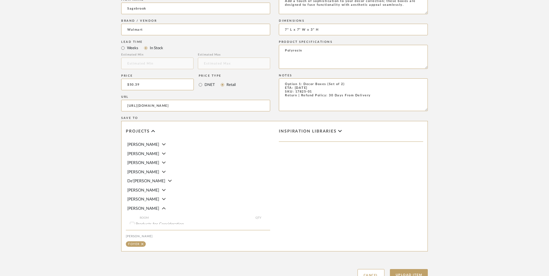
drag, startPoint x: 413, startPoint y: 228, endPoint x: 429, endPoint y: 224, distance: 16.6
click at [413, 269] on button "Upload Item" at bounding box center [409, 275] width 38 height 12
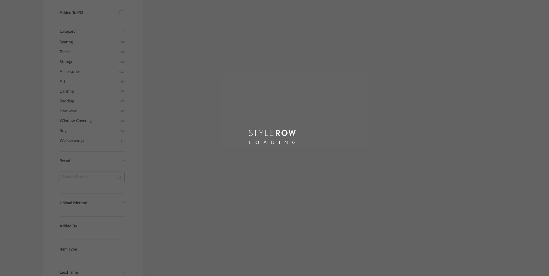
scroll to position [447, 0]
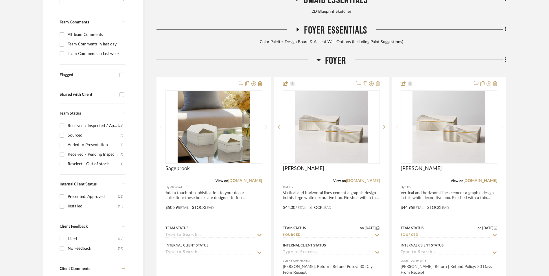
scroll to position [207, 0]
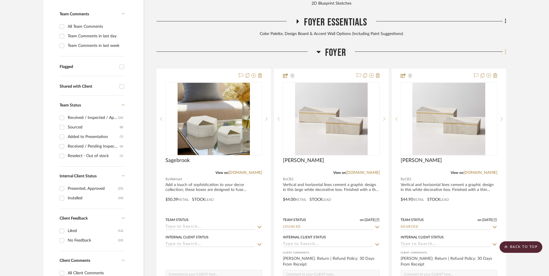
click at [505, 49] on icon at bounding box center [505, 51] width 1 height 5
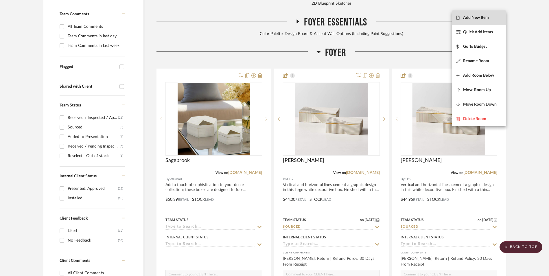
click at [493, 19] on span "Add New Item" at bounding box center [478, 17] width 45 height 5
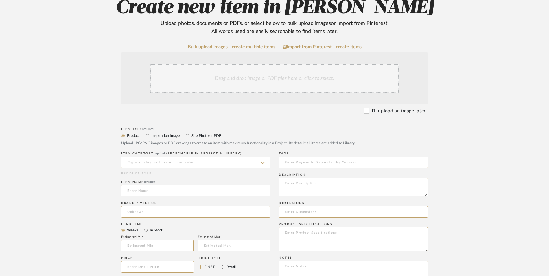
scroll to position [145, 0]
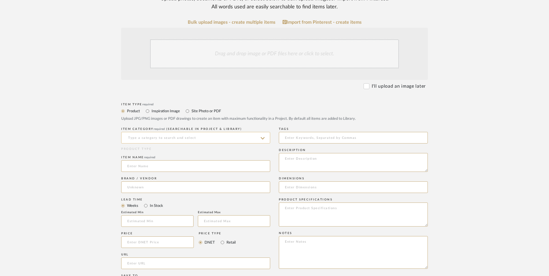
click at [165, 132] on input at bounding box center [195, 138] width 149 height 12
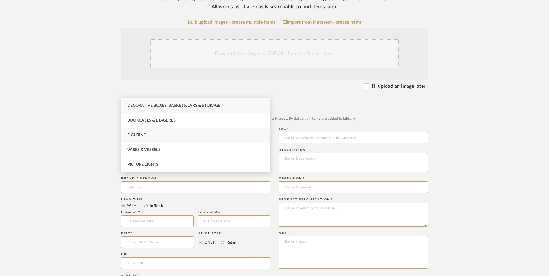
click at [161, 135] on div "Figurine" at bounding box center [196, 135] width 148 height 15
type input "Figurine"
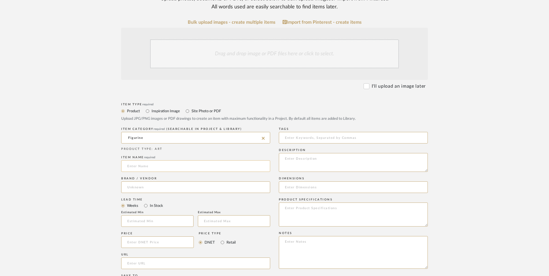
click at [139, 160] on input at bounding box center [195, 166] width 149 height 12
type input "Salina"
click at [152, 181] on input at bounding box center [195, 187] width 149 height 12
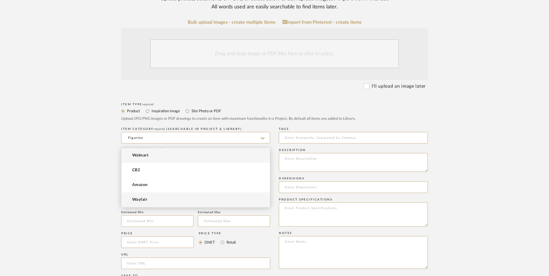
click at [147, 195] on mat-option "Wayfair" at bounding box center [196, 199] width 148 height 15
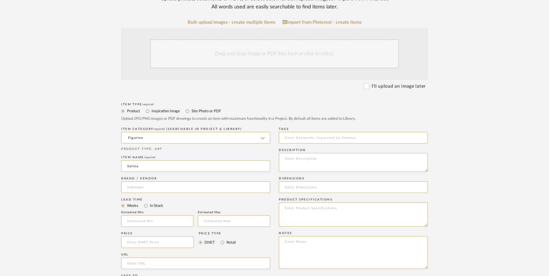
type input "Wayfair"
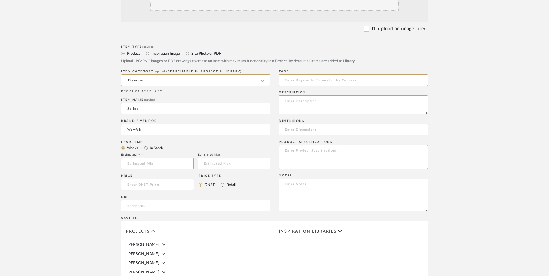
scroll to position [203, 0]
click at [148, 144] on input "In Stock" at bounding box center [145, 147] width 7 height 7
radio input "true"
click at [221, 181] on input "Retail" at bounding box center [222, 184] width 7 height 7
radio input "true"
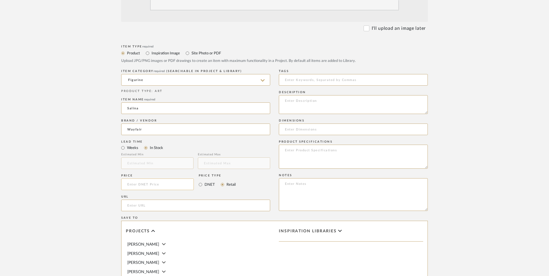
click at [163, 178] on input at bounding box center [157, 184] width 73 height 12
type input "$79.99"
drag, startPoint x: 82, startPoint y: 150, endPoint x: 144, endPoint y: 154, distance: 61.8
click at [82, 150] on upload-items "Create new item in Richelle Hamilton Upload photos, documents or PDFs, or selec…" at bounding box center [274, 141] width 549 height 510
click at [144, 200] on input "url" at bounding box center [195, 206] width 149 height 12
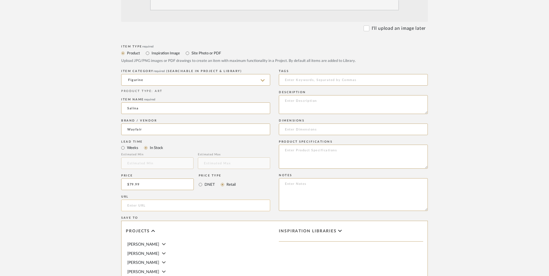
paste input "https://www.wayfair.com/decor-pillows/pdp/mercer41-14-salina-marble-ring-statua…"
type input "https://www.wayfair.com/decor-pillows/pdp/mercer41-14-salina-marble-ring-statua…"
click at [74, 173] on upload-items "Create new item in Richelle Hamilton Upload photos, documents or PDFs, or selec…" at bounding box center [274, 141] width 549 height 510
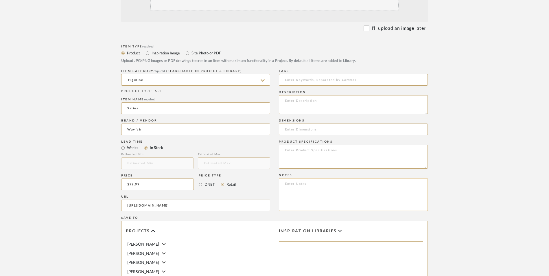
click at [338, 178] on textarea at bounding box center [353, 194] width 149 height 33
paste textarea "Option 1: ETA: SKU: Reviews - Stars Return | Refund Policy:"
click at [300, 178] on textarea "Option 1: ETA: SKU: Reviews - Stars Return | Refund Policy: 30 Days From Delive…" at bounding box center [353, 194] width 149 height 33
click at [309, 178] on textarea "Option 2: ETA: SKU: Reviews - Stars Return | Refund Policy: 30 Days From Delive…" at bounding box center [353, 194] width 149 height 33
drag, startPoint x: 319, startPoint y: 148, endPoint x: 266, endPoint y: 148, distance: 53.8
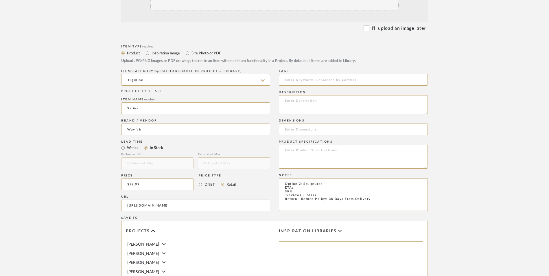
click at [266, 148] on div "Item Type required Product Inspiration Image Site Photo or PDF Upload JPG/PNG i…" at bounding box center [274, 212] width 307 height 338
click at [299, 178] on textarea "Option 2: Sculptures ETA: SKU: Only 5 Available Return | Refund Policy: 30 Days…" at bounding box center [353, 194] width 149 height 33
paste textarea "W111997804"
click at [300, 178] on textarea "Option 2: Sculptures ETA: SKU: W111997804 Only 5 Available Return | Refund Poli…" at bounding box center [353, 194] width 149 height 33
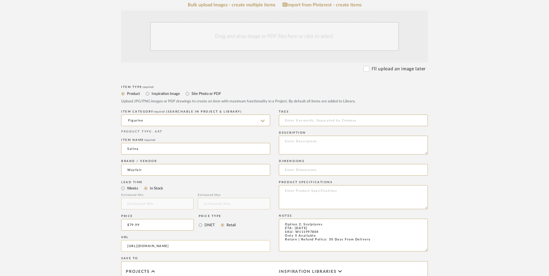
scroll to position [87, 0]
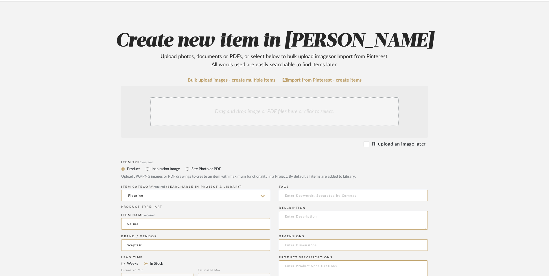
type textarea "Option 2: Sculptures ETA: 8.29.2025 SKU: W111997804 Only 5 Available Return | R…"
click at [227, 97] on div "Drag and drop image or PDF files here or click to select." at bounding box center [274, 111] width 249 height 29
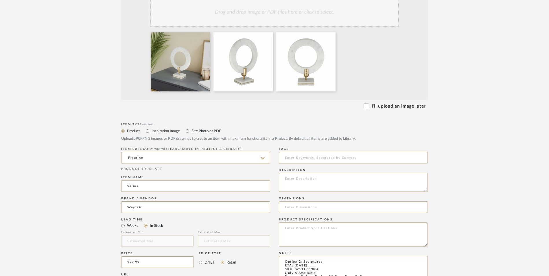
scroll to position [203, 0]
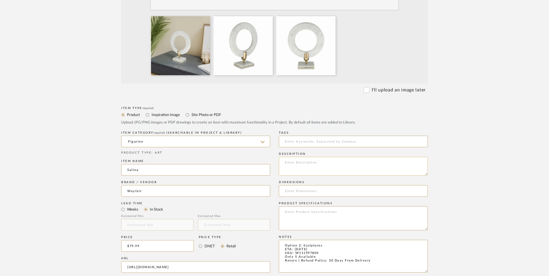
click at [305, 157] on textarea at bounding box center [353, 166] width 149 height 19
paste textarea "Enhance your home decor with our stunning line of Decorative Accessories. Our d…"
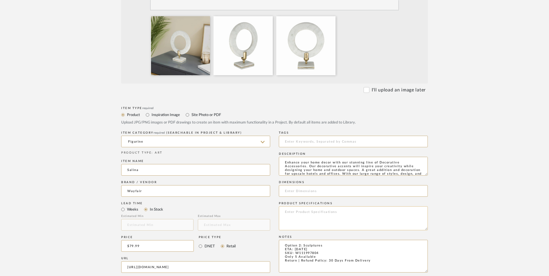
scroll to position [12, 0]
type textarea "Enhance your home decor with our stunning line of Decorative Accessories. Our d…"
click at [312, 206] on textarea at bounding box center [353, 218] width 149 height 24
type textarea "Stone | Marble | Metal"
click at [324, 185] on input at bounding box center [353, 191] width 149 height 12
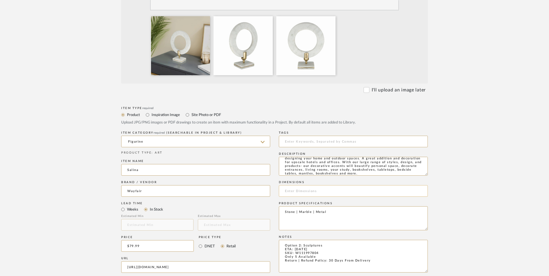
paste input "14'' H X 11'' W X 11'' D"
click at [358, 185] on input "14'' H X 11'' W X 11'' D" at bounding box center [353, 191] width 149 height 12
type input "14'' H X 11'' W X 11'' D"
click at [370, 240] on textarea "Option 2: Sculptures ETA: 8.29.2025 SKU: W111997804 Only 5 Available Return | R…" at bounding box center [353, 256] width 149 height 33
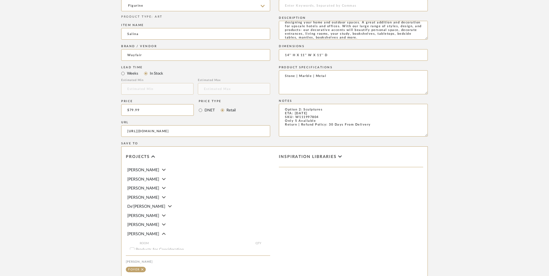
scroll to position [364, 0]
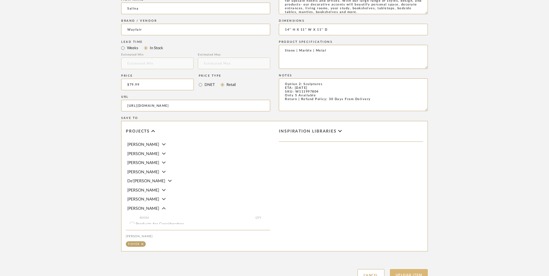
click at [417, 269] on button "Upload Item" at bounding box center [409, 275] width 38 height 12
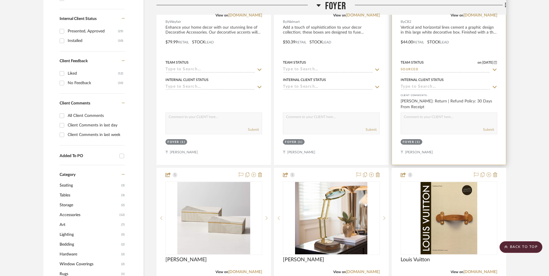
scroll to position [207, 0]
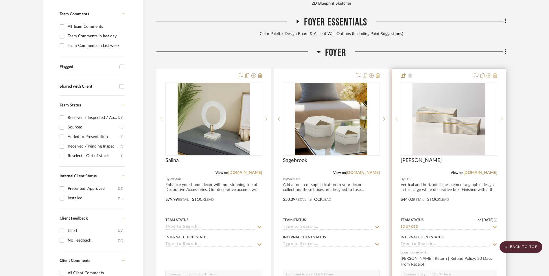
click at [505, 49] on icon at bounding box center [506, 52] width 2 height 6
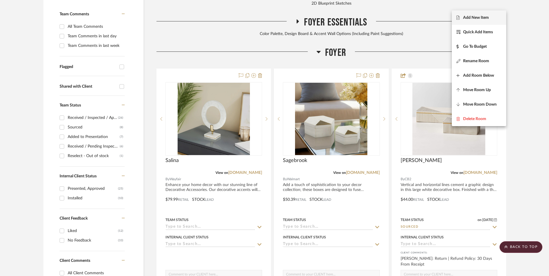
click at [486, 19] on span "Add New Item" at bounding box center [476, 17] width 26 height 5
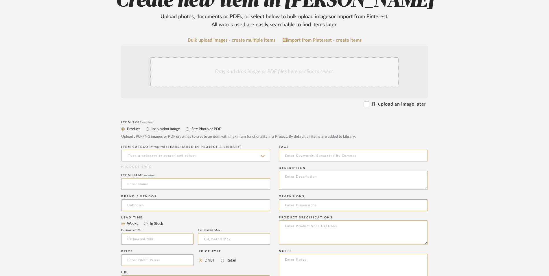
scroll to position [145, 0]
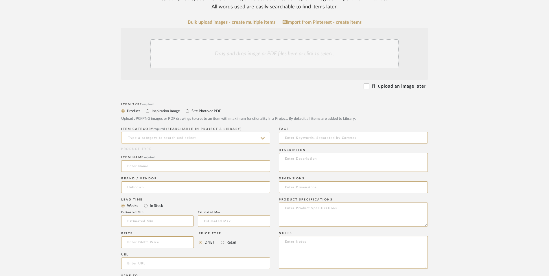
click at [147, 132] on input at bounding box center [195, 138] width 149 height 12
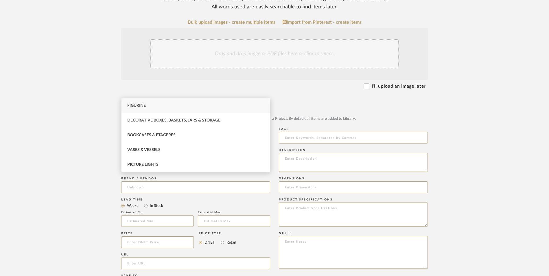
click at [151, 106] on div "Figurine" at bounding box center [196, 105] width 148 height 15
type input "Figurine"
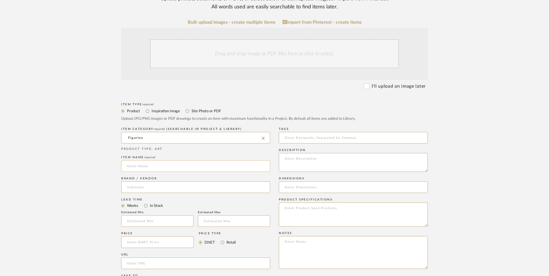
click at [154, 160] on input at bounding box center [195, 166] width 149 height 12
type input "Deco"
click at [150, 181] on input at bounding box center [195, 187] width 149 height 12
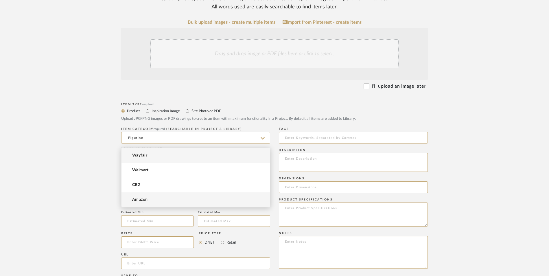
click at [156, 199] on mat-option "Amazon" at bounding box center [196, 199] width 148 height 15
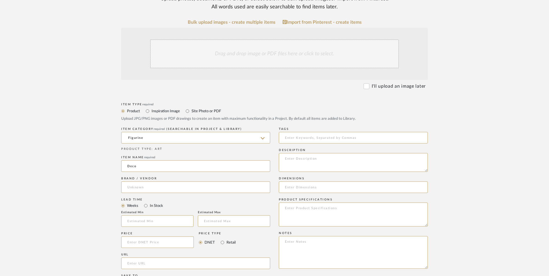
type input "Amazon"
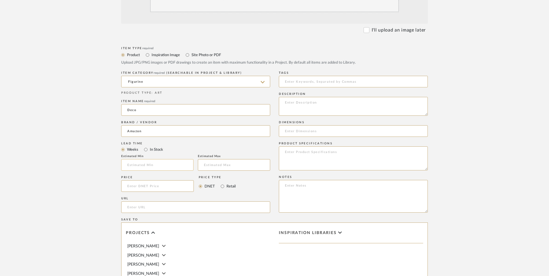
scroll to position [203, 0]
click at [146, 144] on input "In Stock" at bounding box center [145, 147] width 7 height 7
radio input "true"
drag, startPoint x: 225, startPoint y: 139, endPoint x: 192, endPoint y: 139, distance: 32.4
click at [223, 181] on input "Retail" at bounding box center [222, 184] width 7 height 7
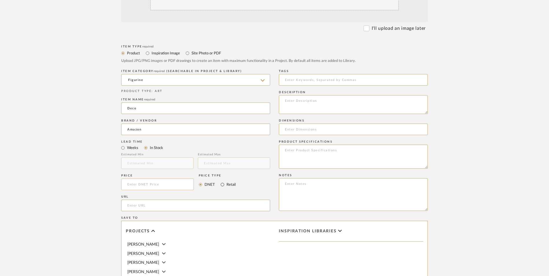
radio input "true"
click at [157, 178] on input at bounding box center [157, 184] width 73 height 12
type input "$59.00"
click at [27, 156] on upload-items "Create new item in Richelle Hamilton Upload photos, documents or PDFs, or selec…" at bounding box center [274, 141] width 549 height 510
click at [165, 200] on input "url" at bounding box center [195, 206] width 149 height 12
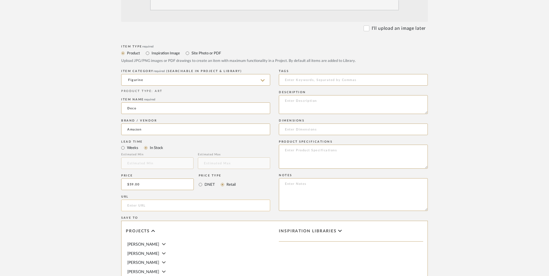
paste input "https://www.amazon.com/gp/product/B09V976Y4J/ref=ox_sc_act_title_2?smid=ATVPDKI…"
type input "https://www.amazon.com/gp/product/B09V976Y4J/ref=ox_sc_act_title_2?smid=ATVPDKI…"
click at [80, 163] on upload-items "Create new item in Richelle Hamilton Upload photos, documents or PDFs, or selec…" at bounding box center [274, 141] width 549 height 510
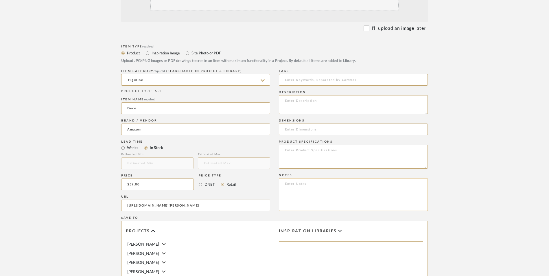
click at [311, 178] on textarea at bounding box center [353, 194] width 149 height 33
paste textarea "Option 1: ETA: SKU: Reviews - Stars Return | Refund Policy:"
click at [318, 178] on textarea "Option 1: ETA: SKU: Reviews - Stars Return | Refund Policy: 30 Days From Receipt" at bounding box center [353, 194] width 149 height 33
click at [303, 178] on textarea "Option 1: Sculptures ETA: SKU: Reviews - Stars Return | Refund Policy: 30 Days …" at bounding box center [353, 194] width 149 height 33
type textarea "Option 1: Sculptures ETA: 8.24.2025 SKU: Reviews - Stars Return | Refund Policy…"
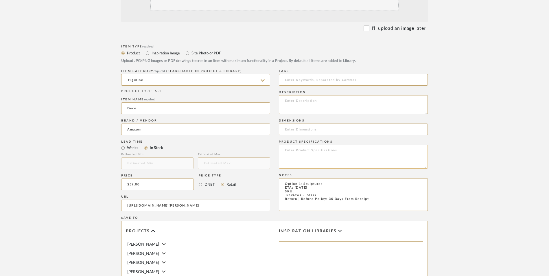
click at [310, 145] on textarea at bounding box center [353, 157] width 149 height 24
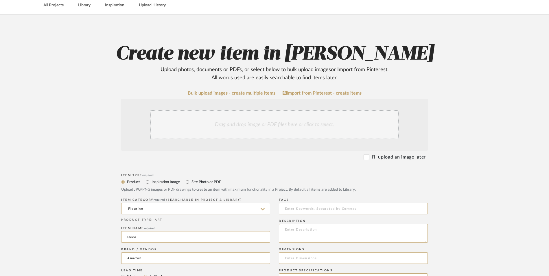
scroll to position [58, 0]
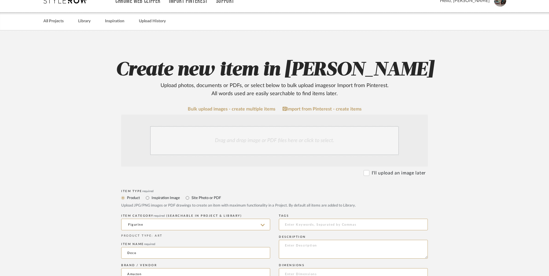
type textarea "Artificial Stone"
drag, startPoint x: 246, startPoint y: 95, endPoint x: 263, endPoint y: 99, distance: 17.6
click at [247, 126] on div "Drag and drop image or PDF files here or click to select." at bounding box center [274, 140] width 249 height 29
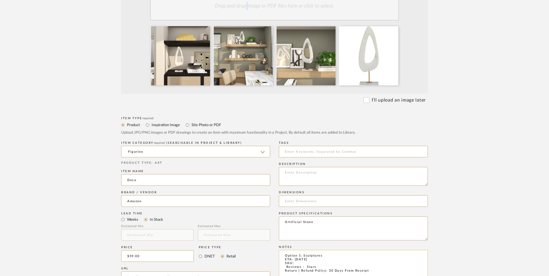
scroll to position [203, 0]
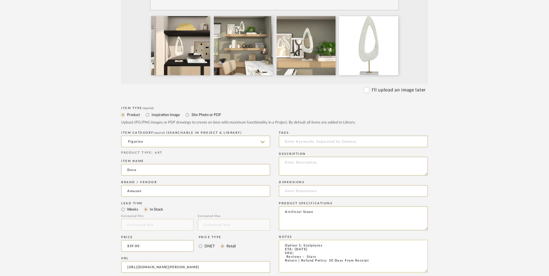
click at [320, 240] on textarea "Option 1: Sculptures ETA: 8.24.2025 SKU: Reviews - Stars Return | Refund Policy…" at bounding box center [353, 256] width 149 height 33
drag, startPoint x: 282, startPoint y: 210, endPoint x: 288, endPoint y: 210, distance: 6.4
click at [282, 240] on textarea "Option 1: Sculptures ETA: 8.24.2025 SKU: Reviews - Stars Only 7 Available Retur…" at bounding box center [353, 256] width 149 height 33
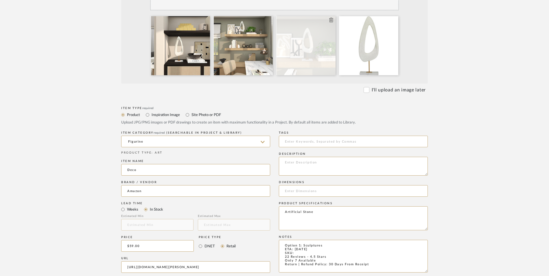
type textarea "Option 1: Sculptures ETA: 8.24.2025 SKU: 22 Reviews - 4.5 Stars Only 7 Availabl…"
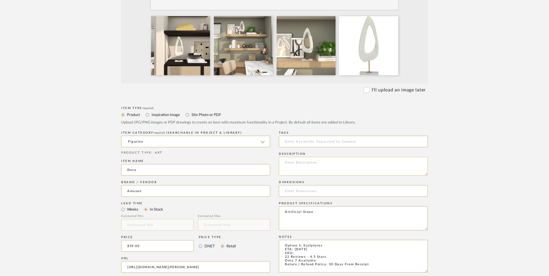
click at [329, 157] on textarea at bounding box center [353, 166] width 149 height 19
paste textarea "Abstract decorative statue boasts a sophisticated matte white finish, complemen…"
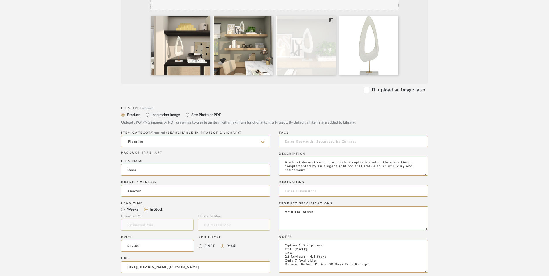
type textarea "Abstract decorative statue boasts a sophisticated matte white finish, complemen…"
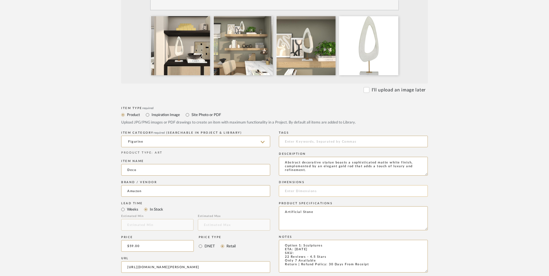
click at [315, 185] on input at bounding box center [353, 191] width 149 height 12
paste input "3.3"D x 6.7"W x 19.95"H"
click at [293, 185] on input "3.3"D x 6.7"W x 19.95"H" at bounding box center [353, 191] width 149 height 12
click at [309, 185] on input "3.3" D x 6.7"W x 19.95"H" at bounding box center [353, 191] width 149 height 12
click at [329, 185] on input "3.3" D x 6.7" W x 19.95"H" at bounding box center [353, 191] width 149 height 12
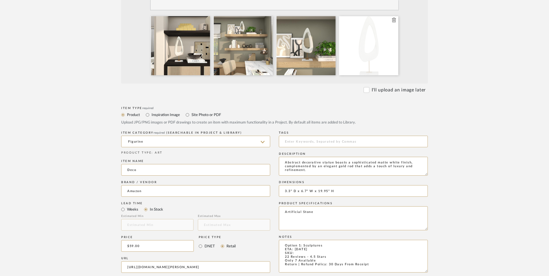
type input "3.3" D x 6.7" W x 19.95" H"
click at [307, 240] on textarea "Option 1: Sculptures ETA: 8.24.2025 SKU: 22 Reviews - 4.5 Stars Only 7 Availabl…" at bounding box center [353, 256] width 149 height 33
paste textarea "B09V976Y4J"
type textarea "Option 1: Sculptures ETA: 8.24.2025 SKU: B09V976Y4J 22 Reviews - 4.5 Stars Only…"
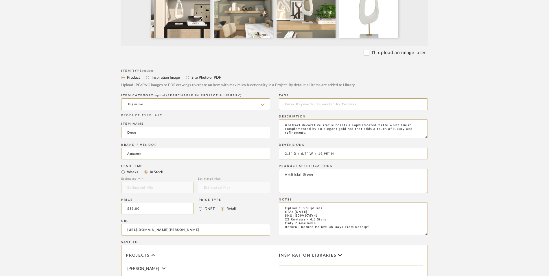
scroll to position [347, 0]
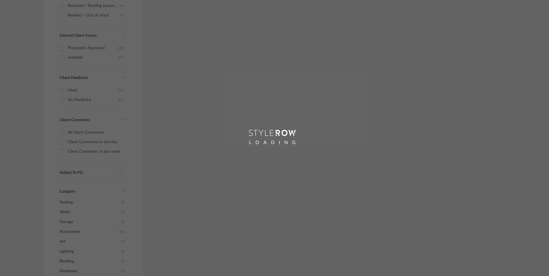
scroll to position [163, 0]
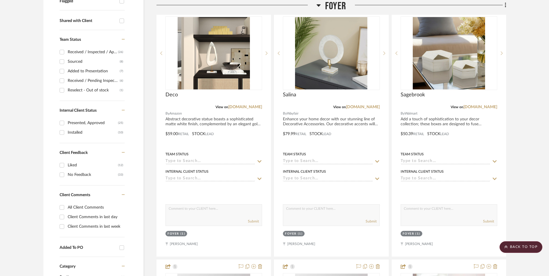
scroll to position [214, 0]
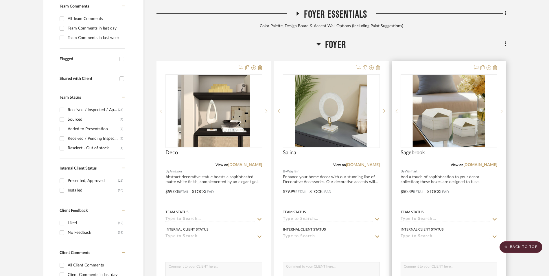
click at [0, 0] on img at bounding box center [0, 0] width 0 height 0
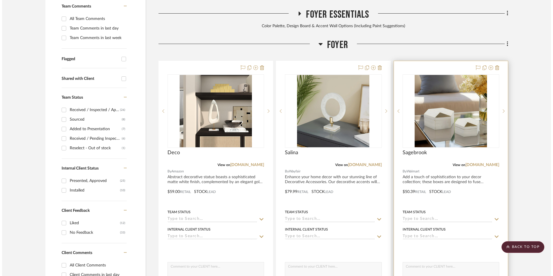
scroll to position [0, 0]
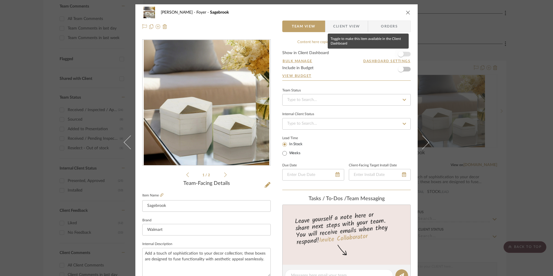
click at [404, 54] on span "button" at bounding box center [401, 54] width 13 height 13
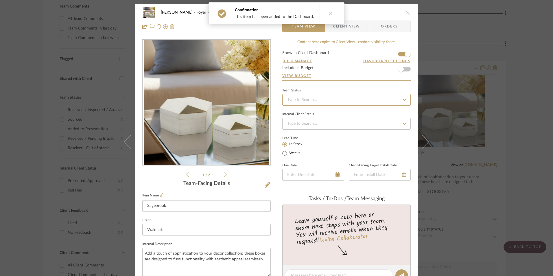
click at [353, 99] on input at bounding box center [346, 100] width 128 height 12
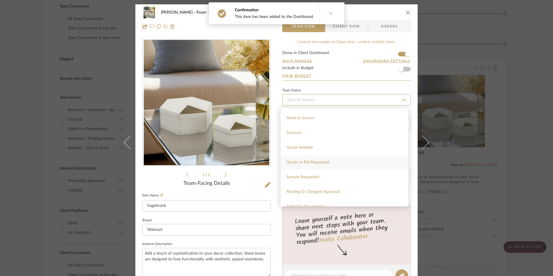
scroll to position [174, 0]
click at [312, 135] on div "Sourced" at bounding box center [345, 133] width 128 height 15
type input "[DATE]"
type input "Sourced"
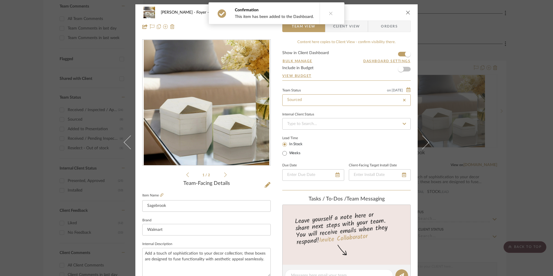
type input "[DATE]"
type input "Sourced"
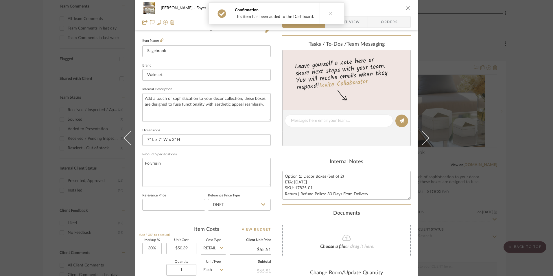
scroll to position [203, 0]
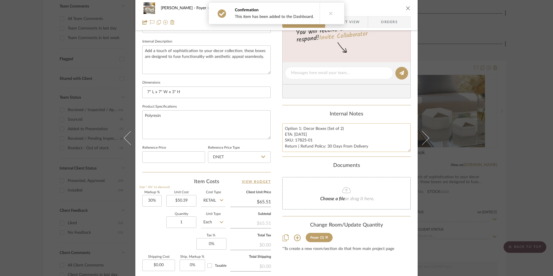
click at [305, 143] on textarea "Option 1: Decor Boxes (Set of 2) ETA: 8.30.2025 SKU: 17825-01 Return | Refund P…" at bounding box center [346, 137] width 128 height 29
drag, startPoint x: 309, startPoint y: 141, endPoint x: 294, endPoint y: 141, distance: 15.0
click at [294, 141] on textarea "Option 1: Decor Boxes (Set of 2) ETA: 8.30.2025 SKU: 17825-01 Return | Refund P…" at bounding box center [346, 137] width 128 height 29
drag, startPoint x: 294, startPoint y: 141, endPoint x: 316, endPoint y: 138, distance: 21.5
click at [326, 127] on textarea "Option 1: Decor Boxes (Set of 2) ETA: 8.30.2025 SKU: 17825-01 Return | Refund P…" at bounding box center [346, 137] width 128 height 29
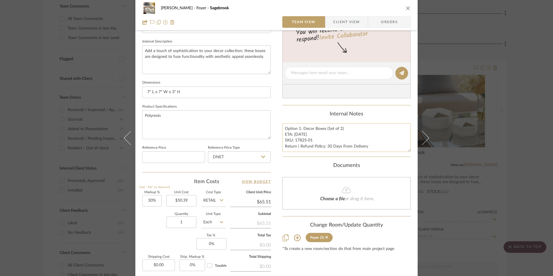
drag, startPoint x: 311, startPoint y: 140, endPoint x: 294, endPoint y: 140, distance: 17.1
click at [294, 140] on textarea "Option 1: Decor Boxes (Set of 2) ETA: 8.30.2025 SKU: 17825-01 Return | Refund P…" at bounding box center [346, 137] width 128 height 29
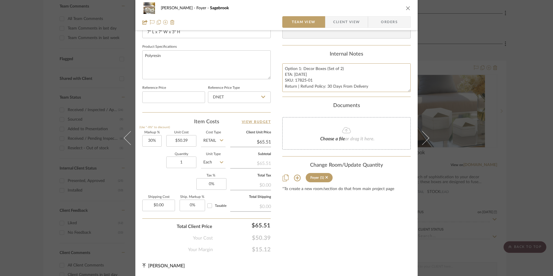
scroll to position [263, 0]
click at [220, 98] on input "DNET" at bounding box center [239, 97] width 63 height 12
click at [228, 125] on div "Retail" at bounding box center [241, 126] width 71 height 15
type input "Retail"
type input "30"
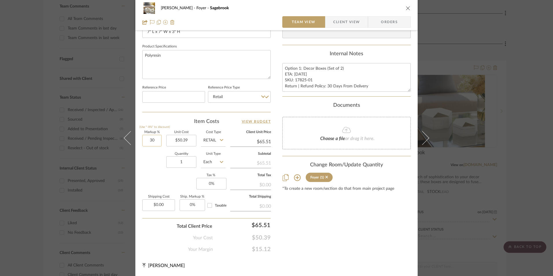
click at [151, 141] on input "30" at bounding box center [151, 141] width 19 height 12
click at [156, 172] on div "Quantity 1 Unit Type Each" at bounding box center [183, 162] width 83 height 21
type input "0%"
type input "$50.39"
click at [211, 184] on input "0" at bounding box center [211, 184] width 30 height 12
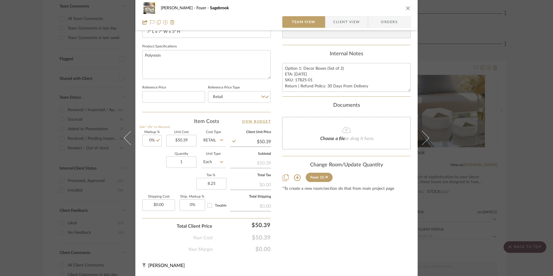
type input "8.25%"
click at [311, 213] on div "Content here copies to Client View - confirm visibility there. Show in Client D…" at bounding box center [346, 15] width 128 height 476
click at [385, 21] on span "Orders" at bounding box center [390, 22] width 30 height 12
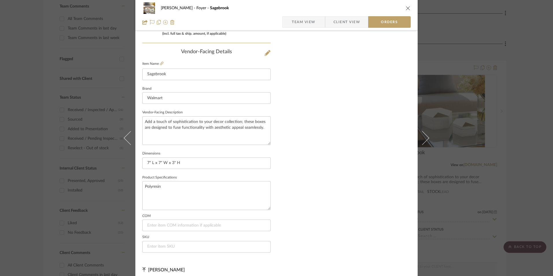
scroll to position [339, 0]
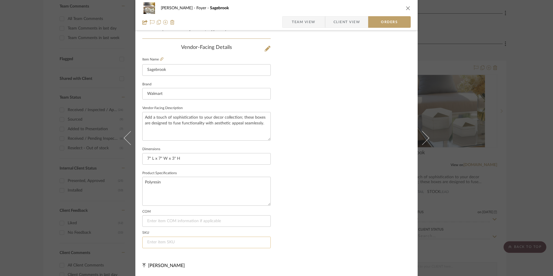
click at [176, 242] on input at bounding box center [206, 243] width 128 height 12
paste input "17825-01"
type input "17825-01"
click at [307, 19] on span "Team View" at bounding box center [304, 22] width 24 height 12
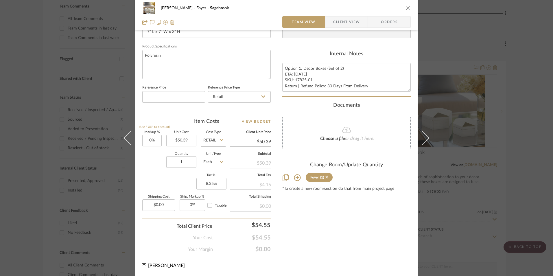
scroll to position [263, 0]
drag, startPoint x: 300, startPoint y: 75, endPoint x: 286, endPoint y: 69, distance: 15.1
click at [299, 75] on textarea "Option 1: Decor Boxes (Set of 2) ETA: 8.30.2025 SKU: 17825-01 Return | Refund P…" at bounding box center [346, 77] width 128 height 29
drag, startPoint x: 283, startPoint y: 67, endPoint x: 375, endPoint y: 85, distance: 93.9
click at [375, 85] on textarea "Option 1: Decor Boxes (Set of 2) ETA: 8.30.2025 SKU: 17825-01 Return | Refund P…" at bounding box center [346, 77] width 128 height 29
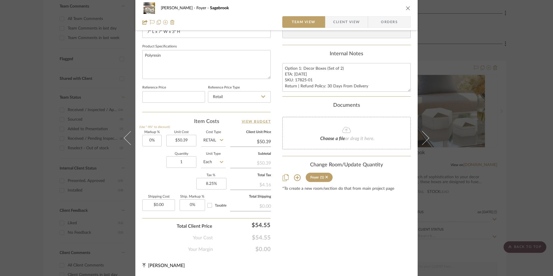
click at [346, 25] on span "Client View" at bounding box center [346, 22] width 27 height 12
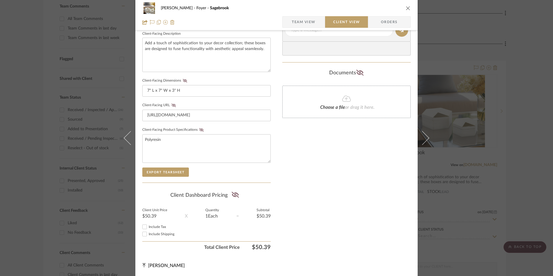
scroll to position [210, 0]
click at [143, 227] on input "Include Tax" at bounding box center [144, 226] width 7 height 7
checkbox input "true"
click at [233, 195] on icon at bounding box center [234, 195] width 7 height 6
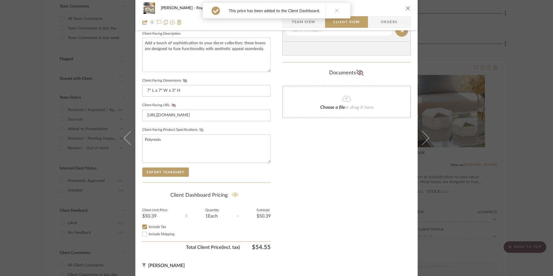
click at [199, 129] on icon at bounding box center [201, 129] width 4 height 3
click at [172, 106] on icon at bounding box center [174, 105] width 4 height 3
click at [183, 82] on icon at bounding box center [185, 80] width 4 height 3
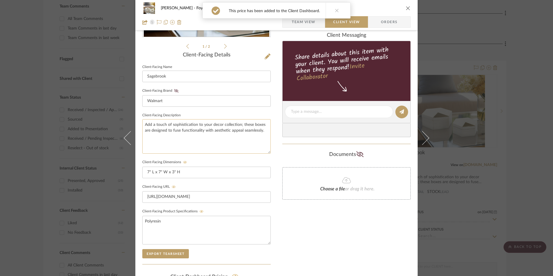
scroll to position [123, 0]
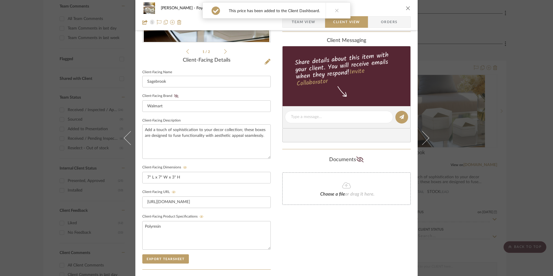
click at [173, 93] on fieldset "Client-Facing Brand Walmart" at bounding box center [206, 102] width 128 height 20
drag, startPoint x: 175, startPoint y: 97, endPoint x: 179, endPoint y: 101, distance: 5.5
click at [174, 97] on icon at bounding box center [176, 95] width 4 height 3
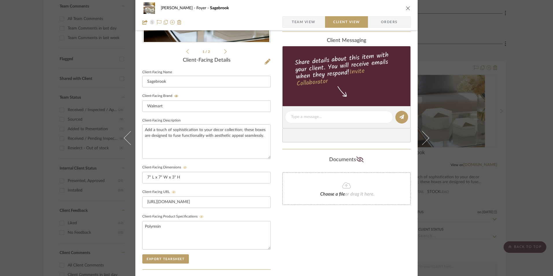
scroll to position [36, 0]
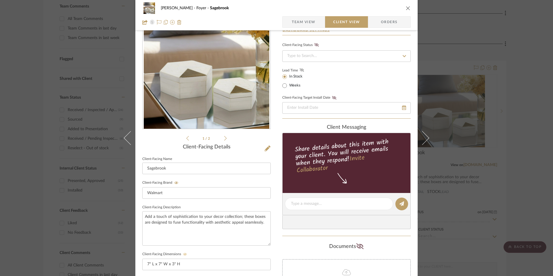
click at [301, 70] on icon at bounding box center [302, 69] width 4 height 3
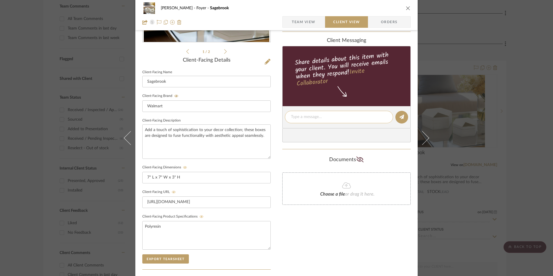
click at [316, 115] on textarea at bounding box center [339, 117] width 96 height 6
paste textarea "Option 1: Decor Boxes (Set of 2) ETA: 8.30.2025 SKU: 17825-01 Return | Refund P…"
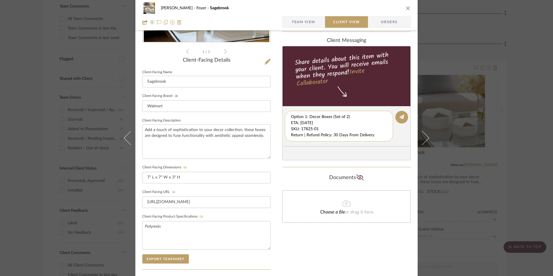
drag, startPoint x: 290, startPoint y: 123, endPoint x: 376, endPoint y: 137, distance: 87.6
click at [376, 137] on textarea "Option 1: Decor Boxes (Set of 2) ETA: 8.30.2025 SKU: 17825-01 Return | Refund P…" at bounding box center [339, 126] width 96 height 24
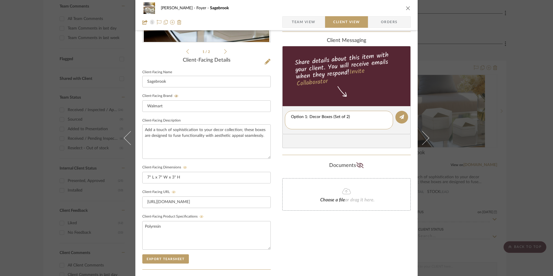
type textarea "Option 1: Decor Boxes (Set of 2)"
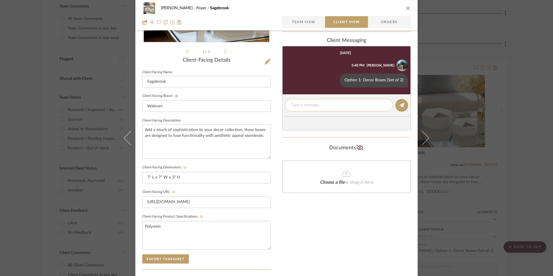
click at [321, 106] on textarea at bounding box center [339, 105] width 96 height 6
paste textarea "ETA: 8.30.2025 SKU: 17825-01 Return | Refund Policy: 30 Days From Delivery"
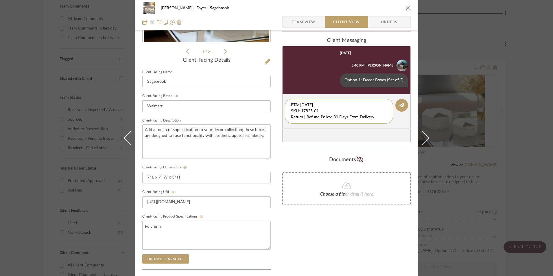
drag, startPoint x: 322, startPoint y: 111, endPoint x: 265, endPoint y: 93, distance: 60.1
click at [264, 94] on div "Richelle Hamilton Foyer Sagebrook Team View Client View Orders 1 / 2 Client-Fac…" at bounding box center [276, 122] width 282 height 482
click at [291, 108] on textarea "Return | Refund Policy: 30 Days From Delivery" at bounding box center [339, 108] width 96 height 12
type textarea "Return | Refund Policy: 30 Days From Delivery"
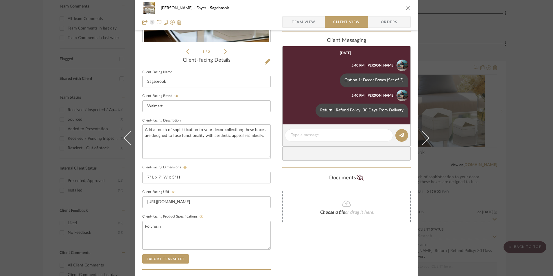
click at [406, 8] on icon "close" at bounding box center [408, 8] width 5 height 5
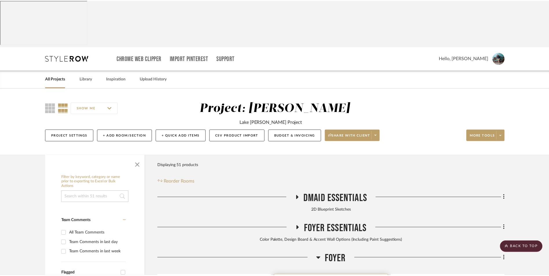
scroll to position [214, 0]
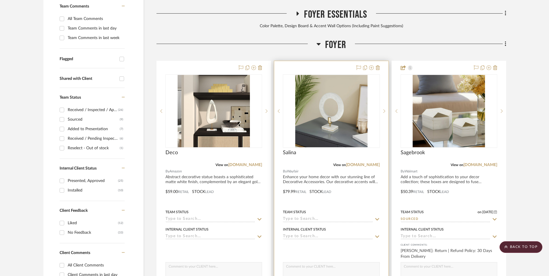
click at [0, 0] on img at bounding box center [0, 0] width 0 height 0
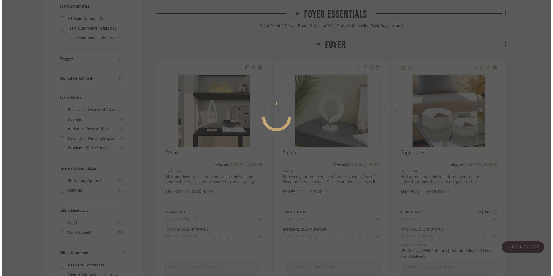
scroll to position [0, 0]
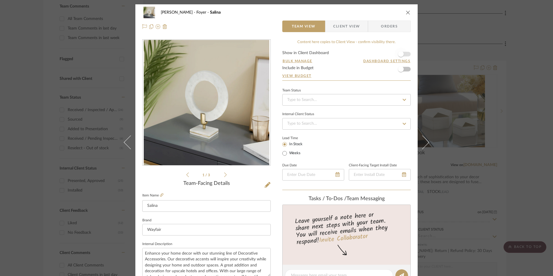
click at [402, 52] on span "button" at bounding box center [401, 54] width 13 height 13
click at [337, 101] on input at bounding box center [346, 100] width 128 height 12
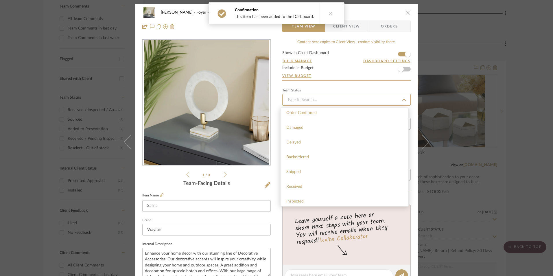
scroll to position [145, 0]
click at [309, 167] on div "Sourced" at bounding box center [345, 162] width 128 height 15
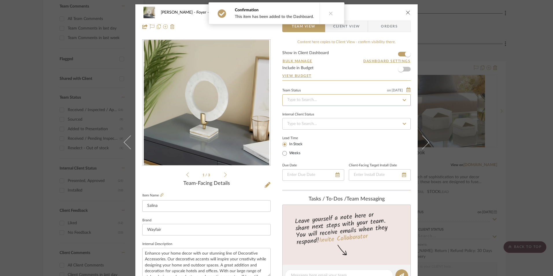
type input "[DATE]"
type input "Sourced"
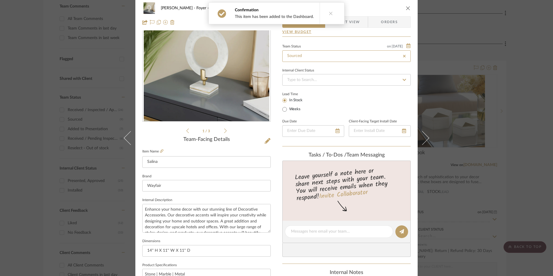
type input "[DATE]"
type input "Sourced"
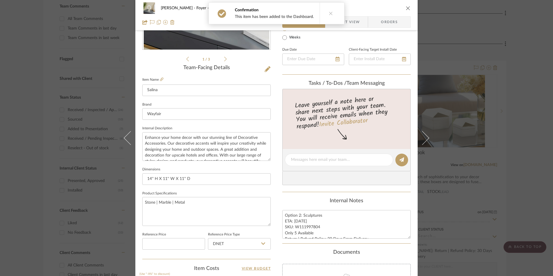
scroll to position [203, 0]
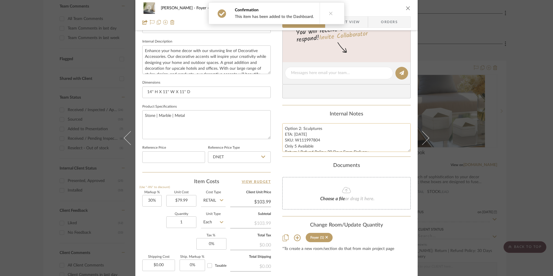
click at [299, 146] on textarea "Option 2: Sculptures ETA: 8.29.2025 SKU: W111997804 Only 5 Available Return | R…" at bounding box center [346, 137] width 128 height 29
drag, startPoint x: 318, startPoint y: 140, endPoint x: 297, endPoint y: 139, distance: 21.4
click at [294, 140] on textarea "Option 2: Sculptures ETA: 8.29.2025 SKU: W111997804 Only 5 Available Return | R…" at bounding box center [346, 137] width 128 height 29
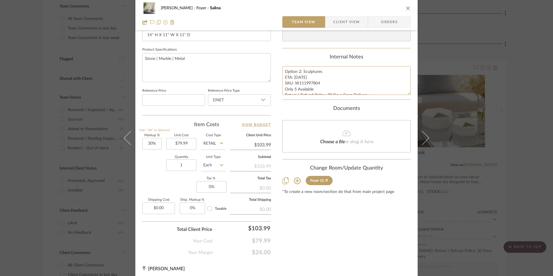
scroll to position [263, 0]
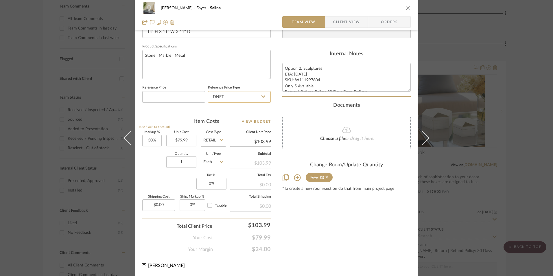
click at [232, 98] on input "DNET" at bounding box center [239, 97] width 63 height 12
click at [233, 126] on div "Retail" at bounding box center [241, 126] width 71 height 15
type input "Retail"
type input "30"
click at [151, 141] on input "30" at bounding box center [151, 141] width 19 height 12
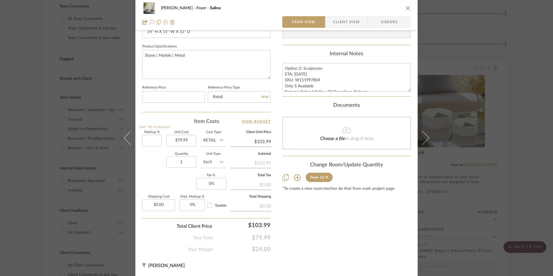
click at [162, 164] on div "Quantity 1 Unit Type Each" at bounding box center [183, 162] width 83 height 21
type input "0%"
type input "$79.99"
click at [200, 181] on input "0" at bounding box center [211, 184] width 30 height 12
type input "8.25%"
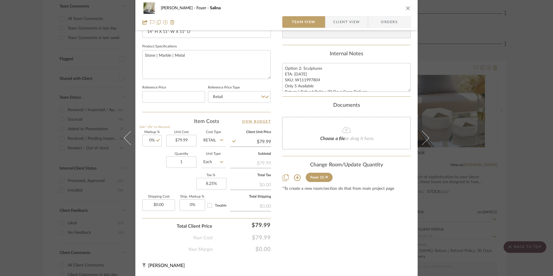
click at [314, 207] on div "Content here copies to Client View - confirm visibility there. Show in Client D…" at bounding box center [346, 15] width 128 height 476
click at [386, 24] on span "Orders" at bounding box center [390, 22] width 30 height 12
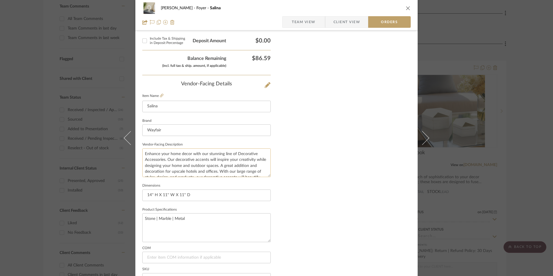
scroll to position [339, 0]
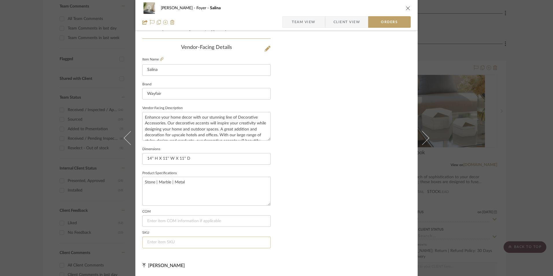
click at [161, 240] on input at bounding box center [206, 243] width 128 height 12
paste input "W111997804"
type input "W111997804"
click at [311, 22] on span "Team View" at bounding box center [304, 22] width 24 height 12
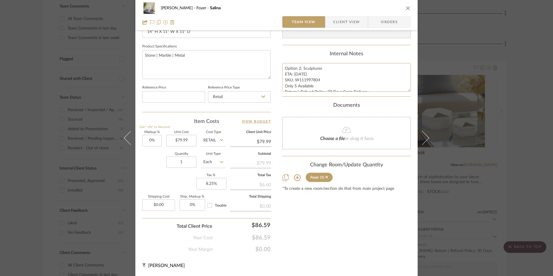
scroll to position [6, 0]
drag, startPoint x: 284, startPoint y: 68, endPoint x: 285, endPoint y: 73, distance: 5.3
click at [378, 95] on summary-project-notes "Internal Notes Option 2: Sculptures ETA: 8.29.2025 SKU: W111997804 Only 5 Avail…" at bounding box center [346, 74] width 128 height 46
click at [391, 21] on span "Orders" at bounding box center [390, 22] width 30 height 12
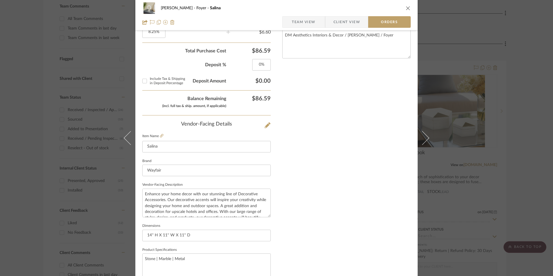
click at [334, 19] on span "Client View" at bounding box center [347, 22] width 27 height 12
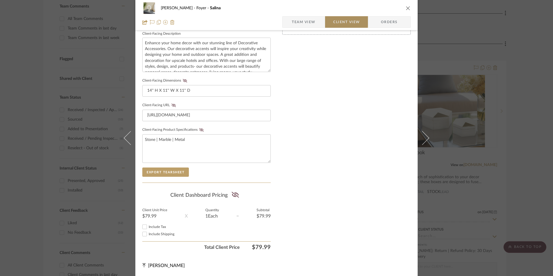
scroll to position [210, 0]
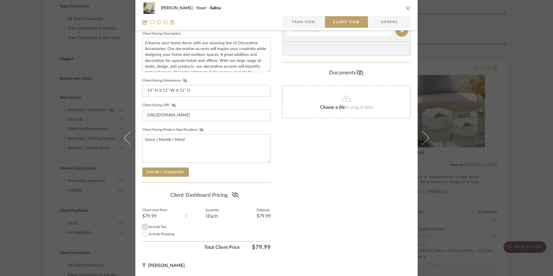
click at [143, 227] on input "Include Tax" at bounding box center [144, 226] width 7 height 7
checkbox input "true"
click at [232, 195] on icon at bounding box center [235, 195] width 7 height 6
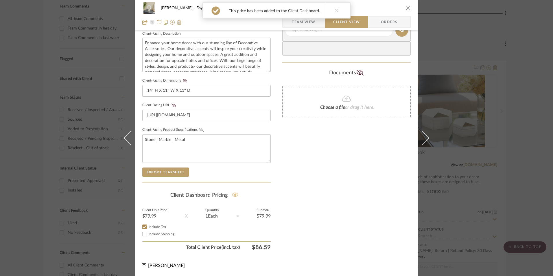
click at [200, 130] on icon at bounding box center [201, 129] width 4 height 3
click at [172, 105] on icon at bounding box center [174, 105] width 4 height 3
click at [183, 82] on button "Client-Facing Dimensions" at bounding box center [185, 81] width 8 height 4
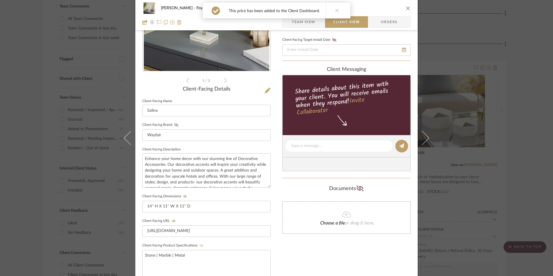
click at [174, 126] on icon at bounding box center [176, 124] width 4 height 3
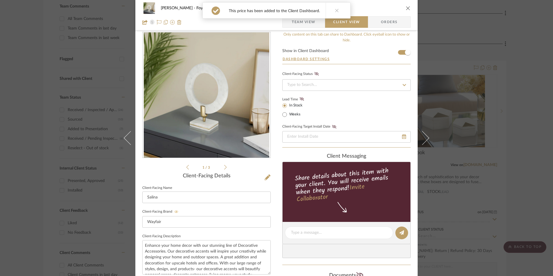
click at [300, 99] on icon at bounding box center [302, 98] width 4 height 3
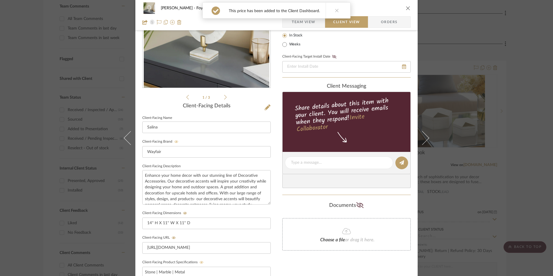
scroll to position [123, 0]
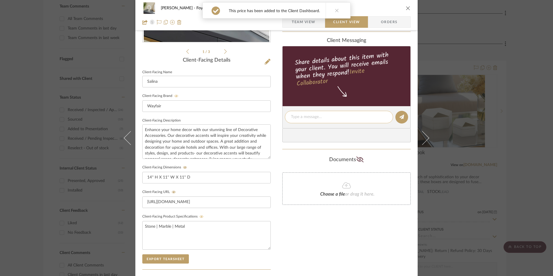
click at [317, 118] on textarea at bounding box center [339, 117] width 96 height 6
paste textarea "Option 2: Sculptures ETA: 8.29.2025 SKU: W111997804 Only 5 Available Return | R…"
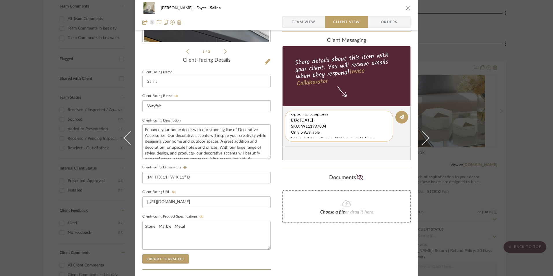
scroll to position [6, 0]
drag, startPoint x: 290, startPoint y: 117, endPoint x: 323, endPoint y: 131, distance: 36.2
click at [375, 141] on div "Option 2: Sculptures ETA: 8.29.2025 SKU: W111997804 Only 5 Available Return | R…" at bounding box center [339, 126] width 108 height 31
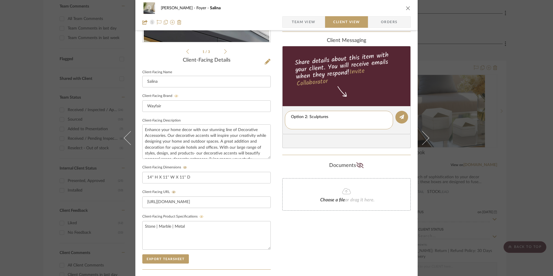
scroll to position [0, 0]
type textarea "Option 2: Sculptures"
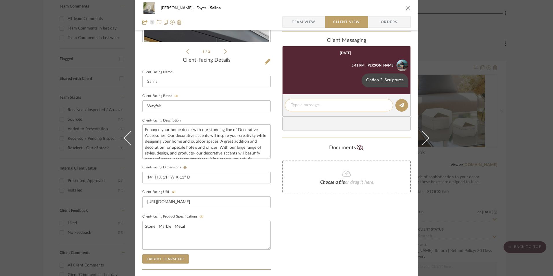
click at [312, 106] on textarea at bounding box center [339, 105] width 96 height 6
paste textarea "ETA: 8.29.2025 SKU: W111997804 Only 5 Available Return | Refund Policy: 30 Days…"
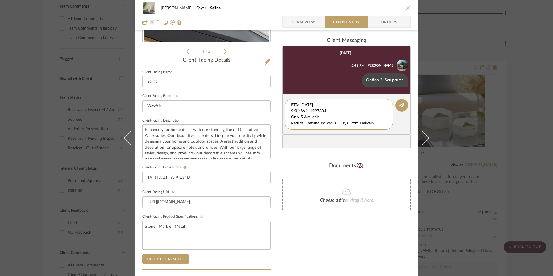
drag, startPoint x: 327, startPoint y: 110, endPoint x: 273, endPoint y: 93, distance: 56.4
click at [270, 94] on div "Richelle Hamilton Foyer Salina Team View Client View Orders 1 / 3 Client-Facing…" at bounding box center [276, 122] width 282 height 482
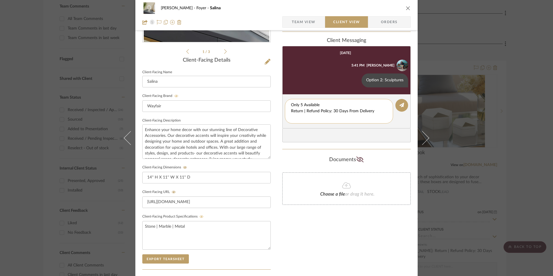
click at [291, 110] on textarea "Only 5 Available Return | Refund Policy: 30 Days From Delivery" at bounding box center [339, 111] width 96 height 18
drag, startPoint x: 378, startPoint y: 111, endPoint x: 277, endPoint y: 111, distance: 100.4
click at [275, 112] on div "Richelle Hamilton Foyer Salina Team View Client View Orders 1 / 3 Client-Facing…" at bounding box center [276, 122] width 282 height 482
type textarea "Only 5 Available"
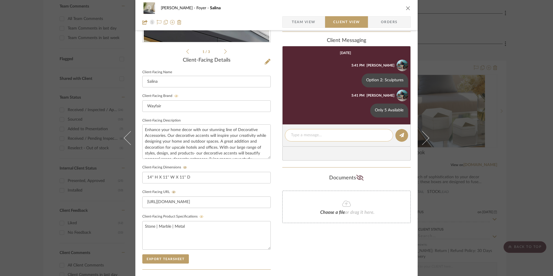
click at [329, 132] on textarea at bounding box center [339, 135] width 96 height 6
paste textarea "Return | Refund Policy: 30 Days From Delivery"
type textarea "Return | Refund Policy: 30 Days From Delivery"
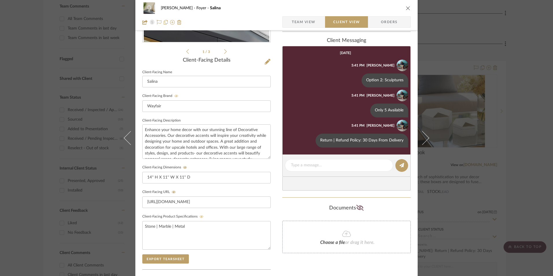
click at [406, 8] on icon "close" at bounding box center [408, 8] width 5 height 5
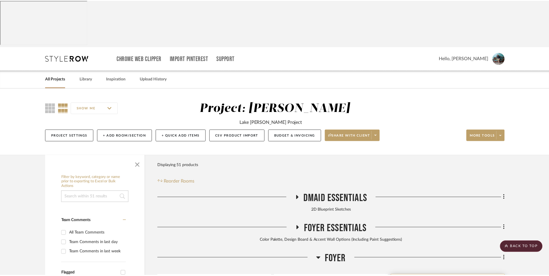
scroll to position [214, 0]
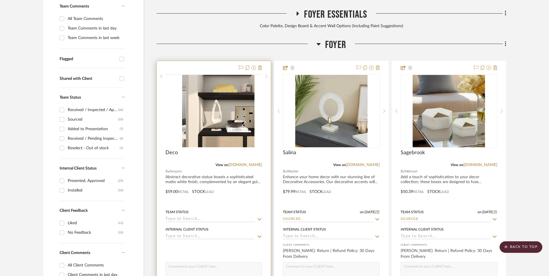
click at [0, 0] on img at bounding box center [0, 0] width 0 height 0
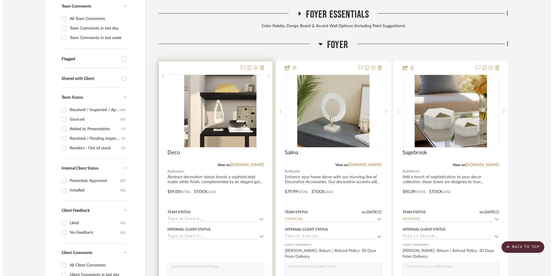
scroll to position [0, 0]
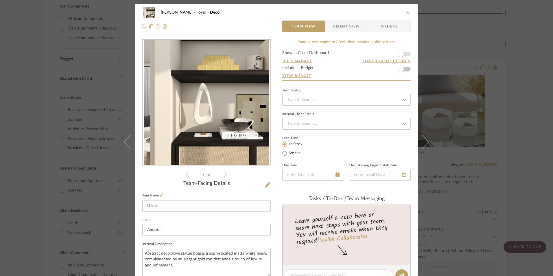
click at [404, 54] on span "button" at bounding box center [401, 54] width 13 height 13
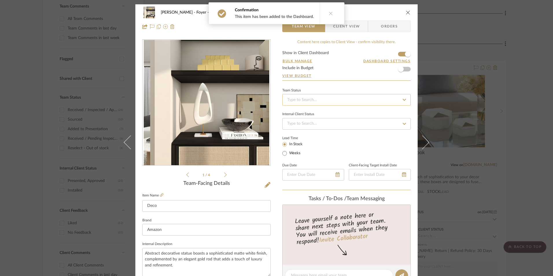
click at [331, 100] on input at bounding box center [346, 100] width 128 height 12
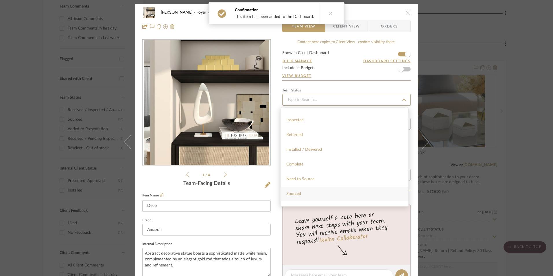
scroll to position [116, 0]
click at [303, 191] on div "Sourced" at bounding box center [345, 191] width 128 height 15
type input "[DATE]"
type input "Sourced"
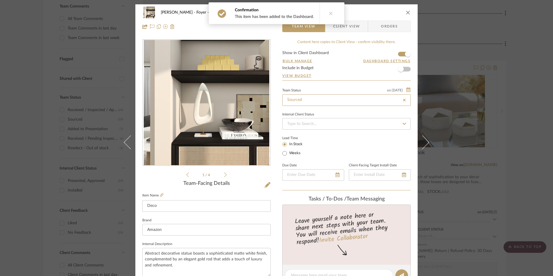
type input "[DATE]"
type input "Sourced"
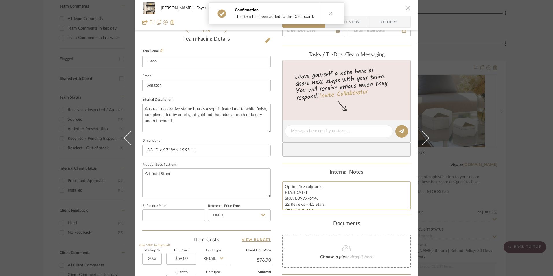
scroll to position [145, 0]
click at [312, 201] on textarea "Option 1: Sculptures ETA: 8.24.2025 SKU: B09V976Y4J 22 Reviews - 4.5 Stars Only…" at bounding box center [346, 195] width 128 height 29
drag, startPoint x: 317, startPoint y: 198, endPoint x: 294, endPoint y: 198, distance: 22.9
click at [294, 198] on textarea "Option 1: Sculptures ETA: 8.24.2025 SKU: B09V976Y4J 22 Reviews - 4.5 Stars Only…" at bounding box center [346, 195] width 128 height 29
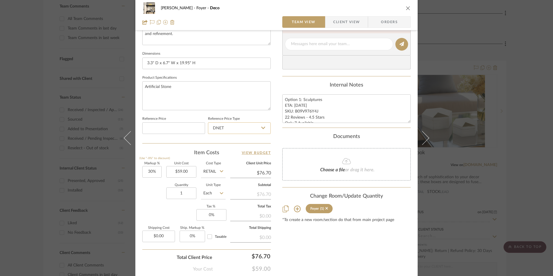
click at [243, 130] on input "DNET" at bounding box center [239, 128] width 63 height 12
click at [232, 159] on div "Retail" at bounding box center [241, 157] width 71 height 15
type input "Retail"
type input "30"
click at [152, 173] on input "30" at bounding box center [151, 172] width 19 height 12
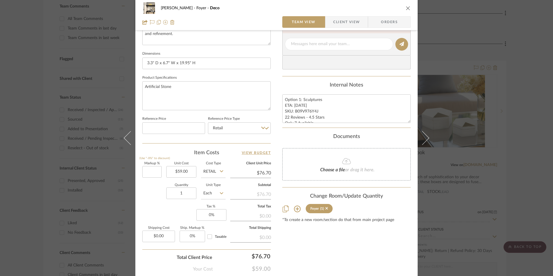
click at [160, 202] on div "Quantity 1 Unit Type Each" at bounding box center [183, 194] width 83 height 21
type input "0%"
type input "$59.00"
click at [210, 213] on input "0" at bounding box center [211, 215] width 30 height 12
type input "8.25%"
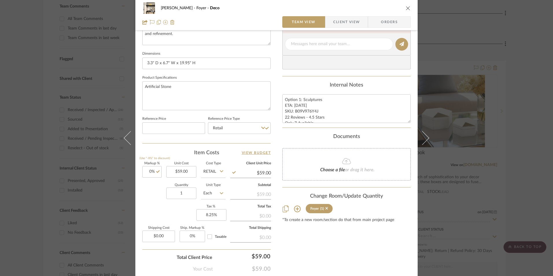
click at [286, 230] on div "Content here copies to Client View - confirm visibility there. Show in Client D…" at bounding box center [346, 46] width 128 height 476
click at [387, 19] on span "Orders" at bounding box center [390, 22] width 30 height 12
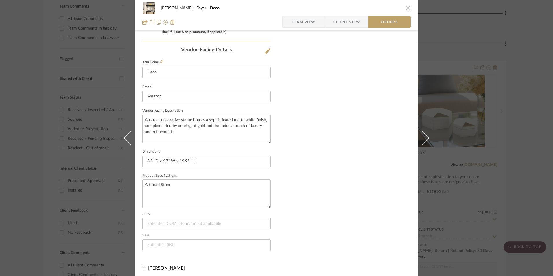
scroll to position [339, 0]
click at [166, 242] on input at bounding box center [206, 243] width 128 height 12
paste input "B09V976Y4J"
type input "B09V976Y4J"
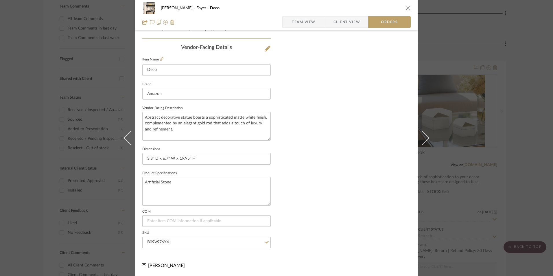
click at [308, 23] on span "Team View" at bounding box center [304, 22] width 24 height 12
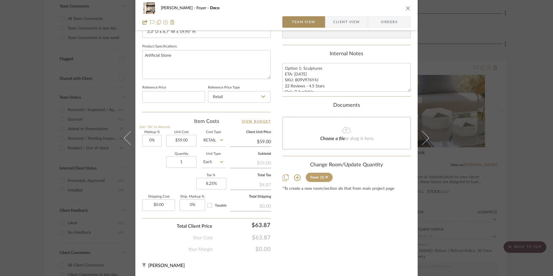
scroll to position [263, 0]
click at [299, 78] on textarea "Option 1: Sculptures ETA: 8.24.2025 SKU: B09V976Y4J 22 Reviews - 4.5 Stars Only…" at bounding box center [346, 77] width 128 height 29
drag, startPoint x: 284, startPoint y: 67, endPoint x: 382, endPoint y: 90, distance: 101.5
click at [382, 90] on textarea "Option 1: Sculptures ETA: 8.24.2025 SKU: B09V976Y4J 22 Reviews - 4.5 Stars Only…" at bounding box center [346, 77] width 128 height 29
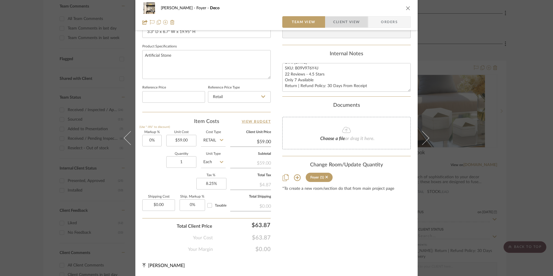
click at [345, 22] on span "Client View" at bounding box center [346, 22] width 27 height 12
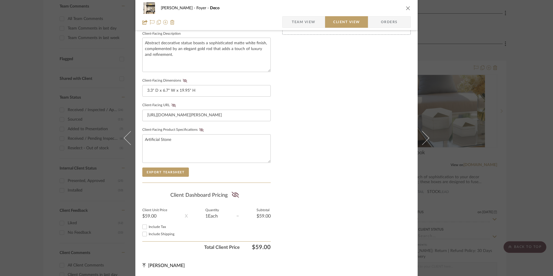
scroll to position [210, 0]
click at [143, 226] on input "Include Tax" at bounding box center [144, 226] width 7 height 7
checkbox input "true"
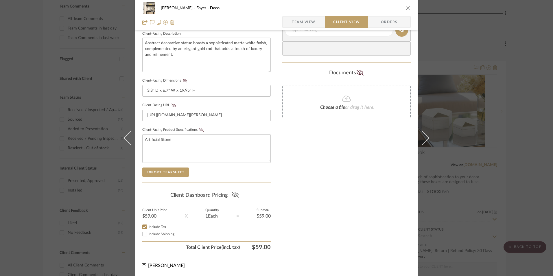
click at [232, 194] on icon at bounding box center [234, 195] width 7 height 6
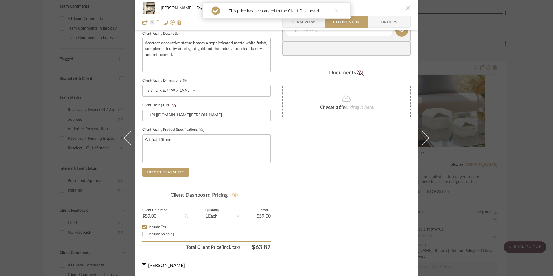
click at [199, 129] on icon at bounding box center [201, 129] width 4 height 3
click at [172, 103] on fieldset "Client-Facing URL https://www.amazon.com/gp/product/B09V976Y4J/ref=ox_sc_act_ti…" at bounding box center [206, 111] width 128 height 20
click at [183, 82] on icon at bounding box center [185, 80] width 4 height 3
click at [172, 104] on icon at bounding box center [174, 105] width 4 height 3
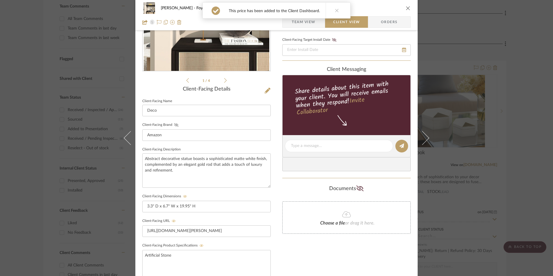
click at [174, 125] on icon at bounding box center [176, 124] width 4 height 3
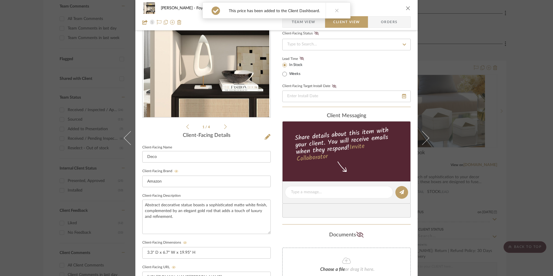
scroll to position [8, 0]
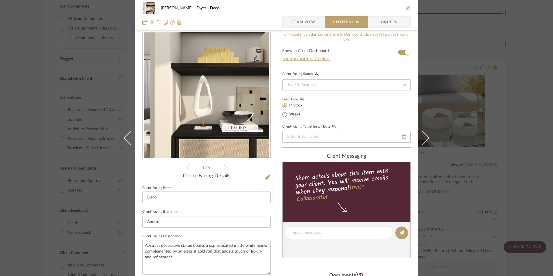
click at [300, 99] on icon at bounding box center [302, 98] width 4 height 3
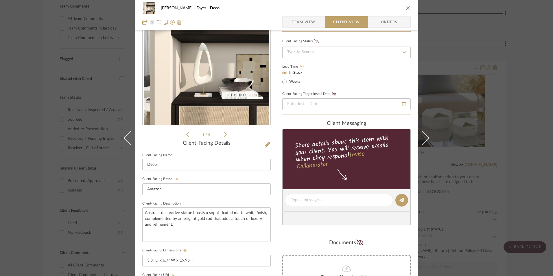
scroll to position [94, 0]
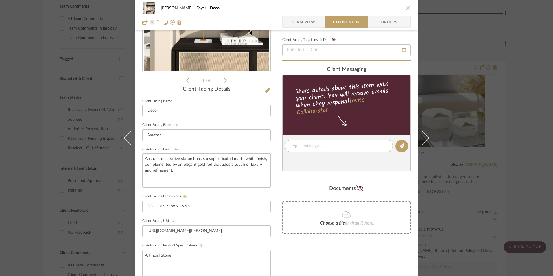
click at [319, 147] on textarea at bounding box center [339, 146] width 96 height 6
paste textarea "Option 1: Sculptures ETA: 8.24.2025 SKU: B09V976Y4J 22 Reviews - 4.5 Stars Only…"
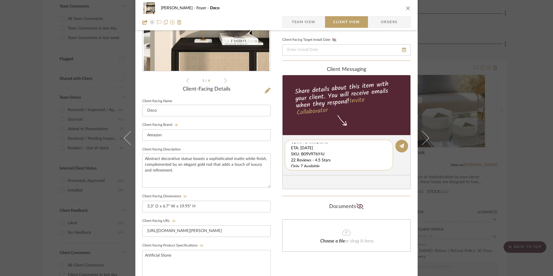
scroll to position [0, 0]
drag, startPoint x: 289, startPoint y: 152, endPoint x: 377, endPoint y: 170, distance: 90.0
click at [377, 170] on div "Option 1: Sculptures ETA: 8.24.2025 SKU: B09V976Y4J 22 Reviews - 4.5 Stars Only…" at bounding box center [339, 155] width 108 height 31
click at [304, 154] on textarea "Option 1: Sculptures ETA: 8.24.2025 SKU: B09V976Y4J 22 Reviews - 4.5 Stars Only…" at bounding box center [341, 155] width 100 height 24
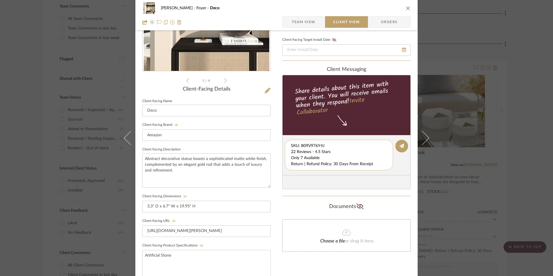
drag, startPoint x: 289, startPoint y: 152, endPoint x: 384, endPoint y: 170, distance: 96.4
click at [384, 170] on div "Option 1: Sculptures ETA: 8.24.2025 SKU: B09V976Y4J 22 Reviews - 4.5 Stars Only…" at bounding box center [339, 155] width 108 height 31
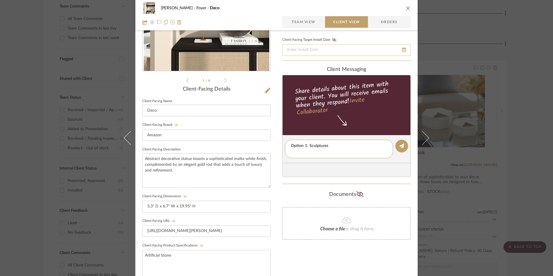
scroll to position [0, 0]
type textarea "Option 1: Sculptures"
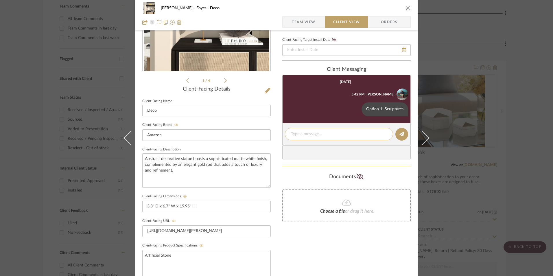
click at [311, 133] on textarea at bounding box center [339, 134] width 96 height 6
paste textarea "ETA: 8.24.2025 SKU: B09V976Y4J 22 Reviews - 4.5 Stars Only 7 Available Return |…"
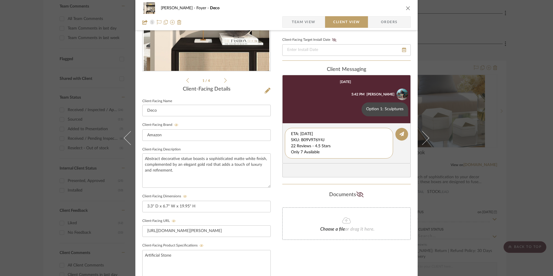
drag, startPoint x: 323, startPoint y: 133, endPoint x: 277, endPoint y: 125, distance: 46.9
click at [265, 122] on div "Richelle Hamilton Foyer Deco Team View Client View Orders 1 / 4 Client-Facing D…" at bounding box center [276, 151] width 282 height 482
click at [291, 139] on textarea "22 Reviews - 4.5 Stars Only 7 Available Return | Refund Policy: 30 Days From Re…" at bounding box center [339, 143] width 96 height 24
drag, startPoint x: 290, startPoint y: 139, endPoint x: 329, endPoint y: 145, distance: 38.8
click at [373, 146] on textarea "22 Reviews - 4.5 Stars Only 7 Available Return | Refund Policy: 30 Days From Re…" at bounding box center [339, 140] width 96 height 18
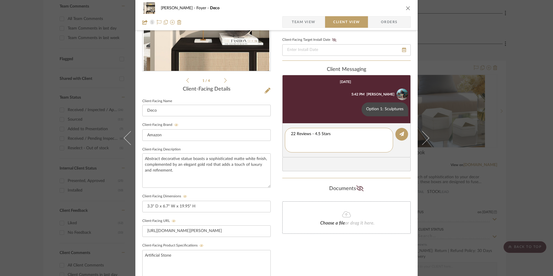
type textarea "22 Reviews - 4.5 Stars"
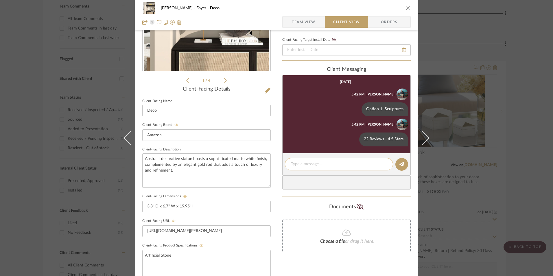
click at [311, 163] on textarea at bounding box center [339, 164] width 96 height 6
paste textarea "Only 7 Available Return | Refund Policy: 30 Days From Receipt"
drag, startPoint x: 308, startPoint y: 171, endPoint x: 302, endPoint y: 170, distance: 6.1
click at [273, 170] on div "Richelle Hamilton Foyer Deco Team View Client View Orders 1 / 4 Client-Facing D…" at bounding box center [276, 151] width 282 height 482
type textarea "Only 7 Available"
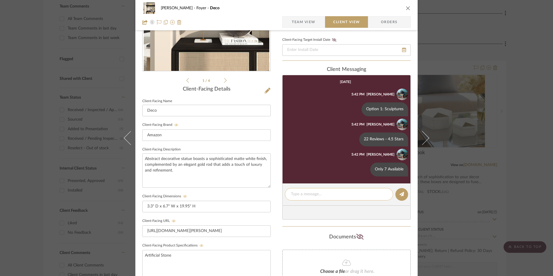
click at [308, 194] on textarea at bounding box center [339, 194] width 96 height 6
paste textarea "Return | Refund Policy: 30 Days From Receipt"
type textarea "Return | Refund Policy: 30 Days From Receipt"
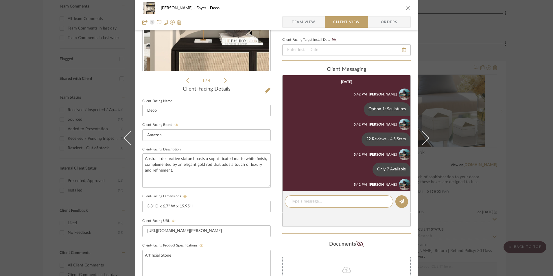
scroll to position [23, 0]
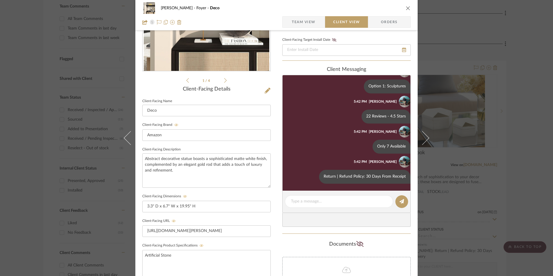
drag, startPoint x: 404, startPoint y: 7, endPoint x: 459, endPoint y: 33, distance: 60.8
click at [406, 7] on icon "close" at bounding box center [408, 8] width 5 height 5
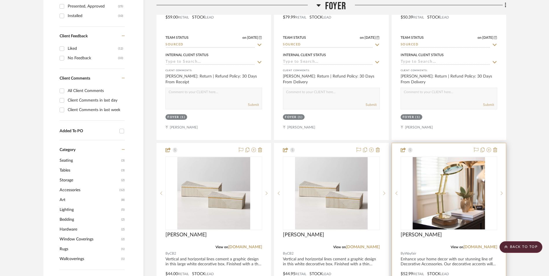
scroll to position [417, 0]
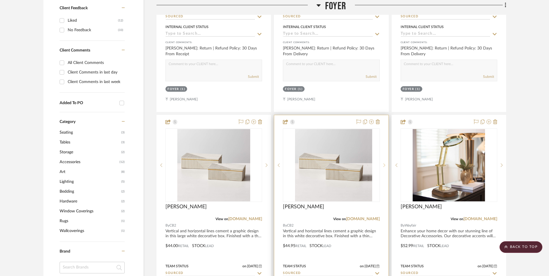
click at [384, 163] on icon at bounding box center [384, 165] width 2 height 4
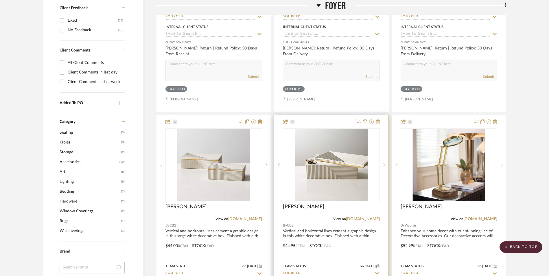
click at [384, 163] on icon at bounding box center [384, 165] width 2 height 4
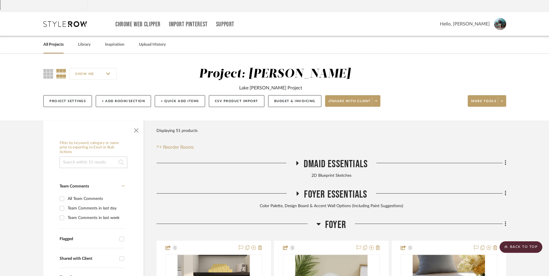
scroll to position [0, 0]
